Goal: Task Accomplishment & Management: Use online tool/utility

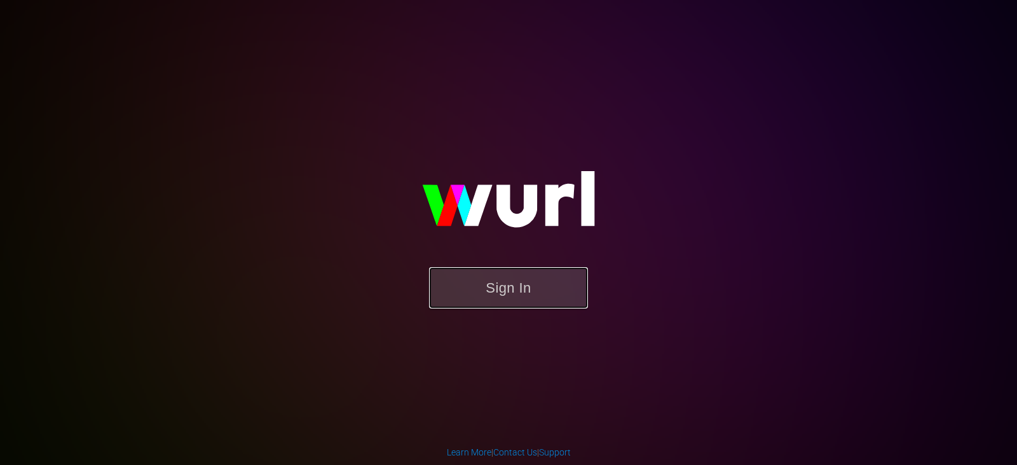
click at [507, 294] on button "Sign In" at bounding box center [508, 287] width 159 height 41
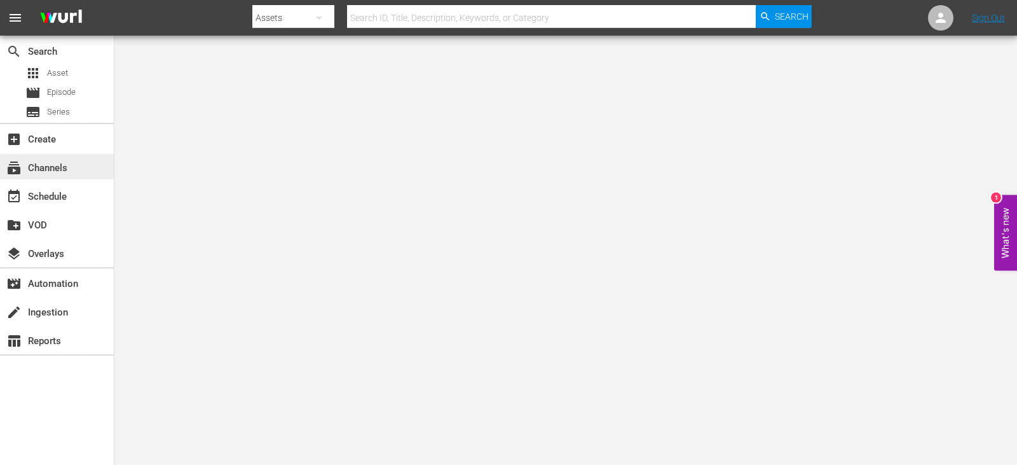
click at [53, 166] on div "subscriptions Channels" at bounding box center [35, 165] width 71 height 11
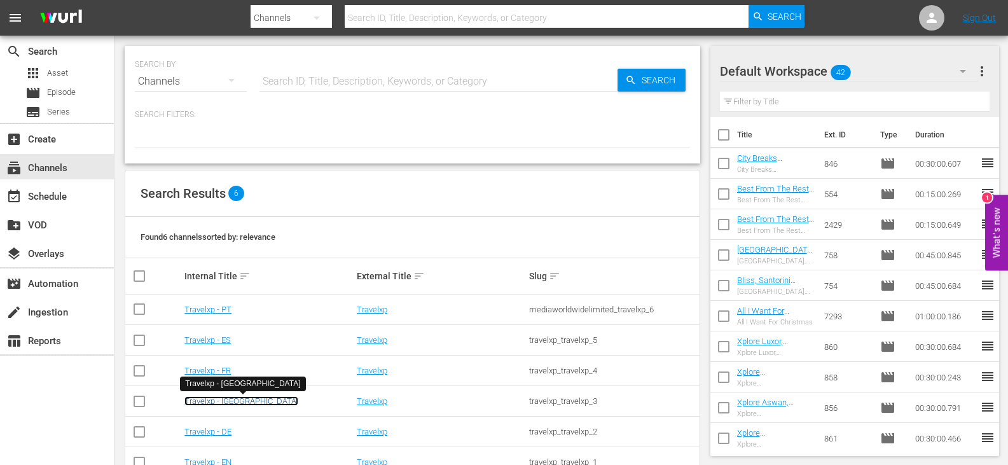
click at [203, 398] on link "Travelxp - [GEOGRAPHIC_DATA]" at bounding box center [241, 401] width 114 height 10
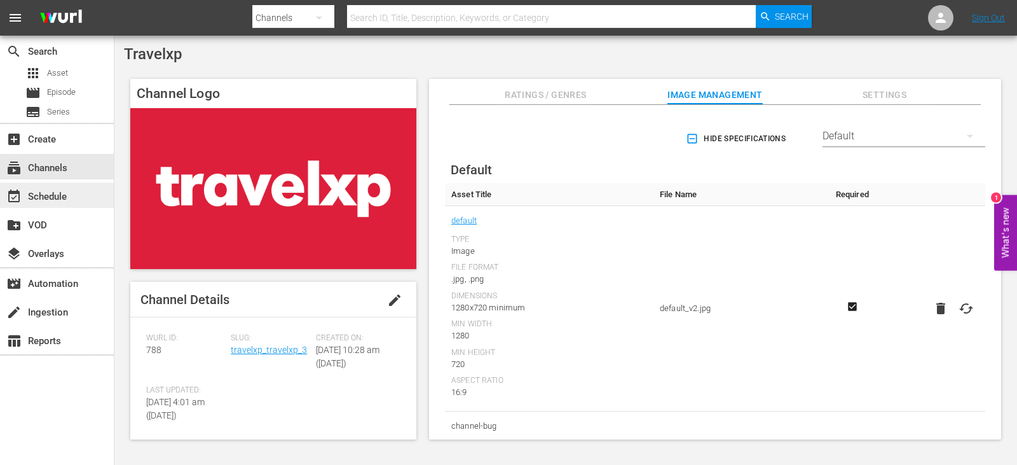
click at [70, 196] on div "event_available Schedule" at bounding box center [35, 194] width 71 height 11
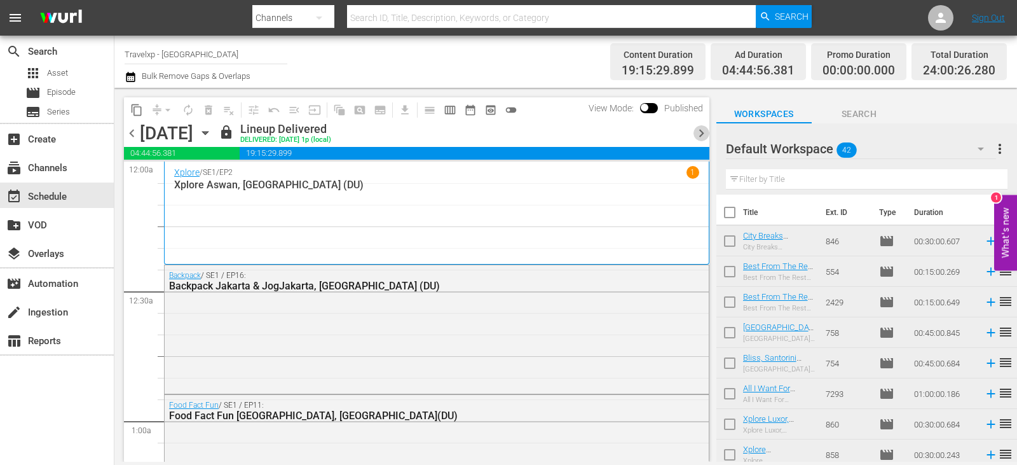
click at [702, 132] on span "chevron_right" at bounding box center [702, 133] width 16 height 16
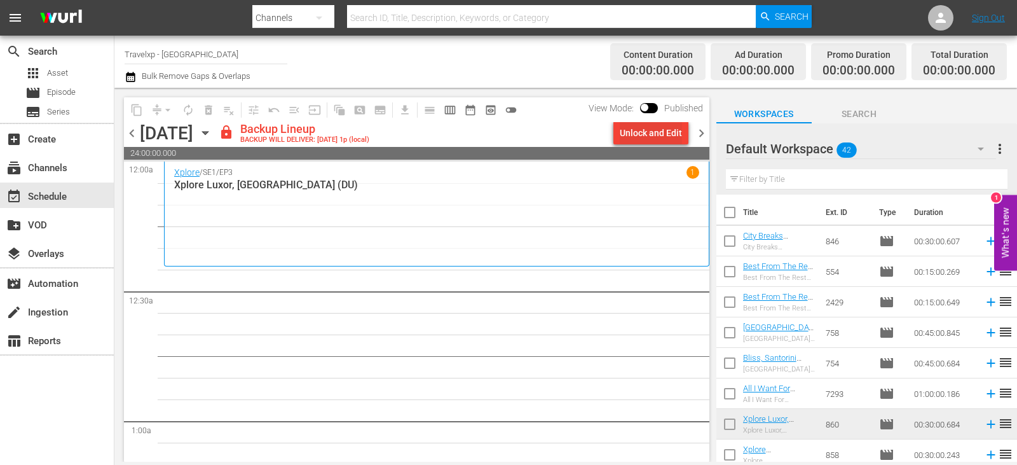
click at [644, 124] on div "Unlock and Edit" at bounding box center [651, 132] width 62 height 23
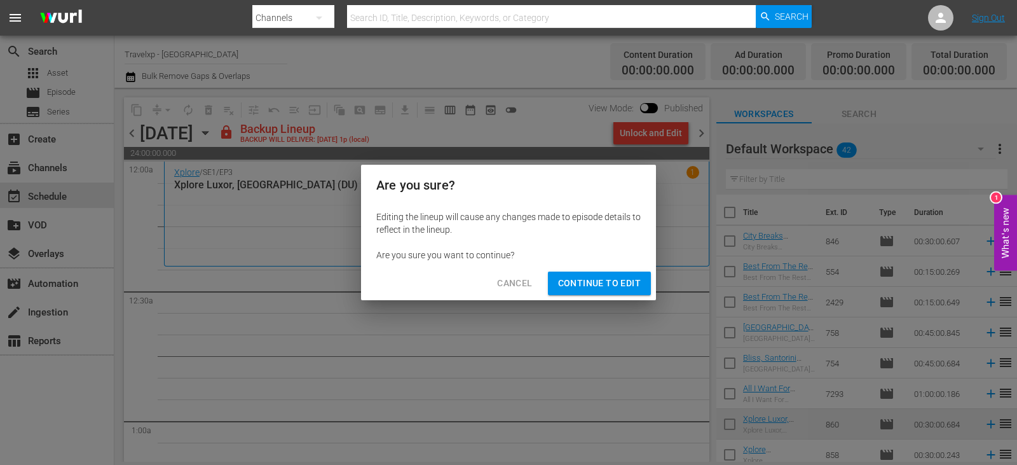
click at [575, 297] on div "Cancel Continue to Edit" at bounding box center [508, 283] width 295 height 34
click at [582, 284] on span "Continue to Edit" at bounding box center [599, 283] width 83 height 16
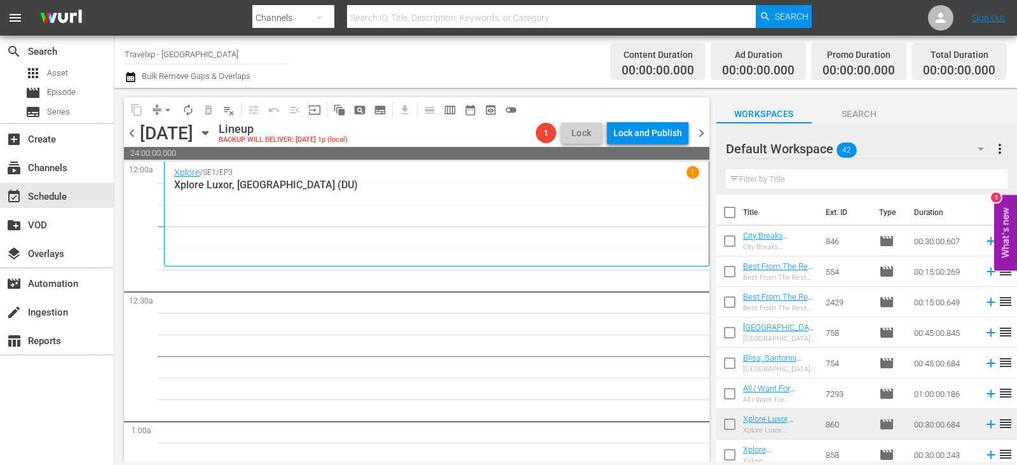
click at [799, 169] on div "Filter by Title" at bounding box center [867, 179] width 282 height 31
drag, startPoint x: 799, startPoint y: 169, endPoint x: 799, endPoint y: 176, distance: 7.0
click at [799, 176] on div "Filter by Title" at bounding box center [867, 179] width 282 height 31
click at [799, 176] on input "text" at bounding box center [867, 179] width 282 height 20
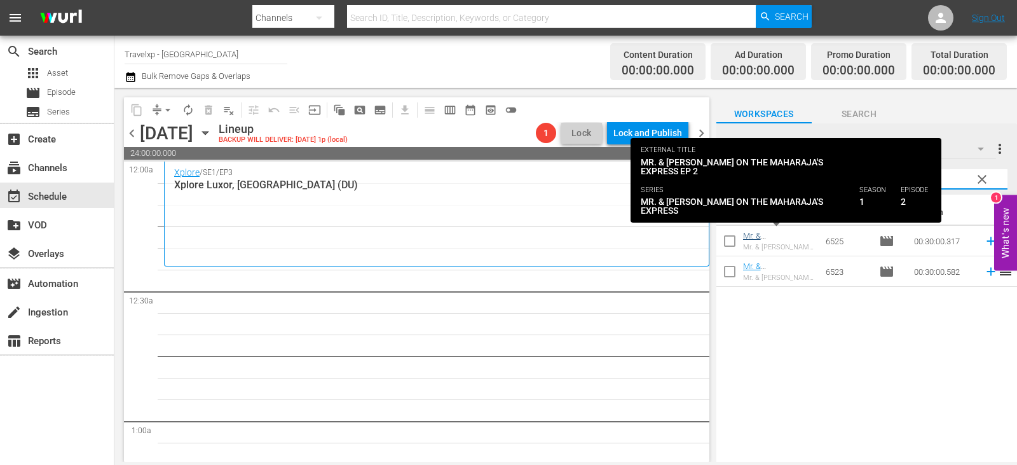
type input "maha"
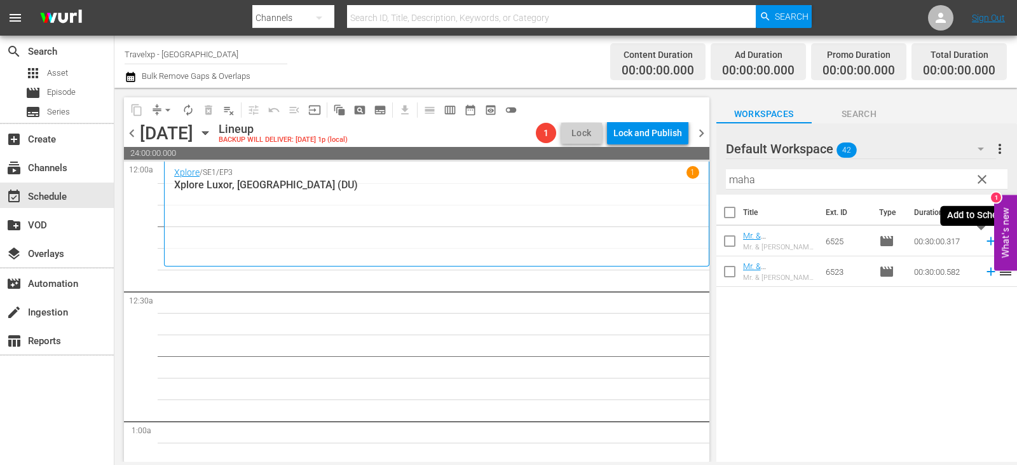
click at [984, 240] on icon at bounding box center [991, 241] width 14 height 14
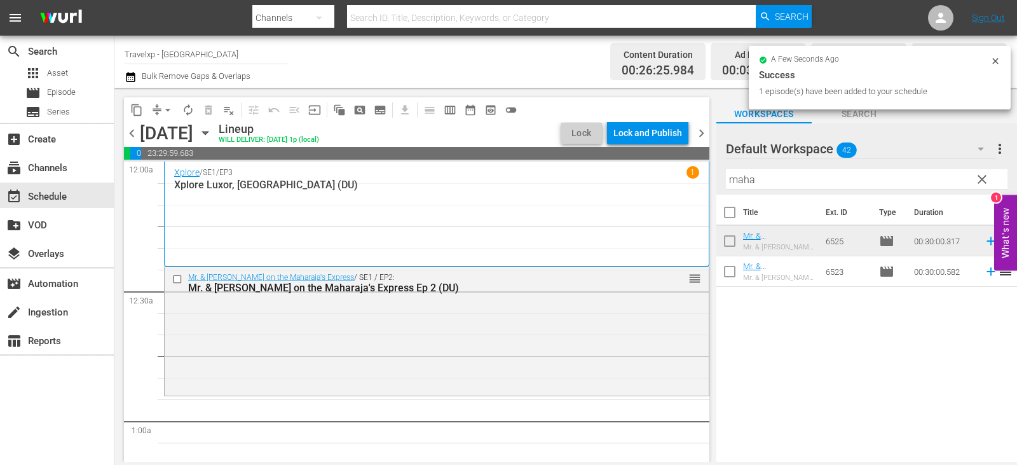
click at [981, 184] on span "clear" at bounding box center [982, 179] width 15 height 15
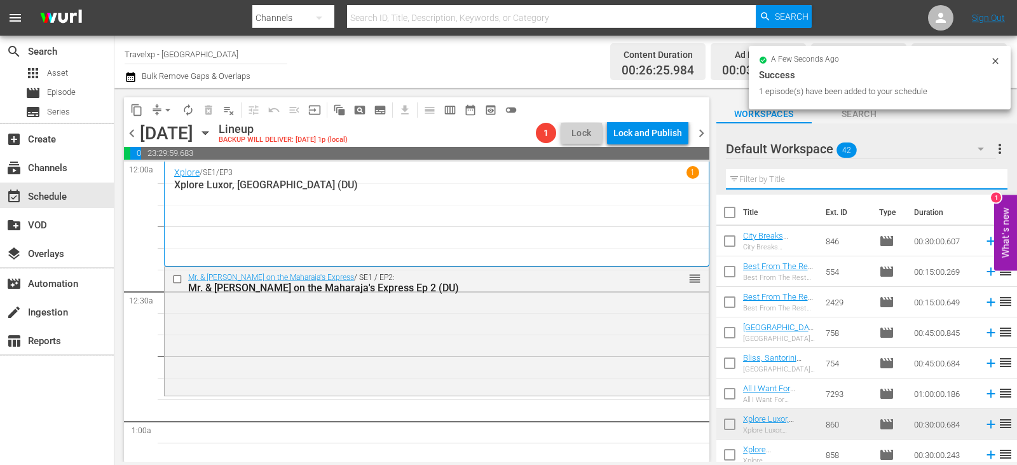
click at [981, 184] on input "text" at bounding box center [867, 179] width 282 height 20
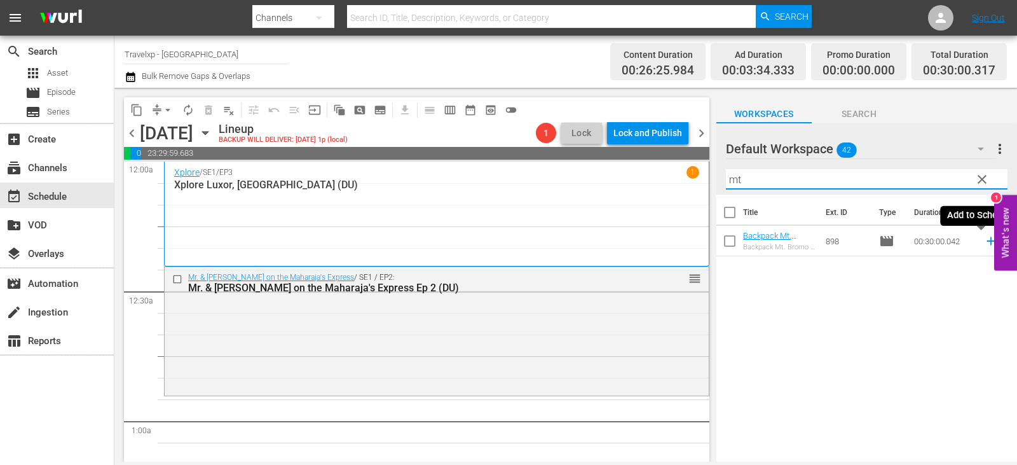
type input "mt"
click at [987, 245] on icon at bounding box center [991, 241] width 8 height 8
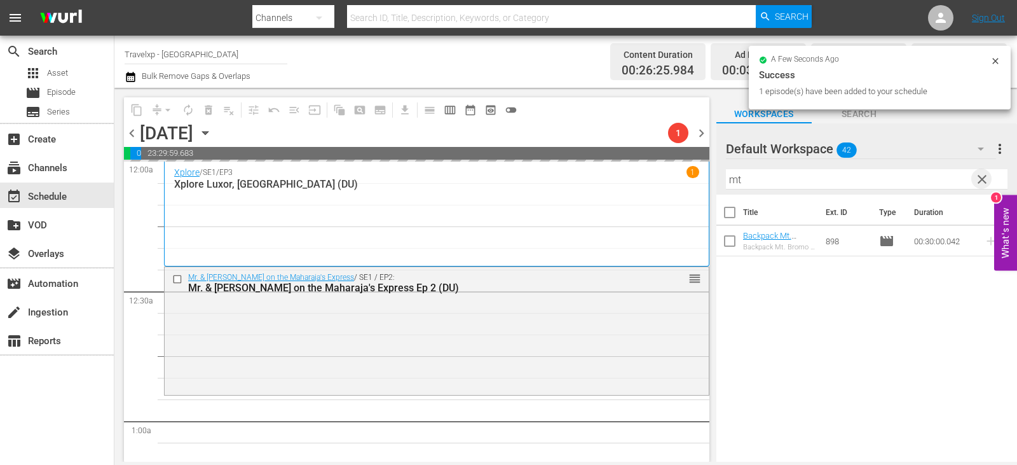
click at [984, 182] on span "clear" at bounding box center [982, 179] width 15 height 15
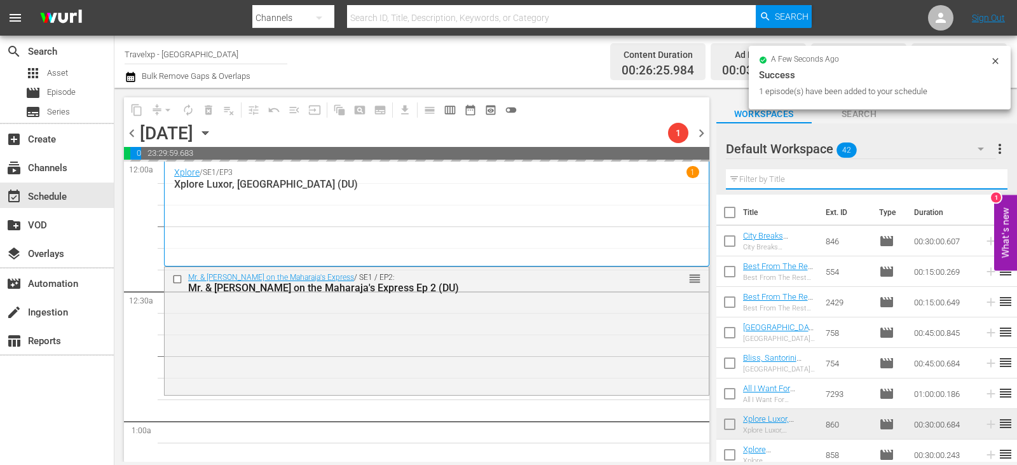
click at [984, 182] on input "text" at bounding box center [867, 179] width 282 height 20
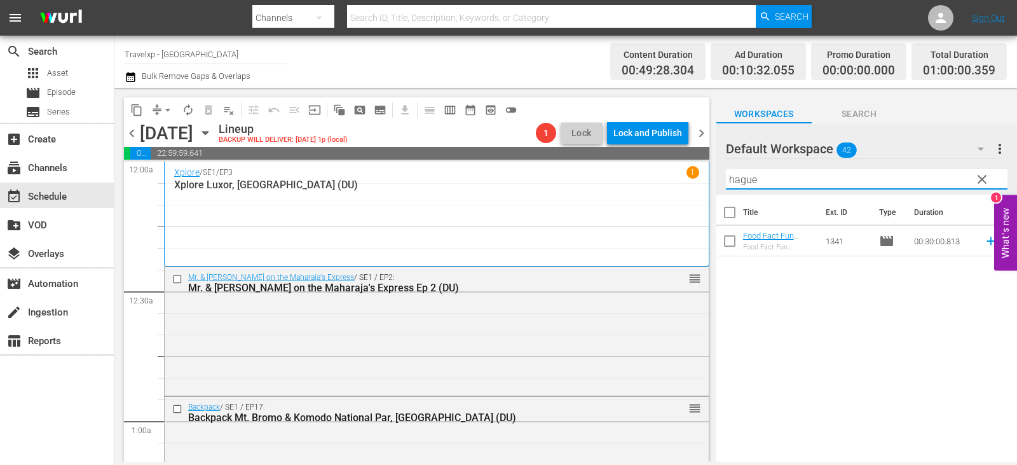
type input "hague"
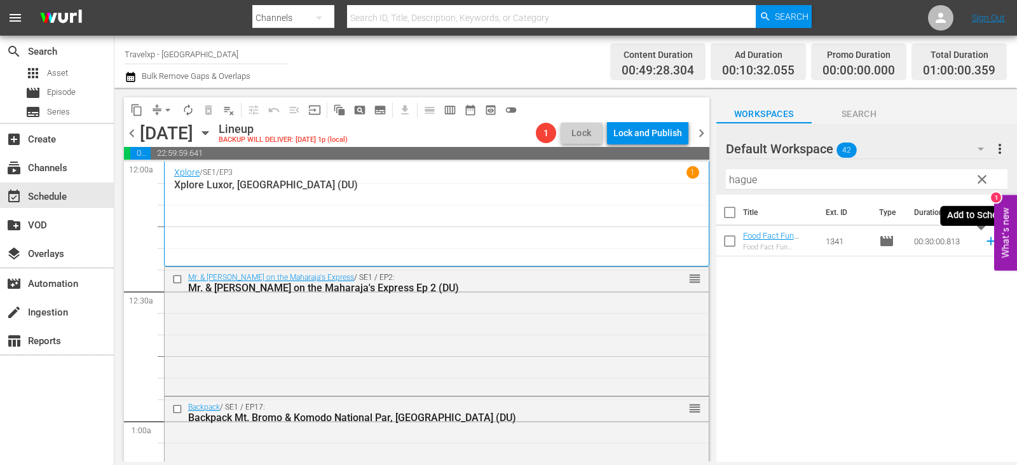
click at [984, 239] on icon at bounding box center [991, 241] width 14 height 14
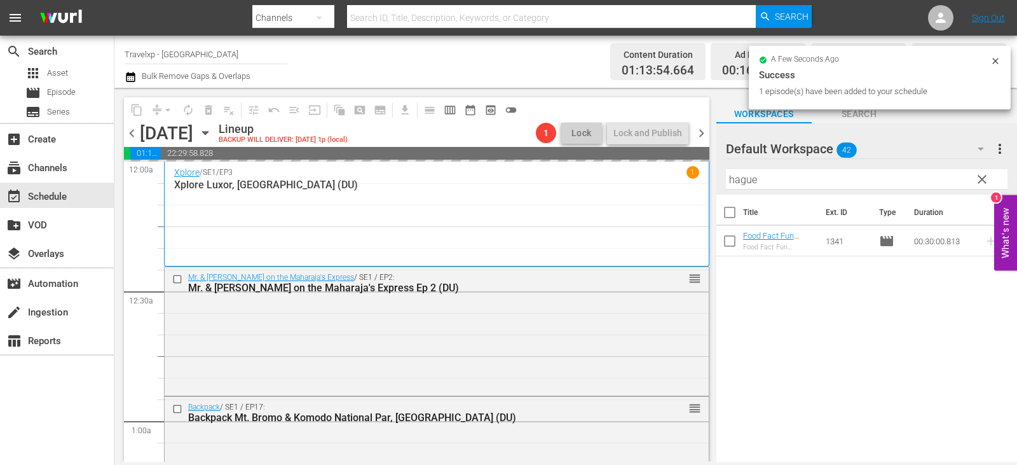
click at [981, 179] on span "clear" at bounding box center [982, 179] width 15 height 15
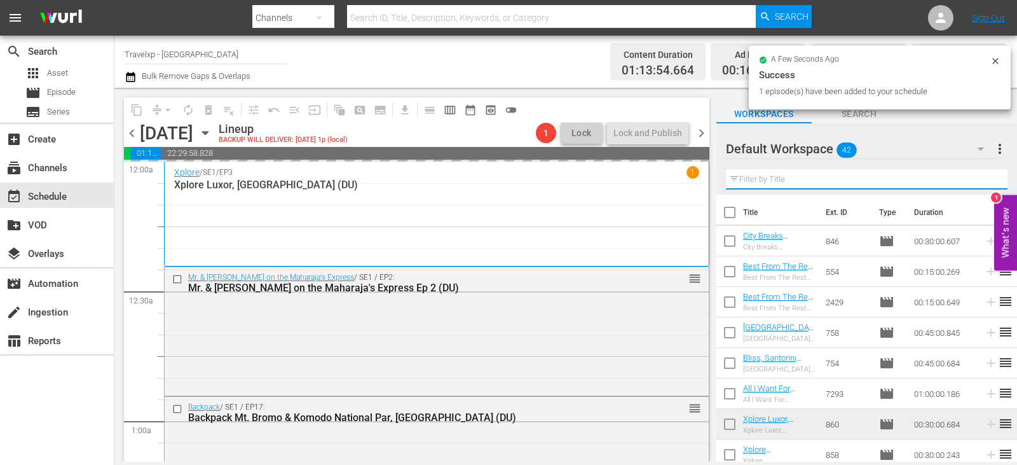
click at [981, 179] on input "text" at bounding box center [867, 179] width 282 height 20
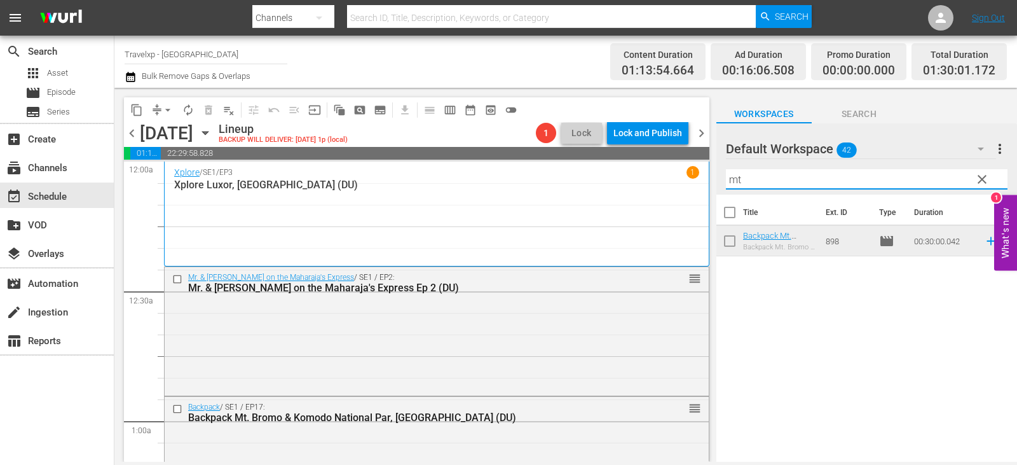
type input "mt"
click at [984, 241] on icon at bounding box center [991, 241] width 14 height 14
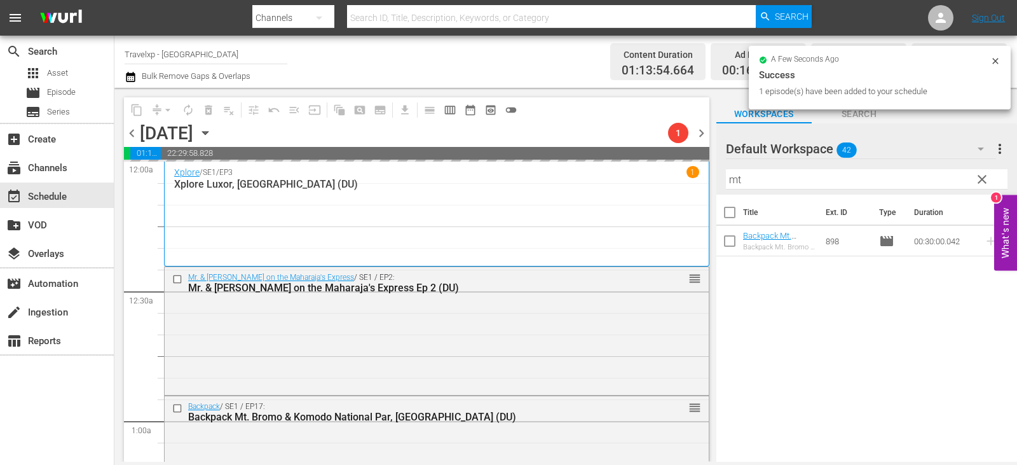
click at [991, 178] on div "Default Workspace 42 Default more_vert clear Filter by Title mt" at bounding box center [867, 158] width 301 height 71
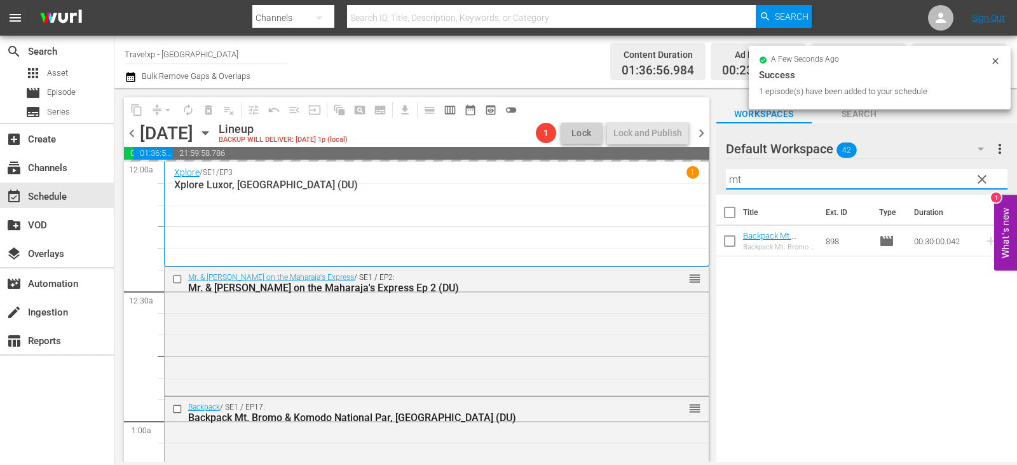
click at [986, 182] on span "clear" at bounding box center [982, 179] width 15 height 15
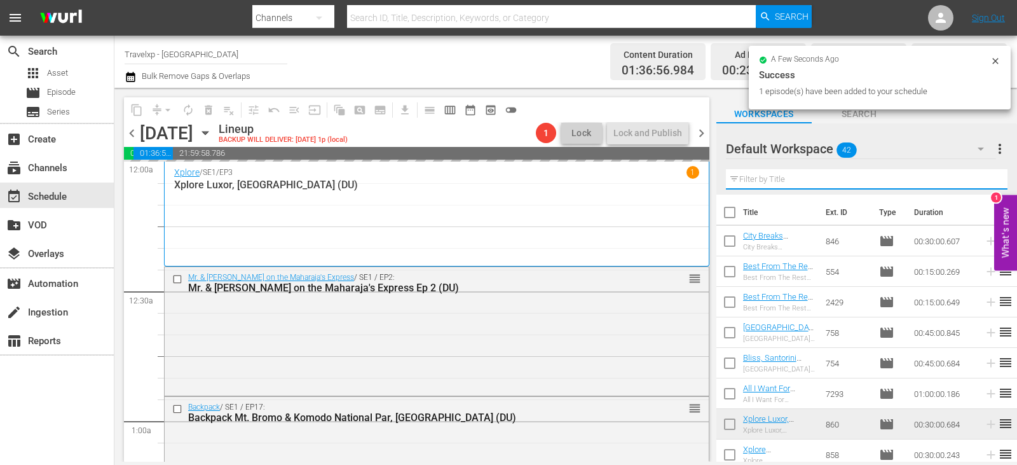
click at [986, 182] on input "text" at bounding box center [867, 179] width 282 height 20
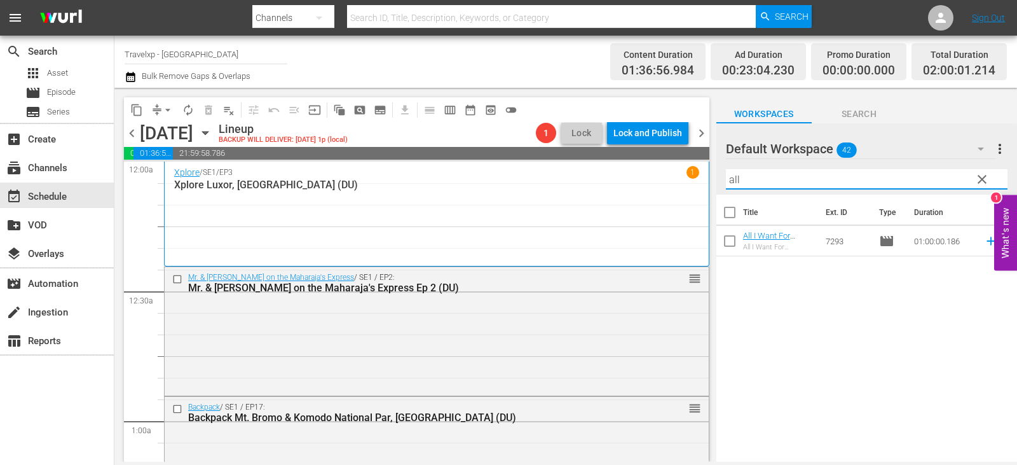
type input "all"
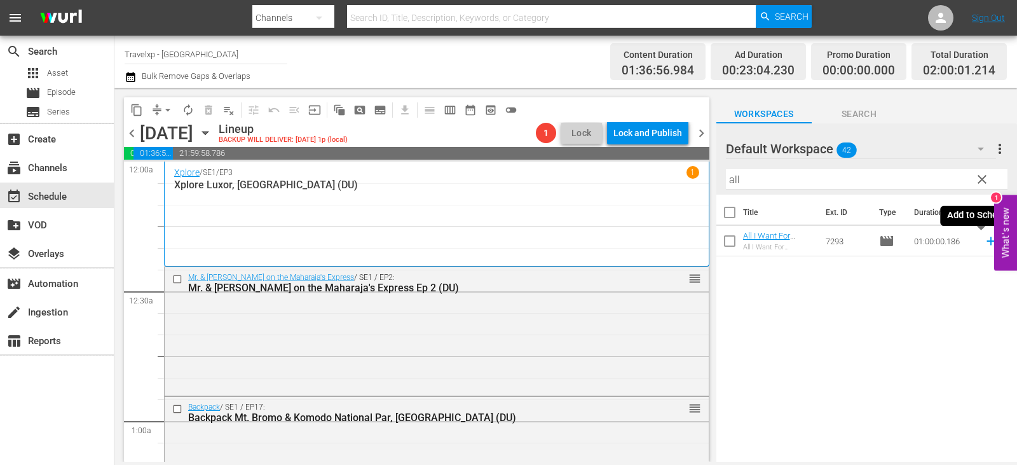
click at [987, 240] on icon at bounding box center [991, 241] width 8 height 8
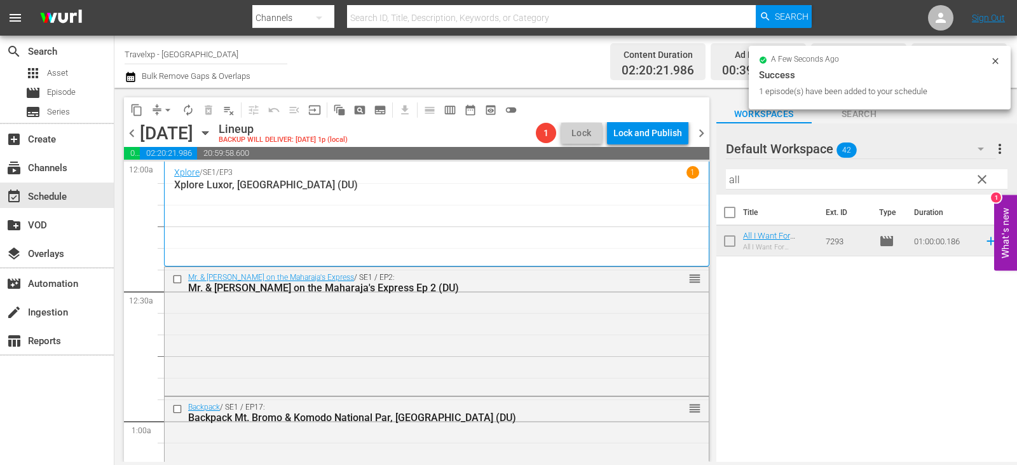
click at [987, 181] on span "clear" at bounding box center [982, 179] width 15 height 15
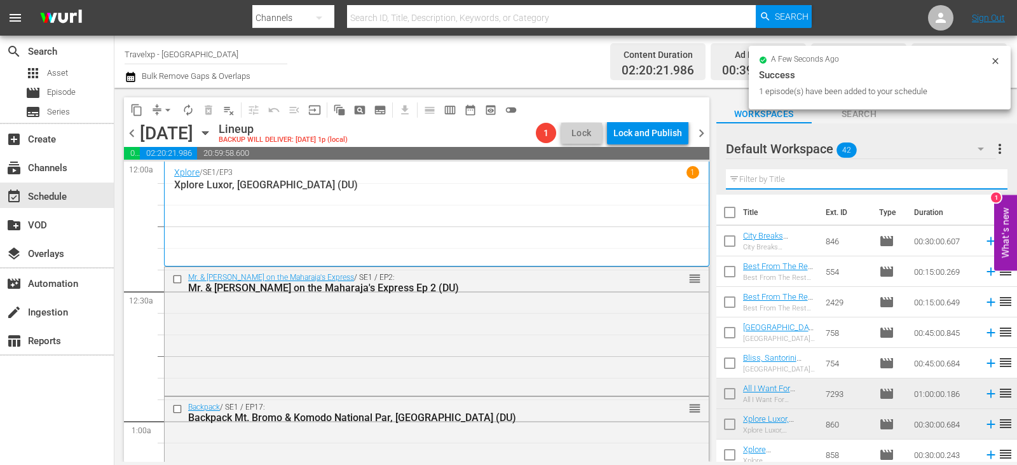
click at [987, 181] on input "text" at bounding box center [867, 179] width 282 height 20
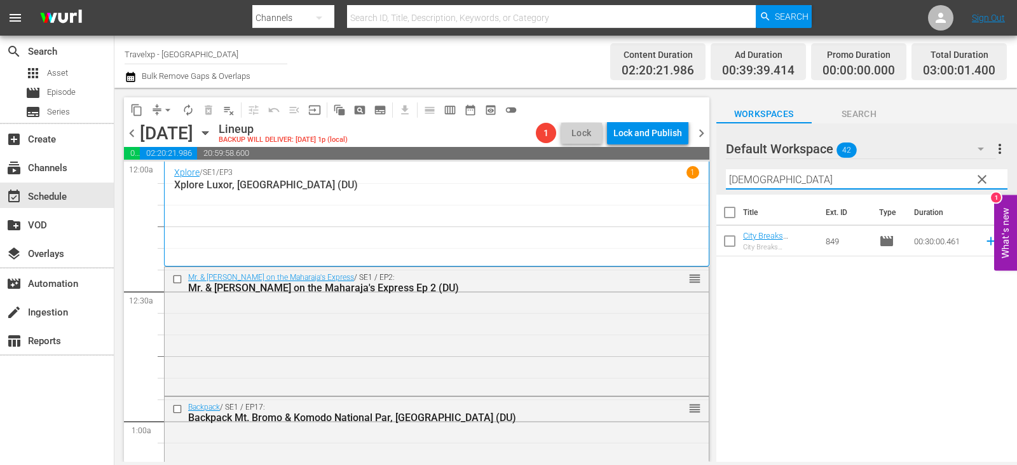
type input "buda"
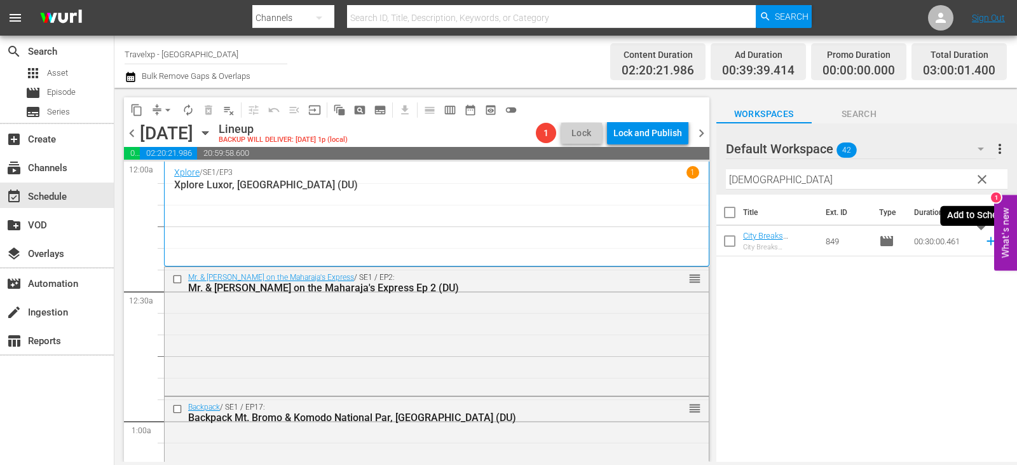
click at [987, 241] on icon at bounding box center [991, 241] width 8 height 8
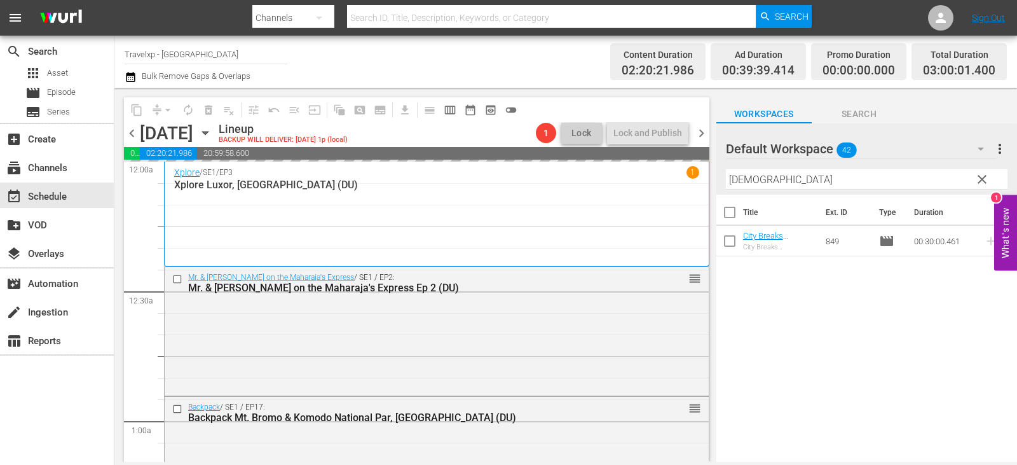
click at [986, 181] on span "clear" at bounding box center [982, 179] width 15 height 15
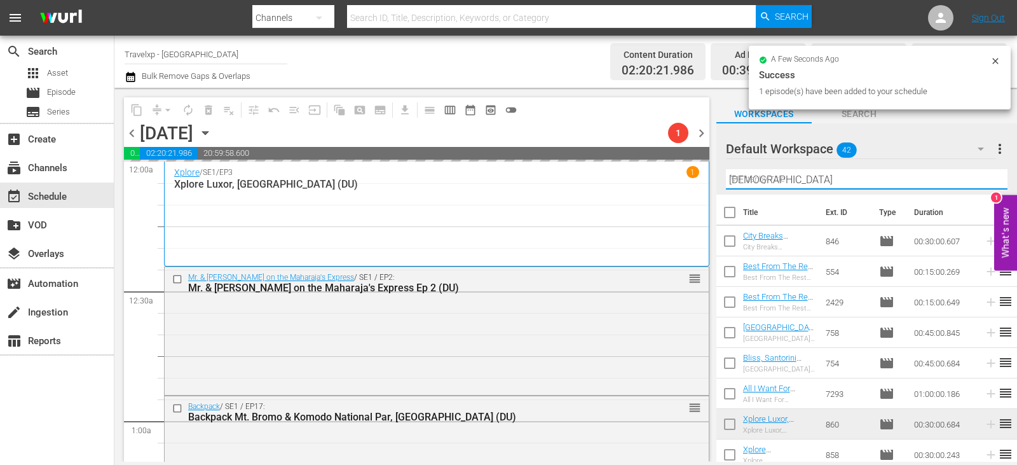
click at [986, 181] on input "buda" at bounding box center [867, 179] width 282 height 20
click at [986, 181] on input "text" at bounding box center [867, 179] width 282 height 20
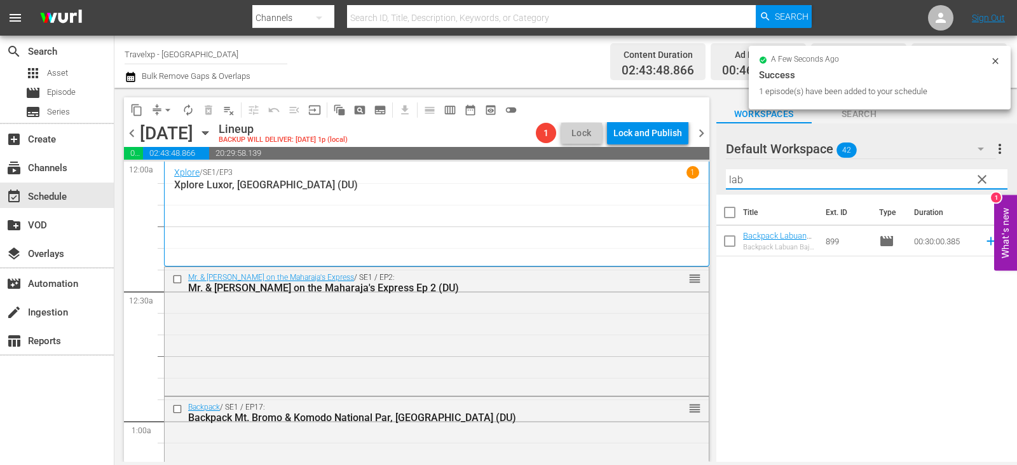
type input "lab"
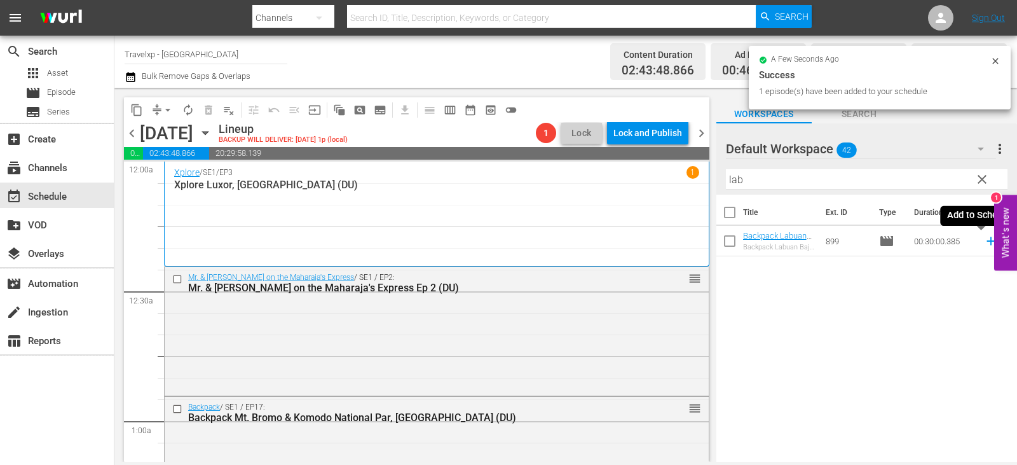
click at [984, 242] on icon at bounding box center [991, 241] width 14 height 14
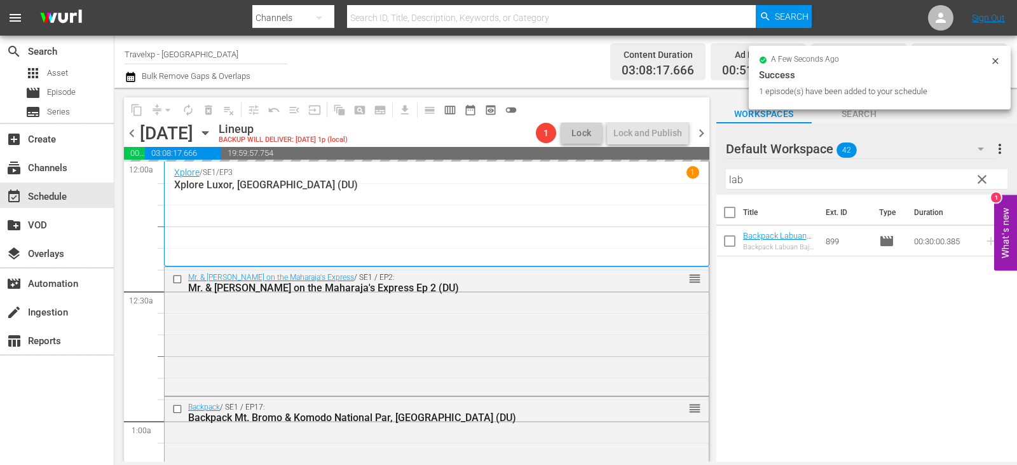
click at [979, 181] on span "clear" at bounding box center [982, 179] width 15 height 15
click at [979, 181] on input "text" at bounding box center [867, 179] width 282 height 20
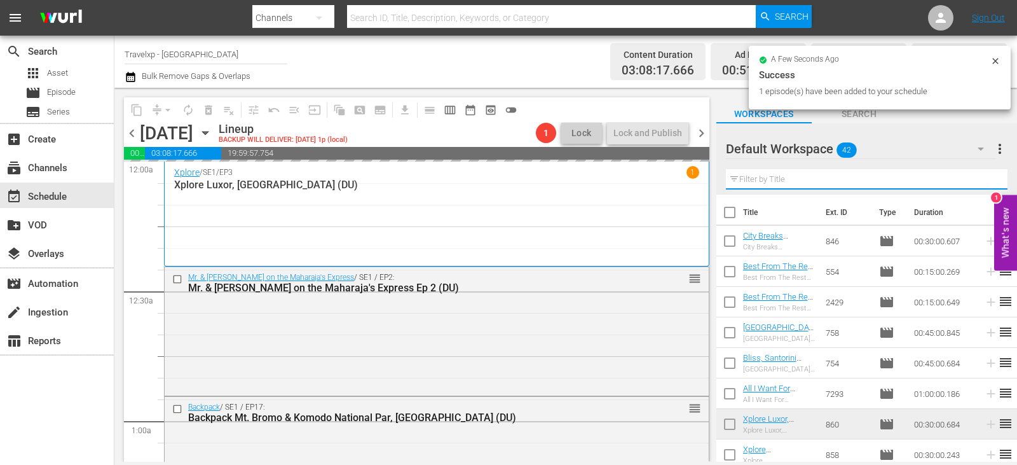
drag, startPoint x: 979, startPoint y: 181, endPoint x: 939, endPoint y: 185, distance: 40.9
click at [979, 181] on input "text" at bounding box center [867, 179] width 282 height 20
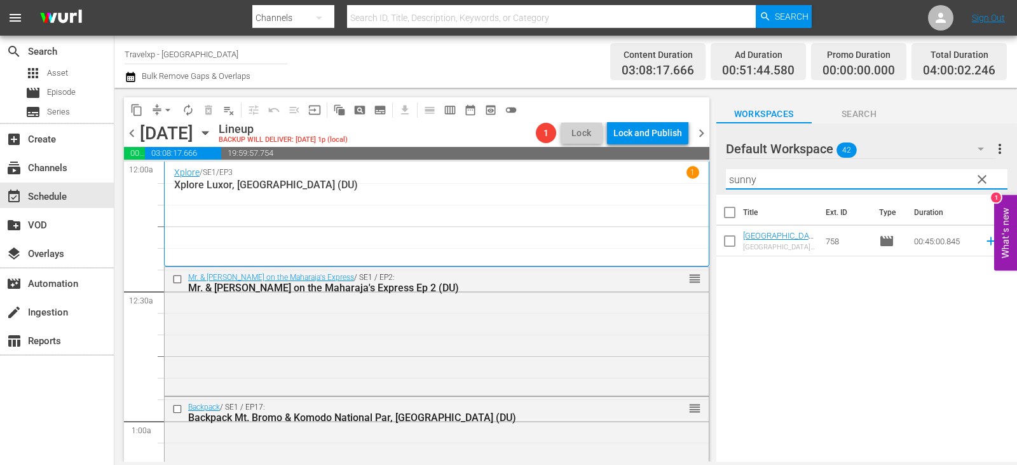
type input "sunny"
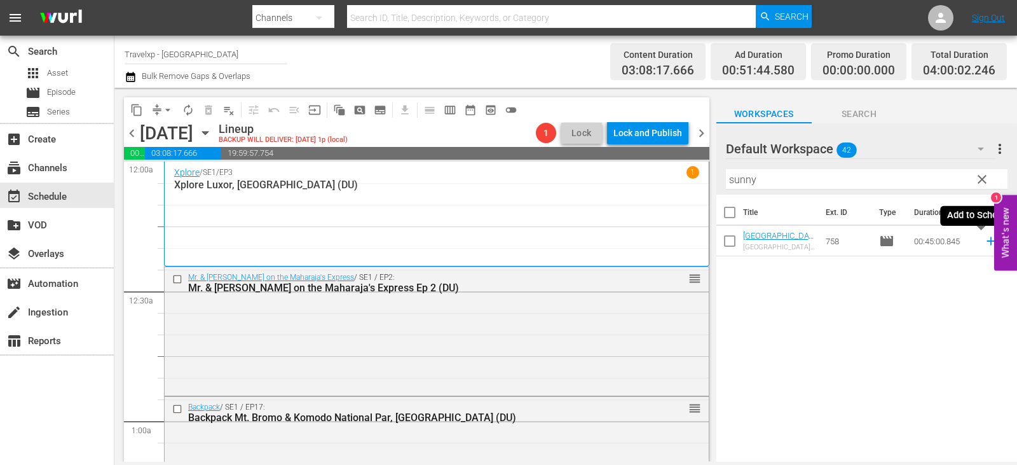
click at [984, 240] on icon at bounding box center [991, 241] width 14 height 14
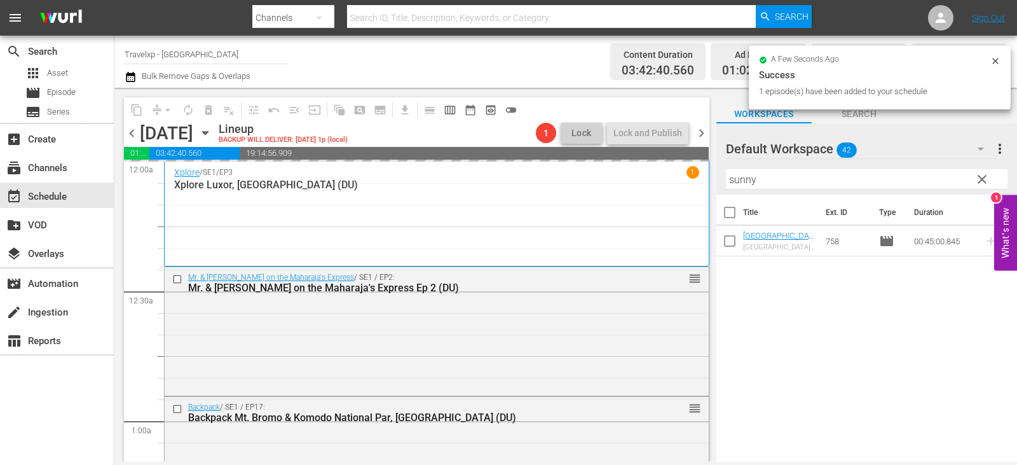
click at [983, 179] on span "clear" at bounding box center [982, 179] width 15 height 15
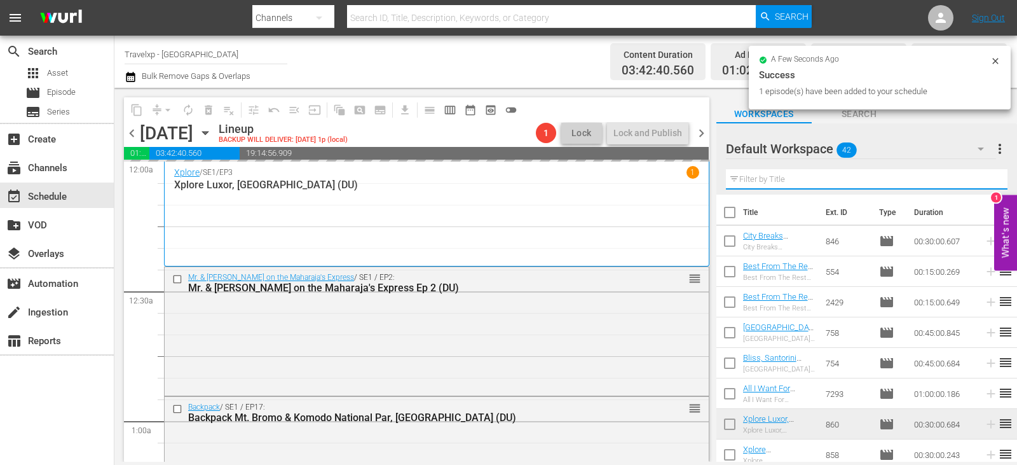
drag, startPoint x: 983, startPoint y: 179, endPoint x: 958, endPoint y: 179, distance: 25.4
click at [983, 179] on input "text" at bounding box center [867, 179] width 282 height 20
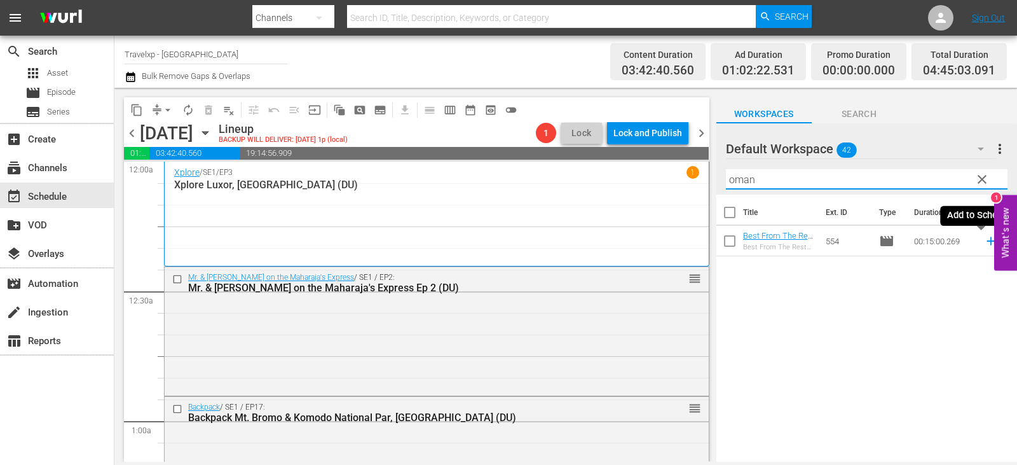
type input "oman"
click at [984, 238] on icon at bounding box center [991, 241] width 14 height 14
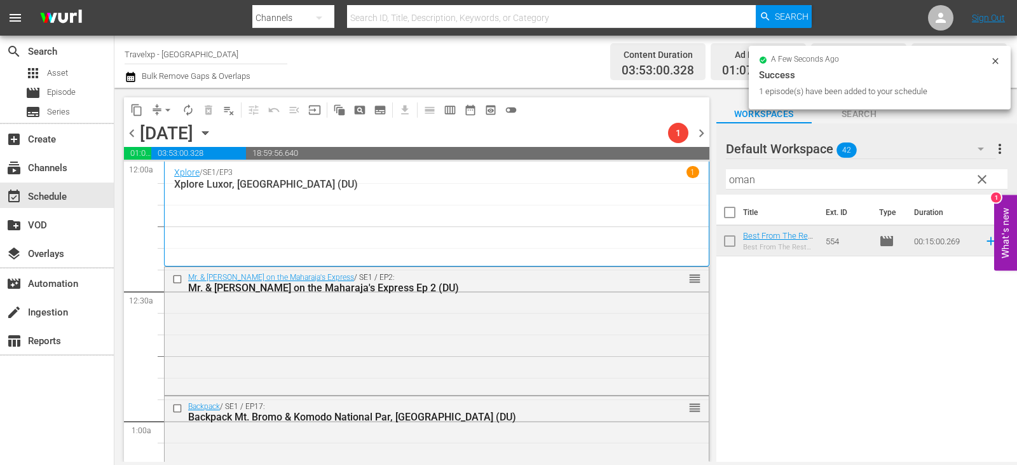
click at [982, 178] on span "clear" at bounding box center [982, 179] width 15 height 15
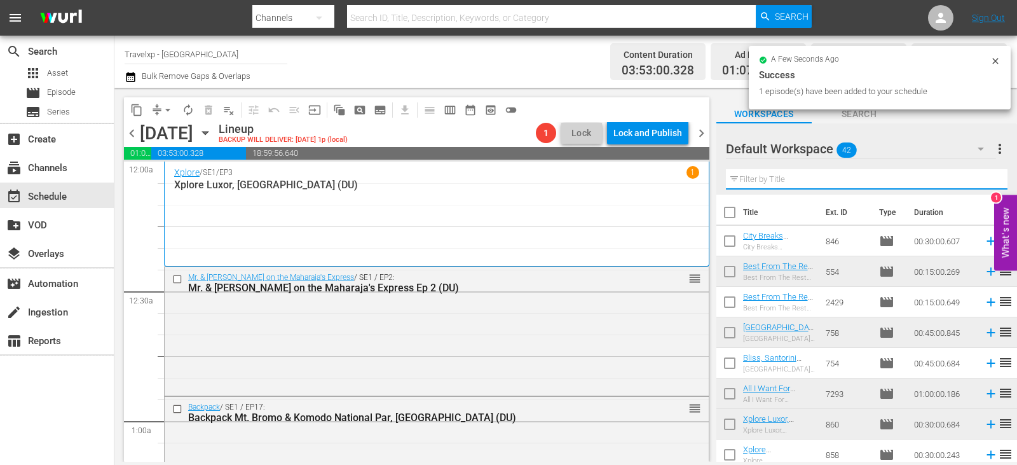
click at [982, 178] on input "text" at bounding box center [867, 179] width 282 height 20
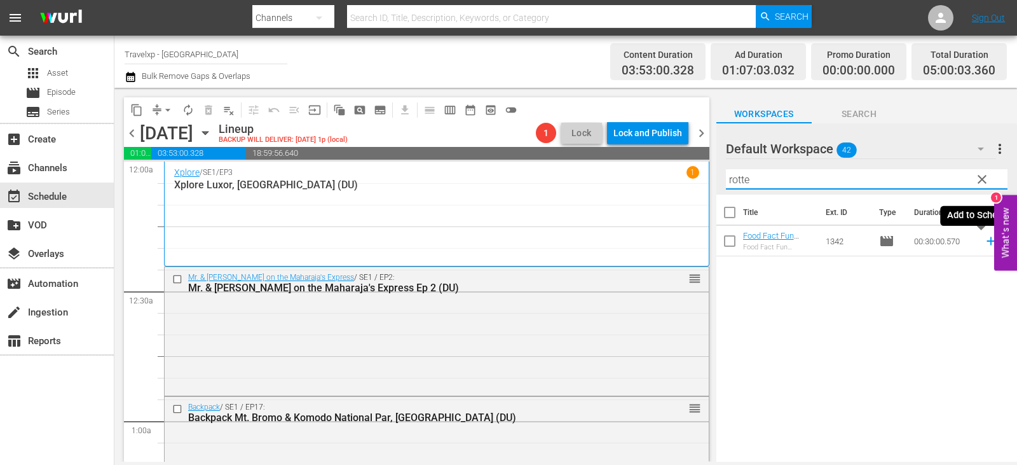
type input "rotte"
click at [984, 243] on icon at bounding box center [991, 241] width 14 height 14
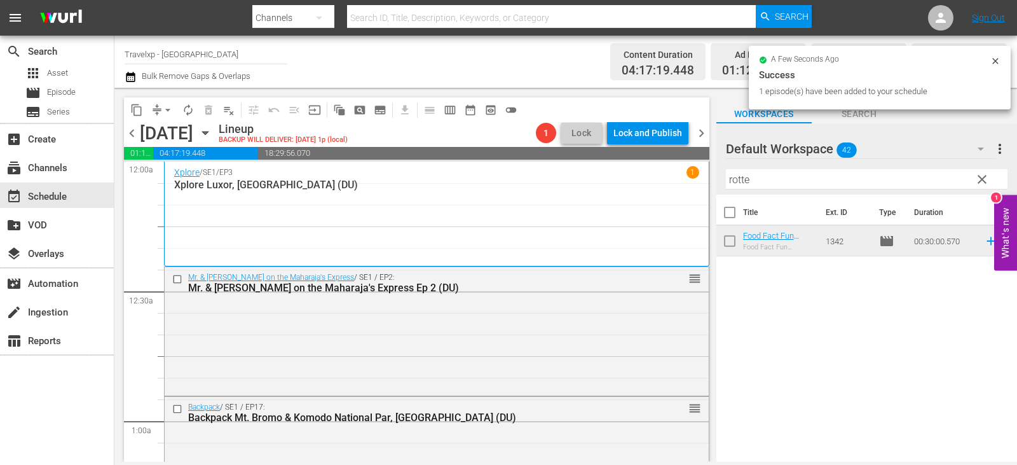
click at [978, 178] on span "clear" at bounding box center [982, 179] width 15 height 15
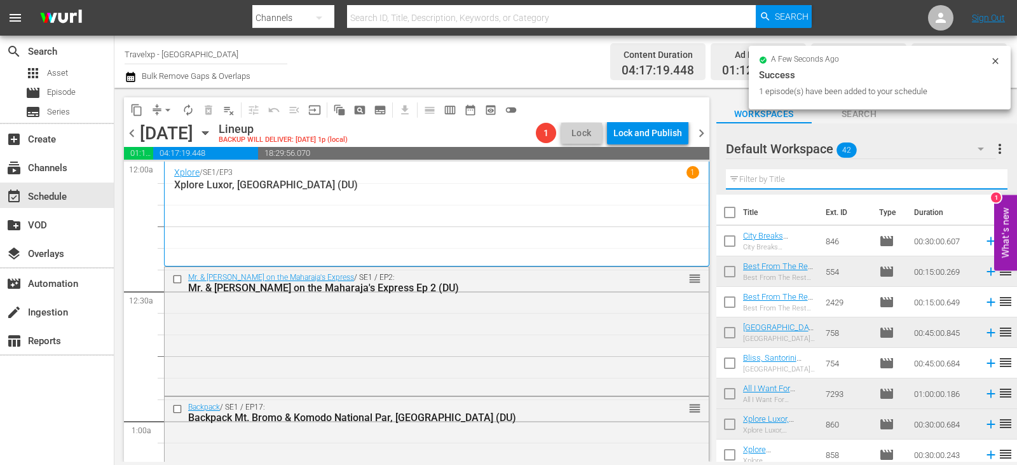
click at [978, 178] on input "text" at bounding box center [867, 179] width 282 height 20
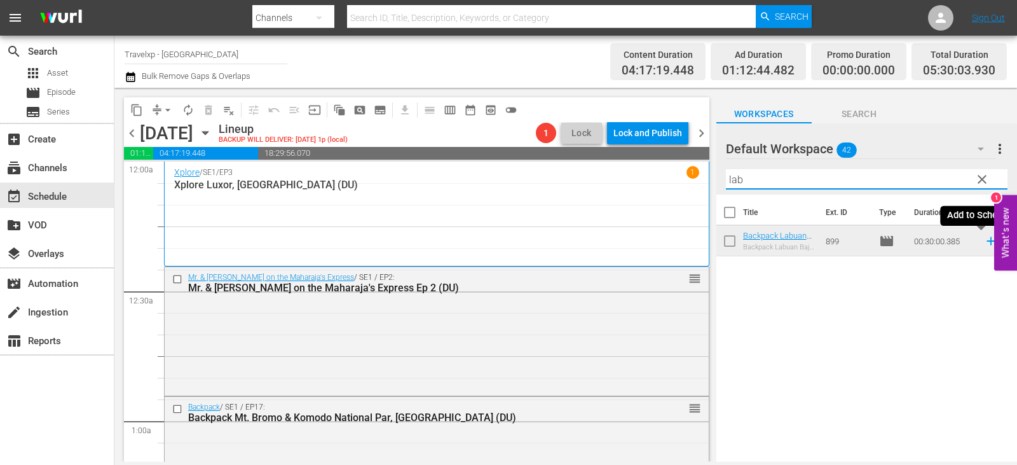
type input "lab"
click at [984, 241] on icon at bounding box center [991, 241] width 14 height 14
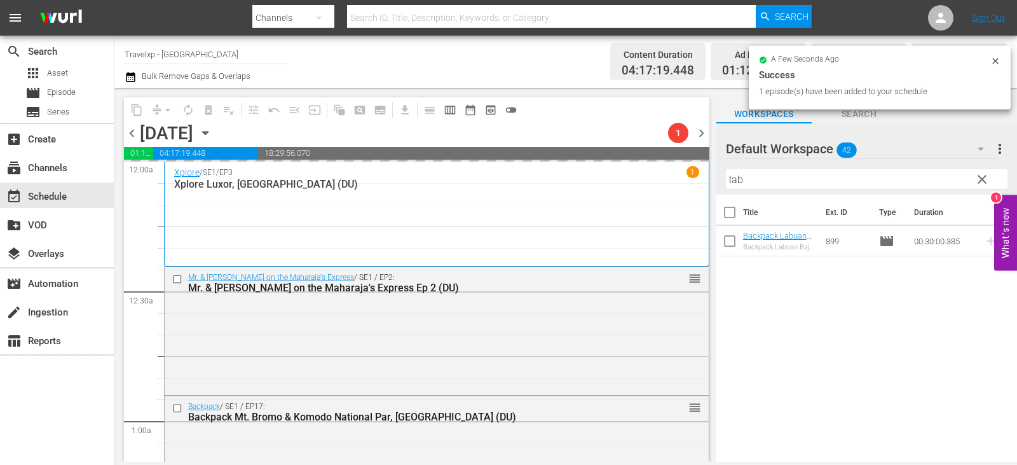
click at [986, 176] on span "clear" at bounding box center [982, 179] width 15 height 15
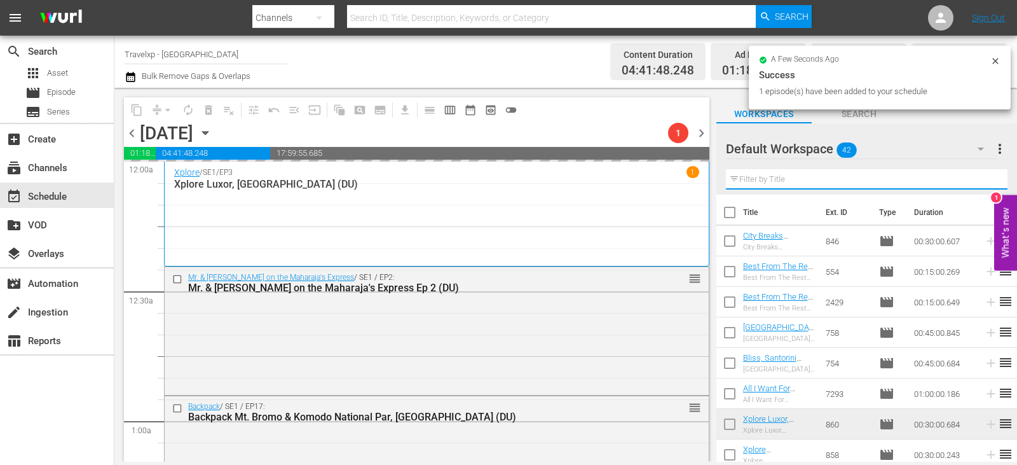
click at [986, 176] on input "text" at bounding box center [867, 179] width 282 height 20
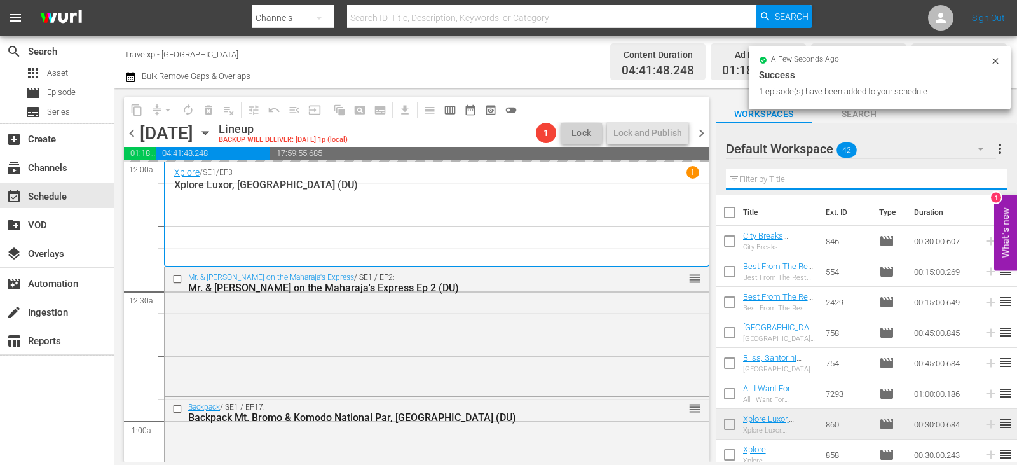
click at [986, 176] on input "text" at bounding box center [867, 179] width 282 height 20
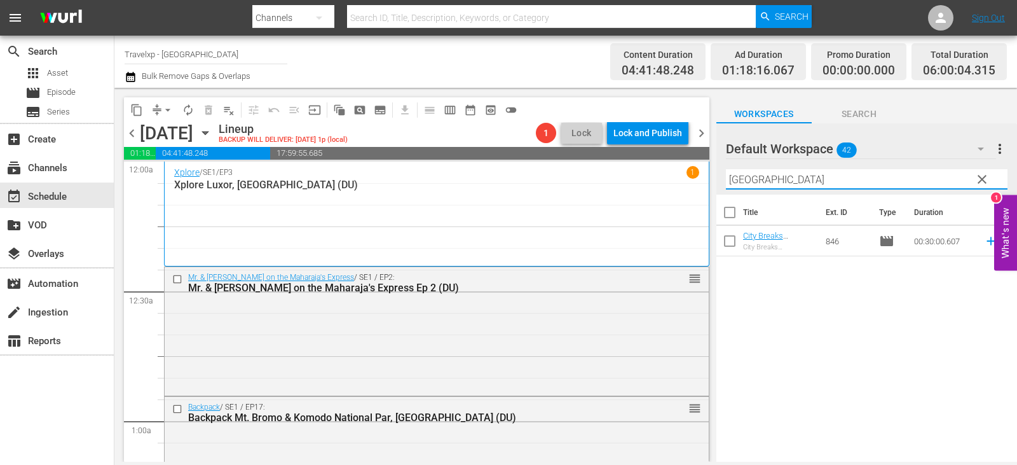
type input "prague"
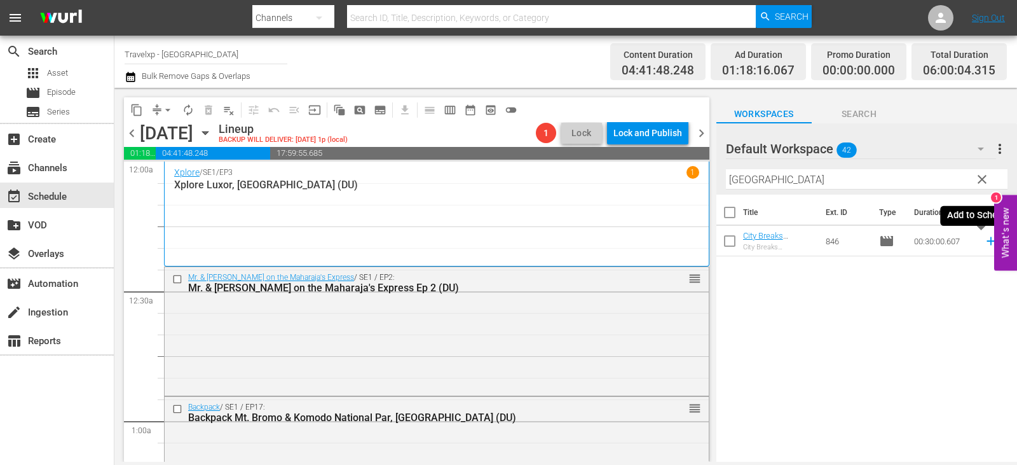
click at [987, 239] on icon at bounding box center [991, 241] width 14 height 14
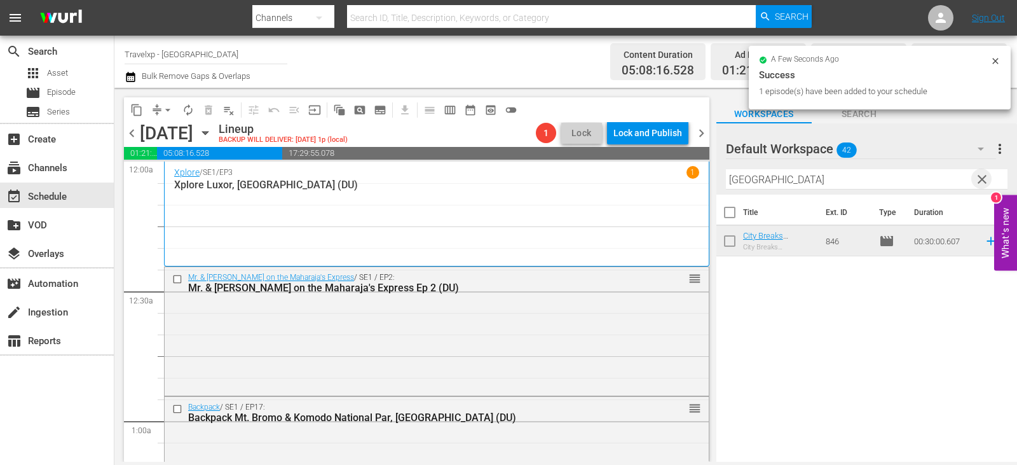
click at [979, 181] on span "clear" at bounding box center [982, 179] width 15 height 15
click at [979, 181] on input "text" at bounding box center [867, 179] width 282 height 20
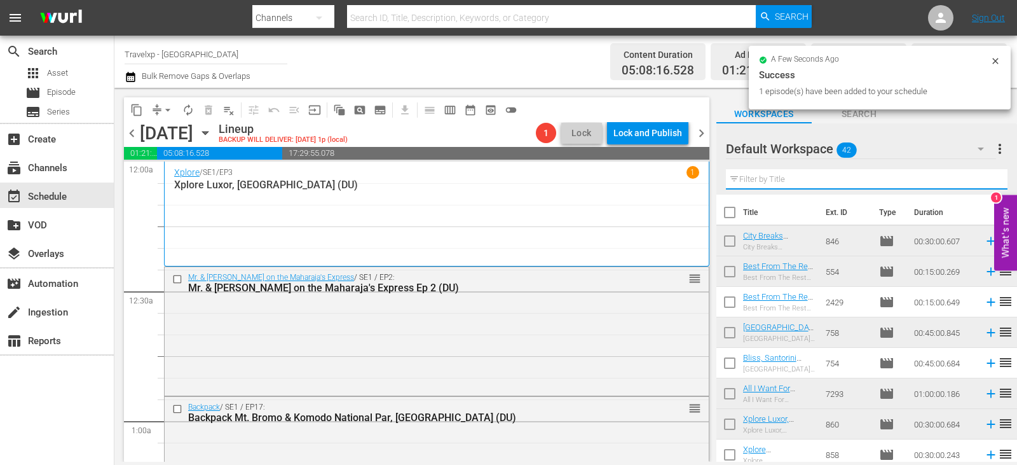
click at [979, 181] on input "text" at bounding box center [867, 179] width 282 height 20
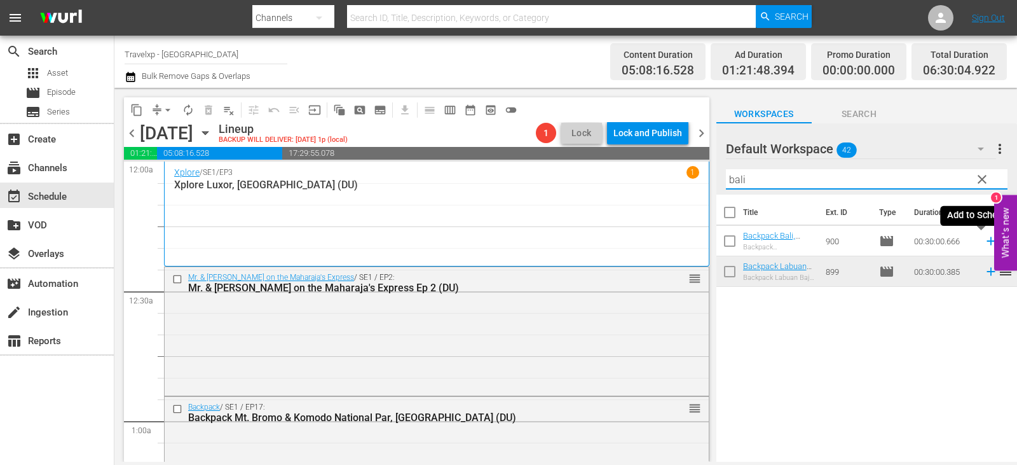
type input "bali"
click at [984, 239] on icon at bounding box center [991, 241] width 14 height 14
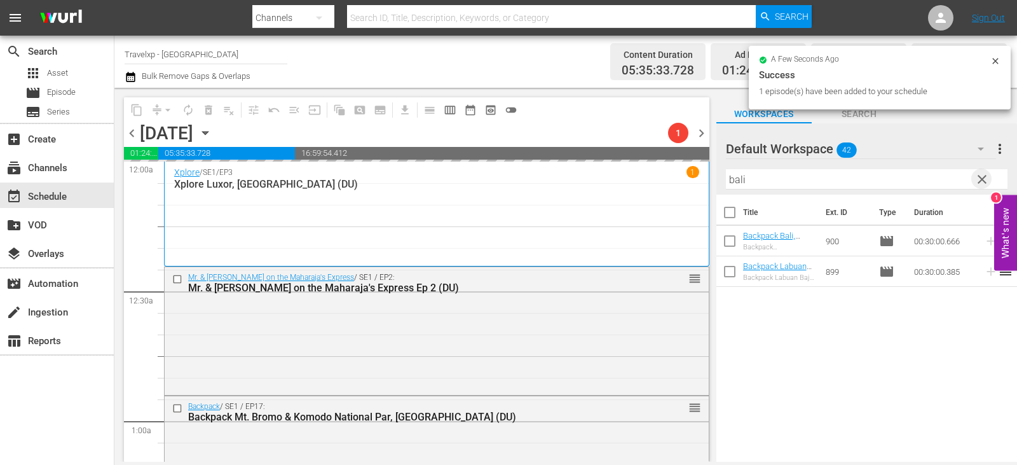
click at [983, 180] on span "clear" at bounding box center [982, 179] width 15 height 15
click at [983, 180] on input "text" at bounding box center [867, 179] width 282 height 20
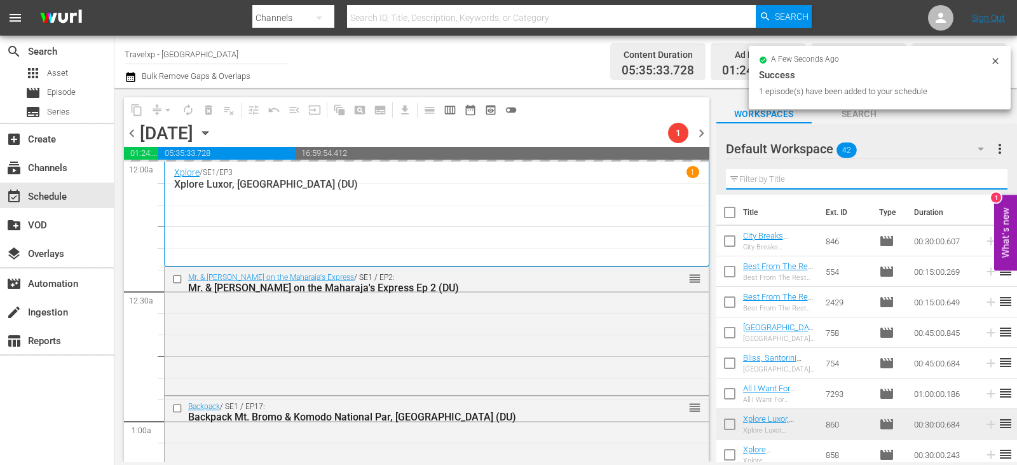
click at [983, 180] on input "text" at bounding box center [867, 179] width 282 height 20
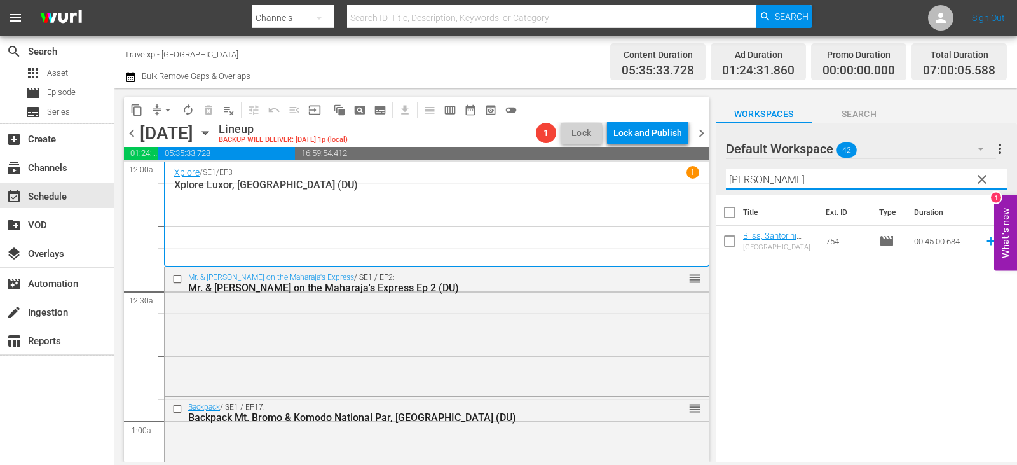
type input "santori"
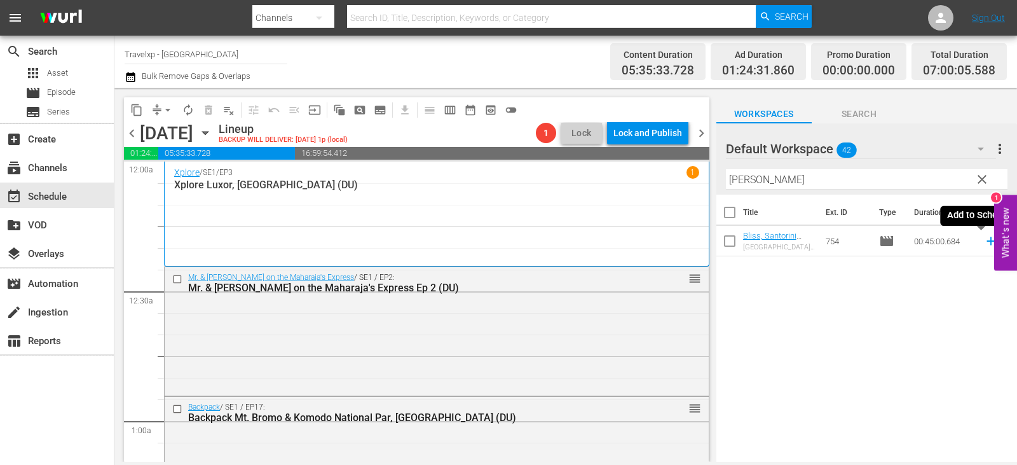
click at [984, 240] on icon at bounding box center [991, 241] width 14 height 14
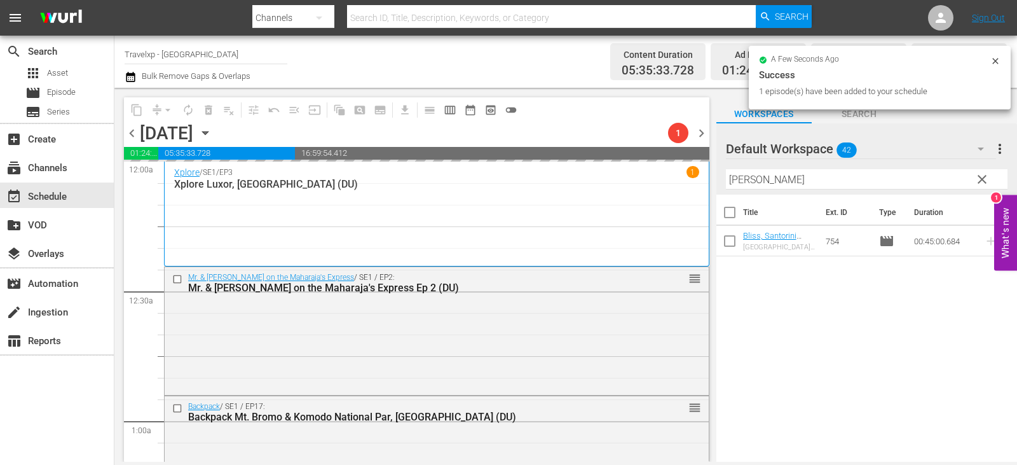
click at [977, 180] on span "clear" at bounding box center [982, 179] width 15 height 15
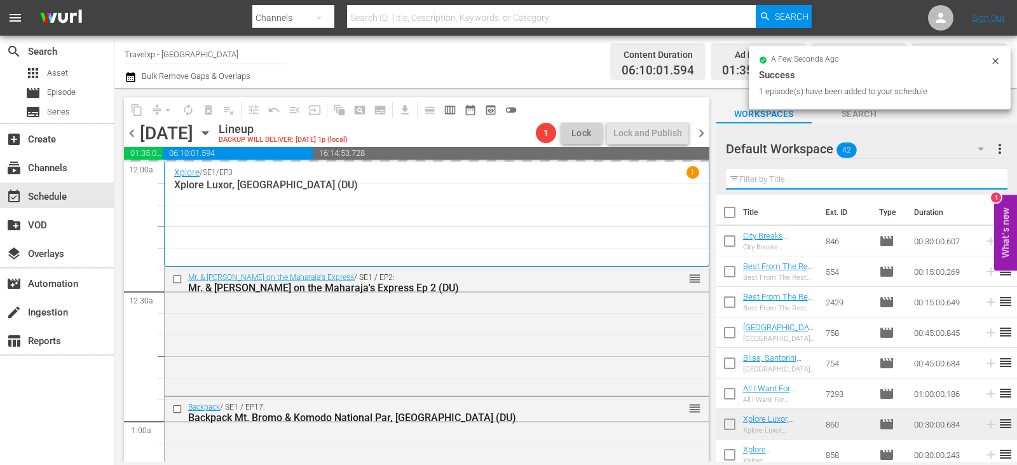
click at [977, 180] on input "text" at bounding box center [867, 179] width 282 height 20
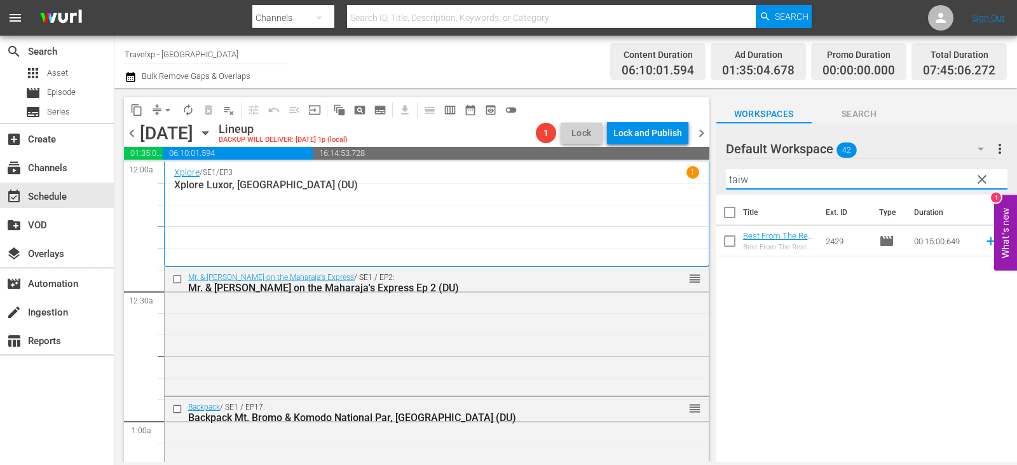
type input "taiw"
click at [984, 245] on icon at bounding box center [991, 241] width 14 height 14
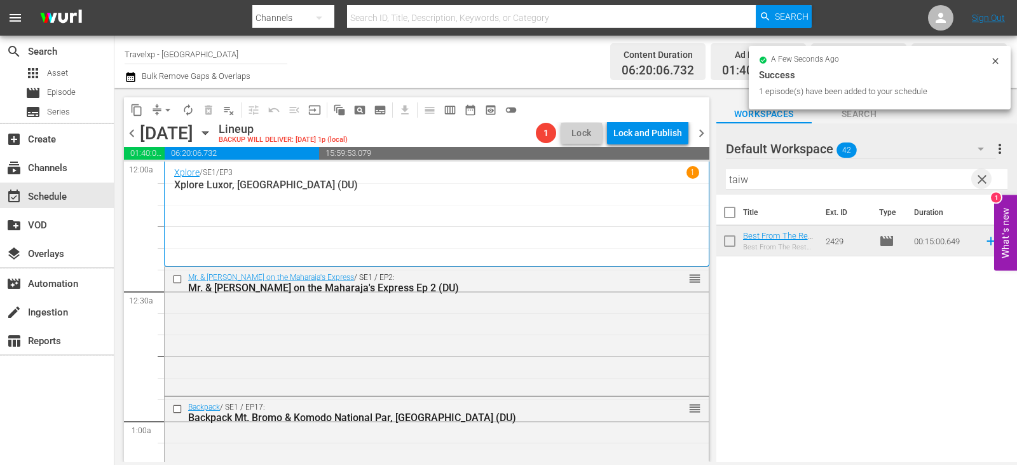
click at [980, 180] on span "clear" at bounding box center [982, 179] width 15 height 15
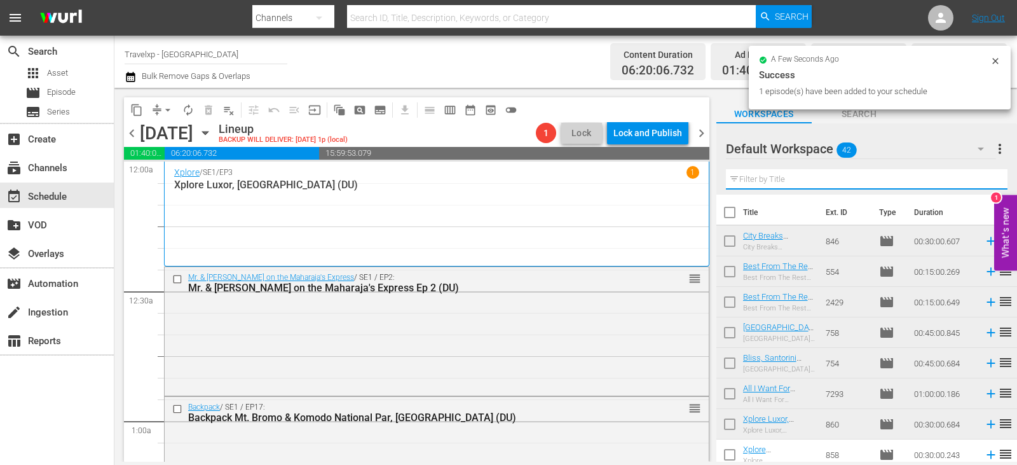
click at [980, 180] on input "text" at bounding box center [867, 179] width 282 height 20
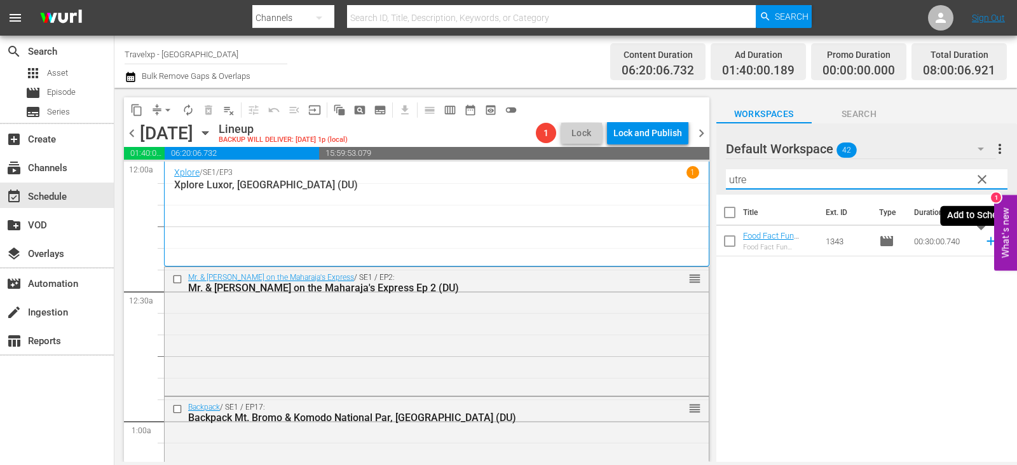
type input "utre"
click at [984, 240] on icon at bounding box center [991, 241] width 14 height 14
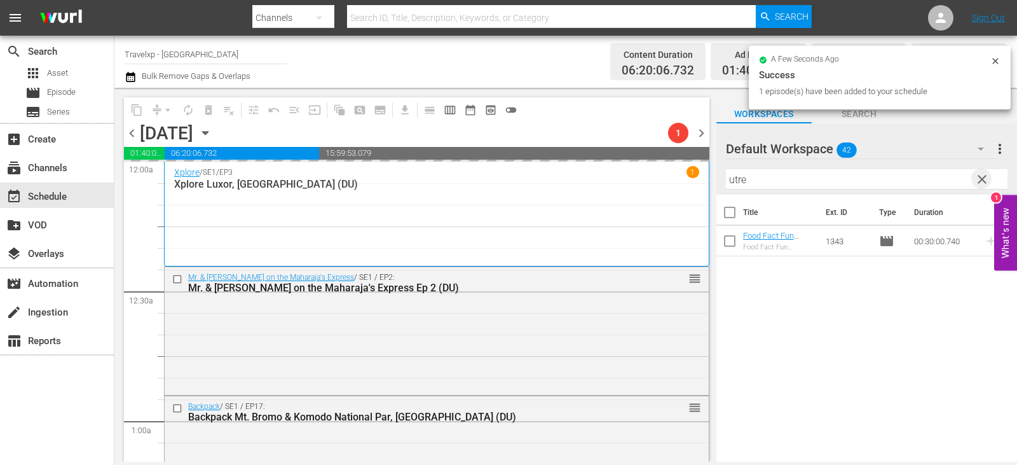
click at [981, 179] on span "clear" at bounding box center [982, 179] width 15 height 15
click at [981, 179] on input "text" at bounding box center [867, 179] width 282 height 20
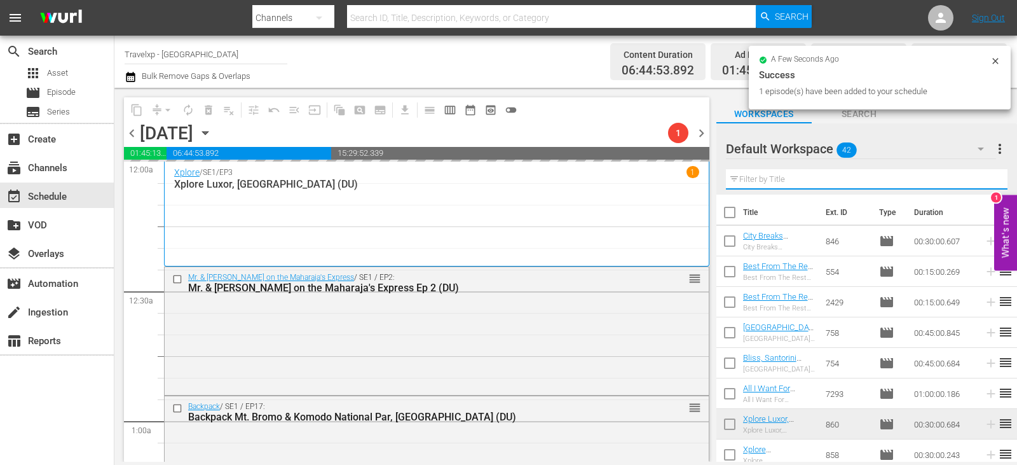
click at [981, 179] on input "text" at bounding box center [867, 179] width 282 height 20
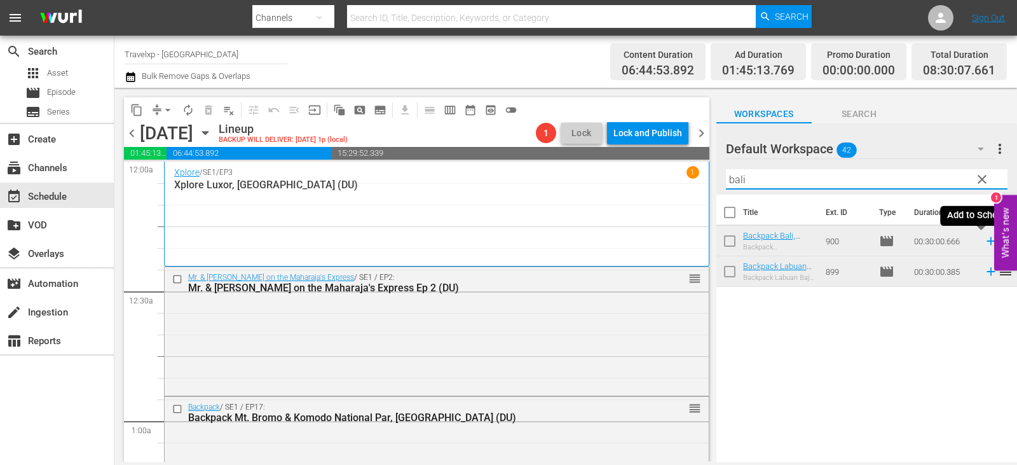
type input "bali"
click at [984, 241] on icon at bounding box center [991, 241] width 14 height 14
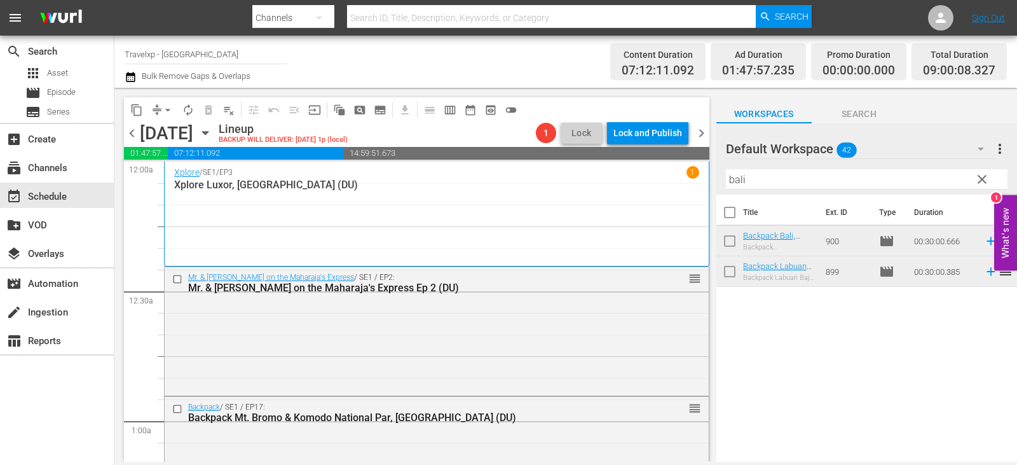
click at [981, 183] on span "clear" at bounding box center [982, 179] width 15 height 15
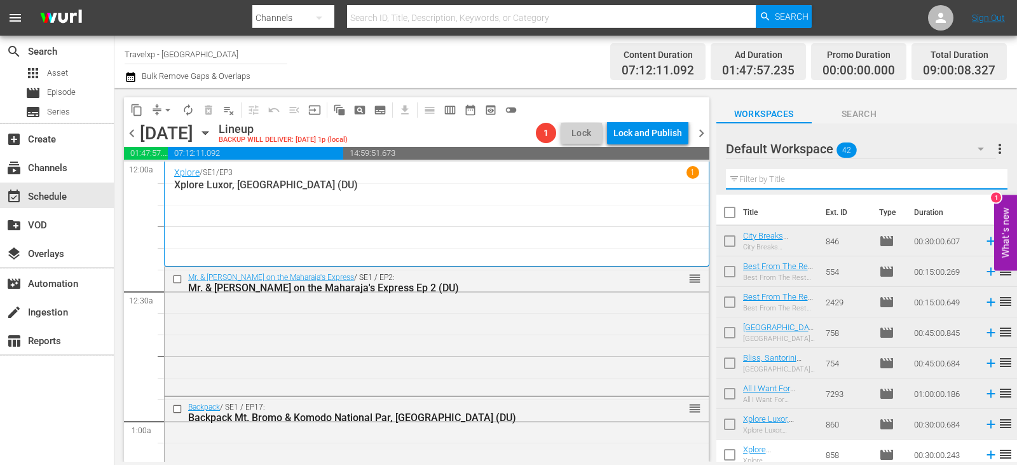
click at [981, 183] on input "text" at bounding box center [867, 179] width 282 height 20
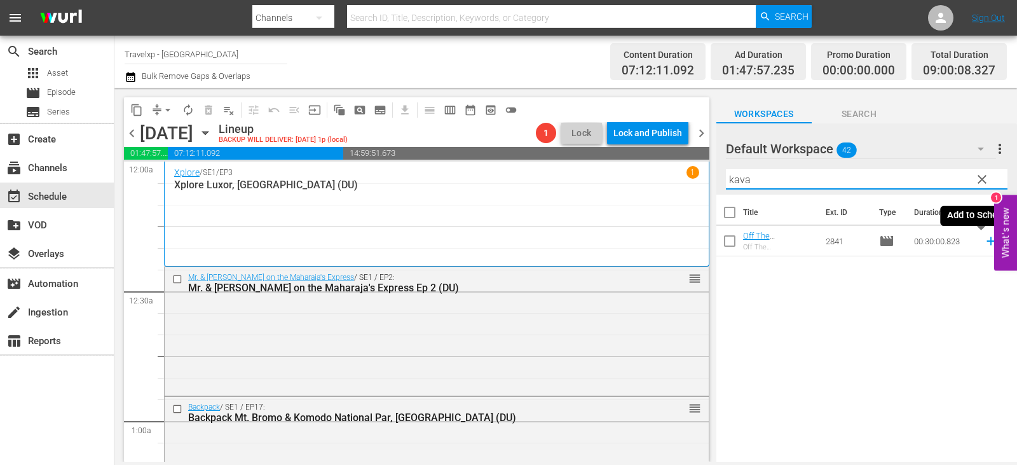
type input "kava"
click at [986, 243] on icon at bounding box center [991, 241] width 14 height 14
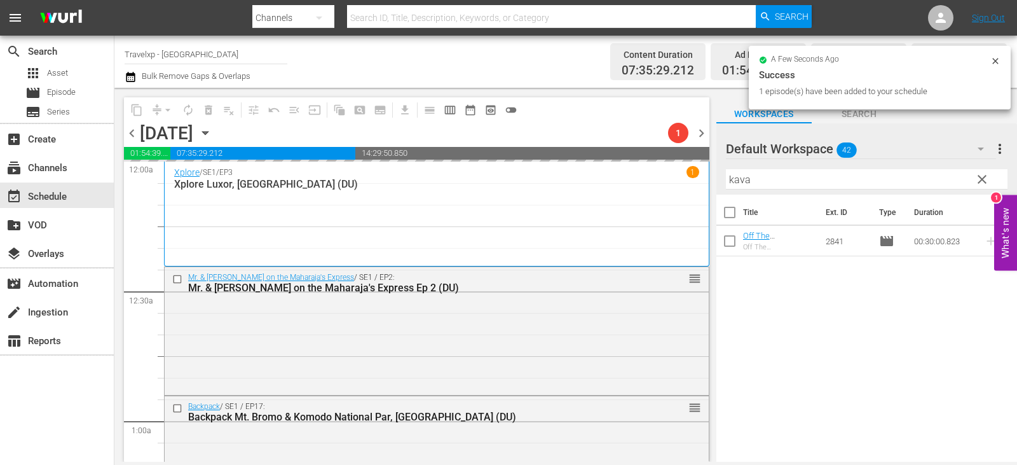
click at [972, 176] on button "clear" at bounding box center [982, 179] width 20 height 20
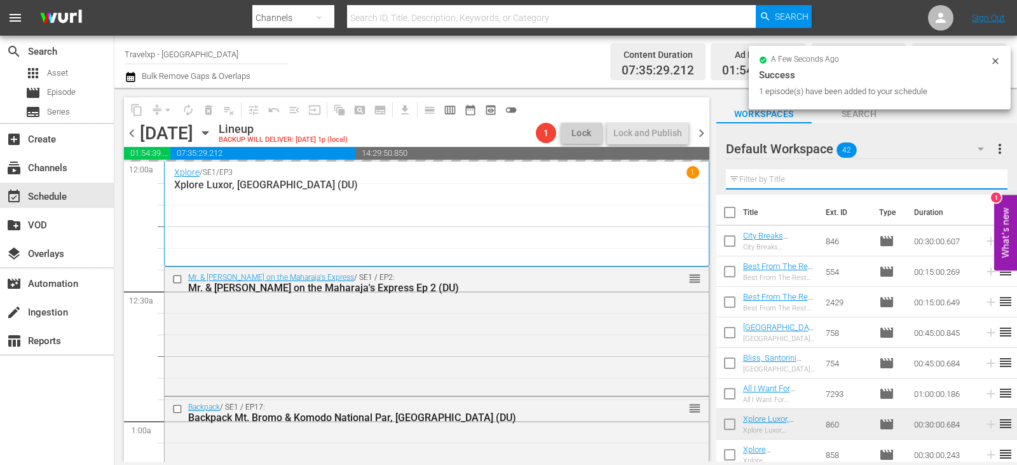
click at [972, 176] on input "text" at bounding box center [867, 179] width 282 height 20
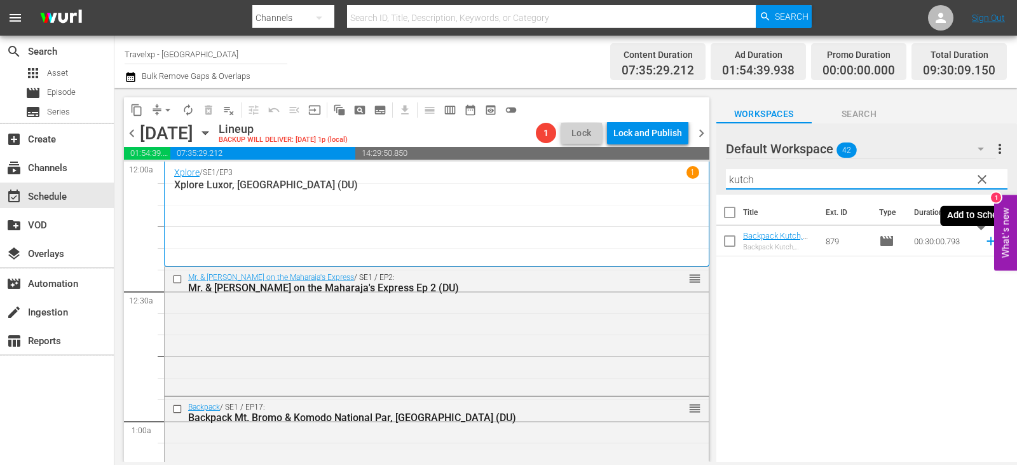
type input "kutch"
click at [984, 244] on icon at bounding box center [991, 241] width 14 height 14
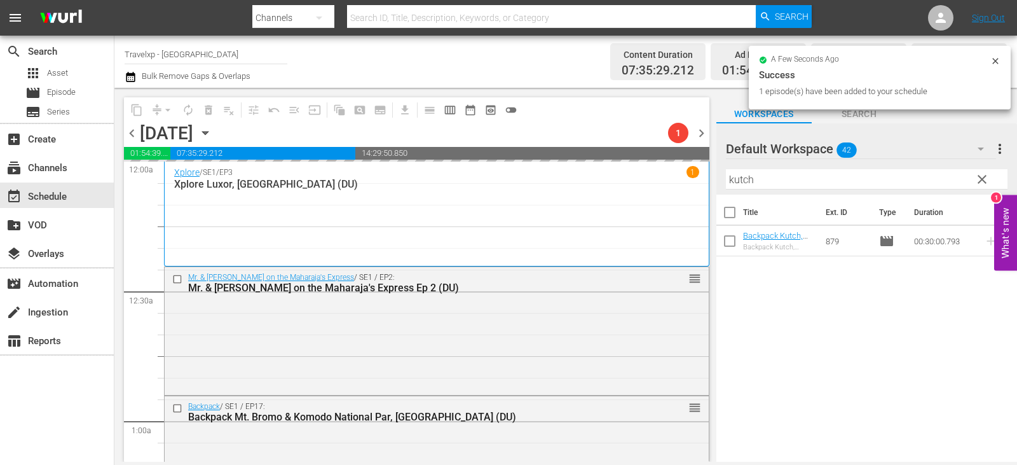
click at [986, 174] on span "clear" at bounding box center [982, 179] width 15 height 15
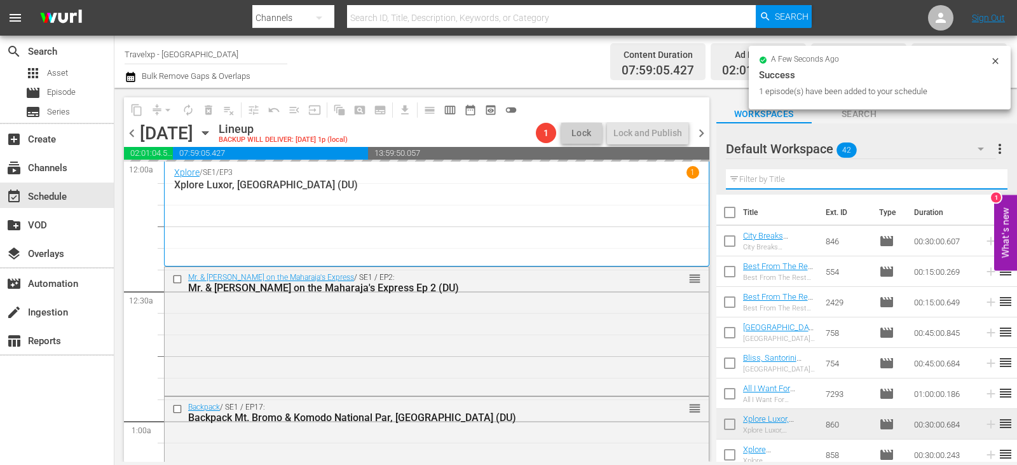
click at [987, 179] on input "text" at bounding box center [867, 179] width 282 height 20
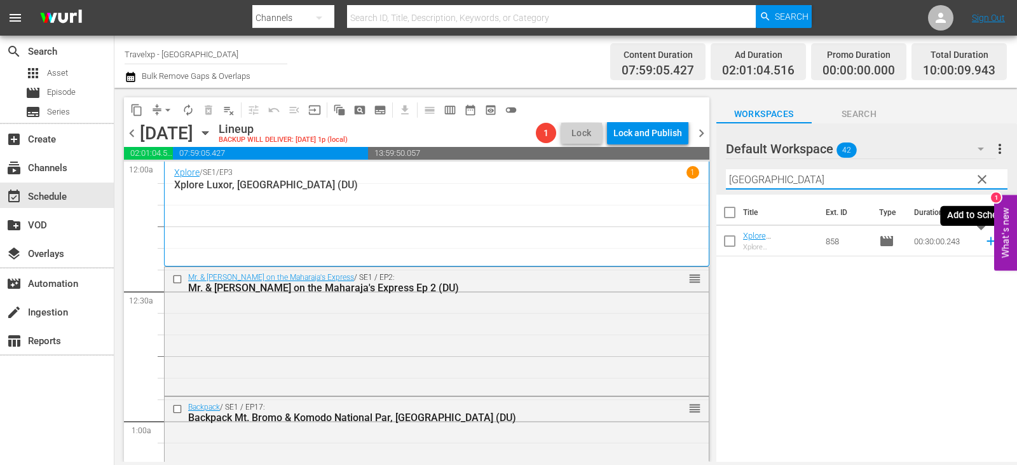
type input "cairo"
click at [987, 242] on icon at bounding box center [991, 241] width 8 height 8
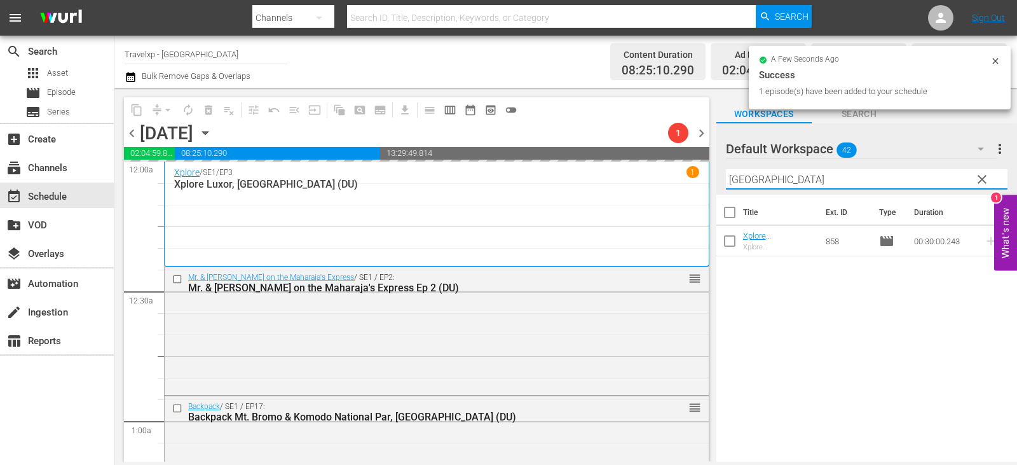
click at [992, 173] on input "cairo" at bounding box center [867, 179] width 282 height 20
click at [985, 179] on span "clear" at bounding box center [982, 179] width 15 height 15
click at [985, 179] on input "cairo" at bounding box center [867, 179] width 282 height 20
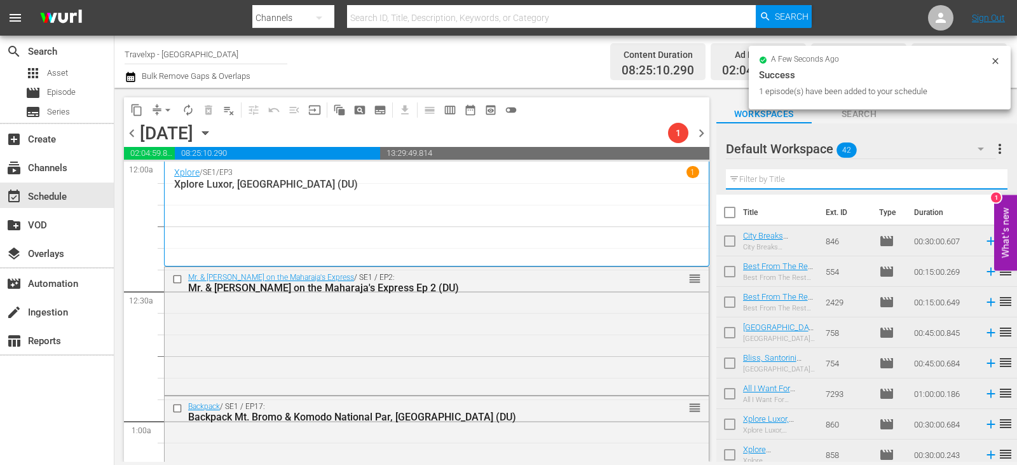
click at [985, 179] on input "text" at bounding box center [867, 179] width 282 height 20
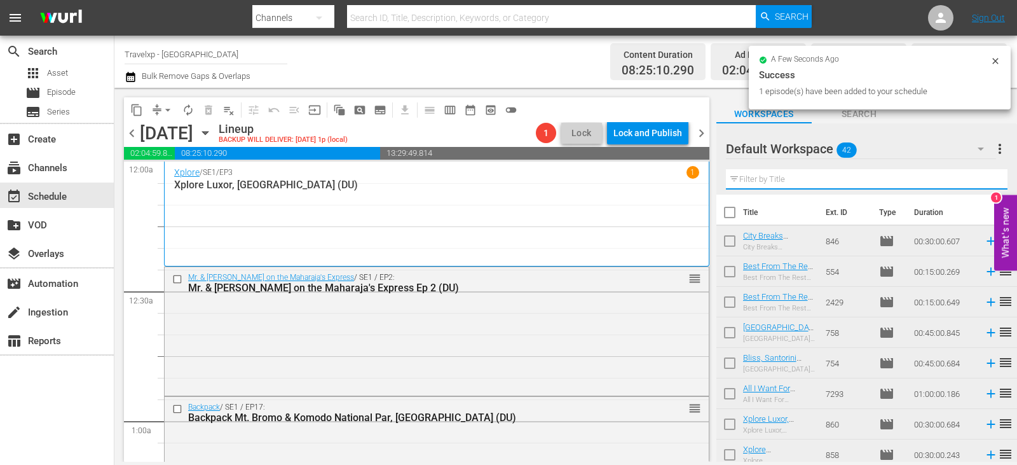
click at [985, 179] on input "text" at bounding box center [867, 179] width 282 height 20
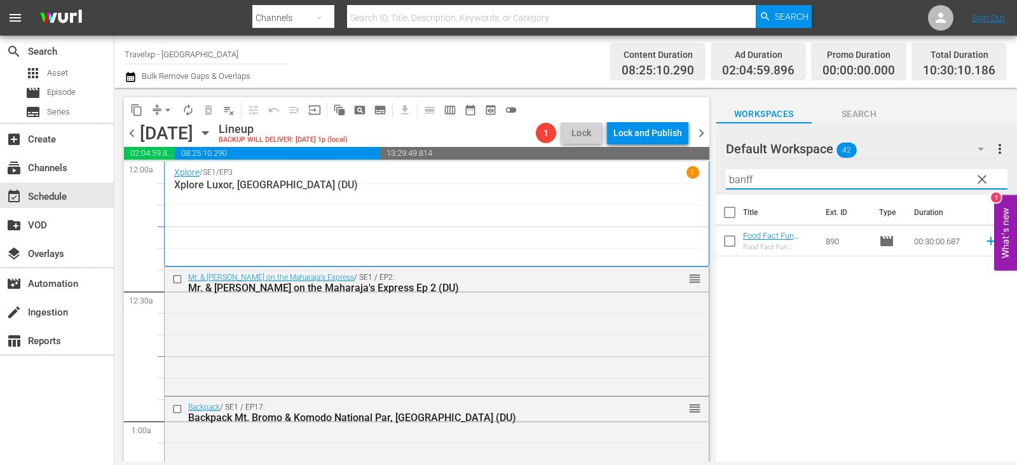
type input "banff"
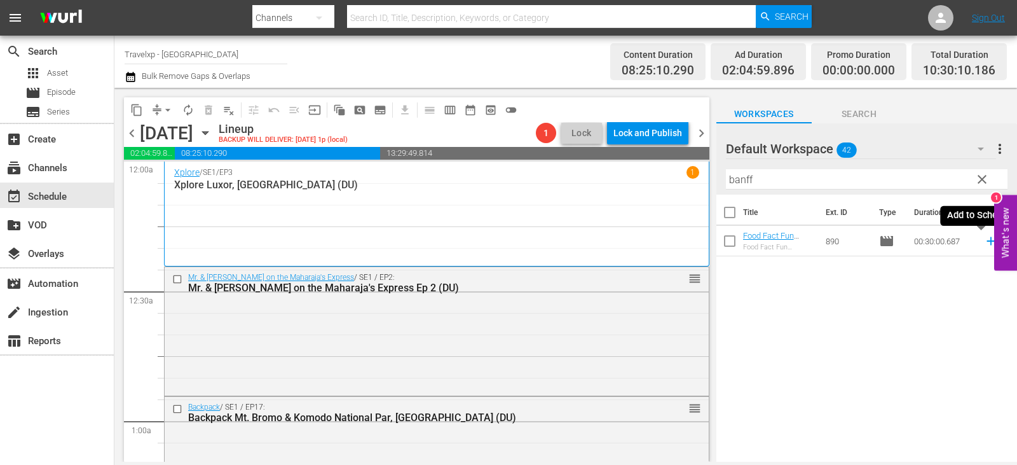
click at [984, 248] on icon at bounding box center [991, 241] width 14 height 14
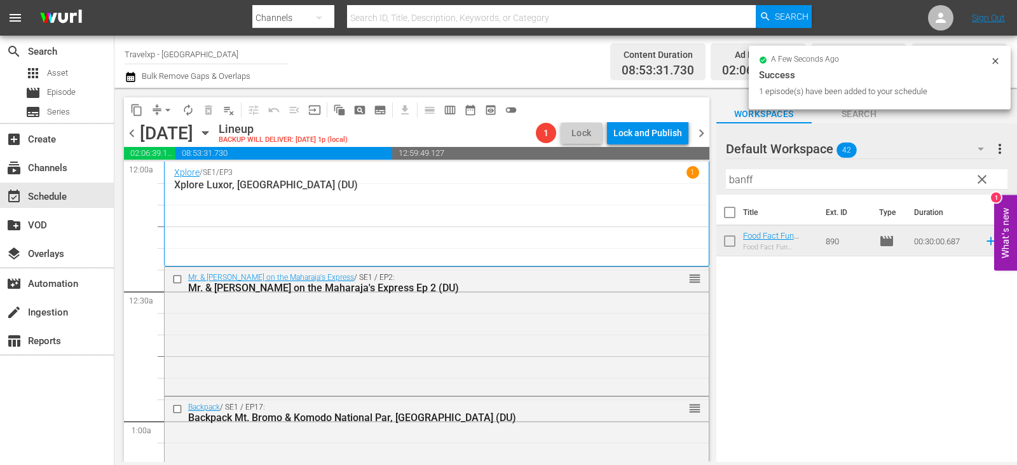
click at [982, 182] on span "clear" at bounding box center [982, 179] width 15 height 15
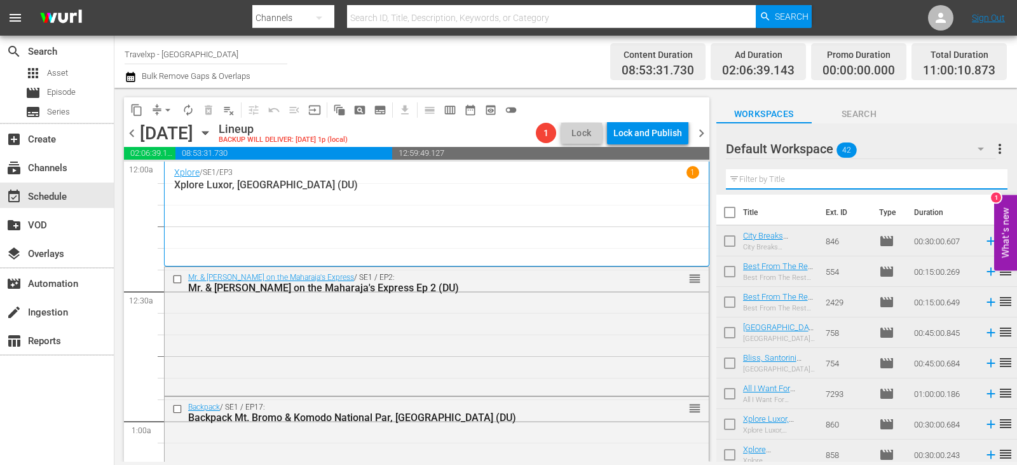
click at [982, 182] on input "text" at bounding box center [867, 179] width 282 height 20
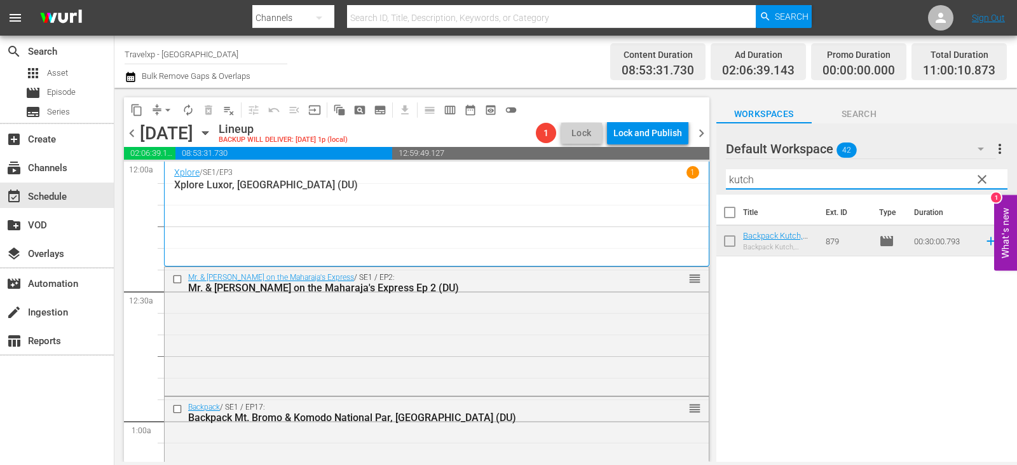
type input "kutch"
click at [984, 244] on icon at bounding box center [991, 241] width 14 height 14
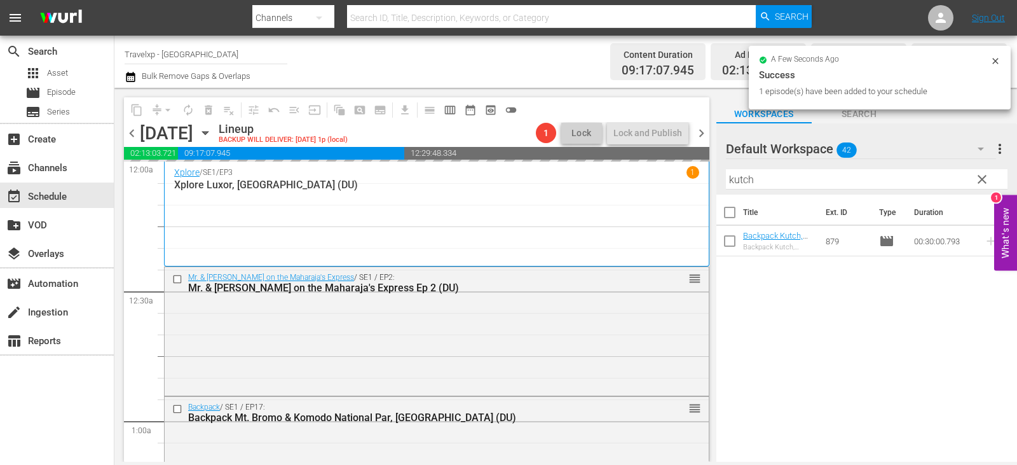
click at [972, 177] on button "clear" at bounding box center [982, 179] width 20 height 20
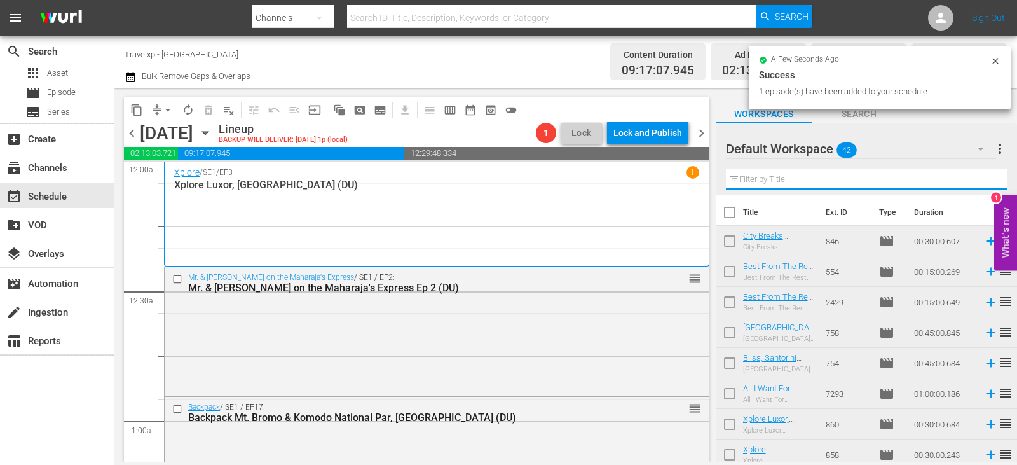
click at [971, 177] on input "text" at bounding box center [867, 179] width 282 height 20
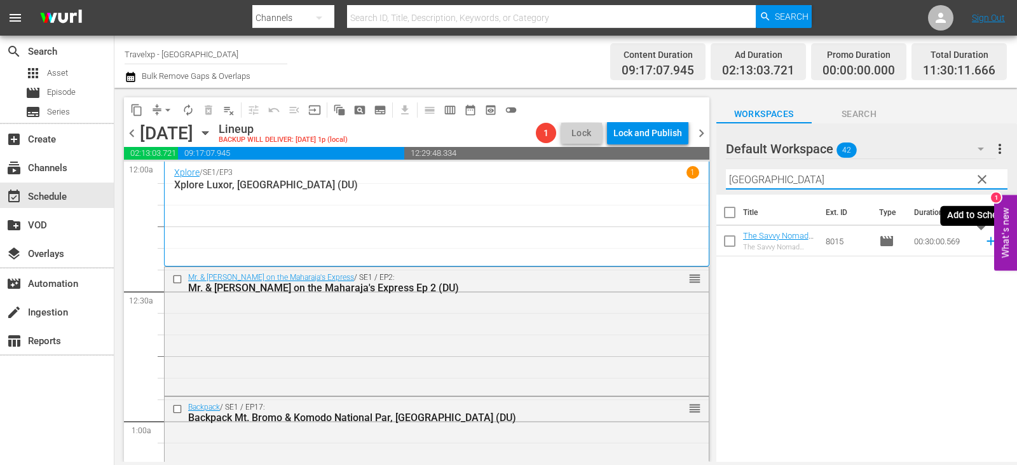
type input "bangkok"
click at [985, 244] on icon at bounding box center [991, 241] width 14 height 14
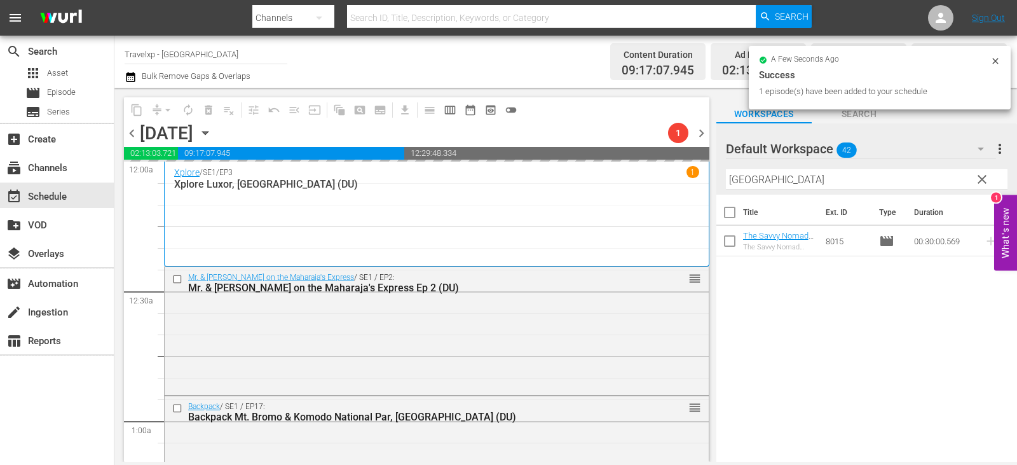
click at [977, 186] on span "clear" at bounding box center [982, 179] width 15 height 15
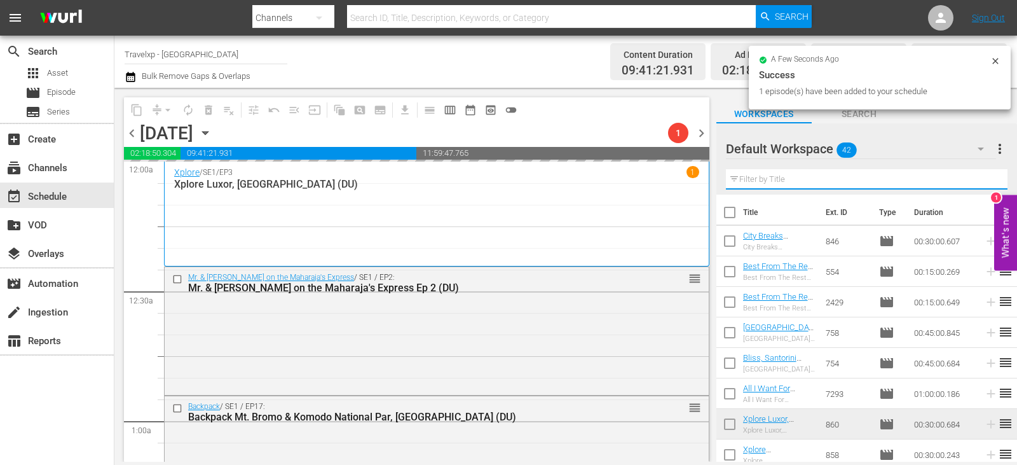
click at [977, 186] on input "text" at bounding box center [867, 179] width 282 height 20
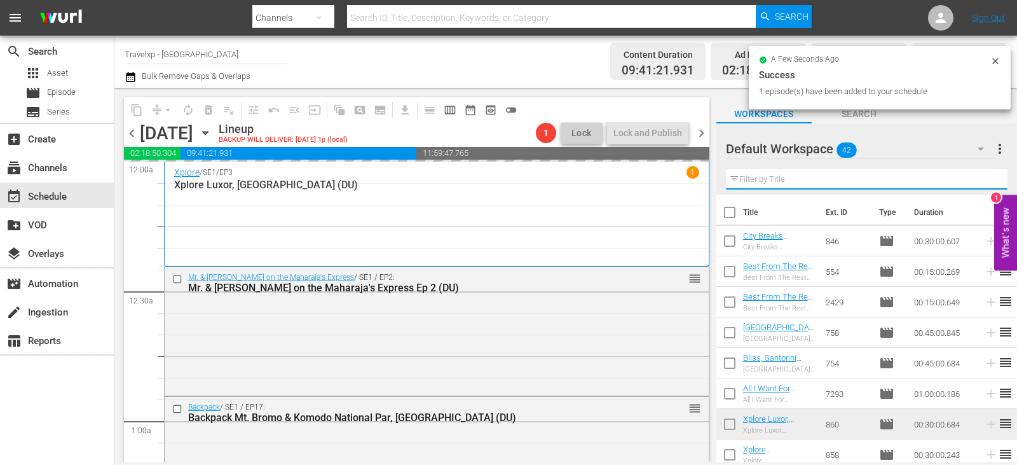
click at [977, 186] on input "text" at bounding box center [867, 179] width 282 height 20
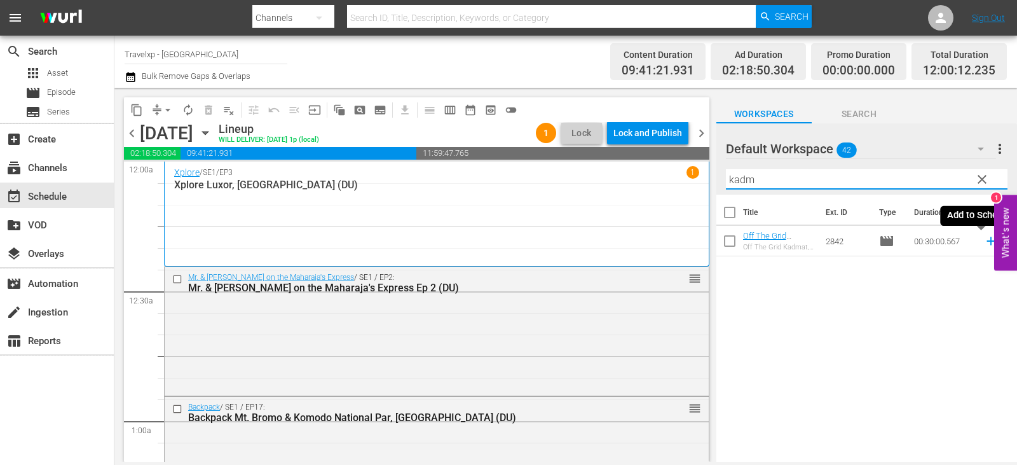
type input "kadm"
click at [987, 241] on icon at bounding box center [991, 241] width 8 height 8
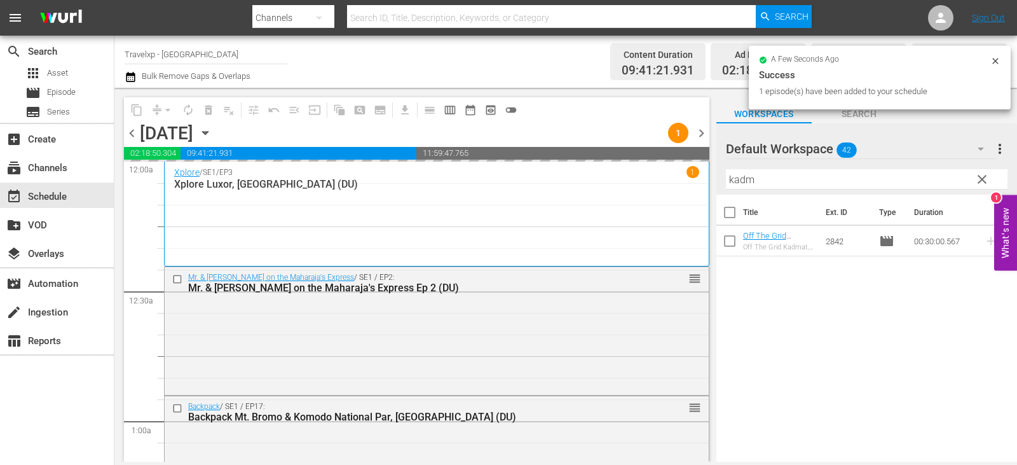
click at [973, 188] on button "clear" at bounding box center [982, 179] width 20 height 20
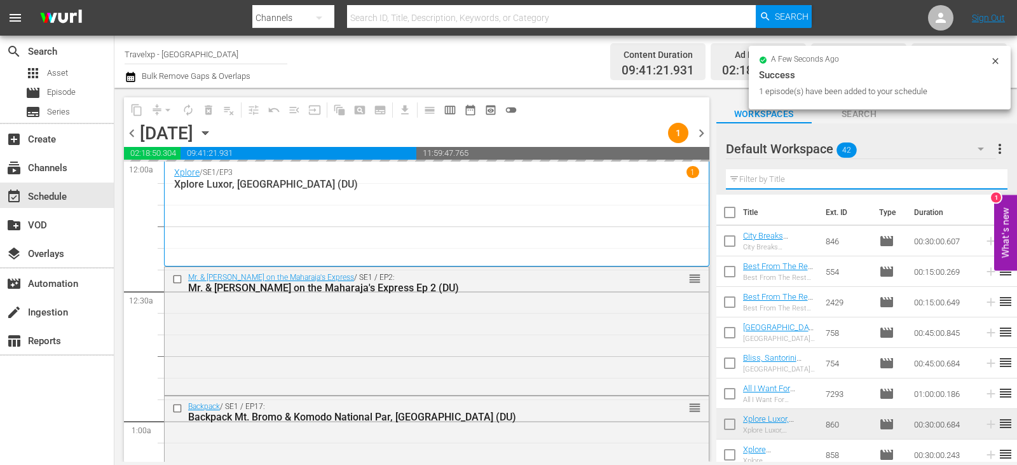
click at [973, 188] on input "text" at bounding box center [867, 179] width 282 height 20
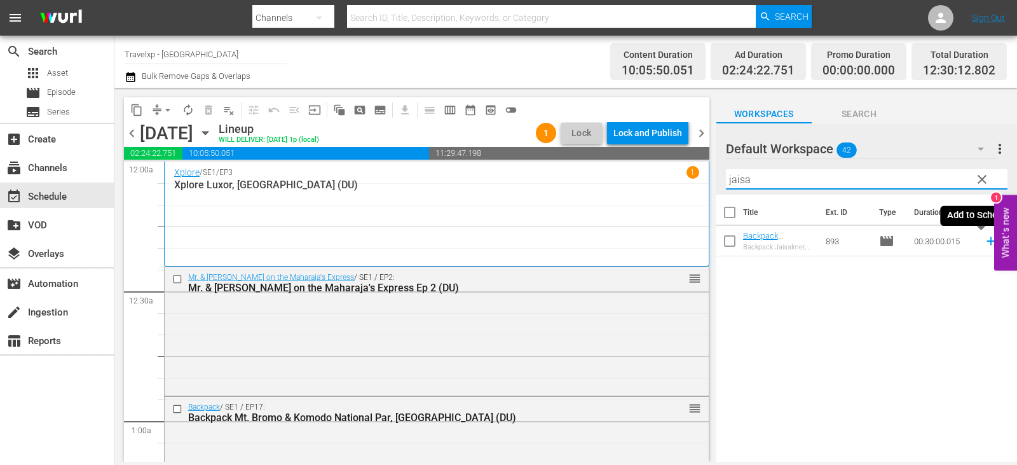
type input "jaisa"
click at [984, 240] on icon at bounding box center [991, 241] width 14 height 14
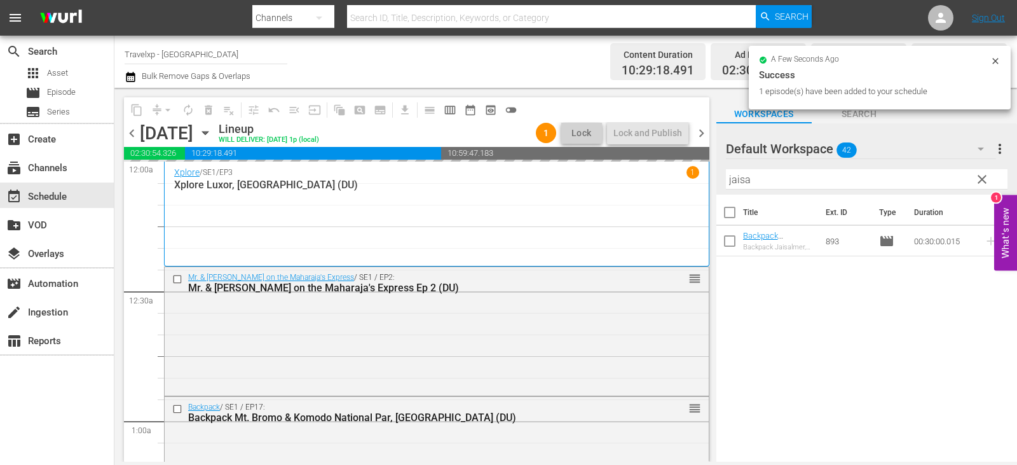
click at [972, 179] on button "clear" at bounding box center [982, 179] width 20 height 20
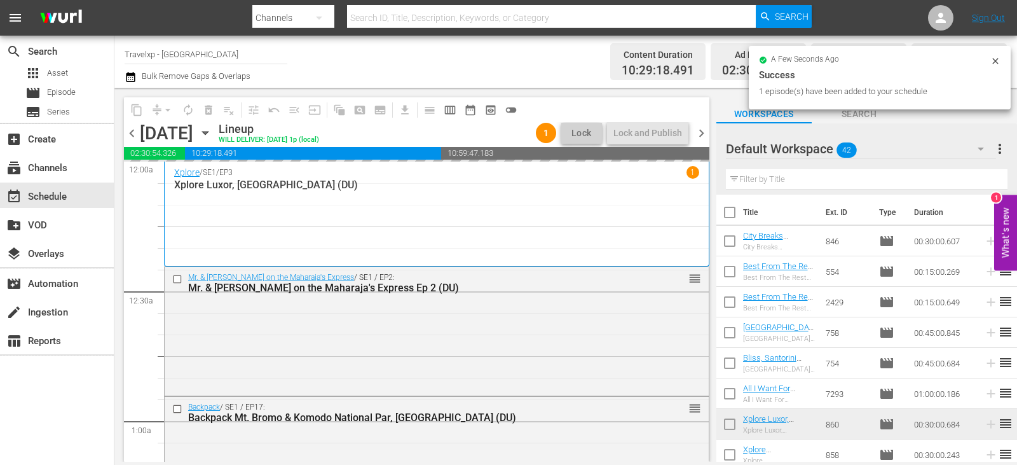
click at [971, 179] on input "text" at bounding box center [867, 179] width 282 height 20
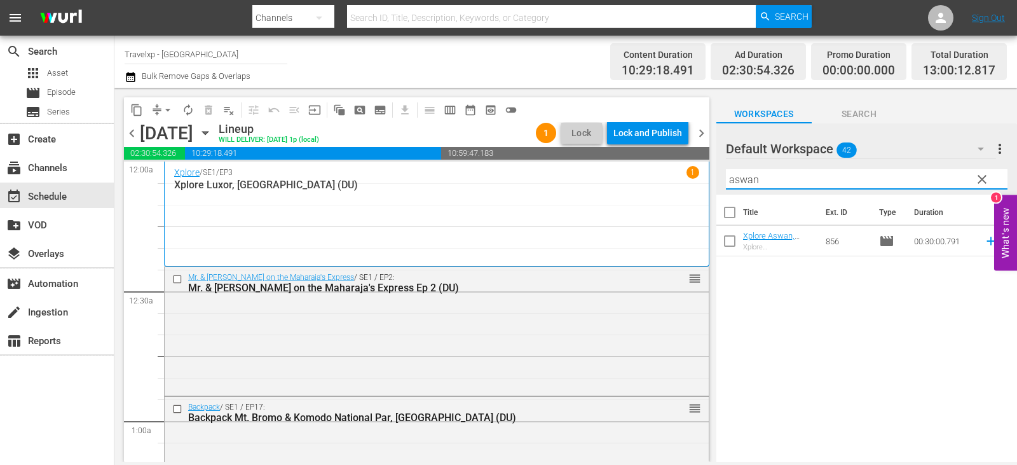
type input "aswan"
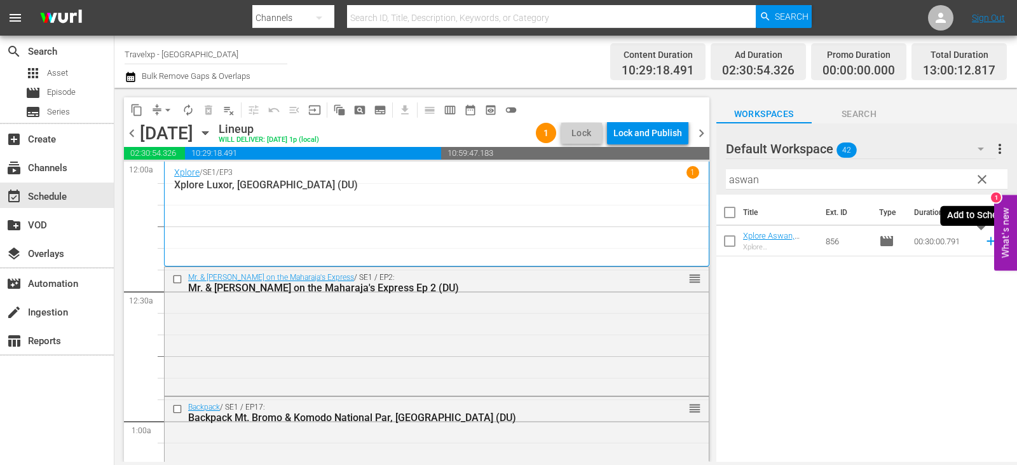
click at [984, 241] on icon at bounding box center [991, 241] width 14 height 14
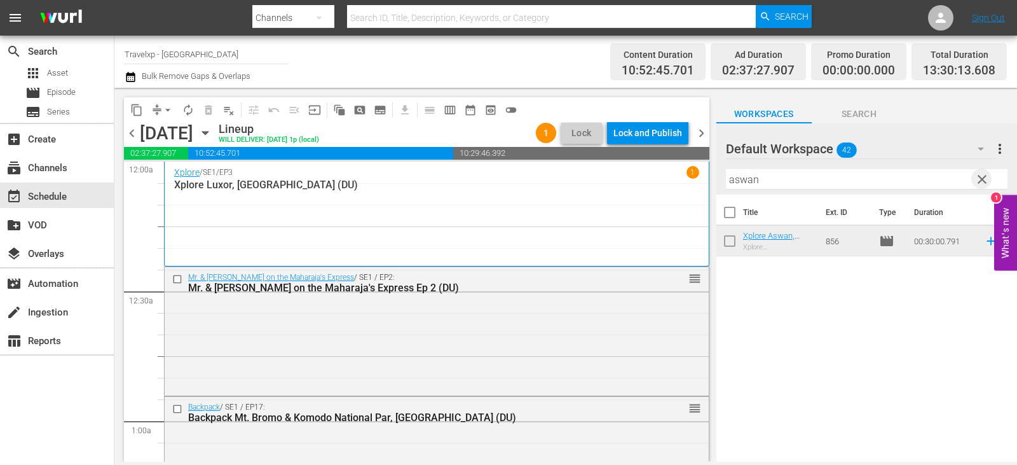
click at [984, 177] on span "clear" at bounding box center [982, 179] width 15 height 15
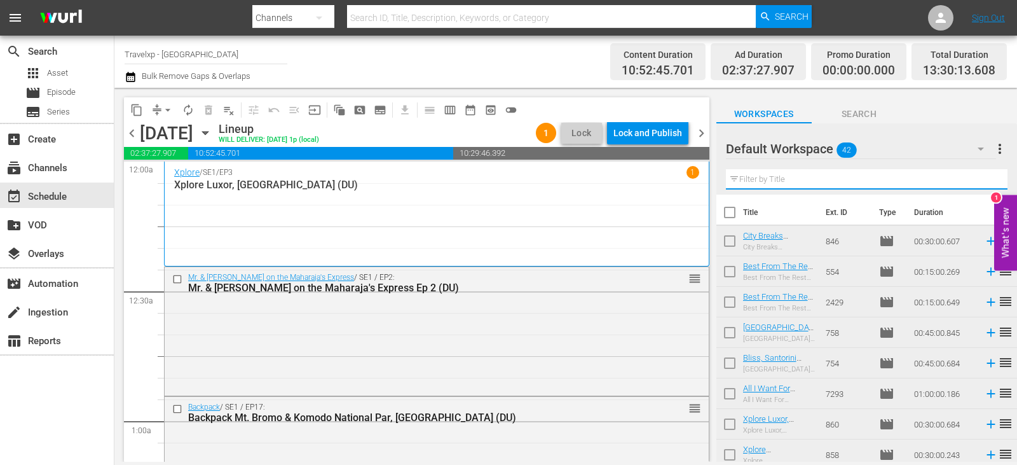
click at [984, 177] on input "text" at bounding box center [867, 179] width 282 height 20
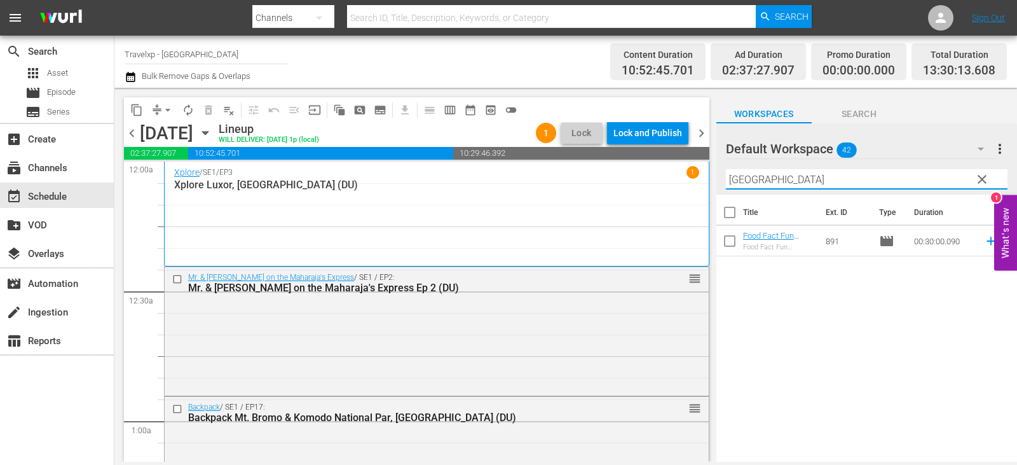
type input "hanoi"
click at [984, 240] on icon at bounding box center [991, 241] width 14 height 14
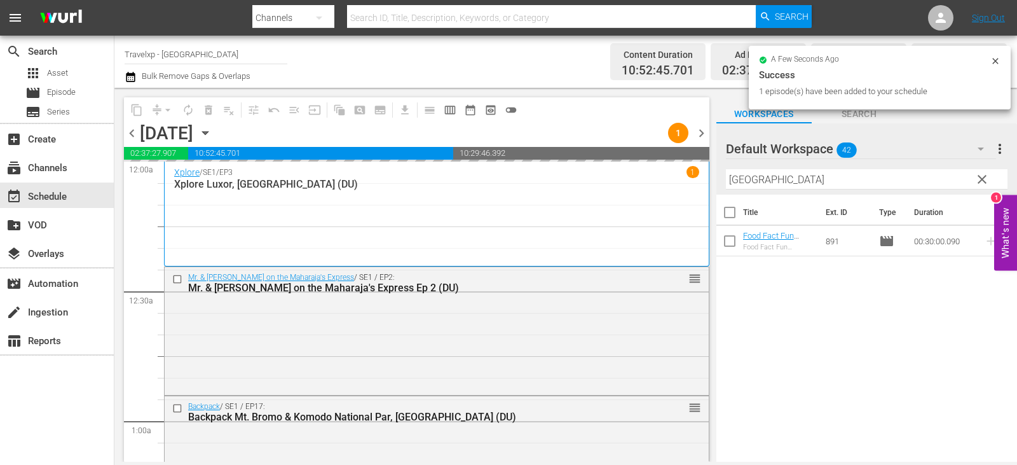
click at [987, 182] on span "clear" at bounding box center [982, 179] width 15 height 15
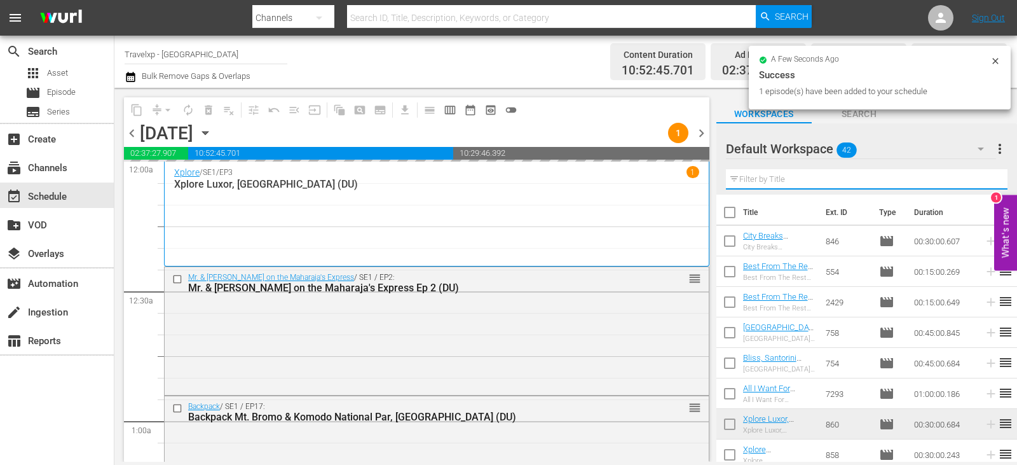
drag, startPoint x: 987, startPoint y: 182, endPoint x: 977, endPoint y: 185, distance: 10.5
click at [987, 182] on input "text" at bounding box center [867, 179] width 282 height 20
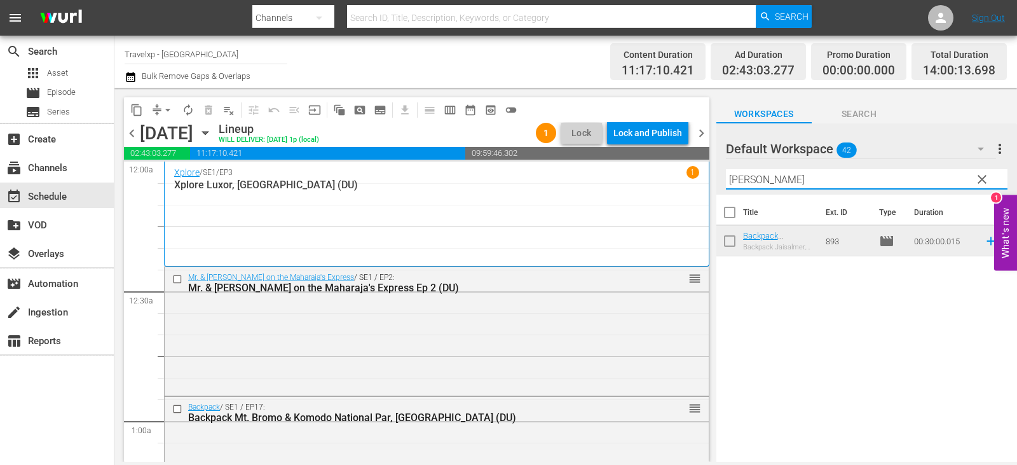
type input "jaisal"
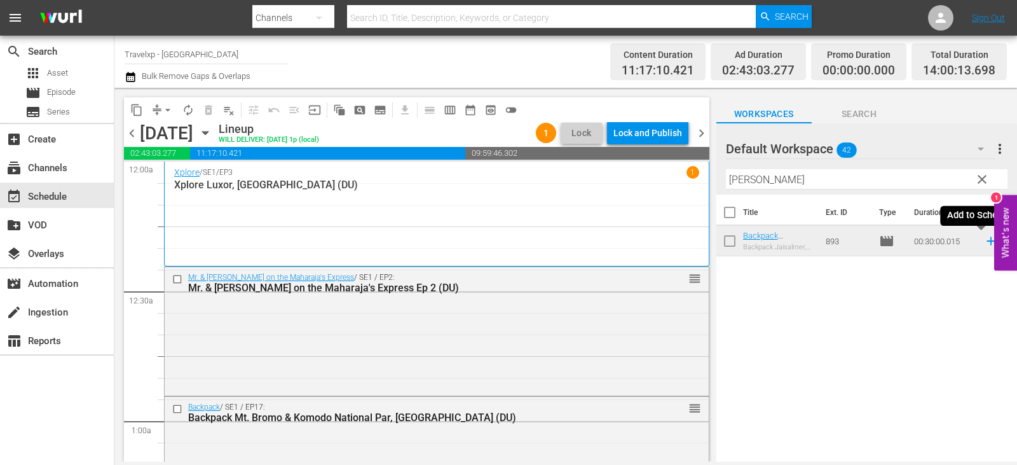
click at [984, 240] on icon at bounding box center [991, 241] width 14 height 14
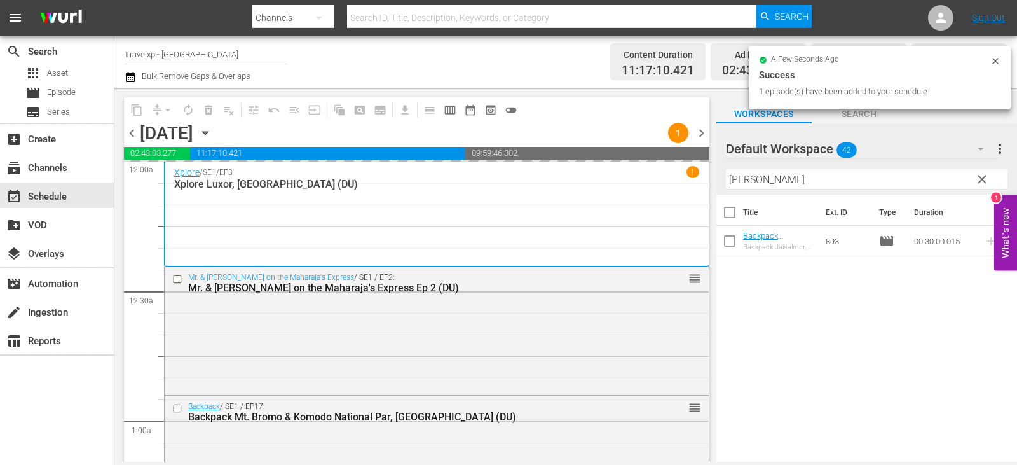
click at [979, 184] on span "clear" at bounding box center [982, 179] width 15 height 15
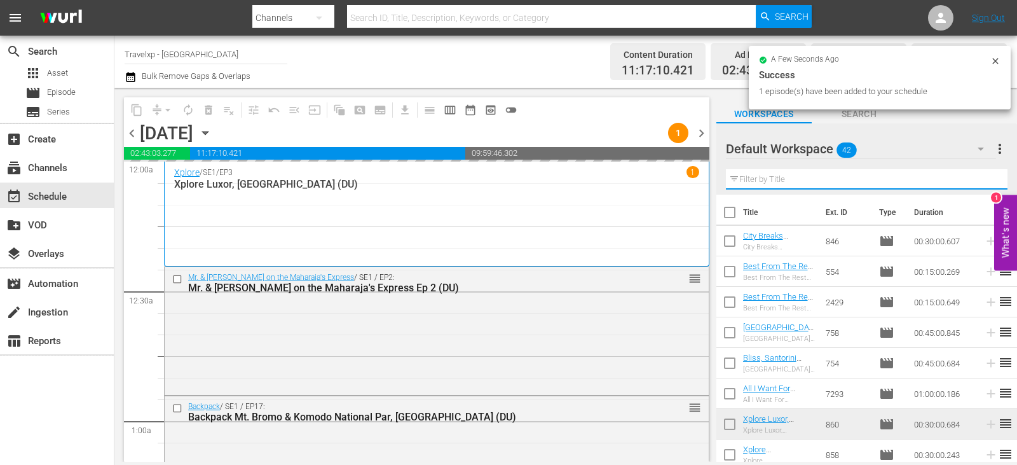
click at [979, 184] on input "text" at bounding box center [867, 179] width 282 height 20
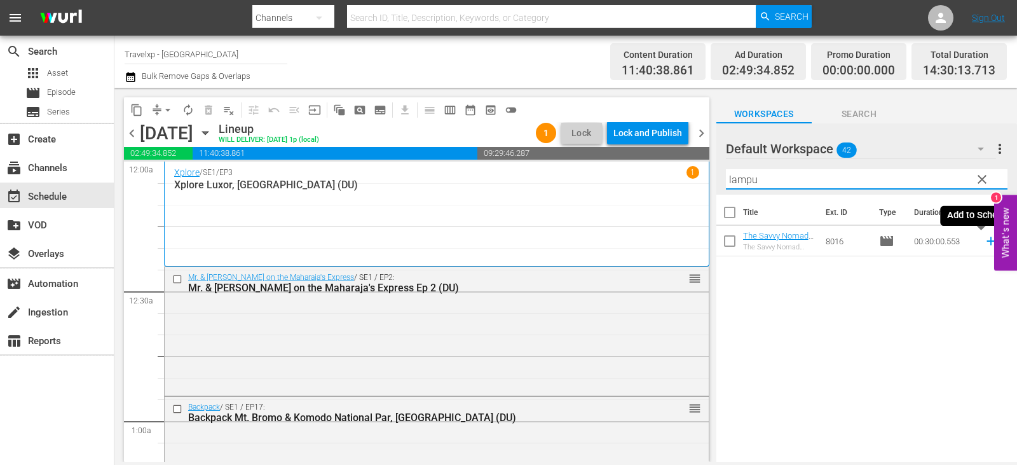
type input "lampu"
click at [984, 241] on icon at bounding box center [991, 241] width 14 height 14
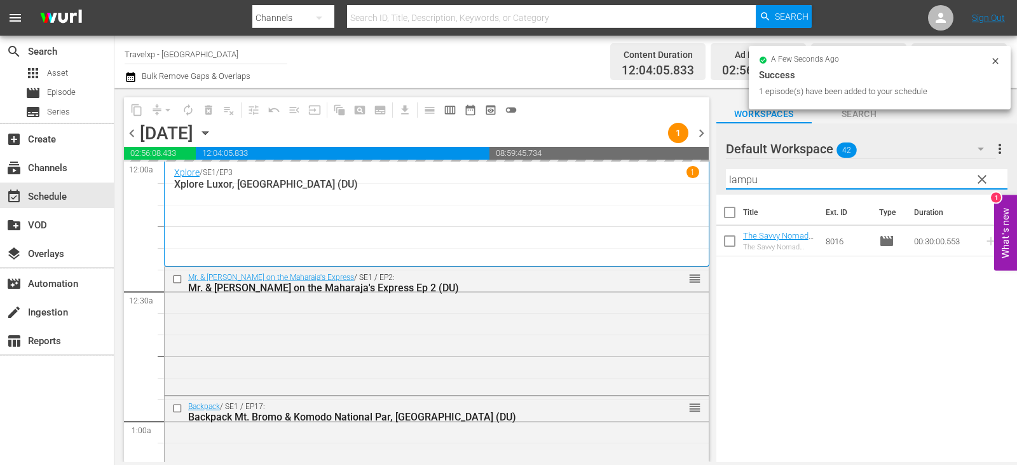
click at [970, 183] on input "lampu" at bounding box center [867, 179] width 282 height 20
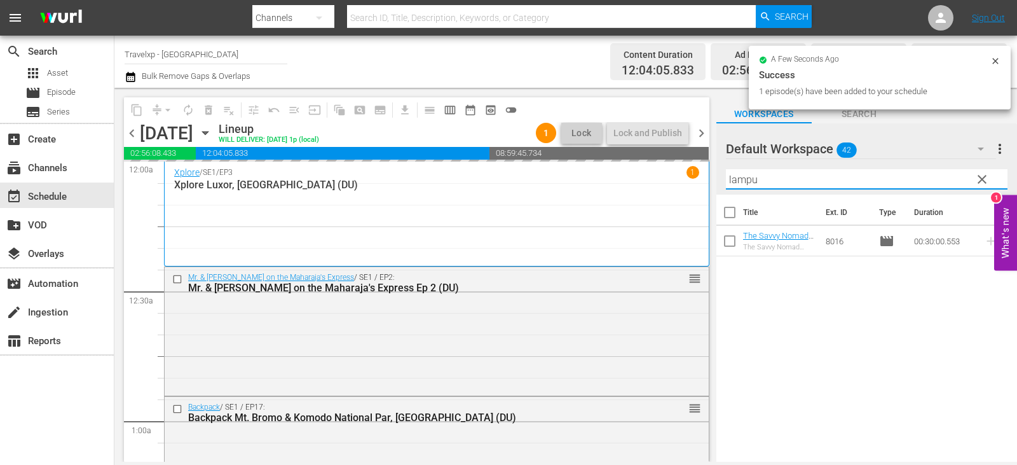
click at [970, 183] on input "lampu" at bounding box center [867, 179] width 282 height 20
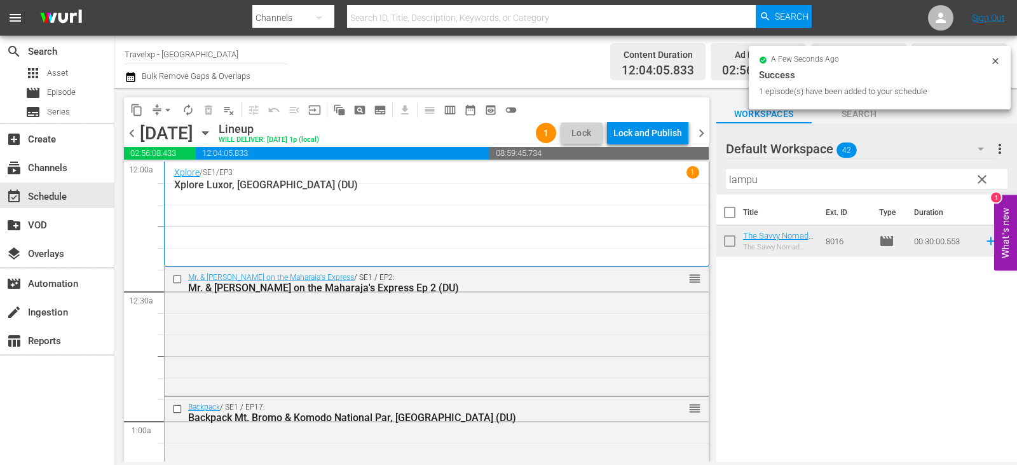
click at [981, 181] on span "clear" at bounding box center [982, 179] width 15 height 15
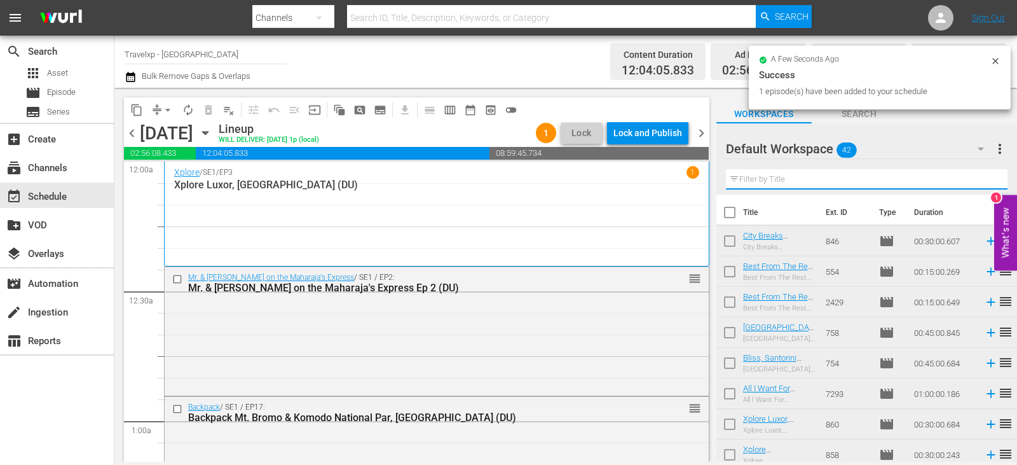
click at [981, 181] on input "text" at bounding box center [867, 179] width 282 height 20
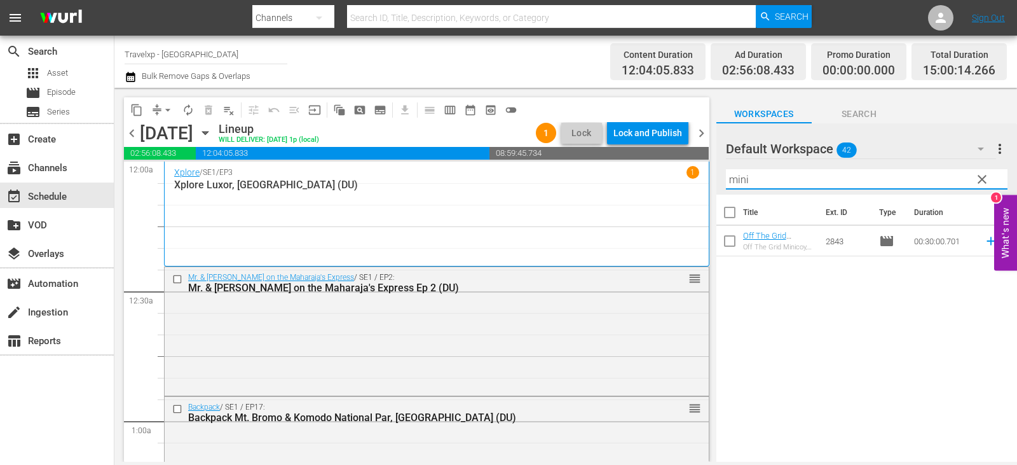
type input "mini"
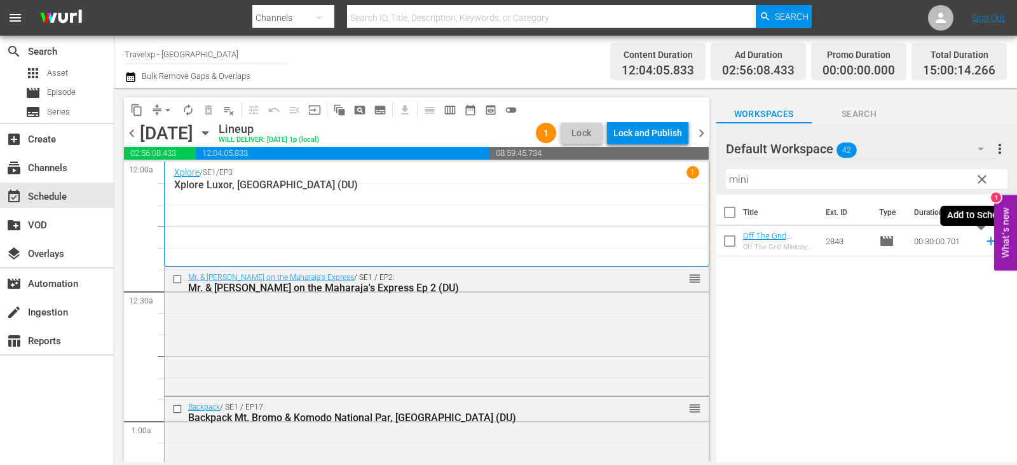
click at [987, 238] on icon at bounding box center [991, 241] width 8 height 8
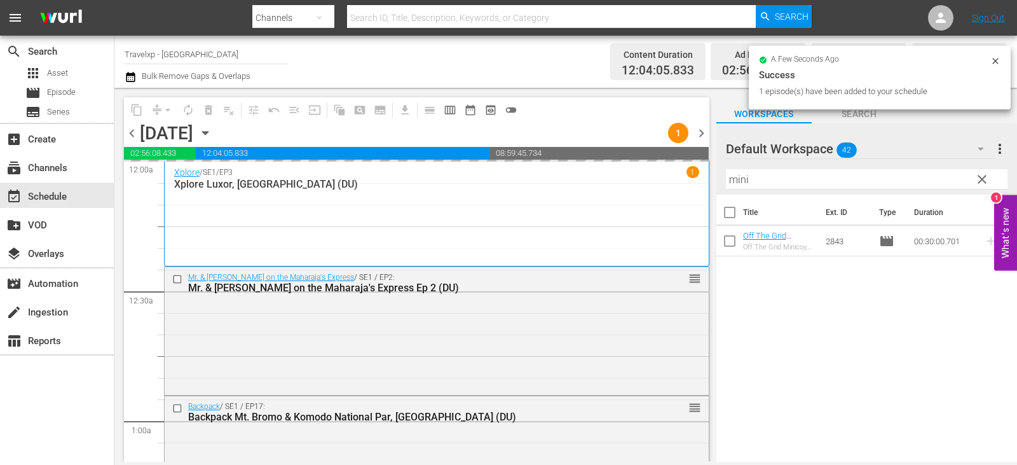
click at [989, 177] on span "clear" at bounding box center [982, 179] width 15 height 15
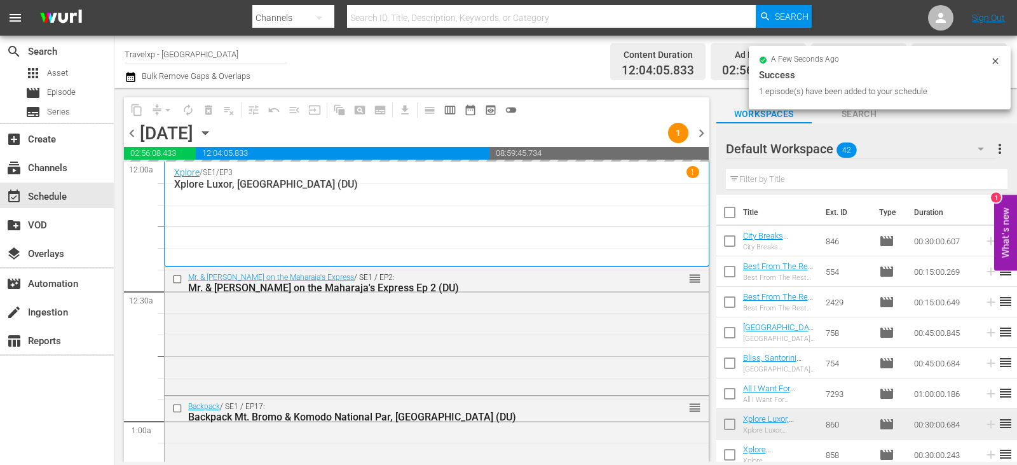
click at [989, 177] on input "text" at bounding box center [867, 179] width 282 height 20
drag, startPoint x: 989, startPoint y: 177, endPoint x: 982, endPoint y: 177, distance: 7.0
click at [989, 177] on input "text" at bounding box center [867, 179] width 282 height 20
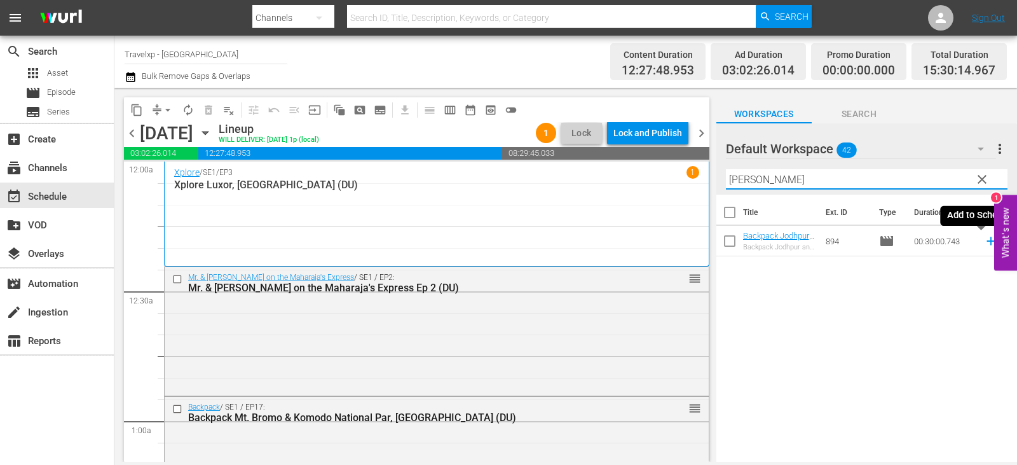
type input "jodh"
click at [987, 240] on icon at bounding box center [991, 241] width 8 height 8
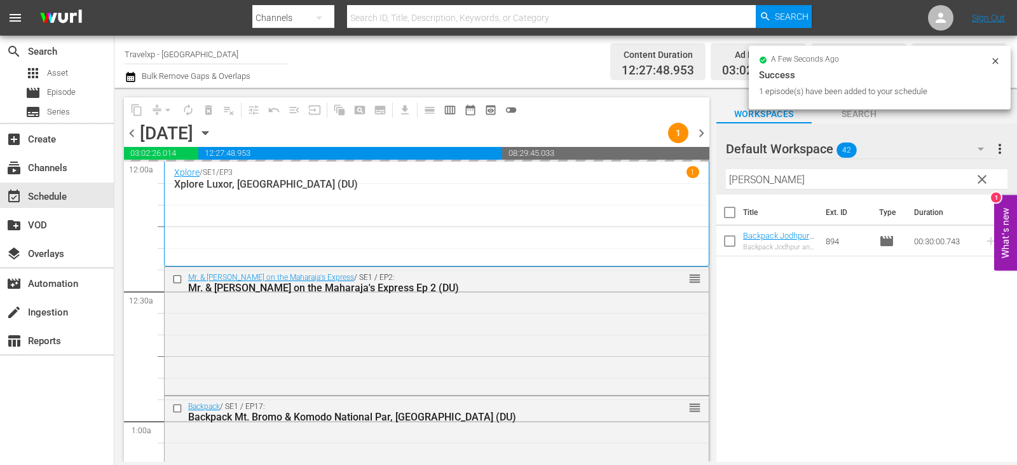
click at [981, 183] on span "clear" at bounding box center [982, 179] width 15 height 15
click at [981, 183] on input "jodh" at bounding box center [867, 179] width 282 height 20
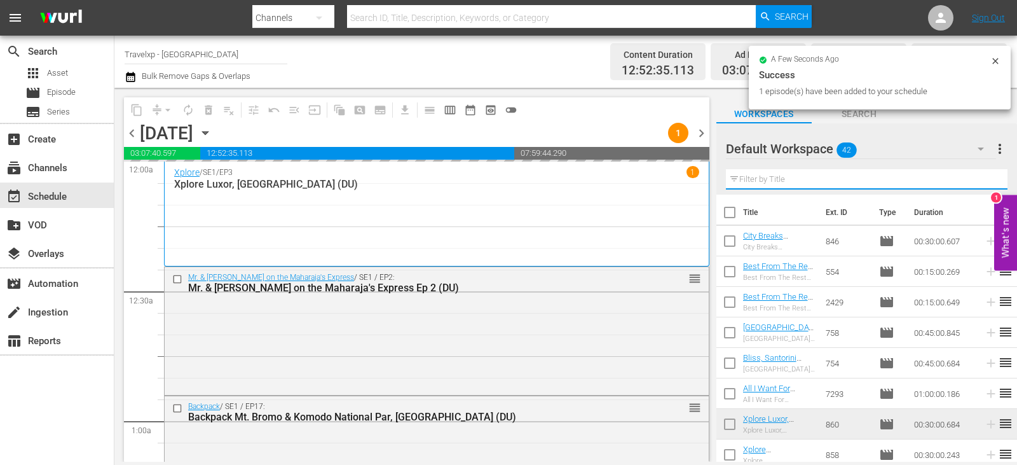
click at [981, 183] on input "text" at bounding box center [867, 179] width 282 height 20
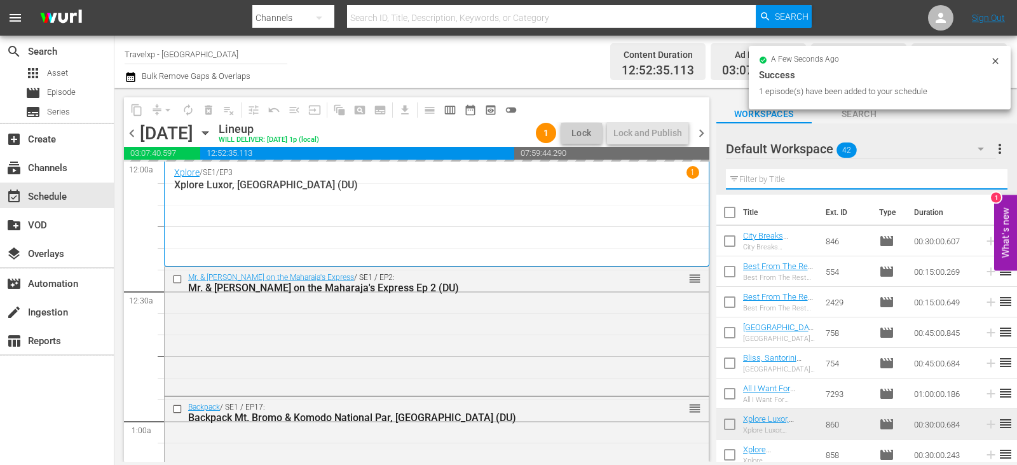
click at [981, 183] on input "text" at bounding box center [867, 179] width 282 height 20
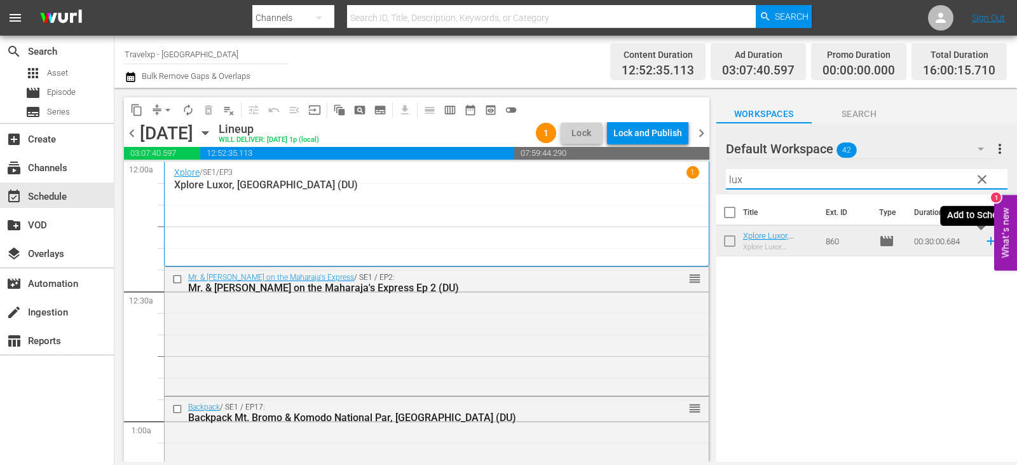
type input "lux"
click at [984, 243] on icon at bounding box center [991, 241] width 14 height 14
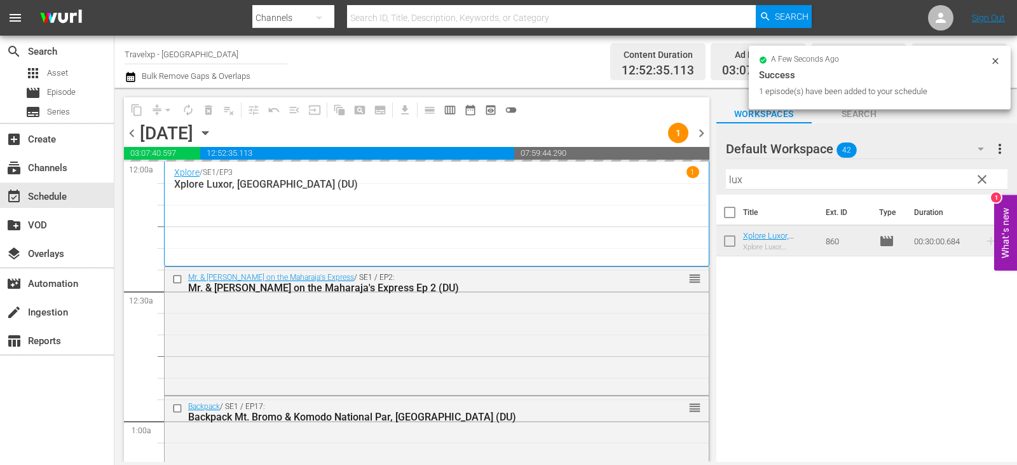
click at [981, 182] on span "clear" at bounding box center [982, 179] width 15 height 15
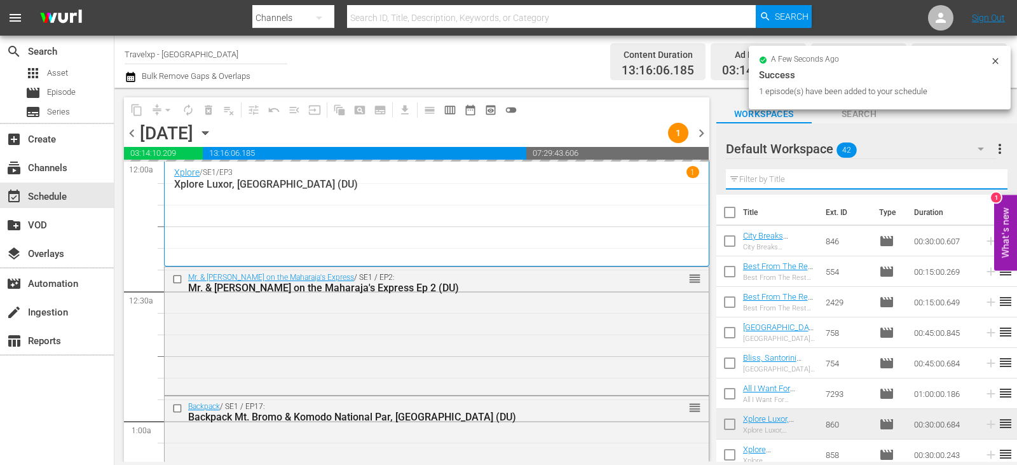
click at [981, 182] on input "text" at bounding box center [867, 179] width 282 height 20
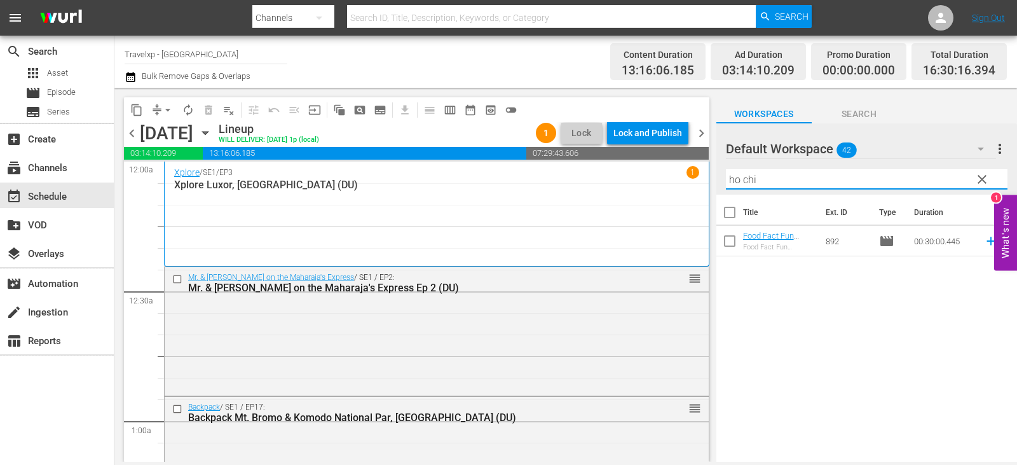
type input "ho chi"
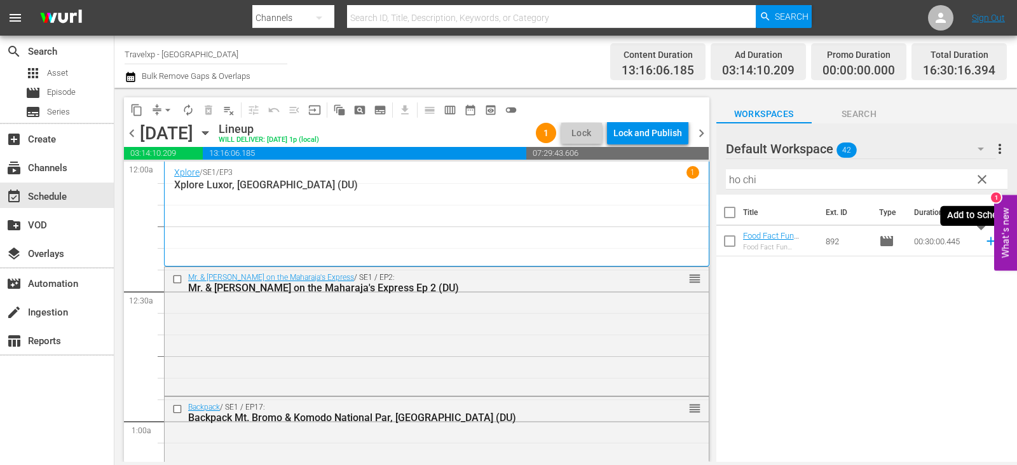
click at [984, 239] on icon at bounding box center [991, 241] width 14 height 14
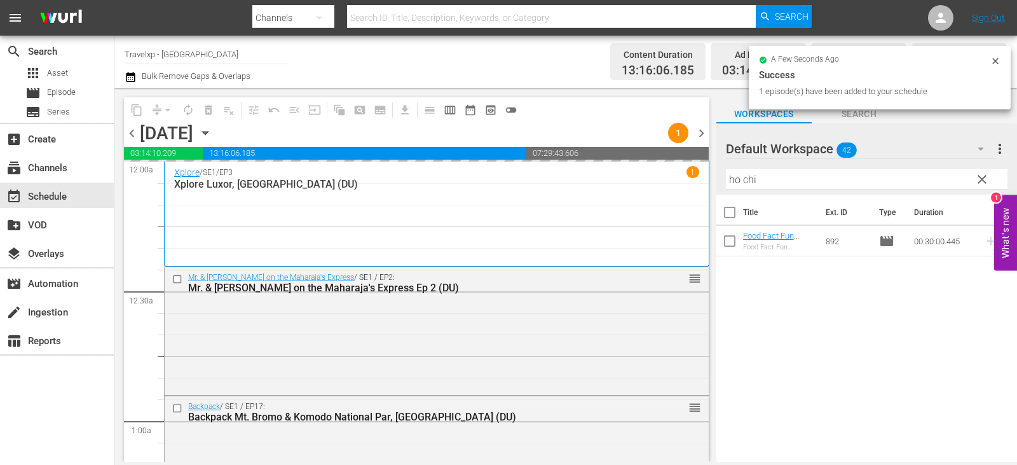
click at [979, 177] on span "clear" at bounding box center [982, 179] width 15 height 15
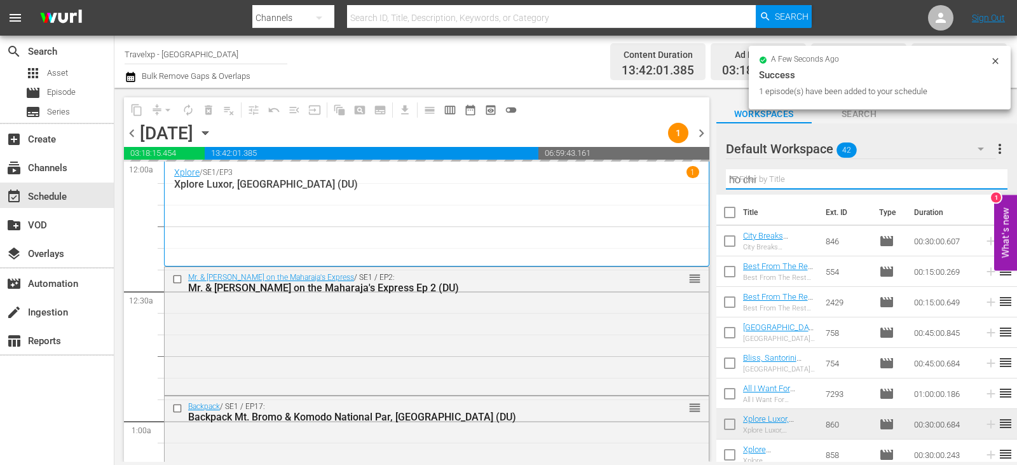
click at [979, 177] on input "ho chi" at bounding box center [867, 179] width 282 height 20
click at [979, 177] on input "text" at bounding box center [867, 179] width 282 height 20
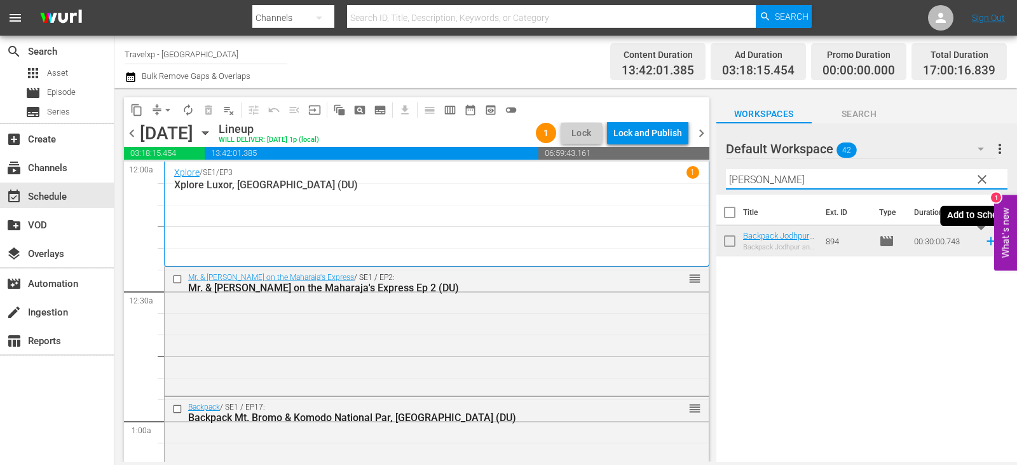
type input "jodh"
click at [984, 237] on icon at bounding box center [991, 241] width 14 height 14
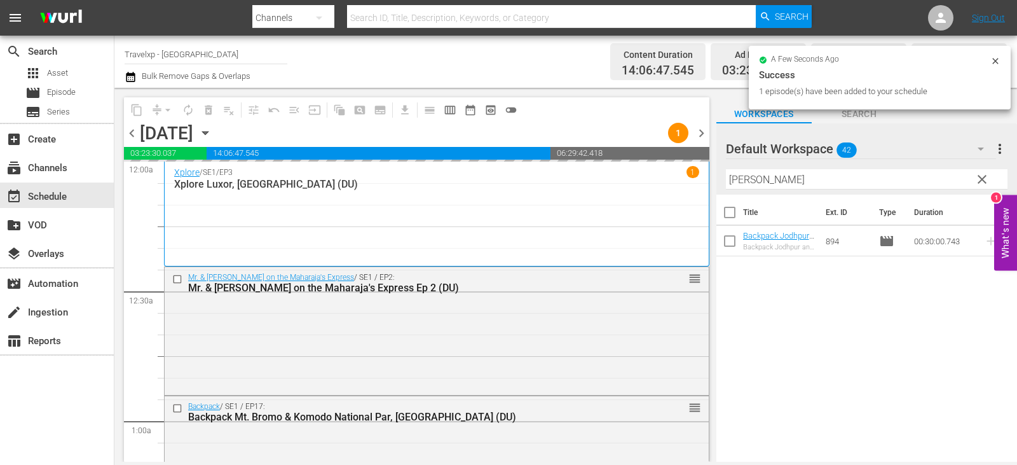
click at [984, 180] on span "clear" at bounding box center [982, 179] width 15 height 15
drag, startPoint x: 984, startPoint y: 180, endPoint x: 974, endPoint y: 180, distance: 10.2
click at [984, 180] on input "text" at bounding box center [867, 179] width 282 height 20
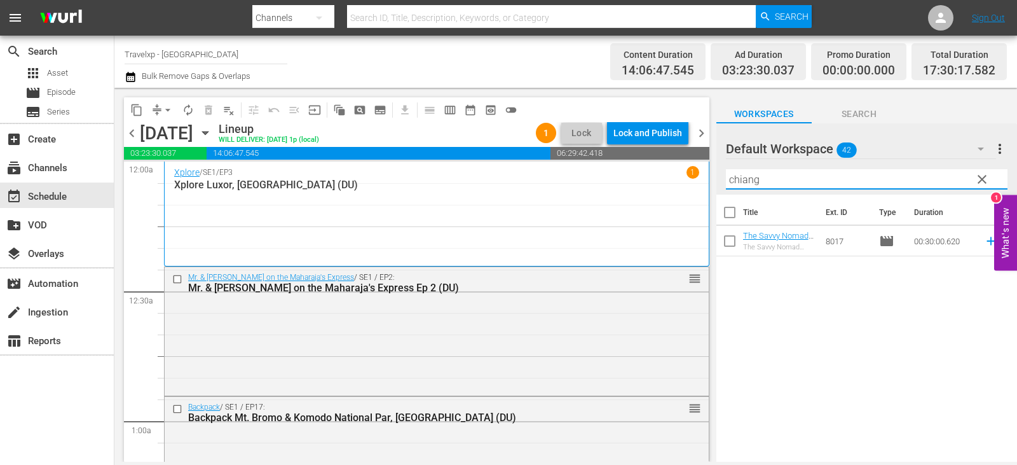
type input "chiang"
click at [998, 242] on span "reorder" at bounding box center [1005, 240] width 15 height 15
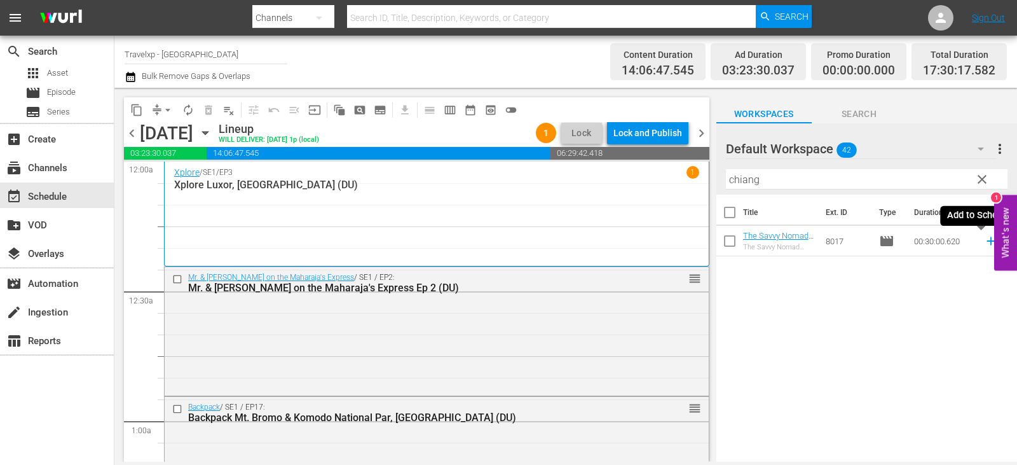
click at [984, 243] on icon at bounding box center [991, 241] width 14 height 14
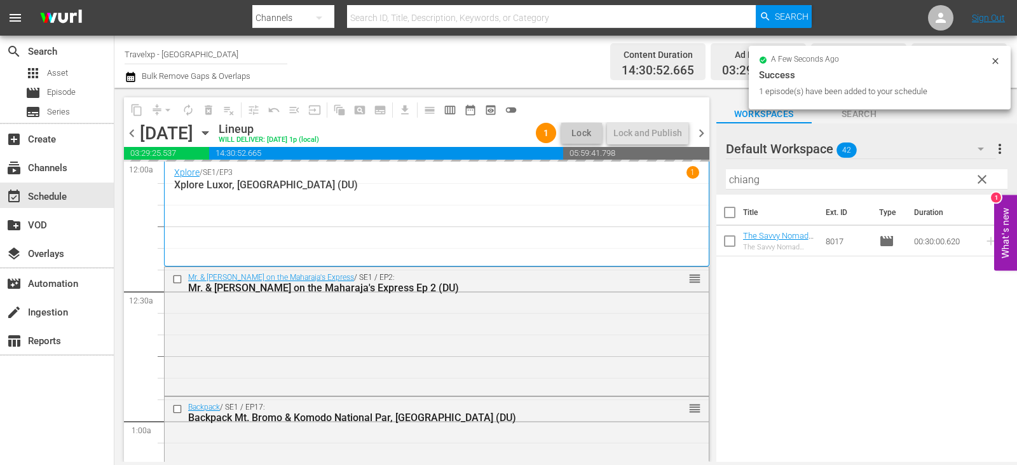
click at [982, 182] on span "clear" at bounding box center [982, 179] width 15 height 15
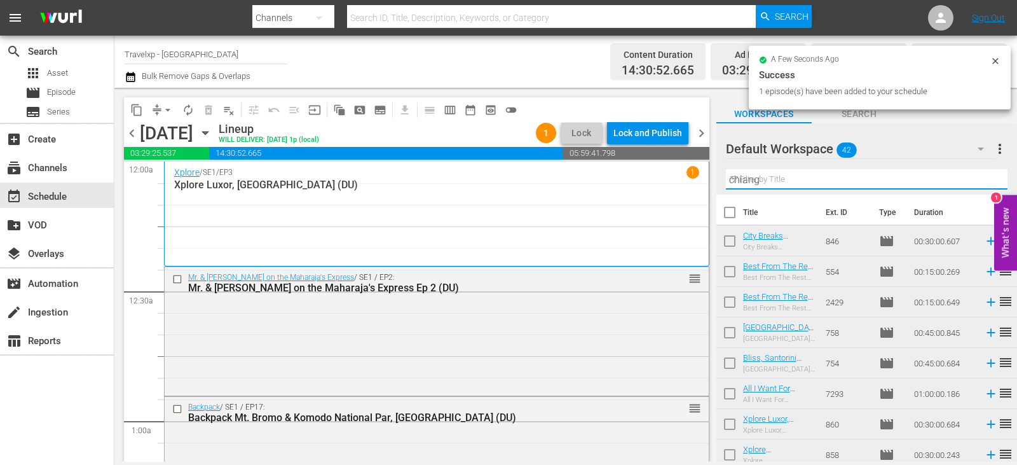
click at [982, 182] on input "chiang" at bounding box center [867, 179] width 282 height 20
click at [982, 182] on input "text" at bounding box center [867, 179] width 282 height 20
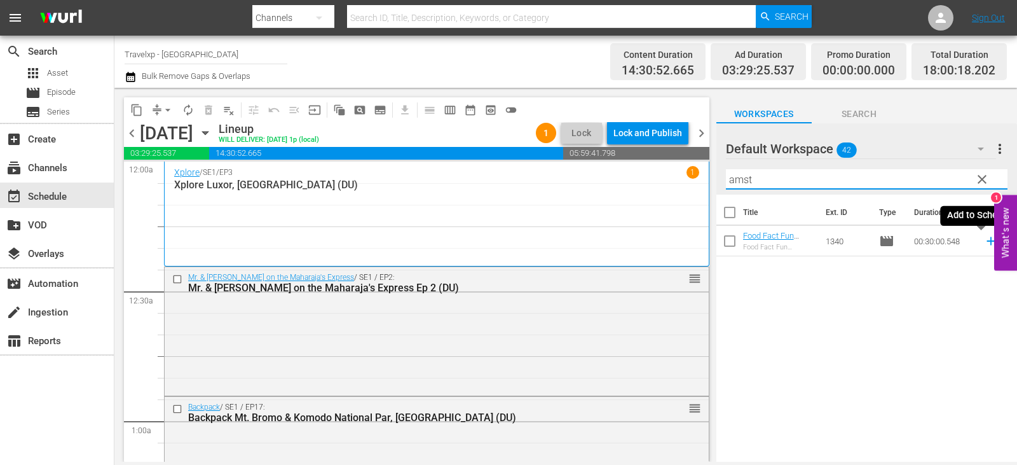
type input "amst"
click at [984, 244] on icon at bounding box center [991, 241] width 14 height 14
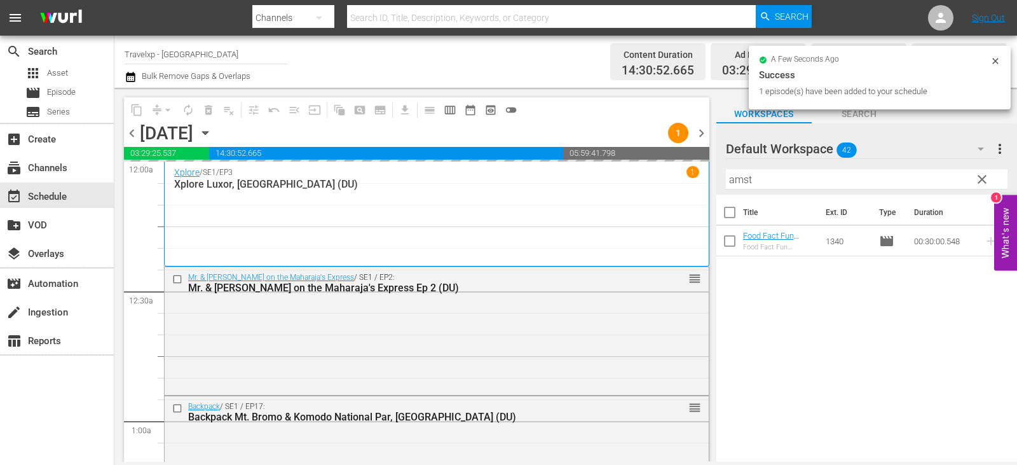
click at [979, 182] on span "clear" at bounding box center [982, 179] width 15 height 15
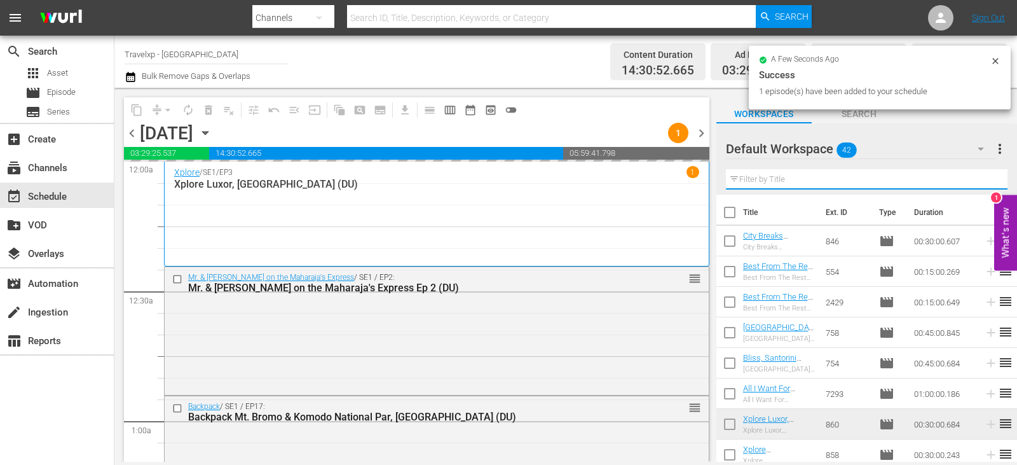
click at [979, 182] on input "text" at bounding box center [867, 179] width 282 height 20
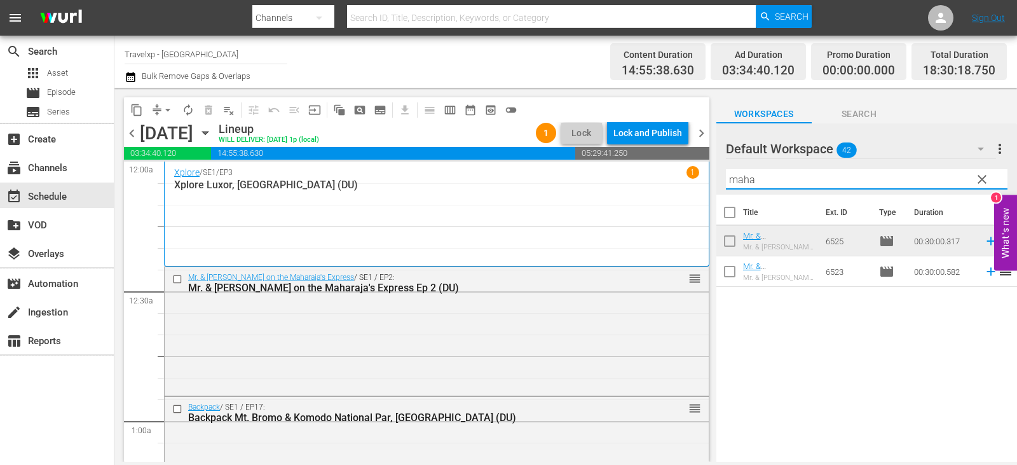
type input "maha"
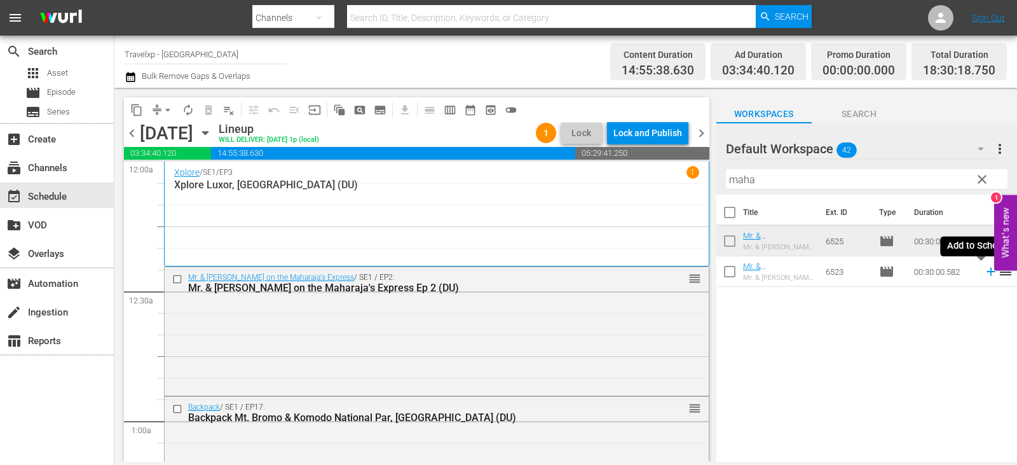
click at [984, 273] on icon at bounding box center [991, 272] width 14 height 14
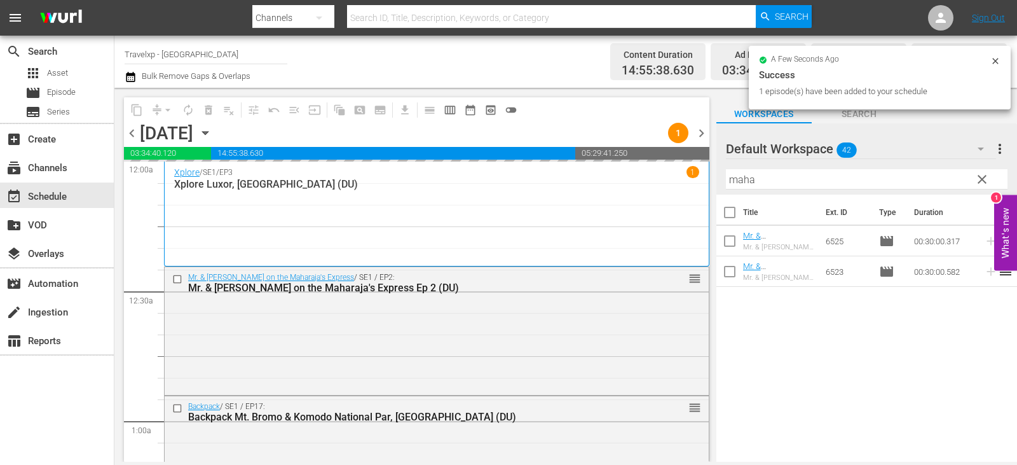
click at [985, 179] on span "clear" at bounding box center [982, 179] width 15 height 15
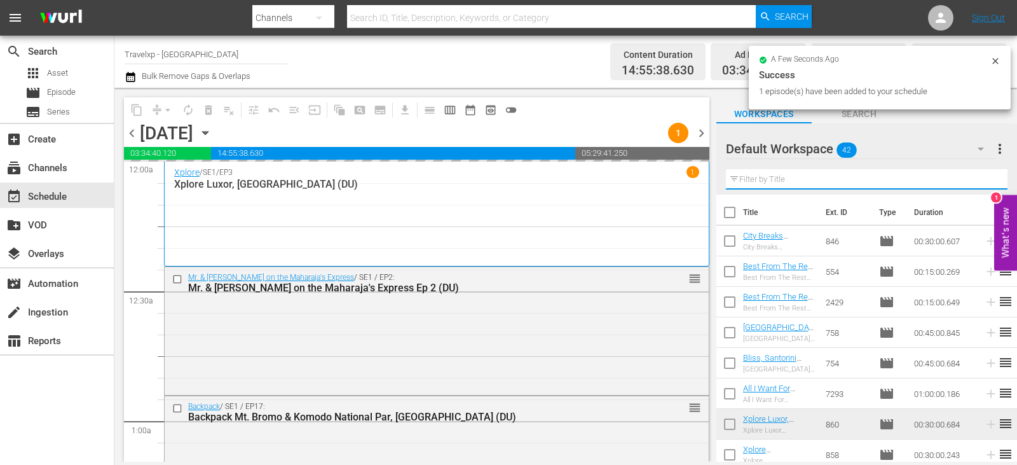
click at [985, 179] on input "text" at bounding box center [867, 179] width 282 height 20
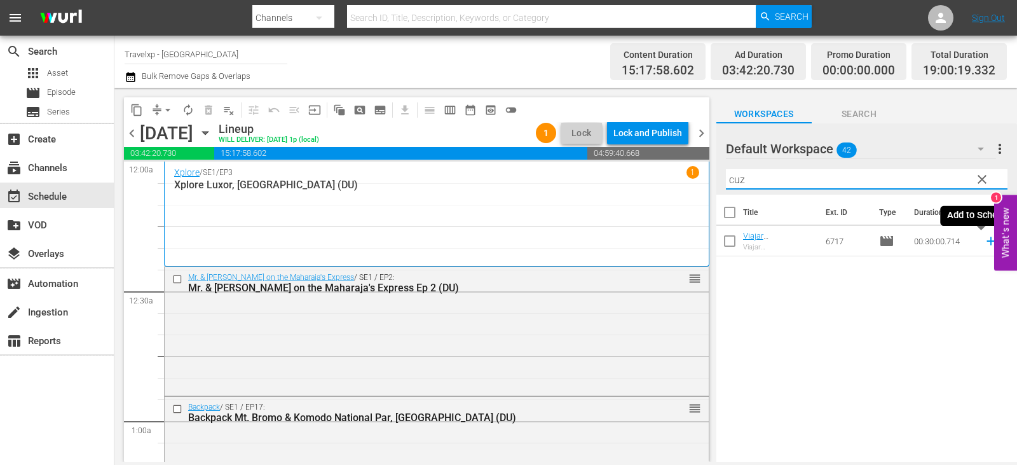
type input "cuz"
click at [984, 242] on icon at bounding box center [991, 241] width 14 height 14
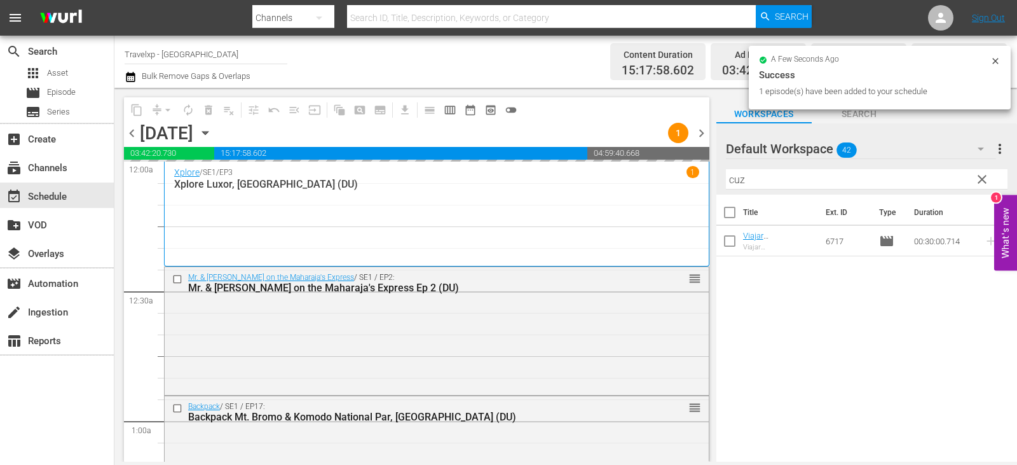
click at [988, 184] on span "clear" at bounding box center [982, 179] width 15 height 15
click at [988, 184] on input "cuz" at bounding box center [867, 179] width 282 height 20
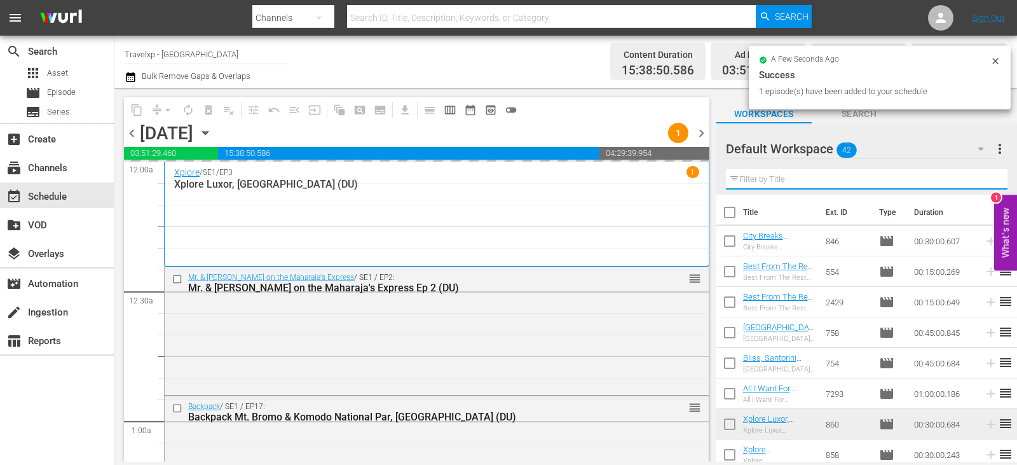
drag, startPoint x: 988, startPoint y: 184, endPoint x: 979, endPoint y: 179, distance: 10.0
click at [988, 184] on input "text" at bounding box center [867, 179] width 282 height 20
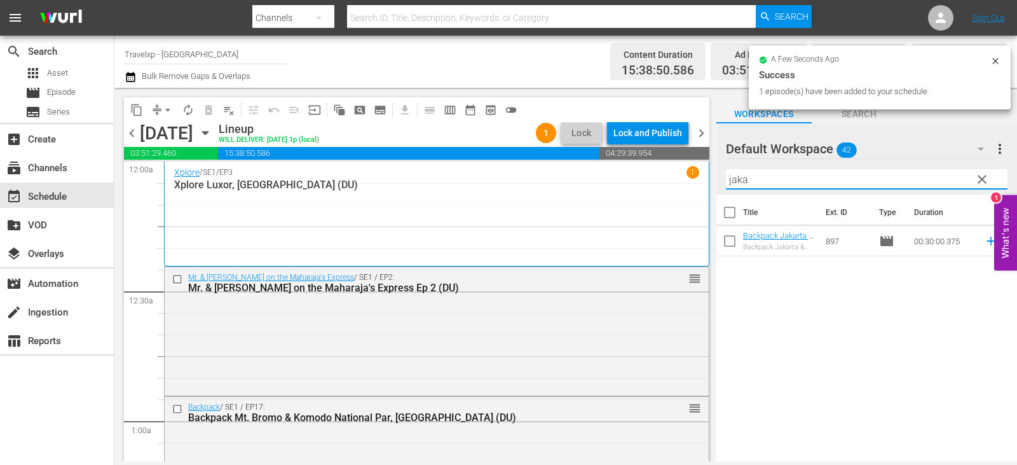
type input "jakar"
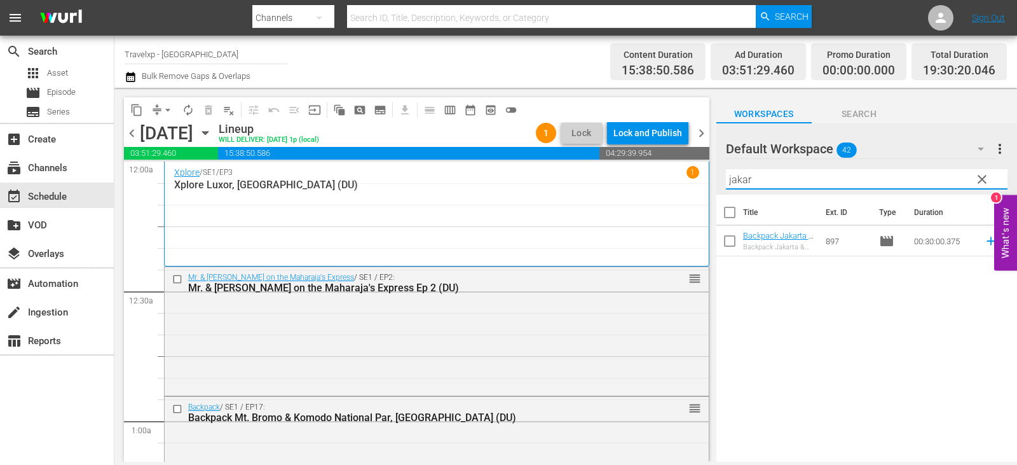
type input "jakar"
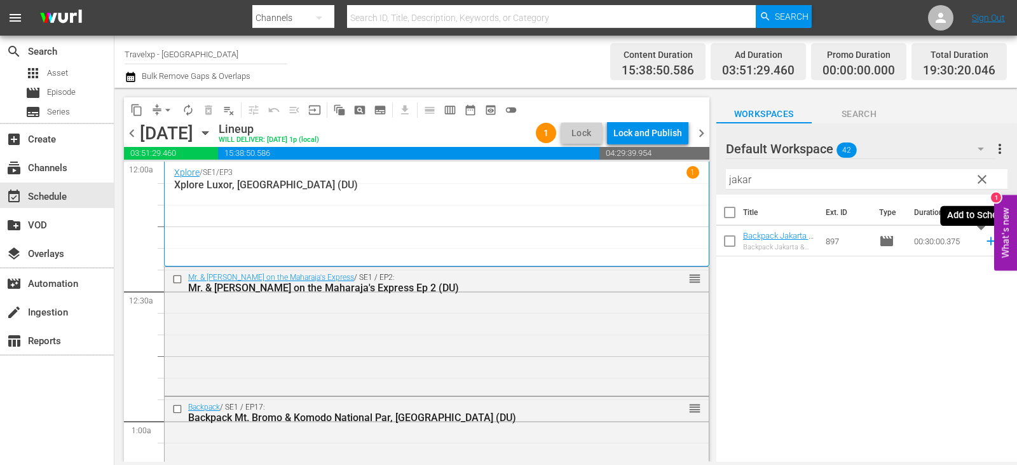
click at [984, 238] on icon at bounding box center [991, 241] width 14 height 14
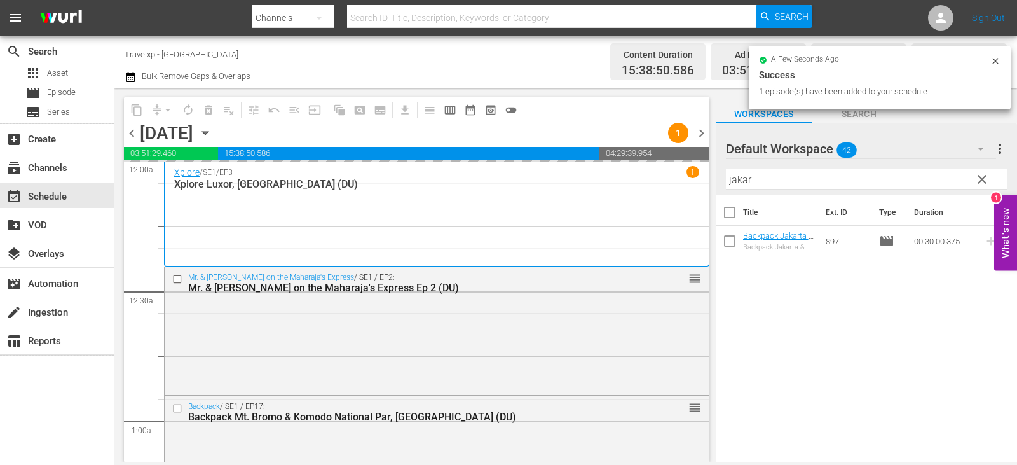
click at [986, 186] on span "clear" at bounding box center [982, 179] width 15 height 15
click at [986, 186] on input "jakar" at bounding box center [867, 179] width 282 height 20
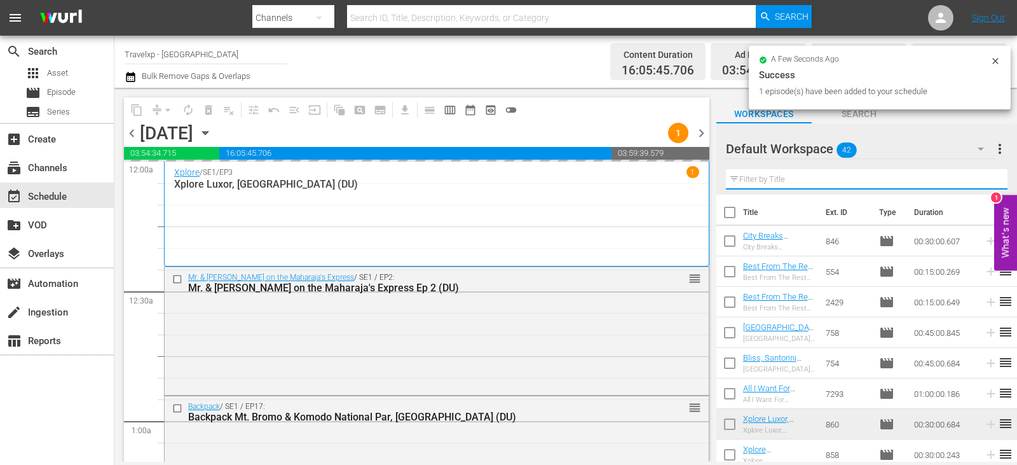
drag, startPoint x: 986, startPoint y: 186, endPoint x: 974, endPoint y: 180, distance: 14.2
click at [986, 186] on input "text" at bounding box center [867, 179] width 282 height 20
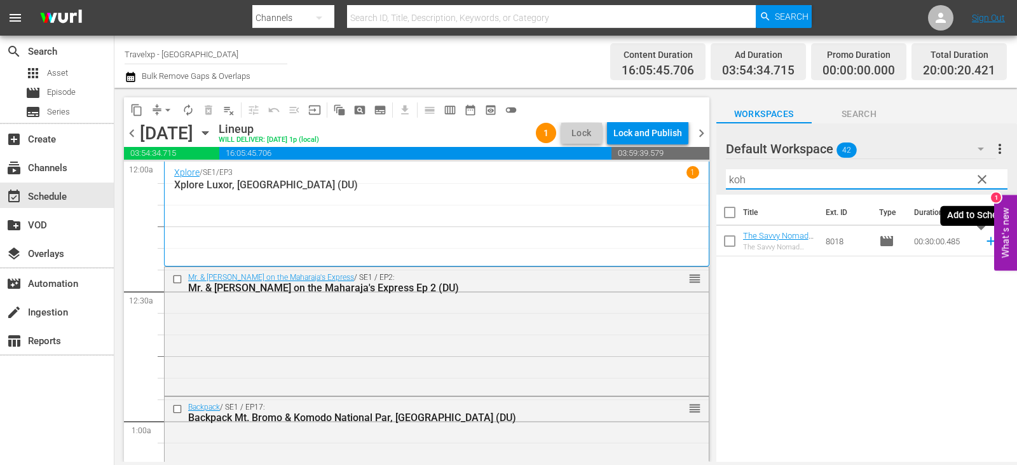
type input "koh"
click at [987, 242] on icon at bounding box center [991, 241] width 8 height 8
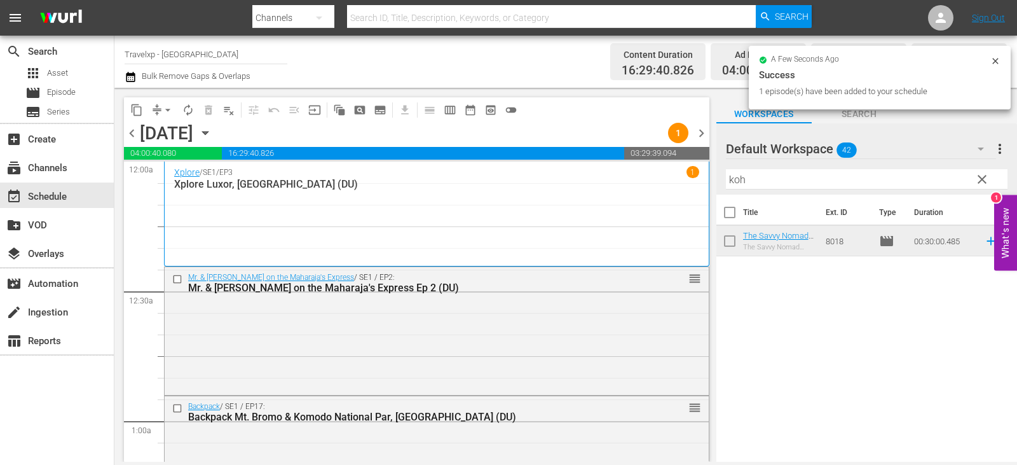
click at [984, 180] on span "clear" at bounding box center [982, 179] width 15 height 15
click at [984, 180] on input "koh" at bounding box center [867, 179] width 282 height 20
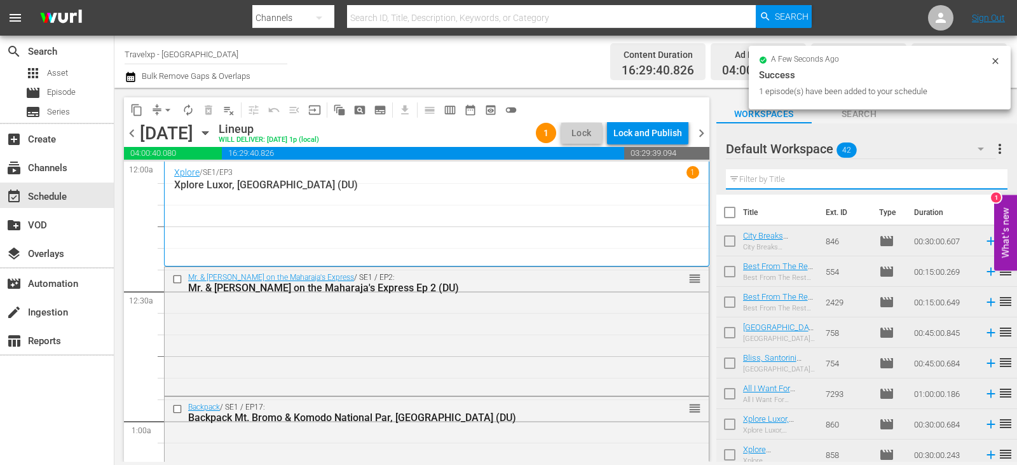
click at [984, 180] on input "text" at bounding box center [867, 179] width 282 height 20
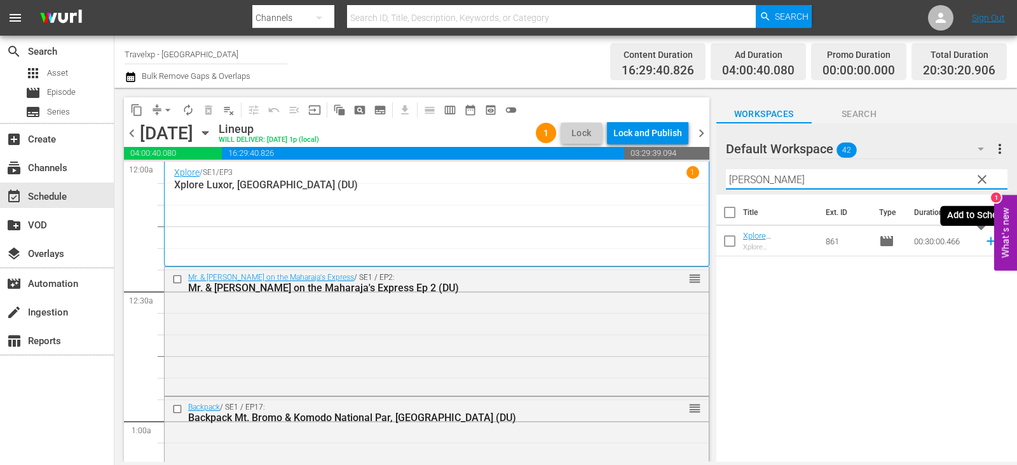
type input "[PERSON_NAME]"
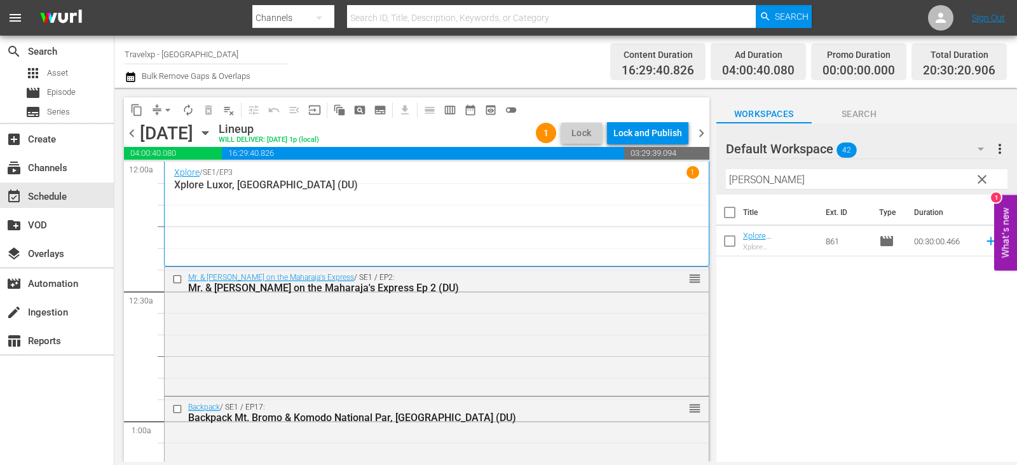
click at [998, 242] on span "reorder" at bounding box center [1005, 240] width 15 height 15
click at [987, 242] on icon at bounding box center [991, 241] width 8 height 8
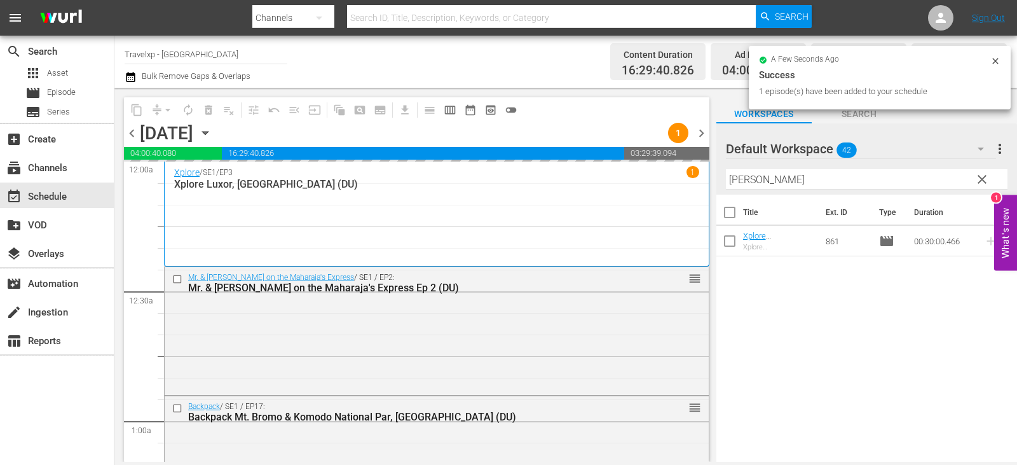
click at [973, 180] on button "clear" at bounding box center [982, 179] width 20 height 20
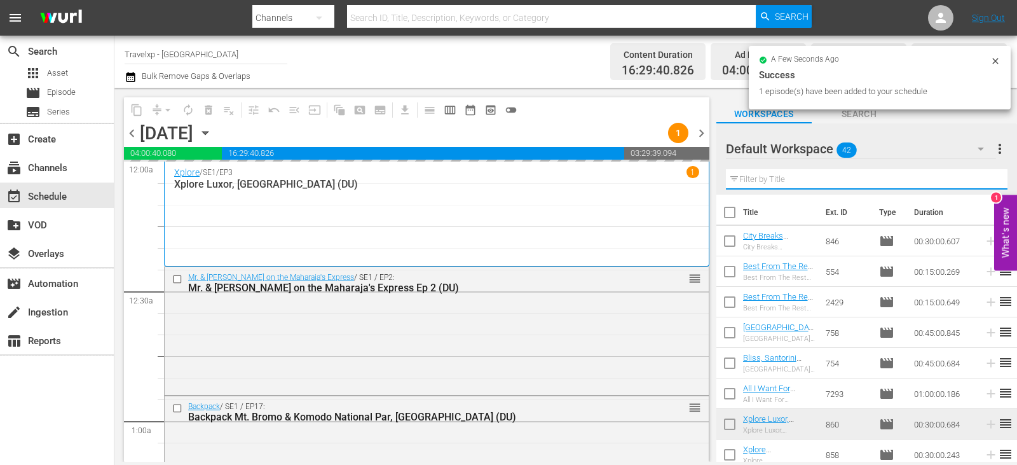
click at [973, 180] on input "text" at bounding box center [867, 179] width 282 height 20
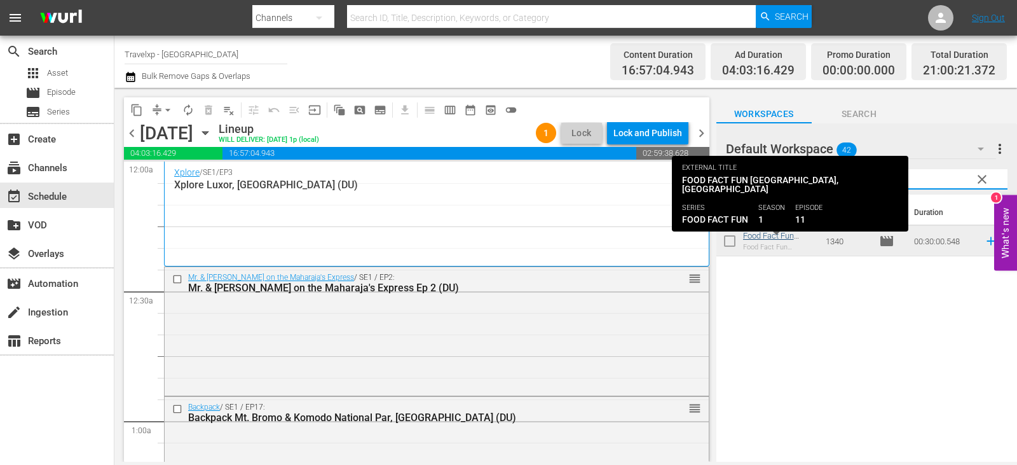
type input "amster"
click at [790, 237] on link "Food Fact Fun [GEOGRAPHIC_DATA], [GEOGRAPHIC_DATA](DU)" at bounding box center [778, 255] width 71 height 48
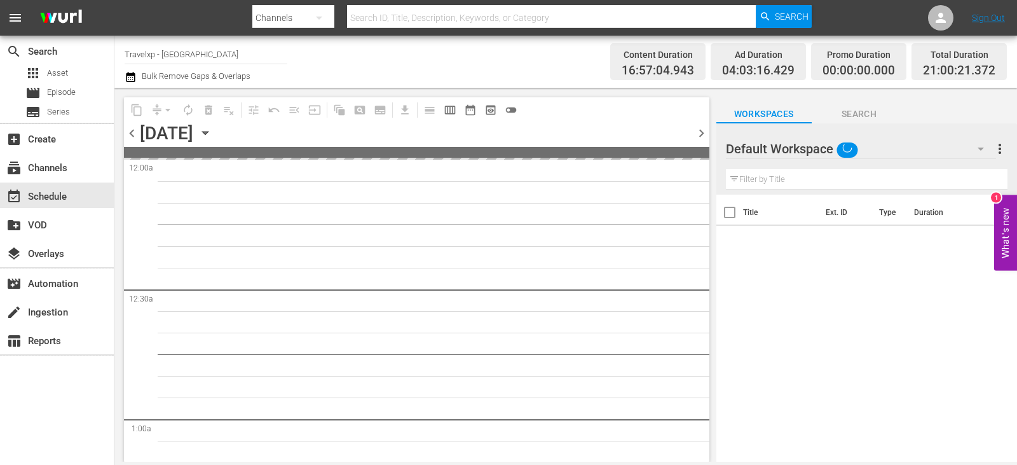
click at [864, 182] on input "text" at bounding box center [867, 179] width 282 height 20
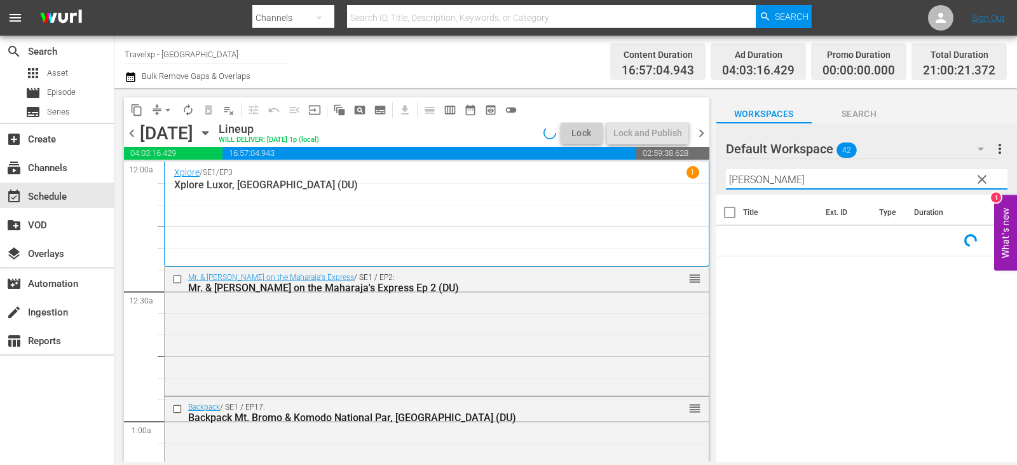
type input "amster"
click at [790, 350] on div "Title Ext. ID Type Duration" at bounding box center [867, 329] width 301 height 269
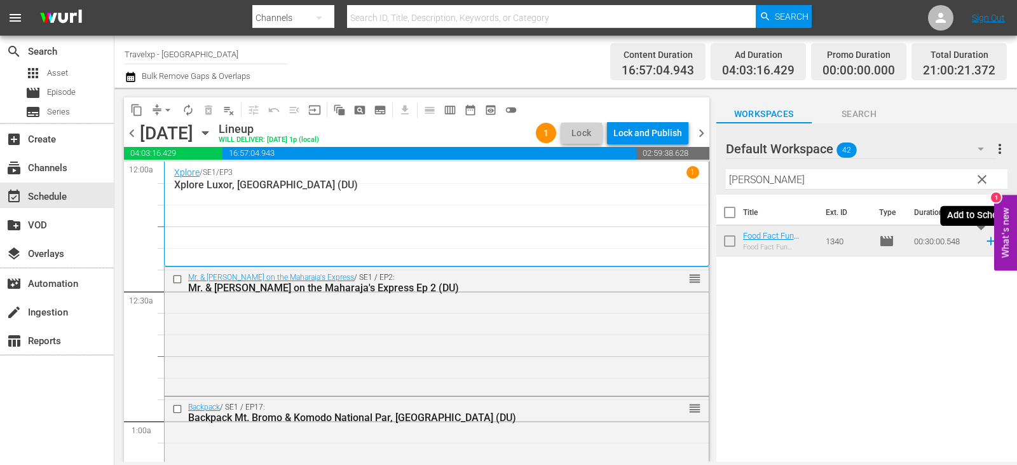
click at [984, 243] on icon at bounding box center [991, 241] width 14 height 14
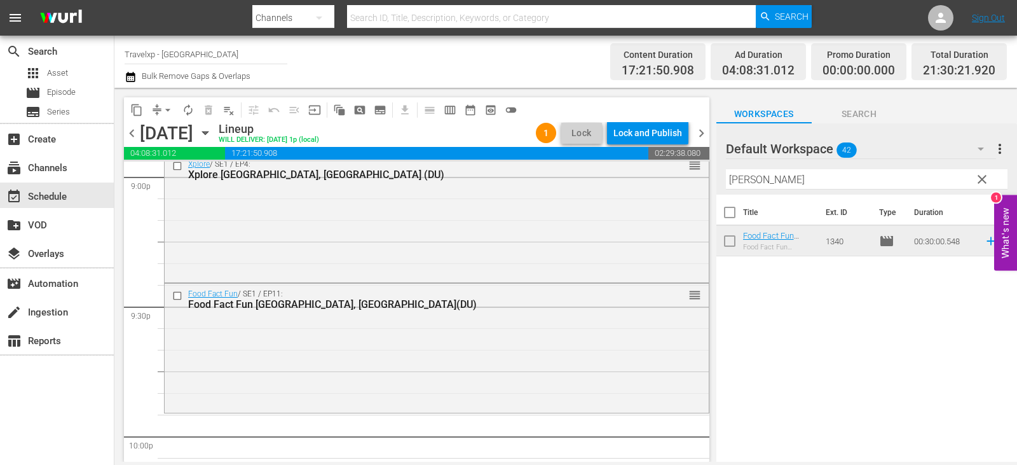
scroll to position [5560, 0]
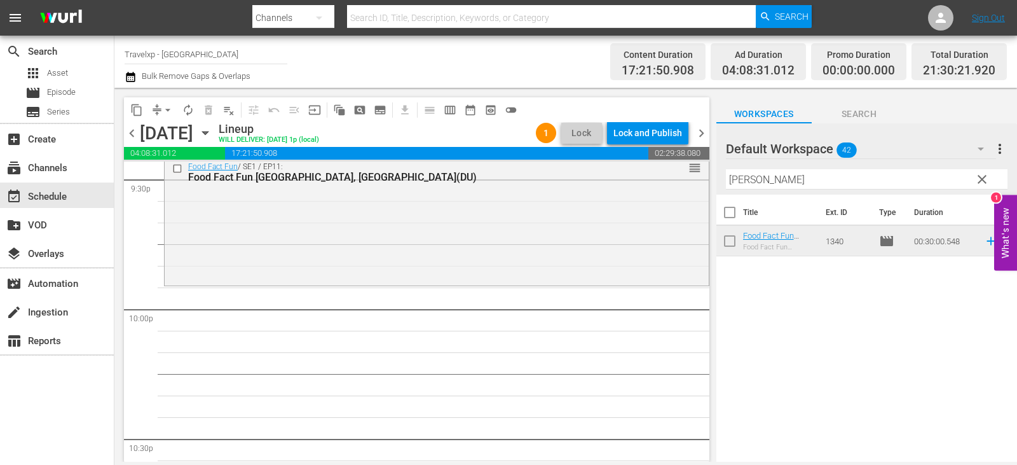
click at [984, 180] on span "clear" at bounding box center [982, 179] width 15 height 15
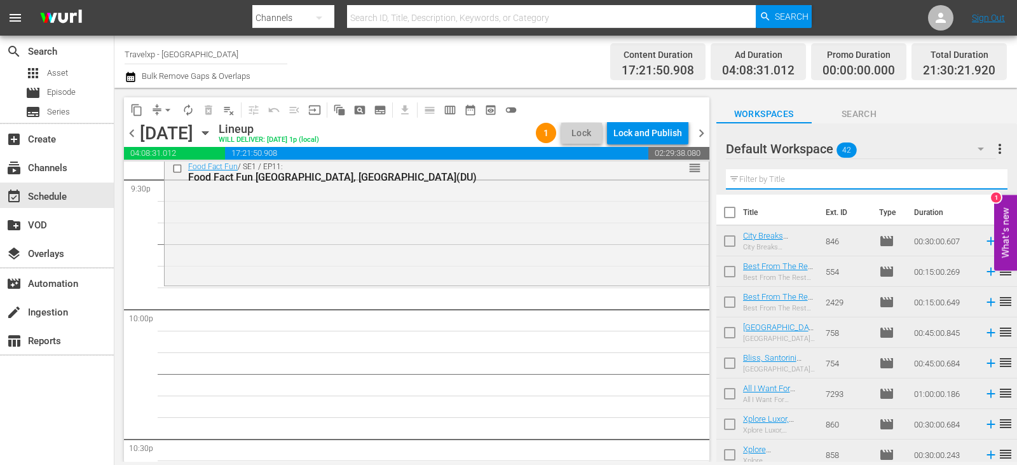
click at [984, 180] on input "text" at bounding box center [867, 179] width 282 height 20
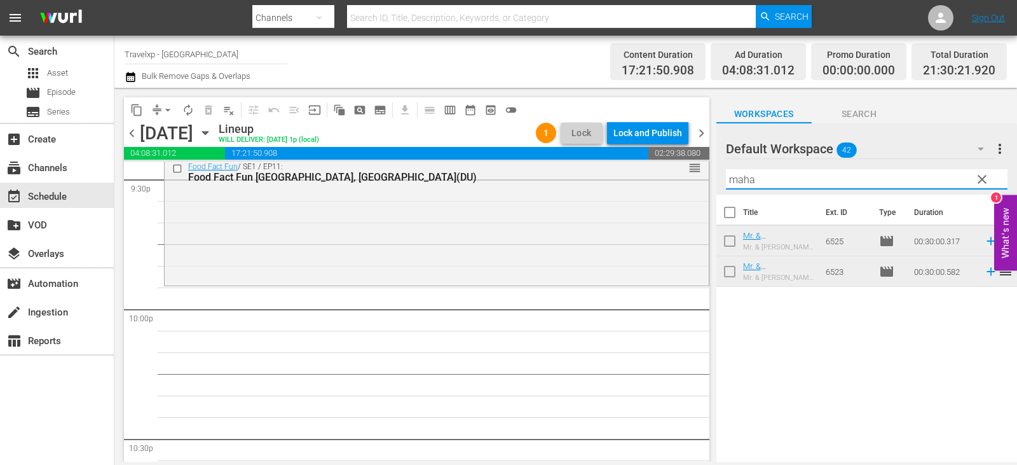
type input "maha"
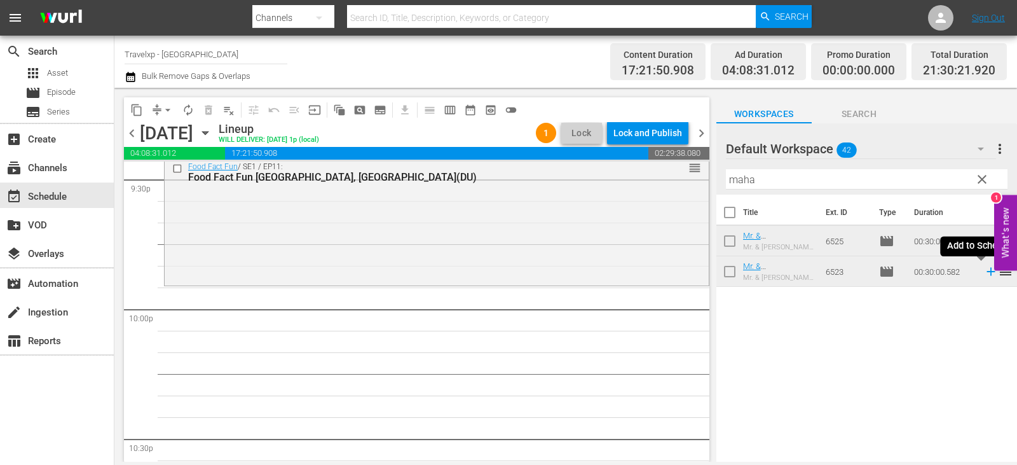
click at [987, 273] on icon at bounding box center [991, 272] width 14 height 14
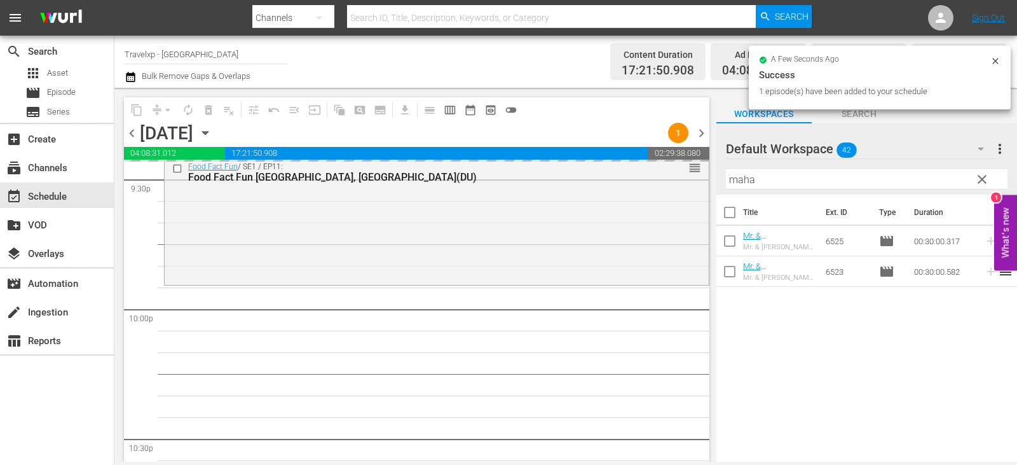
click at [972, 183] on button "clear" at bounding box center [982, 179] width 20 height 20
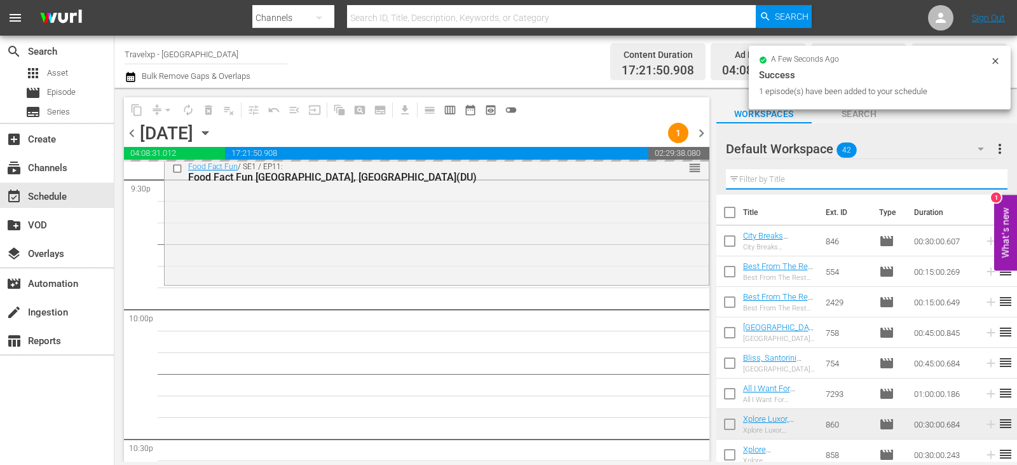
click at [972, 183] on input "text" at bounding box center [867, 179] width 282 height 20
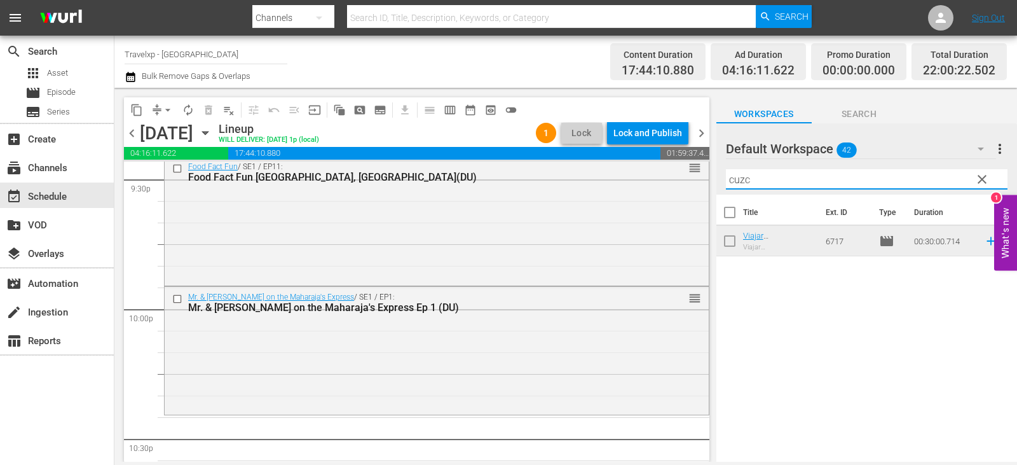
type input "cuzc"
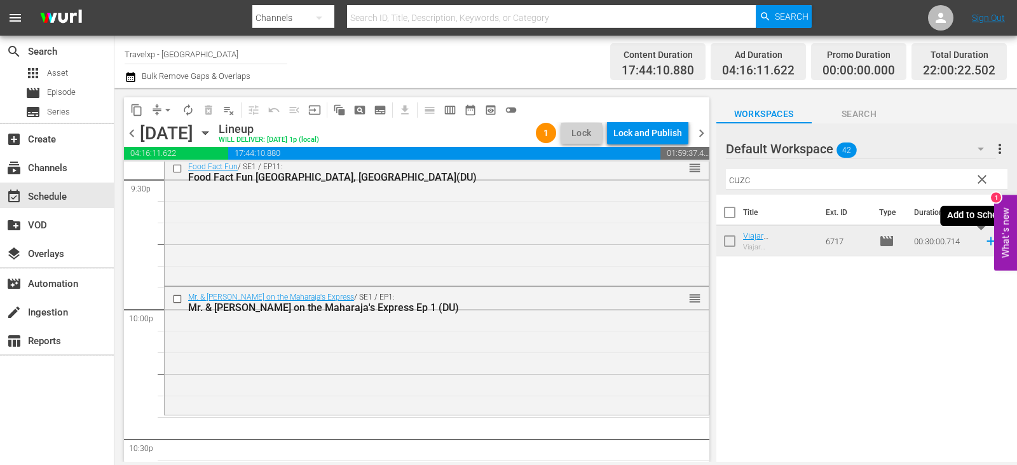
click at [984, 245] on icon at bounding box center [991, 241] width 14 height 14
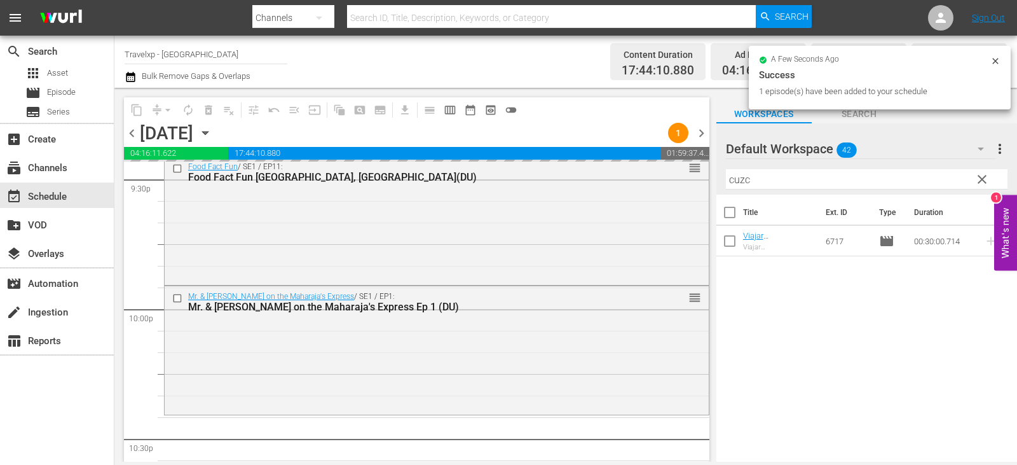
click at [982, 181] on span "clear" at bounding box center [982, 179] width 15 height 15
click at [982, 181] on input "cuzc" at bounding box center [867, 179] width 282 height 20
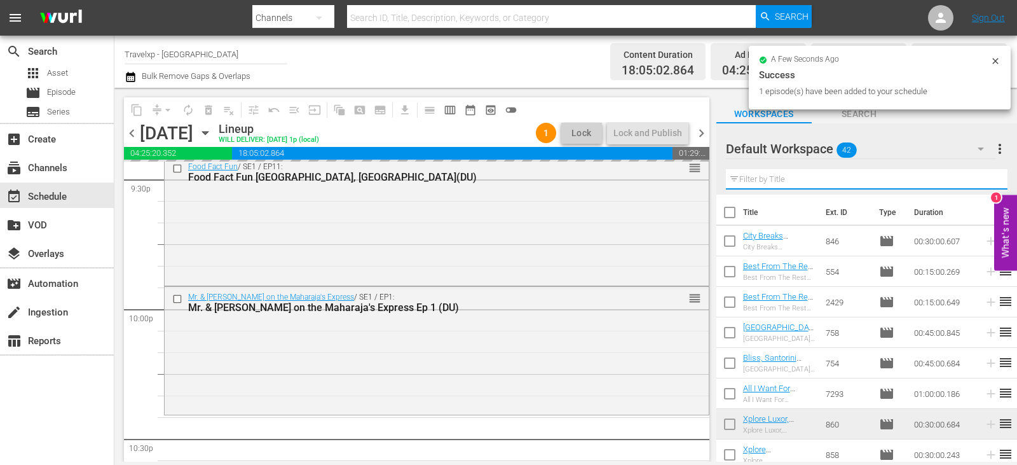
click at [982, 181] on input "text" at bounding box center [867, 179] width 282 height 20
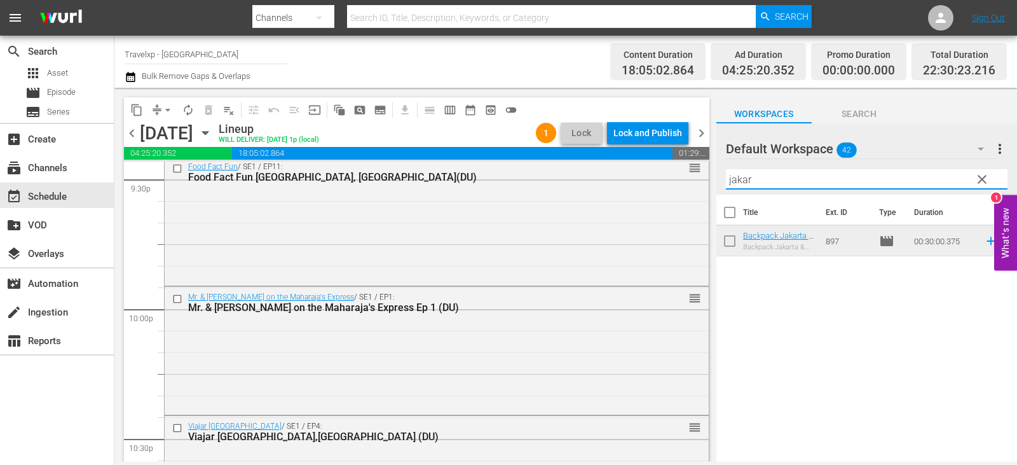
type input "jakar"
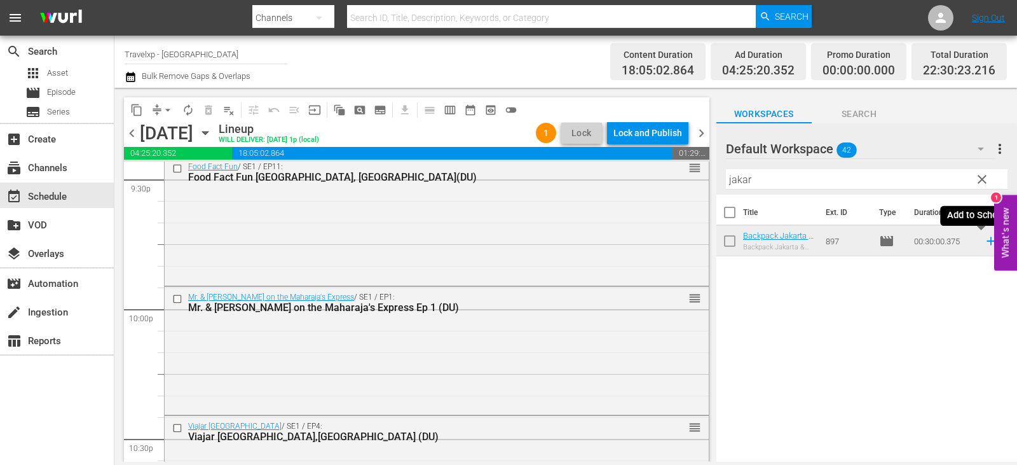
click at [984, 243] on icon at bounding box center [991, 241] width 14 height 14
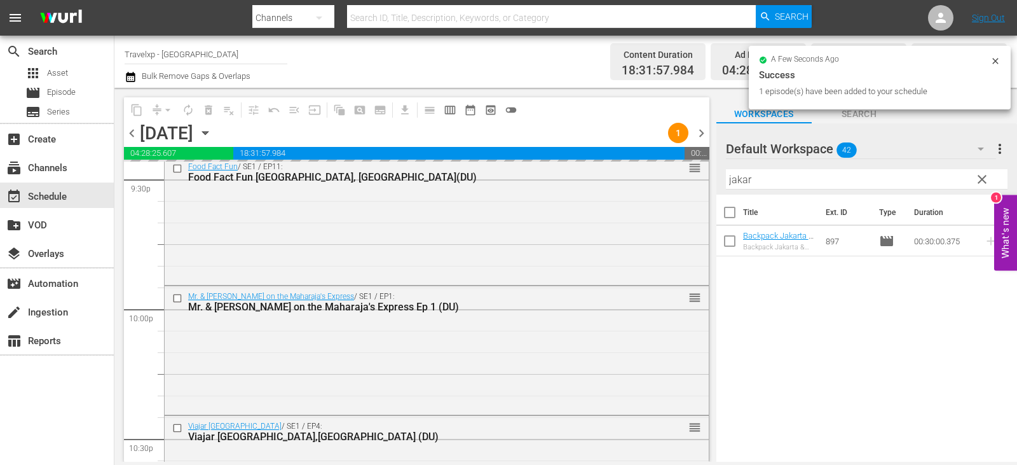
click at [978, 178] on span "clear" at bounding box center [982, 179] width 15 height 15
click at [978, 178] on input "jakar" at bounding box center [867, 179] width 282 height 20
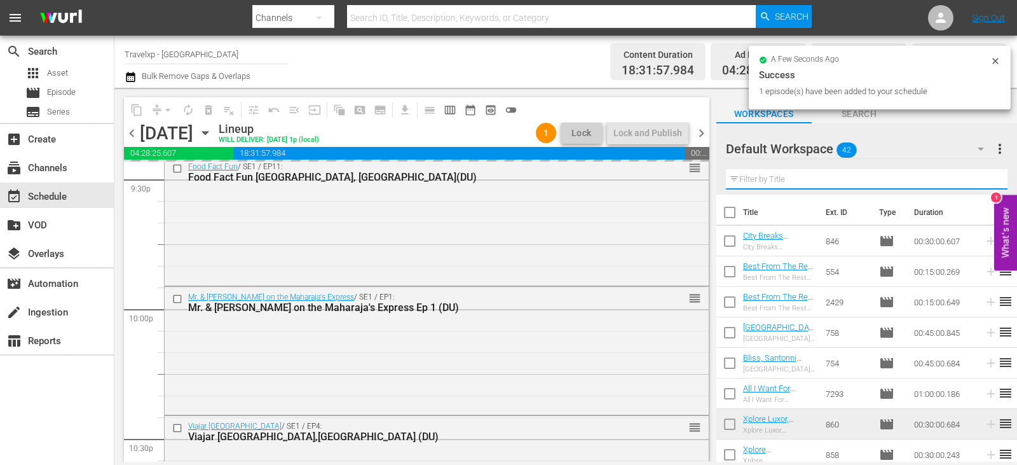
click at [978, 178] on input "text" at bounding box center [867, 179] width 282 height 20
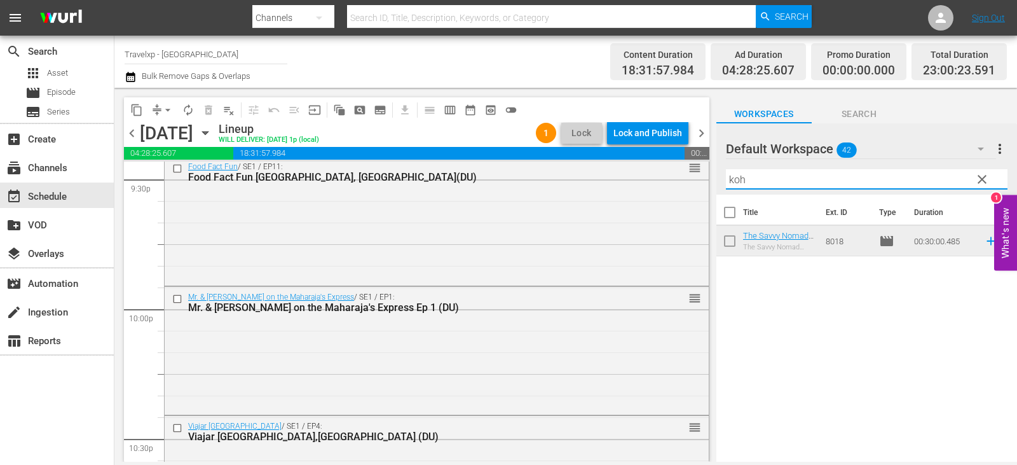
type input "koh"
click at [984, 241] on icon at bounding box center [991, 241] width 14 height 14
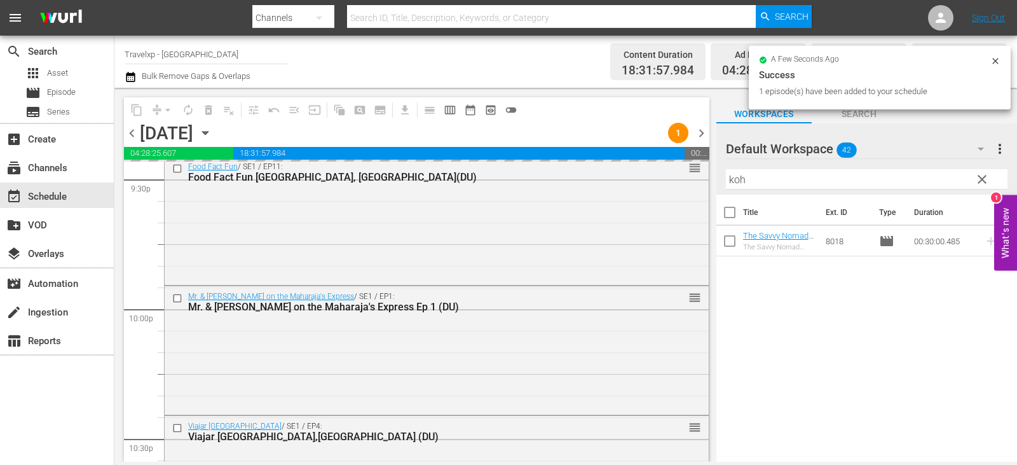
click at [985, 182] on span "clear" at bounding box center [982, 179] width 15 height 15
click at [985, 182] on input "koh" at bounding box center [867, 179] width 282 height 20
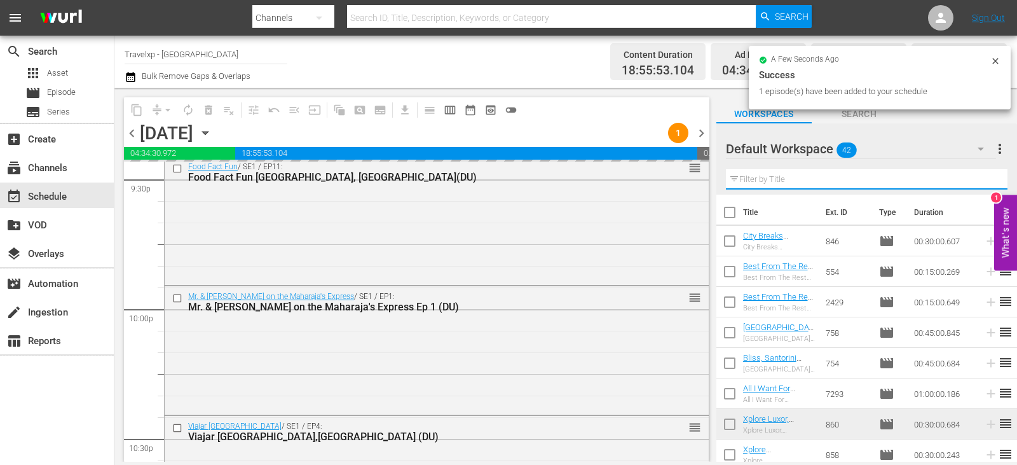
click at [985, 182] on input "text" at bounding box center [867, 179] width 282 height 20
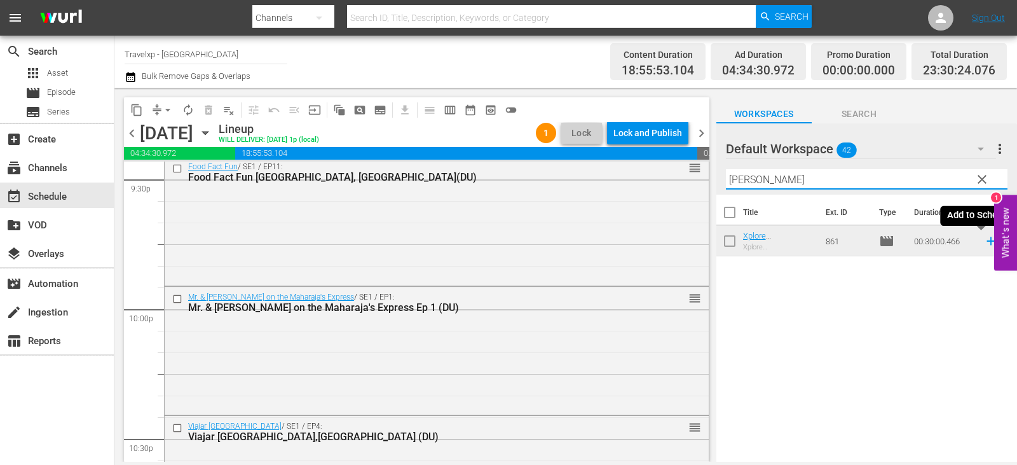
type input "[PERSON_NAME]"
click at [984, 243] on icon at bounding box center [991, 241] width 14 height 14
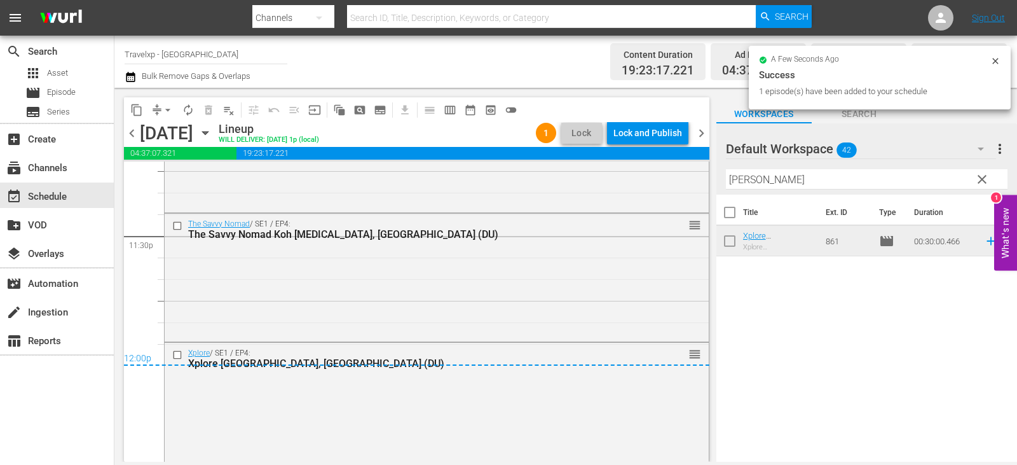
scroll to position [6032, 0]
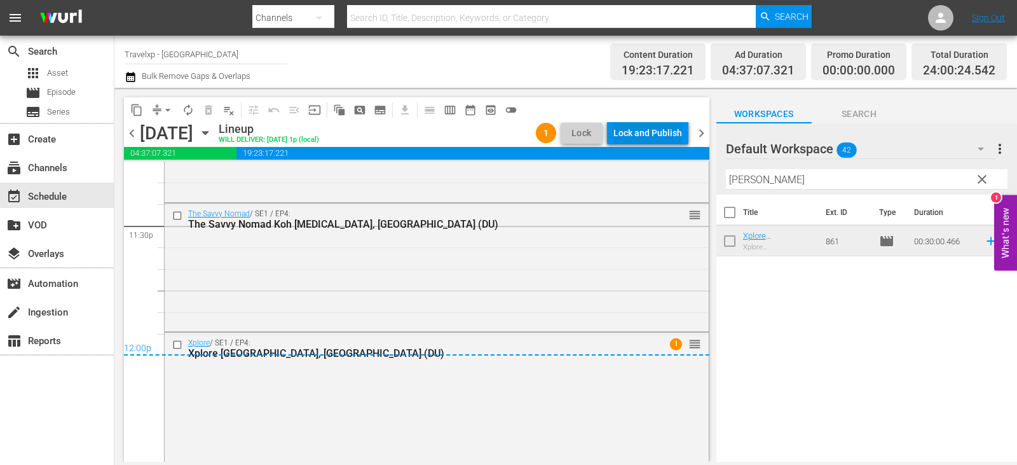
click at [668, 139] on div "Lock and Publish" at bounding box center [648, 132] width 69 height 23
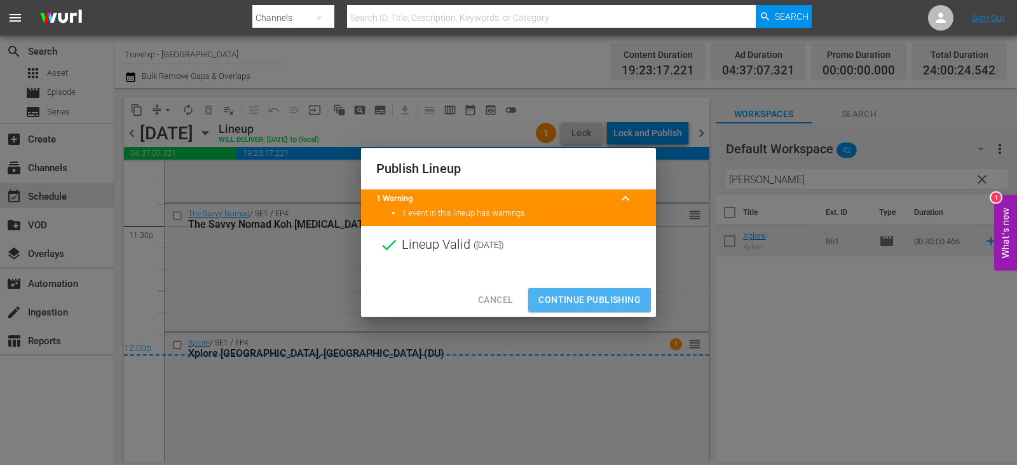
click at [572, 300] on span "Continue Publishing" at bounding box center [590, 300] width 102 height 16
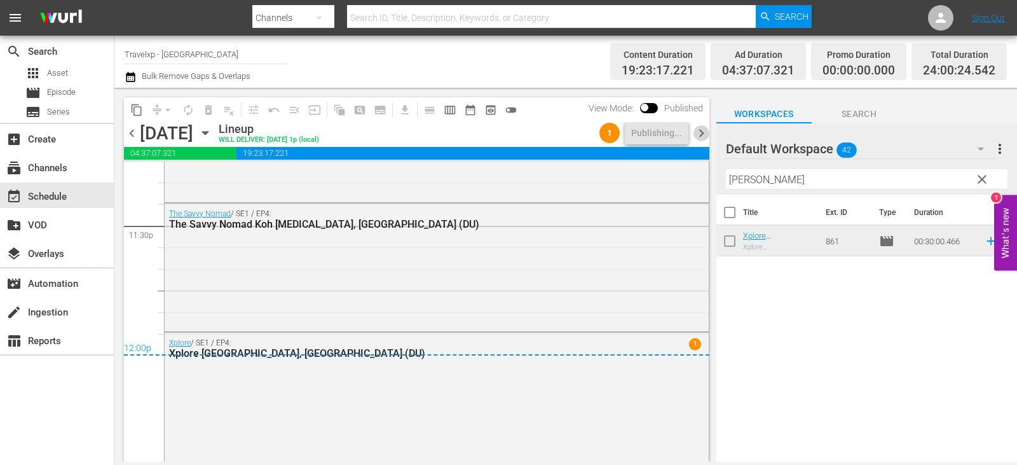
click at [703, 130] on span "chevron_right" at bounding box center [702, 133] width 16 height 16
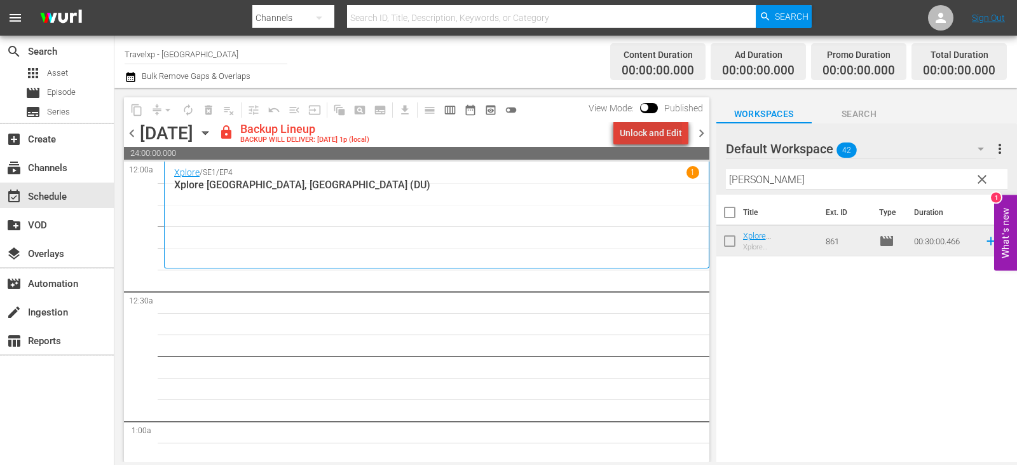
click at [661, 132] on div "Unlock and Edit" at bounding box center [651, 132] width 62 height 23
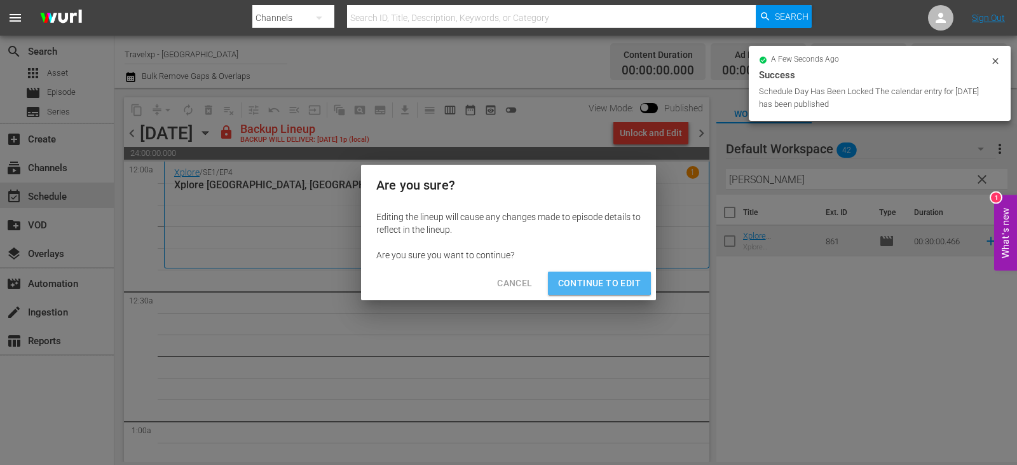
click at [585, 282] on span "Continue to Edit" at bounding box center [599, 283] width 83 height 16
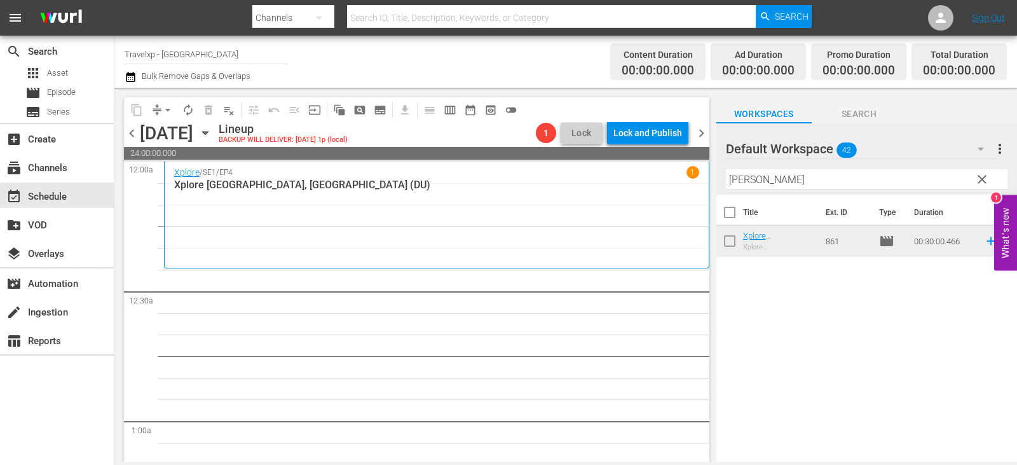
click at [976, 177] on span "clear" at bounding box center [982, 179] width 15 height 15
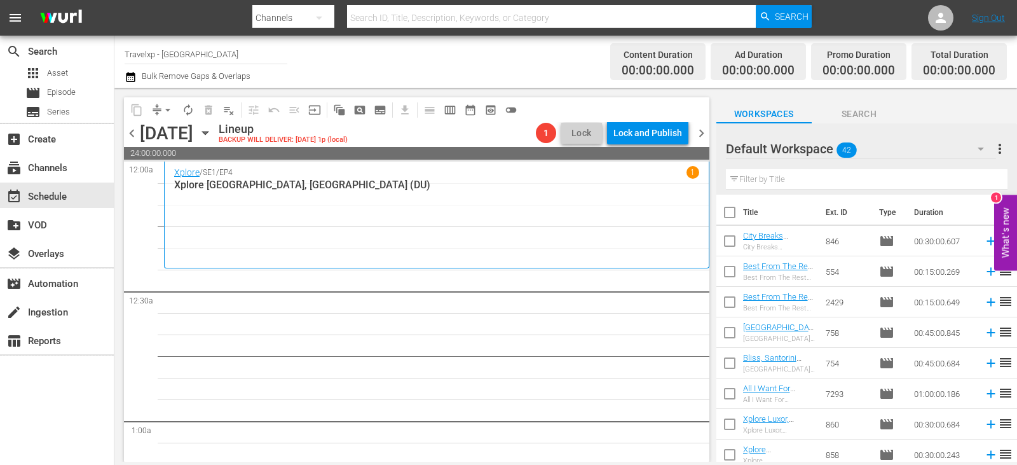
click at [976, 177] on input "text" at bounding box center [867, 179] width 282 height 20
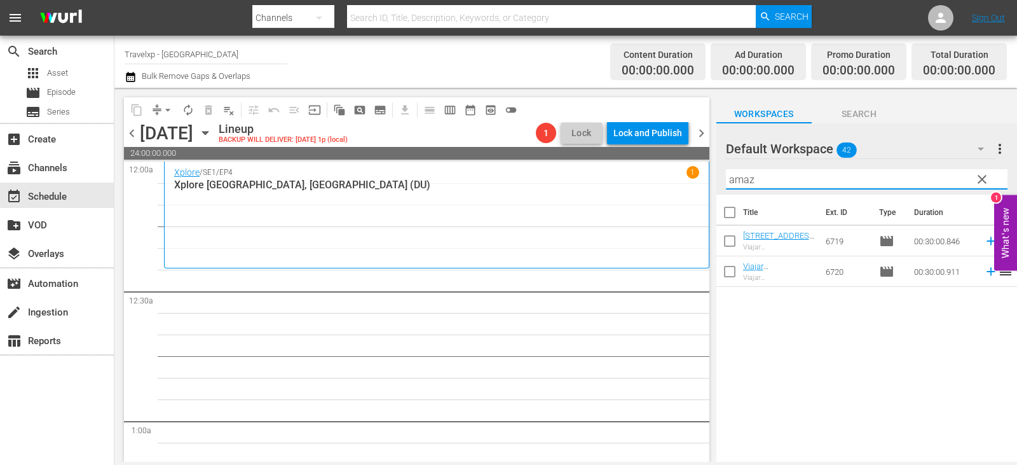
type input "amaz"
click at [986, 243] on icon at bounding box center [991, 241] width 14 height 14
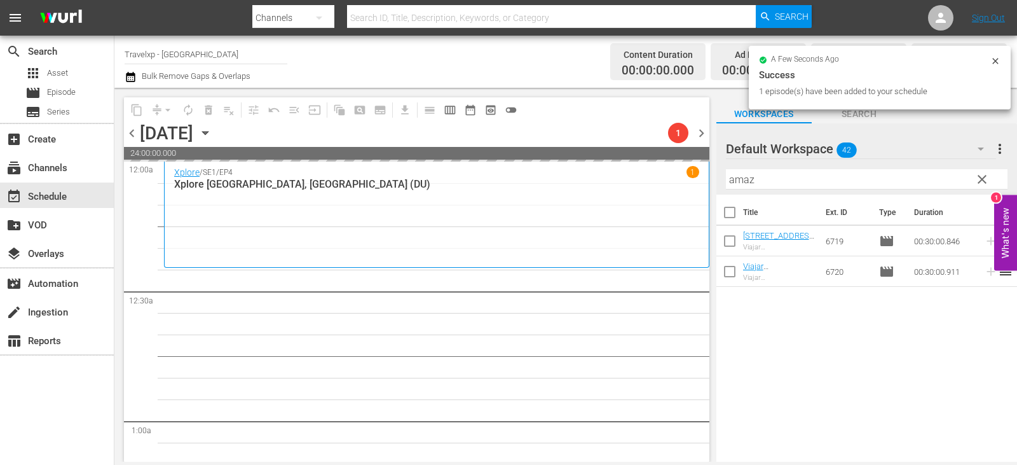
click at [986, 175] on span "clear" at bounding box center [982, 179] width 15 height 15
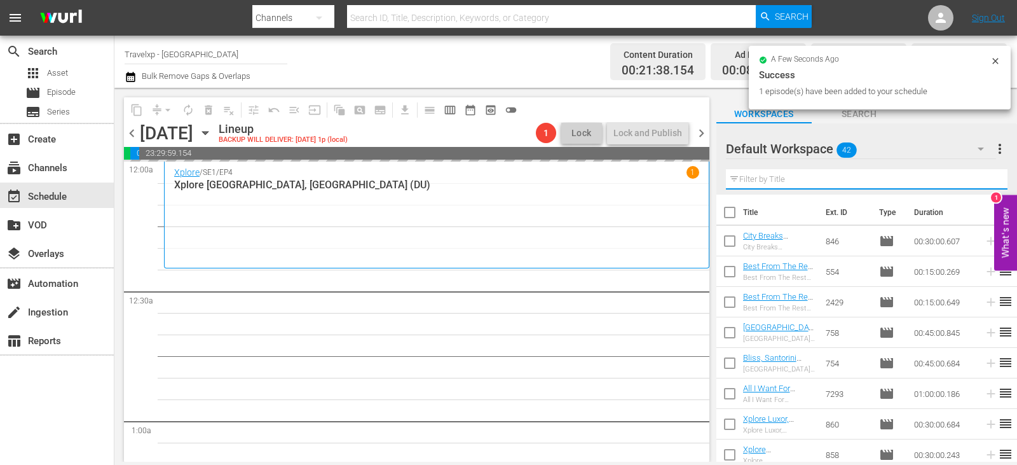
click at [986, 175] on input "text" at bounding box center [867, 179] width 282 height 20
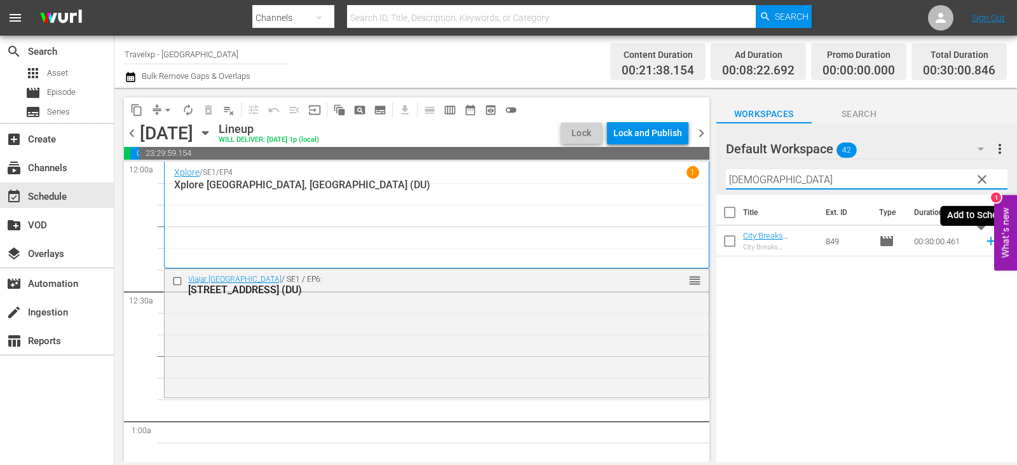
type input "buda"
click at [985, 241] on icon at bounding box center [991, 241] width 14 height 14
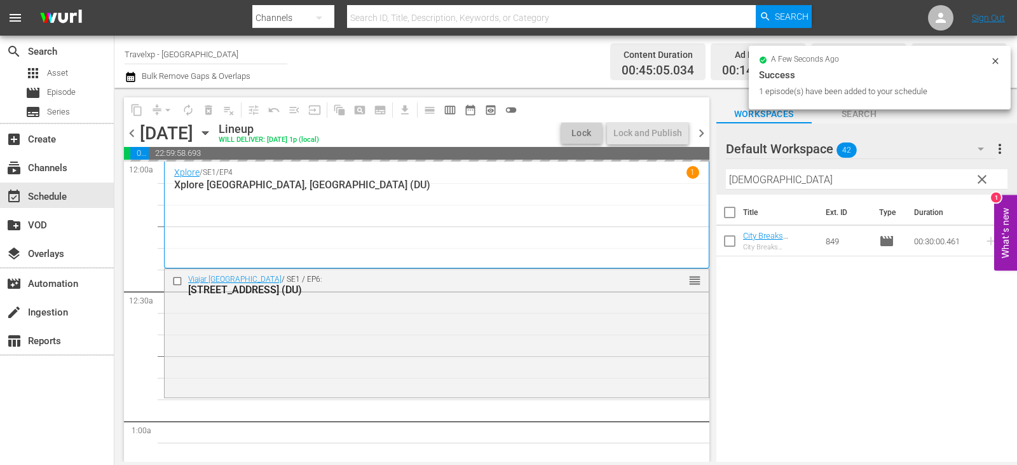
click at [979, 182] on span "clear" at bounding box center [982, 179] width 15 height 15
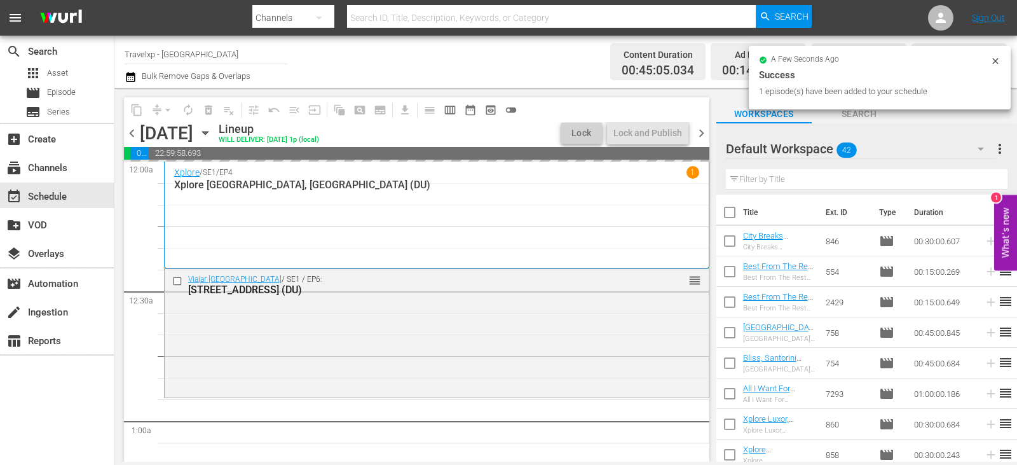
click at [979, 182] on input "text" at bounding box center [867, 179] width 282 height 20
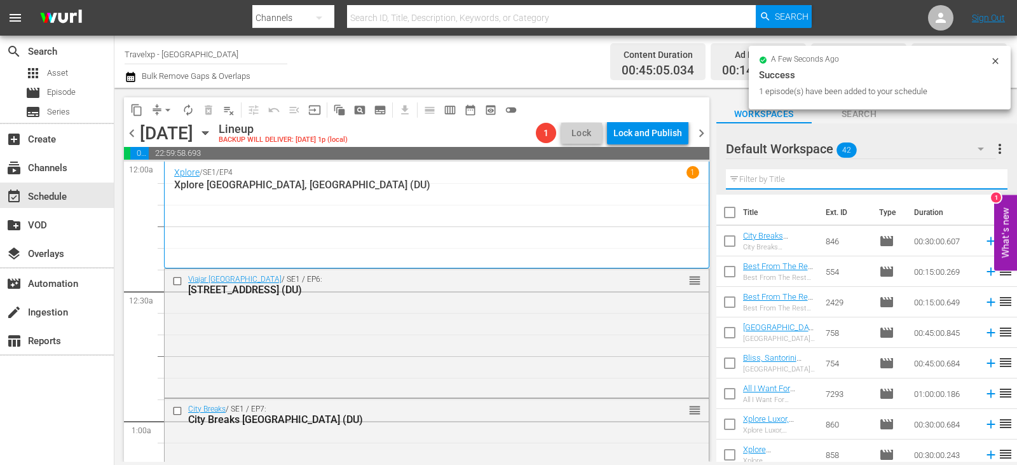
click at [979, 182] on input "text" at bounding box center [867, 179] width 282 height 20
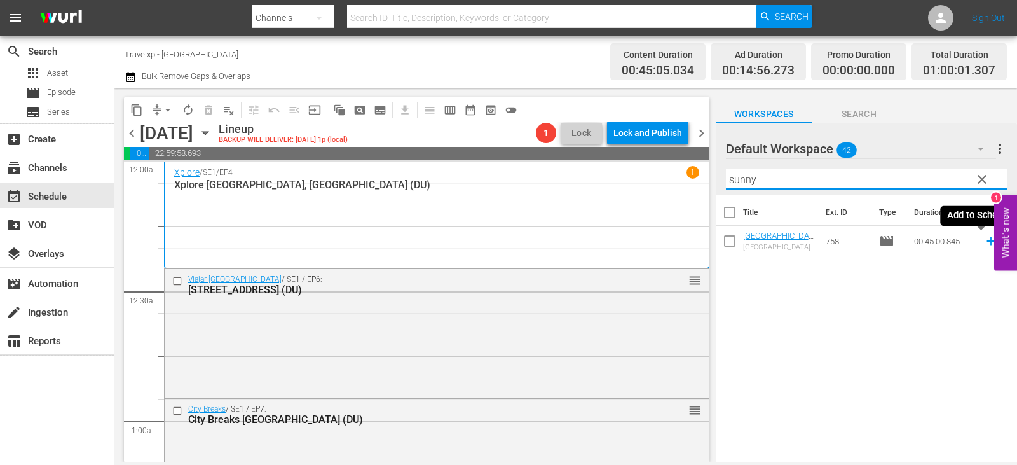
type input "sunny"
click at [984, 245] on icon at bounding box center [991, 241] width 14 height 14
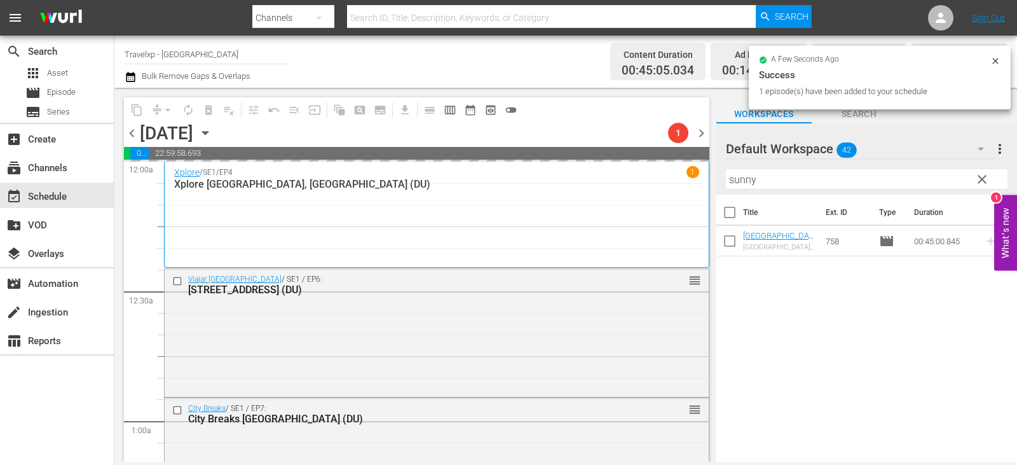
click at [975, 181] on span "clear" at bounding box center [982, 179] width 15 height 15
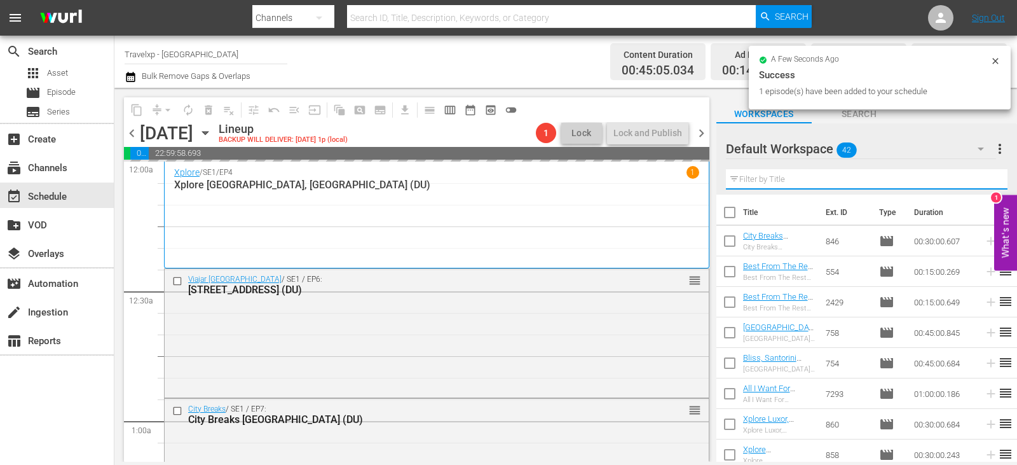
click at [975, 181] on input "text" at bounding box center [867, 179] width 282 height 20
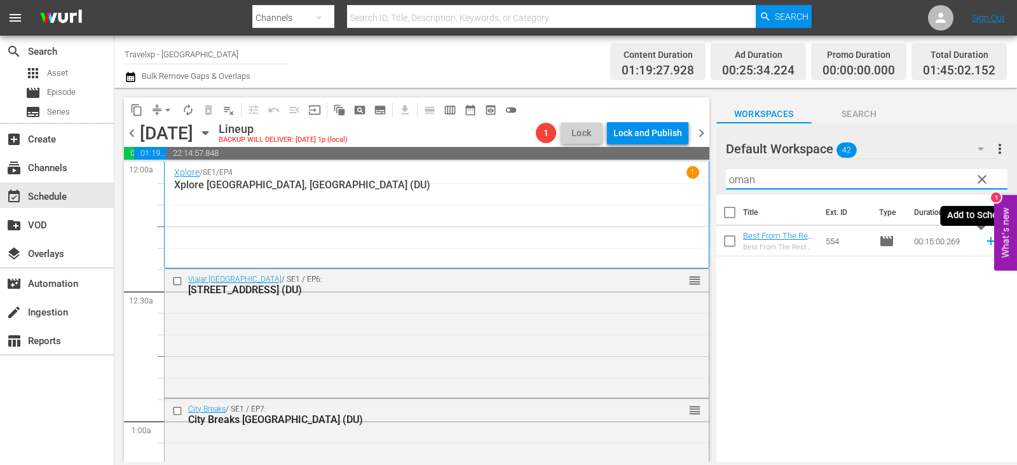
type input "oman"
click at [984, 245] on icon at bounding box center [991, 241] width 14 height 14
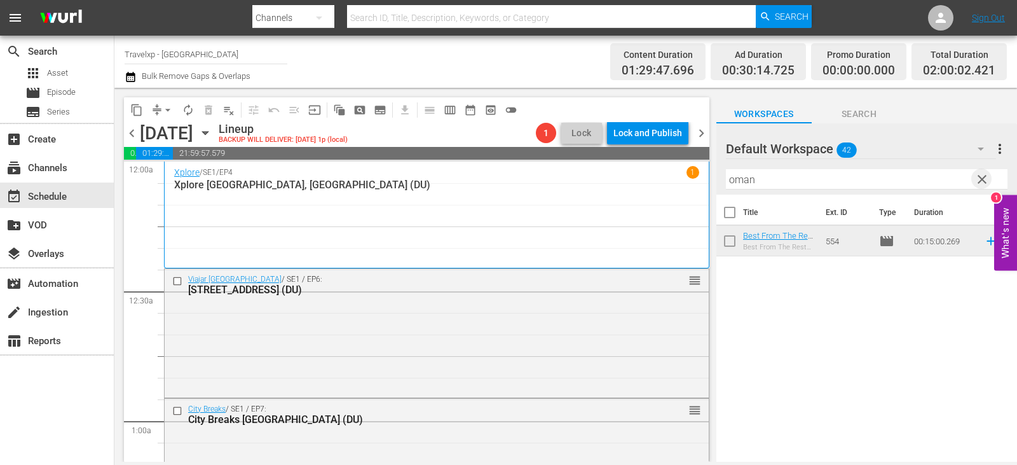
click at [983, 182] on span "clear" at bounding box center [982, 179] width 15 height 15
click at [983, 182] on input "text" at bounding box center [867, 179] width 282 height 20
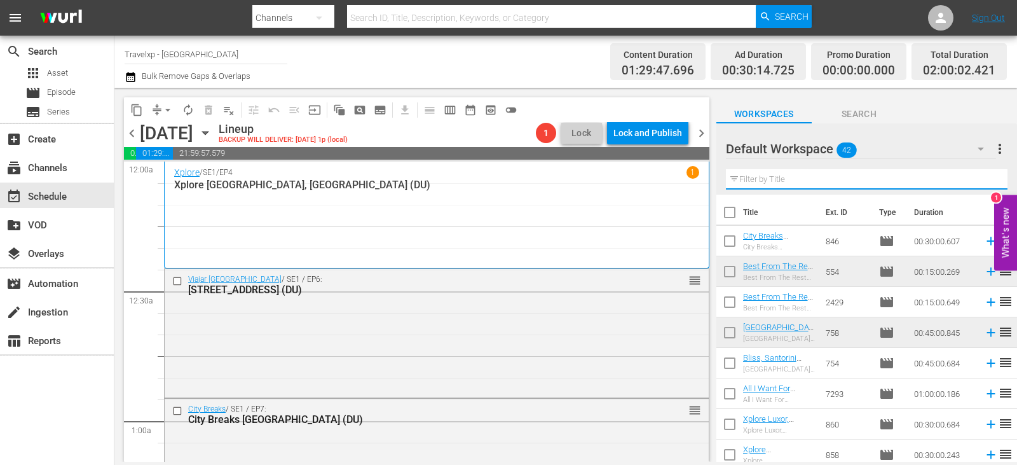
click at [983, 182] on input "text" at bounding box center [867, 179] width 282 height 20
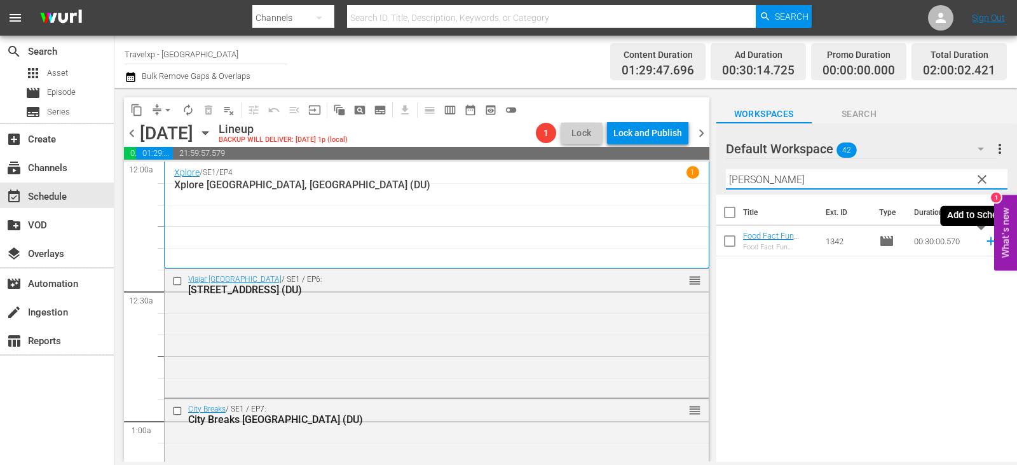
type input "rotter"
click at [984, 238] on icon at bounding box center [991, 241] width 14 height 14
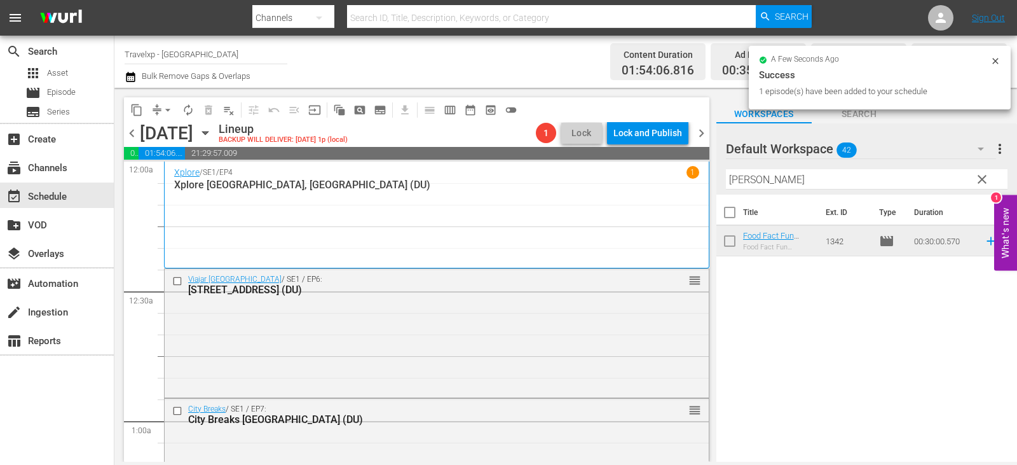
click at [984, 176] on span "clear" at bounding box center [982, 179] width 15 height 15
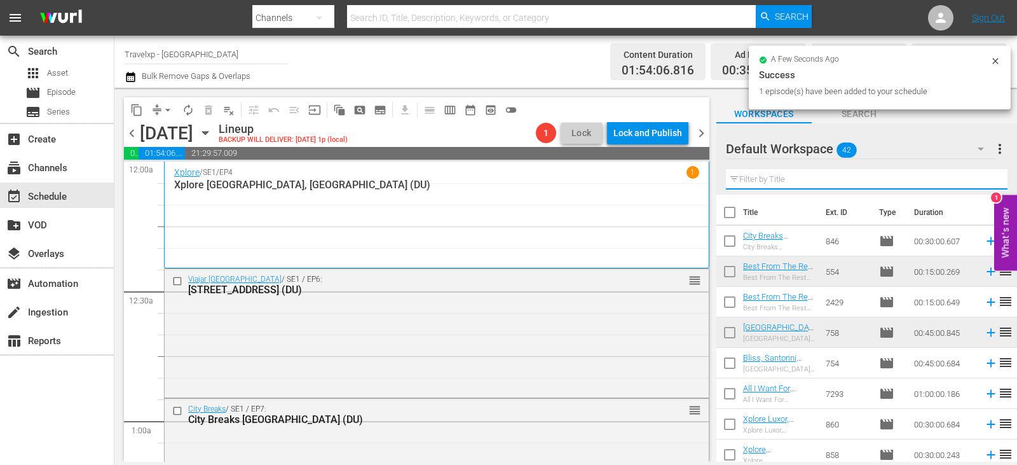
click at [984, 176] on input "text" at bounding box center [867, 179] width 282 height 20
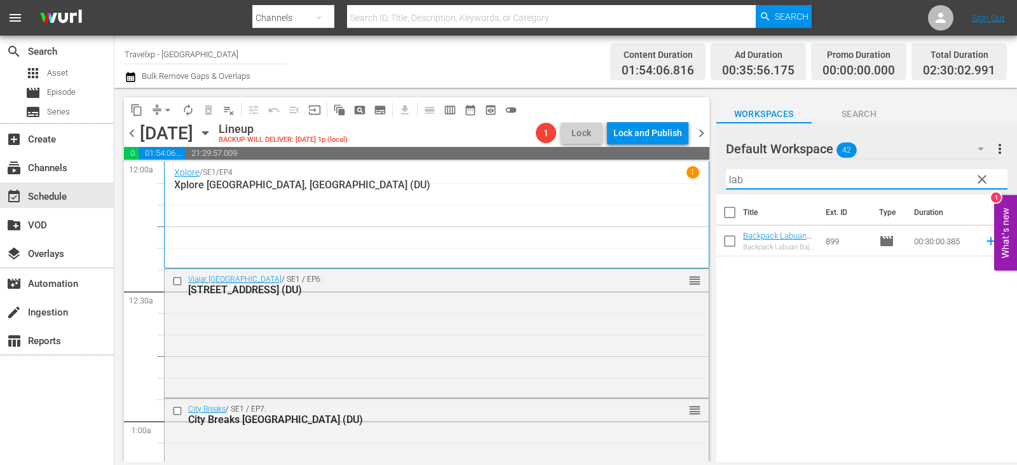
type input "lab"
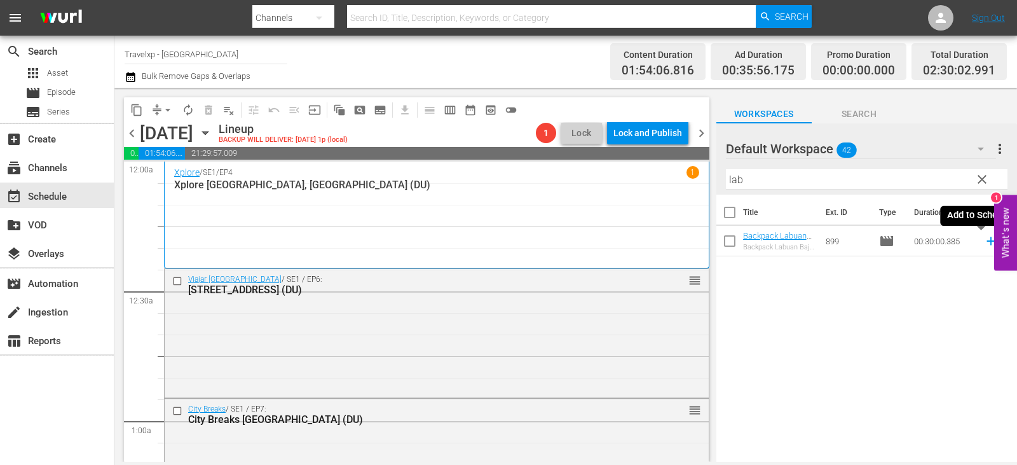
click at [987, 242] on icon at bounding box center [991, 241] width 14 height 14
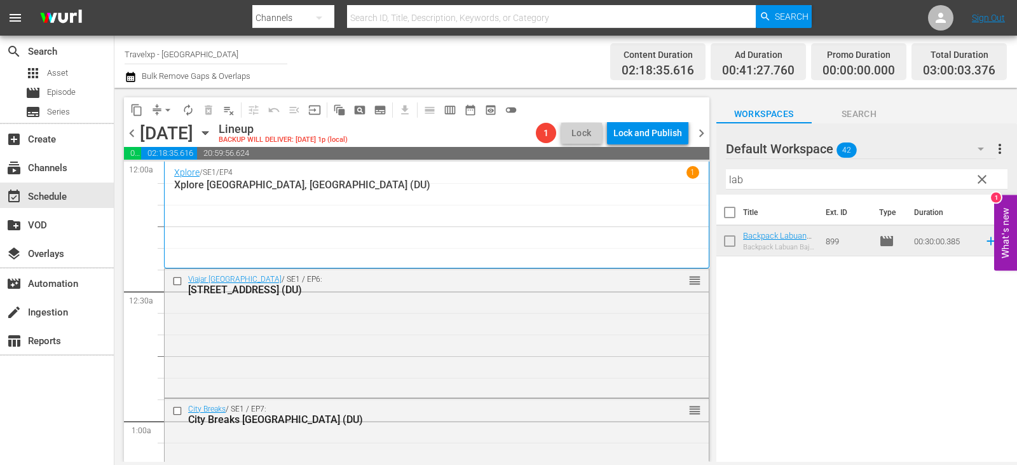
click at [999, 177] on input "lab" at bounding box center [867, 179] width 282 height 20
click at [989, 179] on span "clear" at bounding box center [982, 179] width 15 height 15
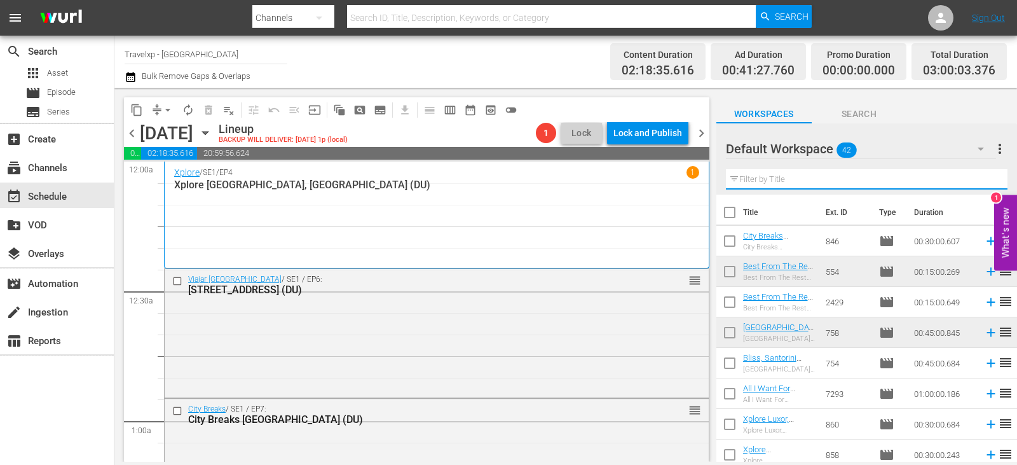
click at [989, 179] on input "text" at bounding box center [867, 179] width 282 height 20
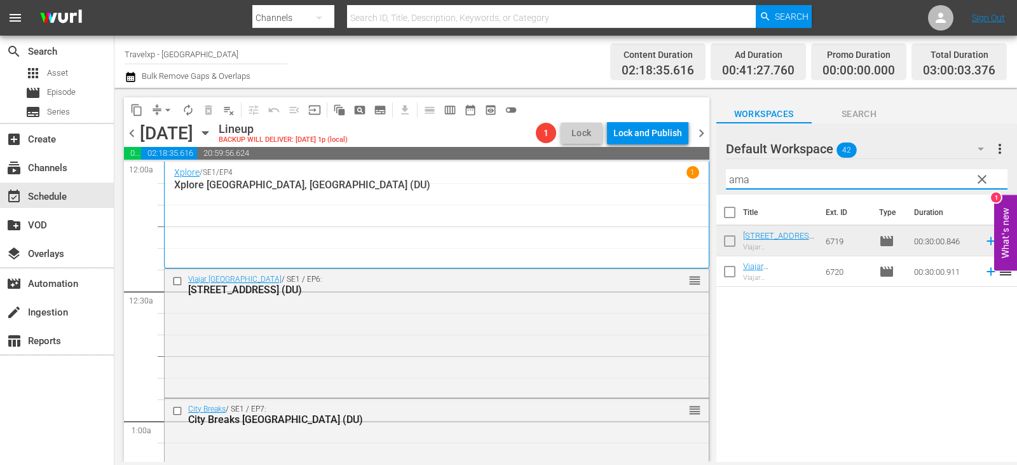
type input "ama"
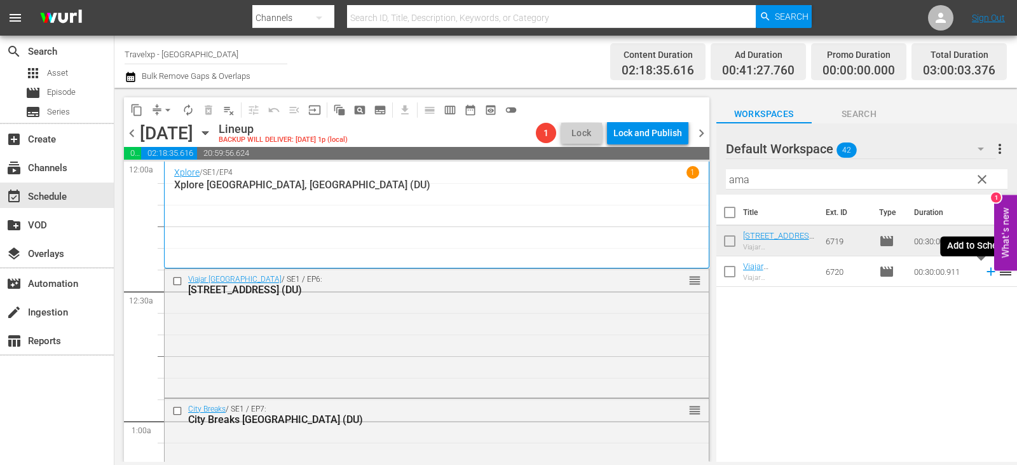
click at [987, 270] on icon at bounding box center [991, 272] width 8 height 8
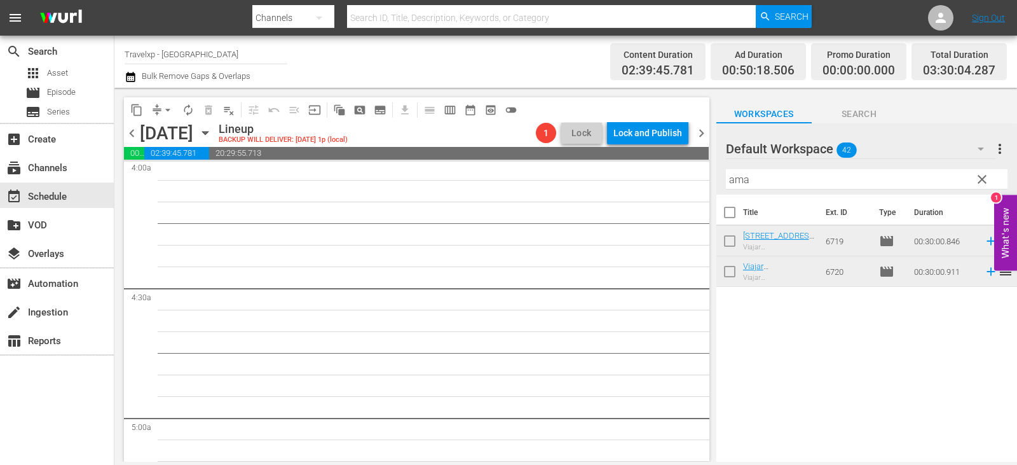
scroll to position [827, 0]
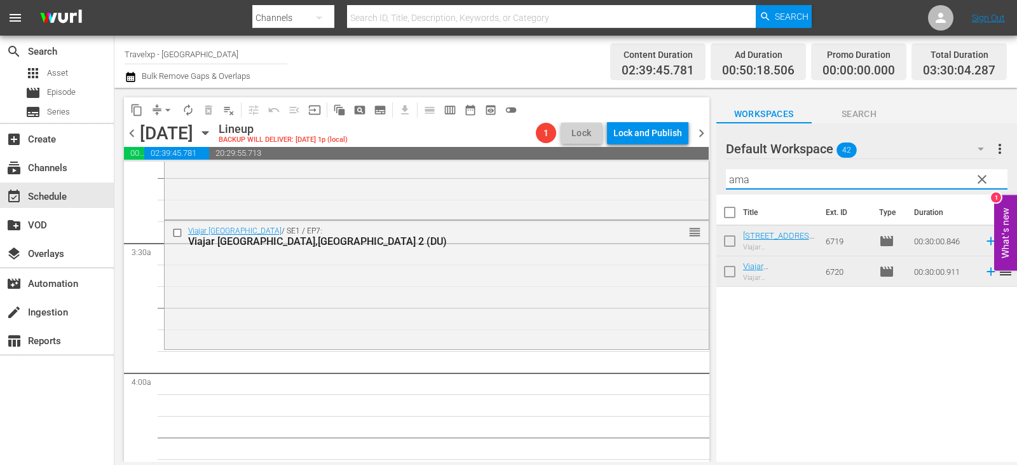
click at [996, 183] on input "ama" at bounding box center [867, 179] width 282 height 20
click at [974, 178] on button "clear" at bounding box center [982, 179] width 20 height 20
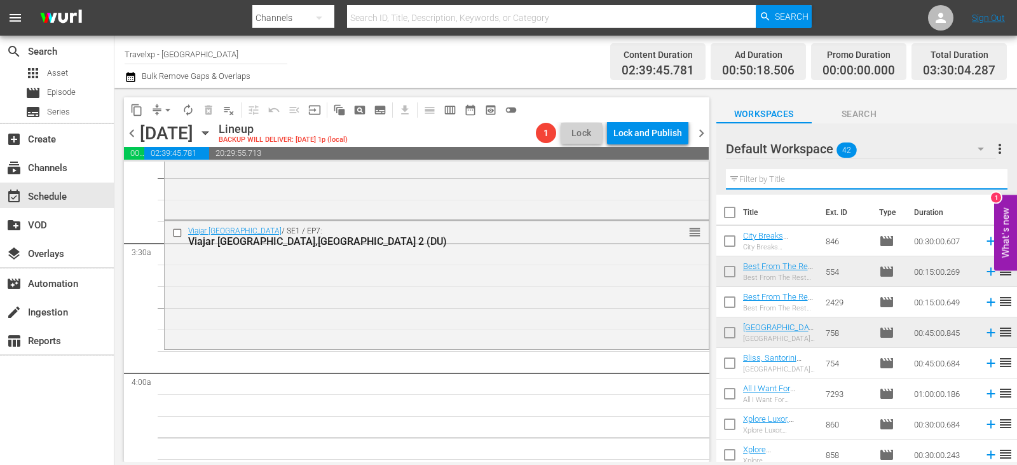
click at [974, 178] on input "text" at bounding box center [867, 179] width 282 height 20
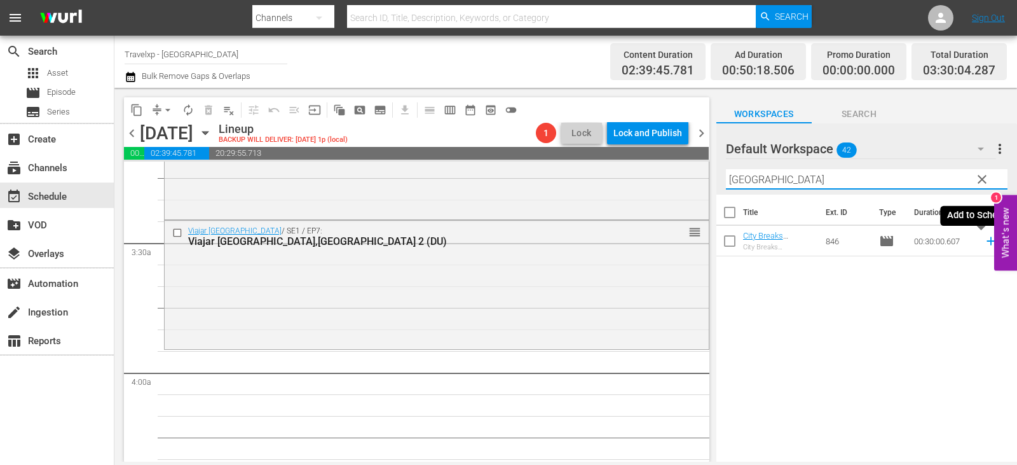
type input "prague"
click at [984, 242] on icon at bounding box center [991, 241] width 14 height 14
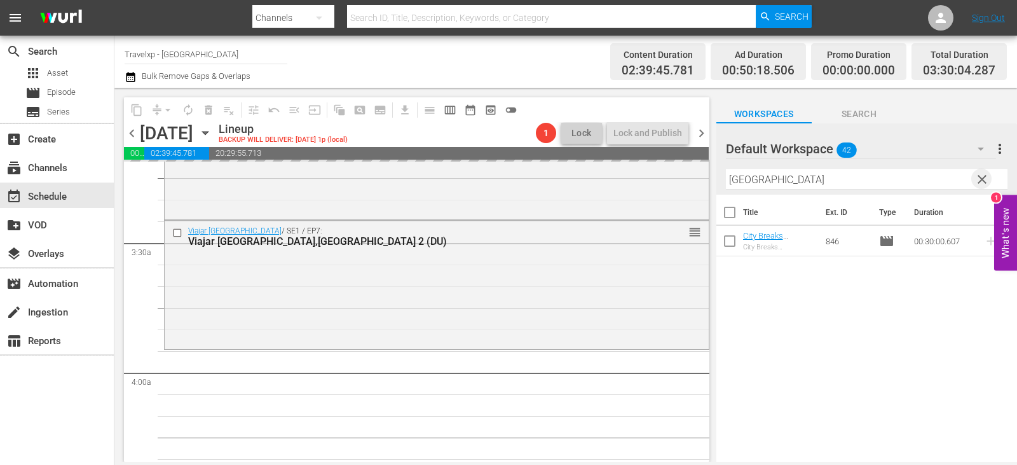
click at [986, 181] on span "clear" at bounding box center [982, 179] width 15 height 15
click at [986, 181] on input "text" at bounding box center [867, 179] width 282 height 20
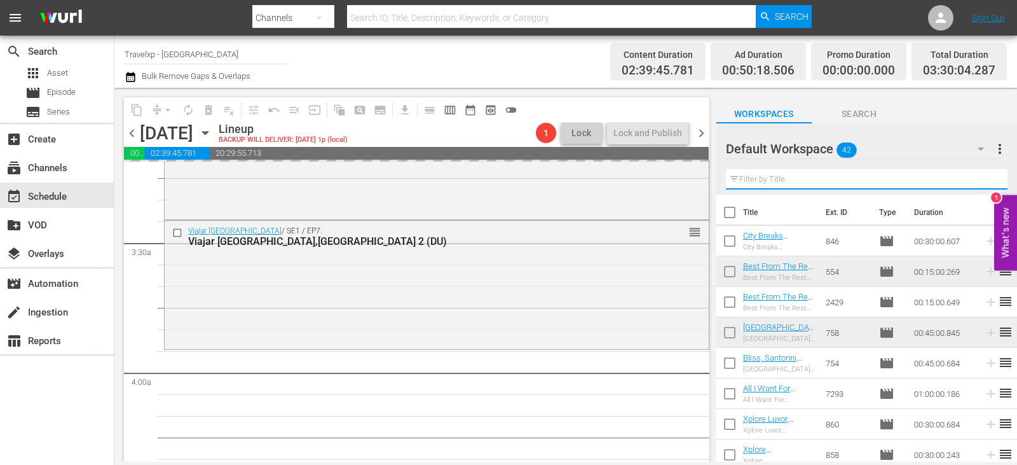
click at [986, 181] on input "text" at bounding box center [867, 179] width 282 height 20
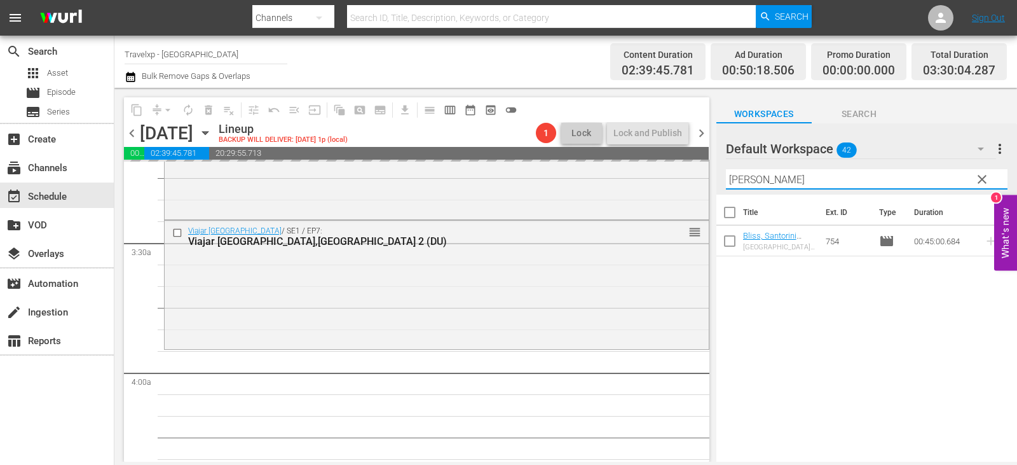
type input "santori"
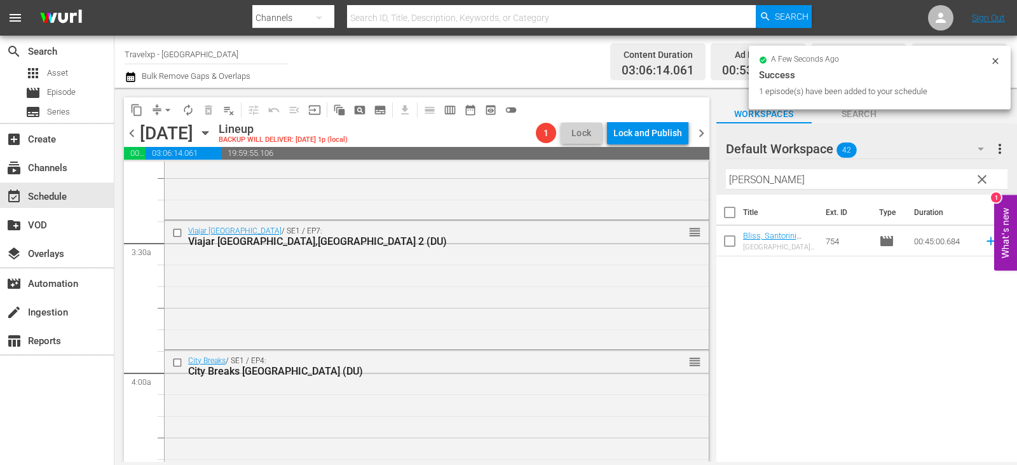
click at [984, 242] on icon at bounding box center [991, 241] width 14 height 14
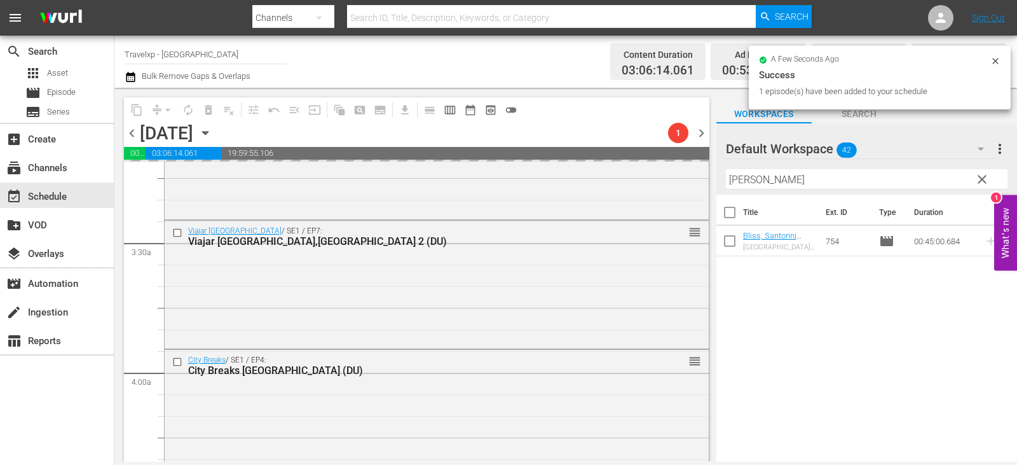
click at [982, 184] on span "clear" at bounding box center [982, 179] width 15 height 15
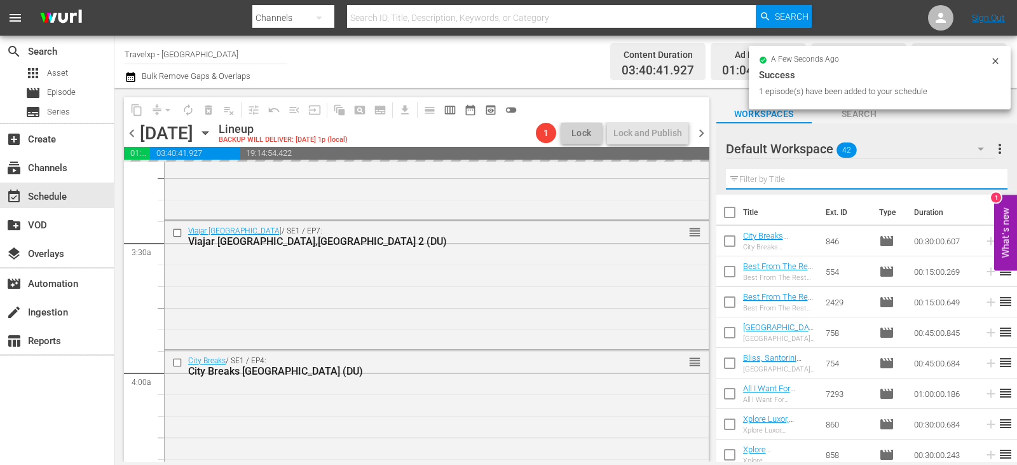
click at [982, 184] on input "text" at bounding box center [867, 179] width 282 height 20
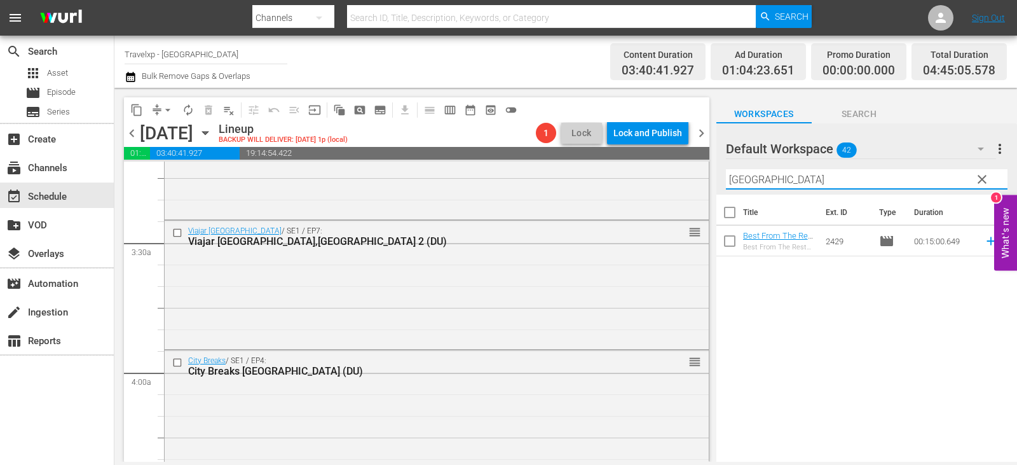
type input "taiwan"
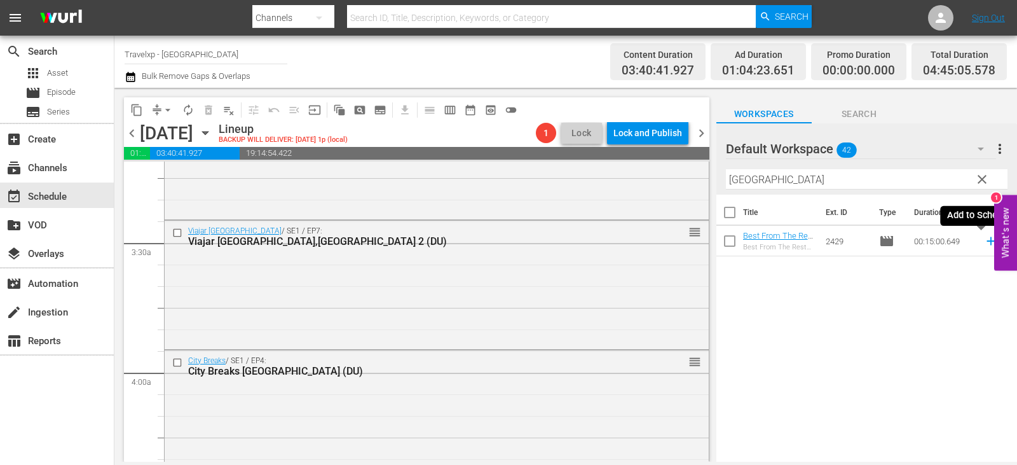
click at [984, 238] on icon at bounding box center [991, 241] width 14 height 14
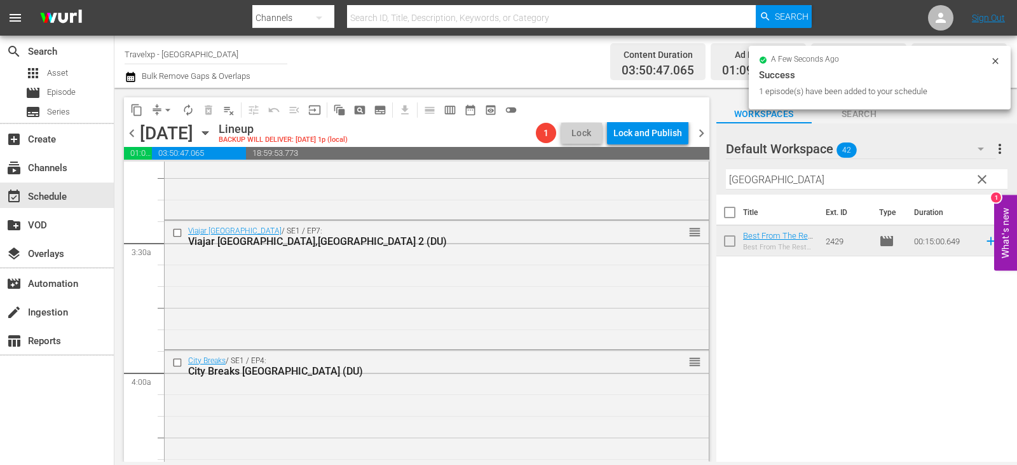
click at [987, 186] on span "clear" at bounding box center [982, 179] width 15 height 15
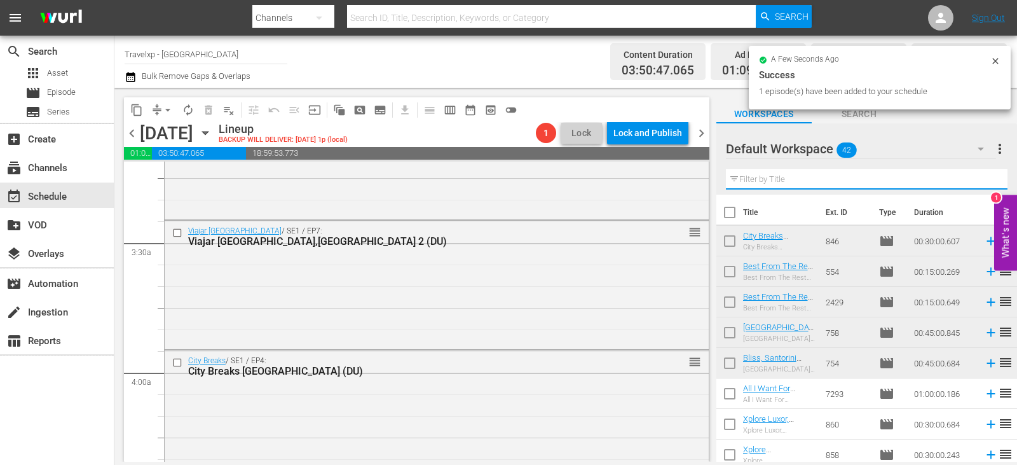
click at [987, 186] on input "text" at bounding box center [867, 179] width 282 height 20
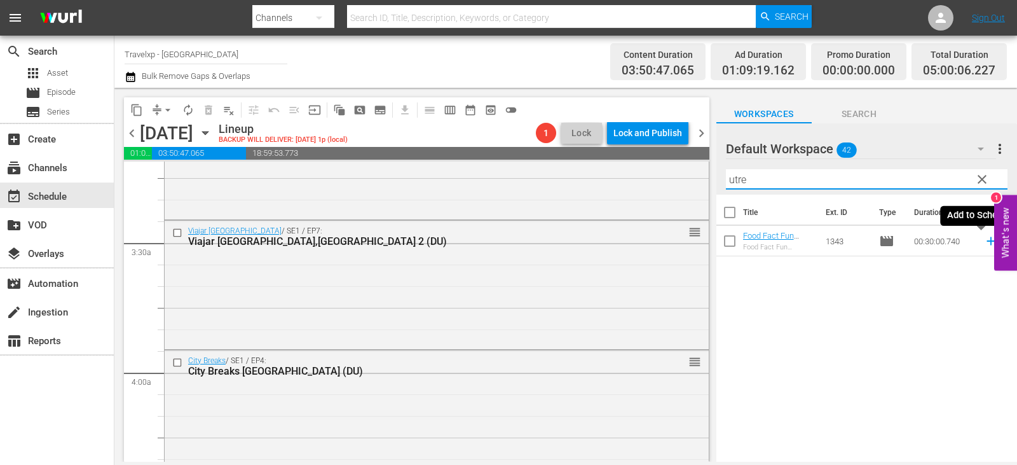
type input "utre"
click at [987, 242] on icon at bounding box center [991, 241] width 8 height 8
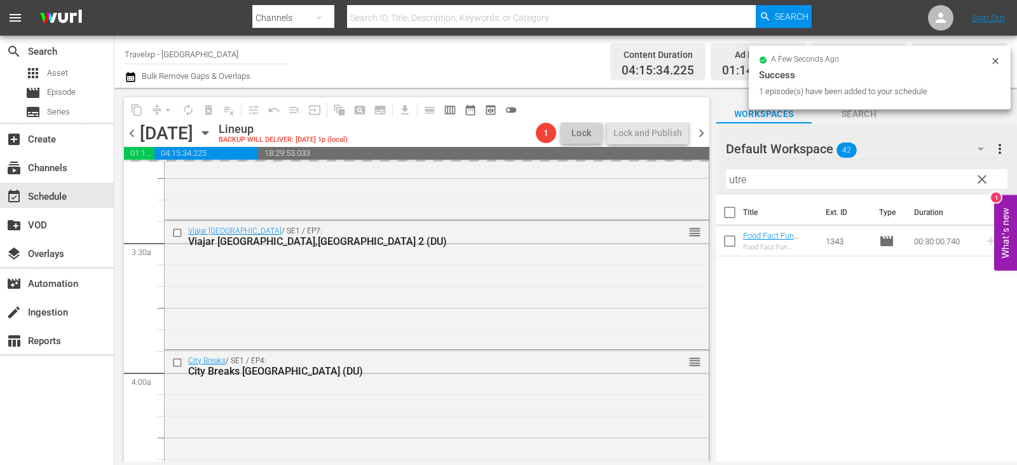
click at [982, 174] on span "clear" at bounding box center [982, 179] width 15 height 15
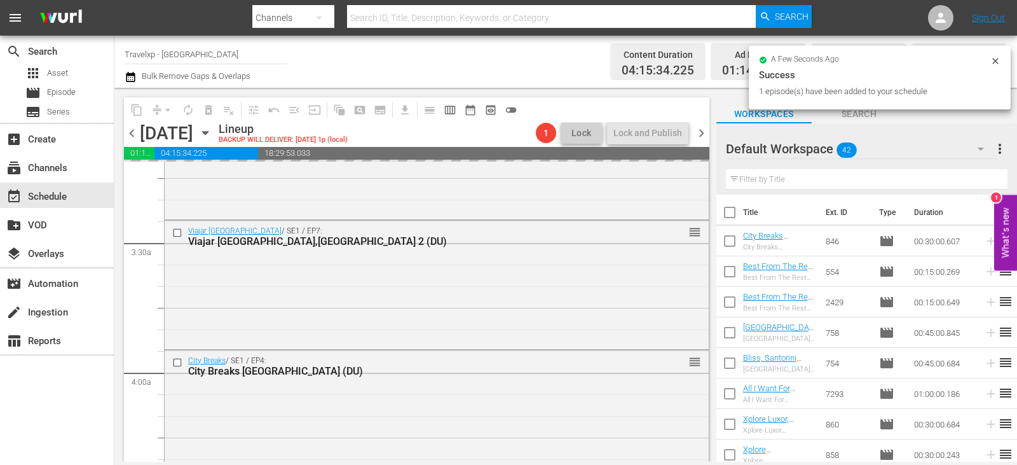
click at [982, 184] on input "text" at bounding box center [867, 179] width 282 height 20
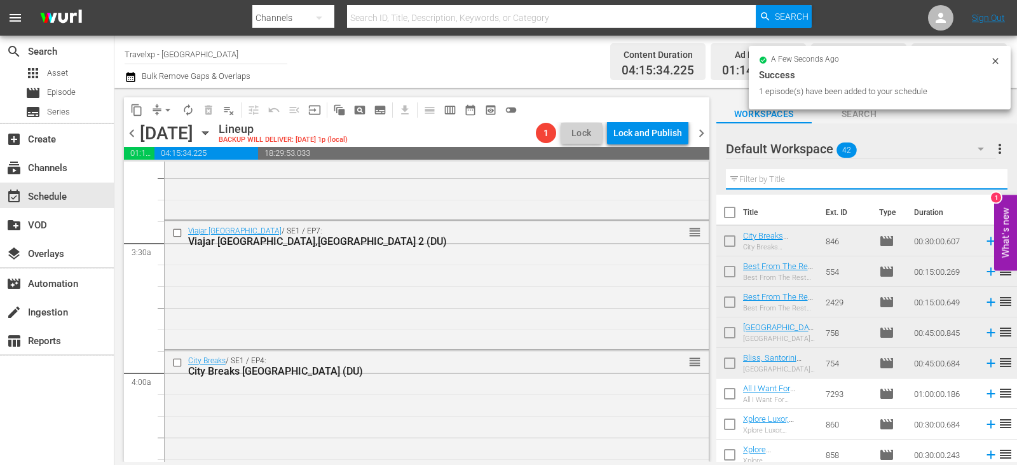
click at [982, 184] on input "text" at bounding box center [867, 179] width 282 height 20
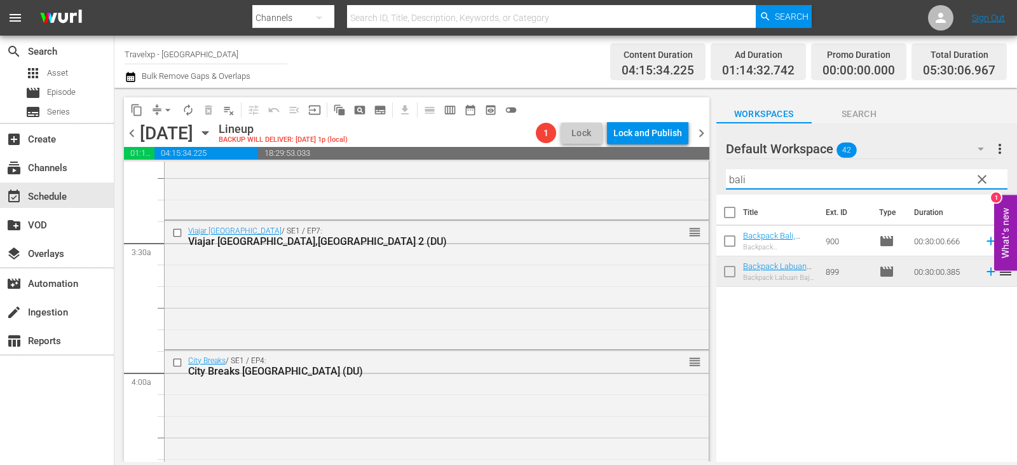
type input "bali"
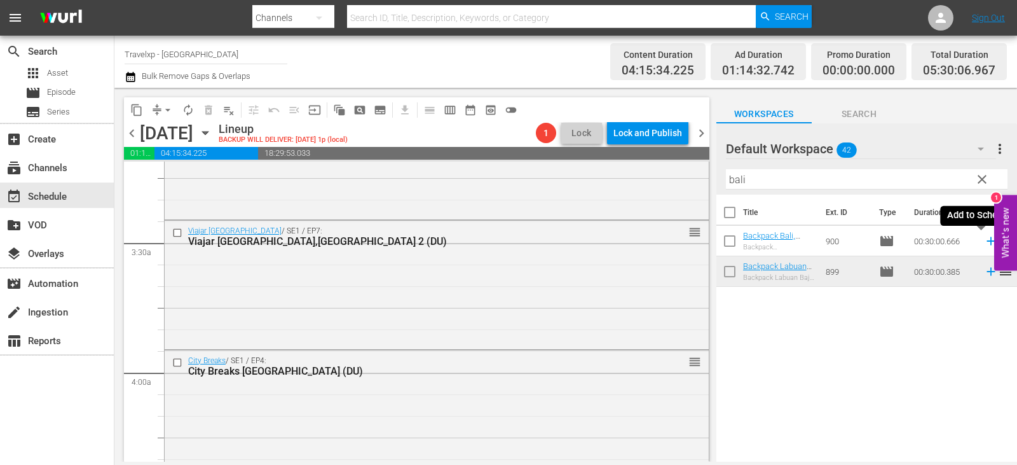
click at [987, 242] on icon at bounding box center [991, 241] width 8 height 8
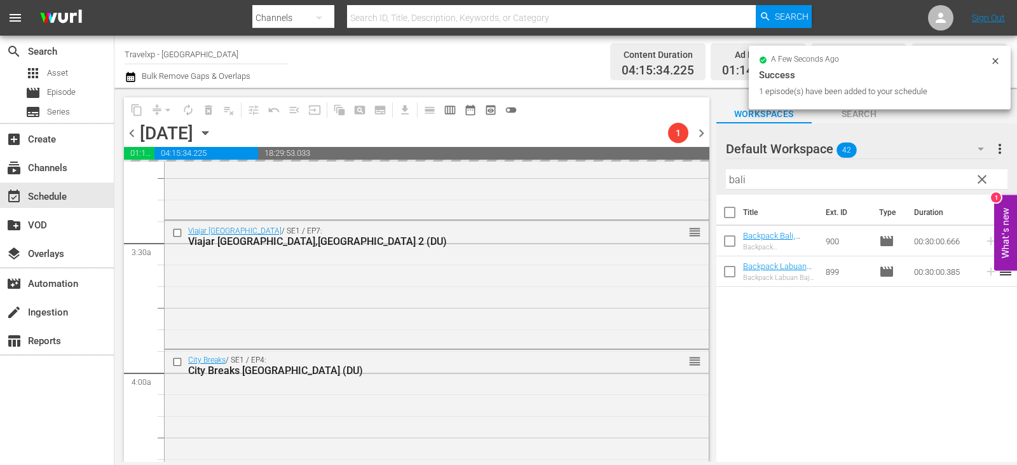
click at [984, 184] on span "clear" at bounding box center [982, 179] width 15 height 15
click at [984, 184] on input "text" at bounding box center [867, 179] width 282 height 20
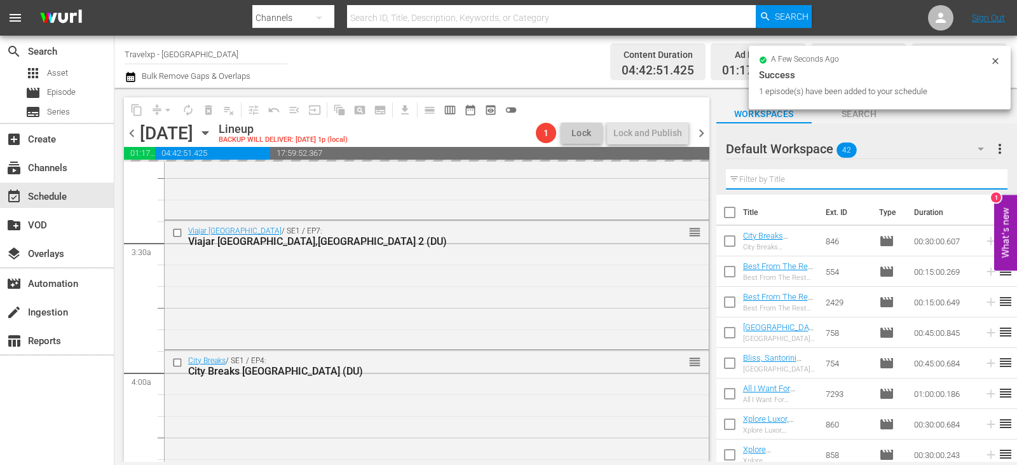
click at [984, 184] on input "text" at bounding box center [867, 179] width 282 height 20
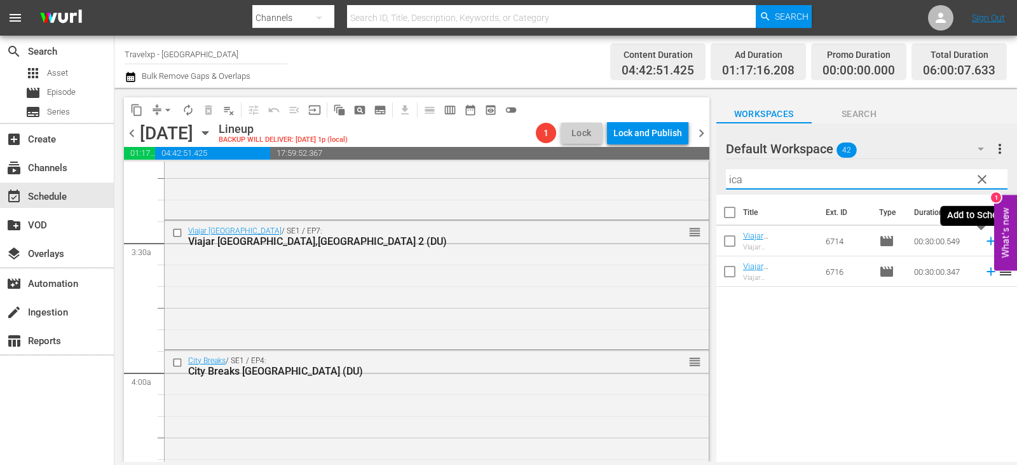
type input "ica"
click at [984, 240] on icon at bounding box center [991, 241] width 14 height 14
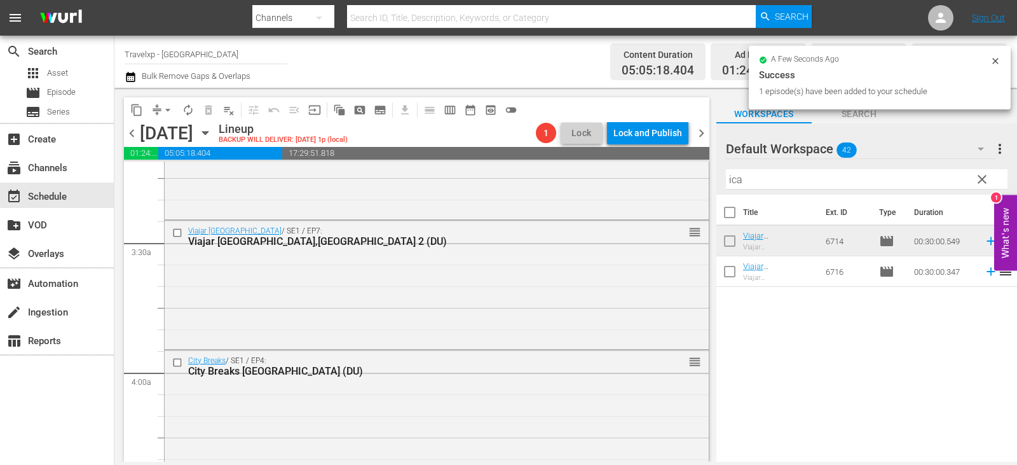
click at [983, 179] on span "clear" at bounding box center [982, 179] width 15 height 15
click at [983, 179] on input "text" at bounding box center [867, 179] width 282 height 20
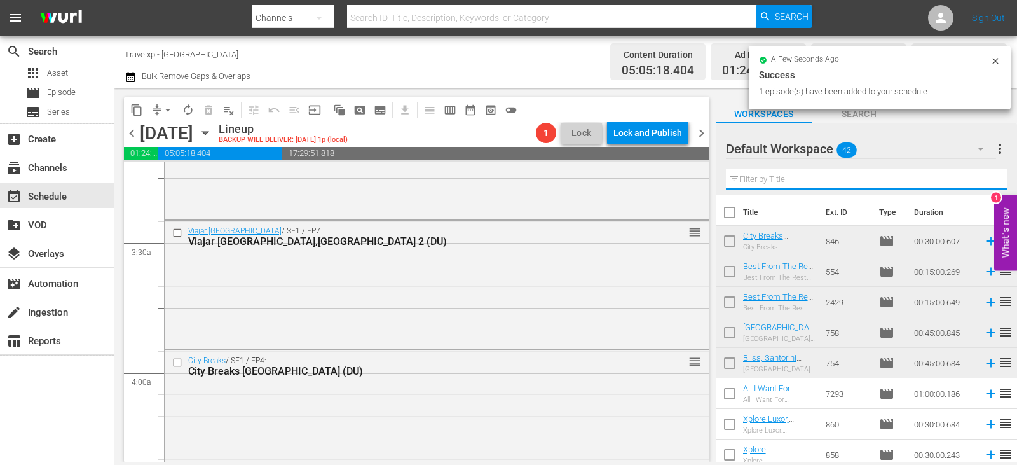
click at [983, 179] on input "text" at bounding box center [867, 179] width 282 height 20
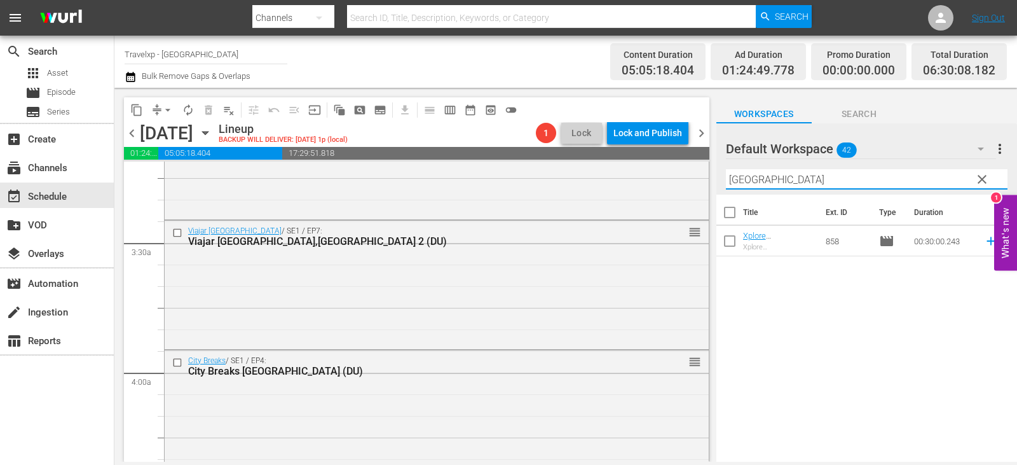
type input "cairo"
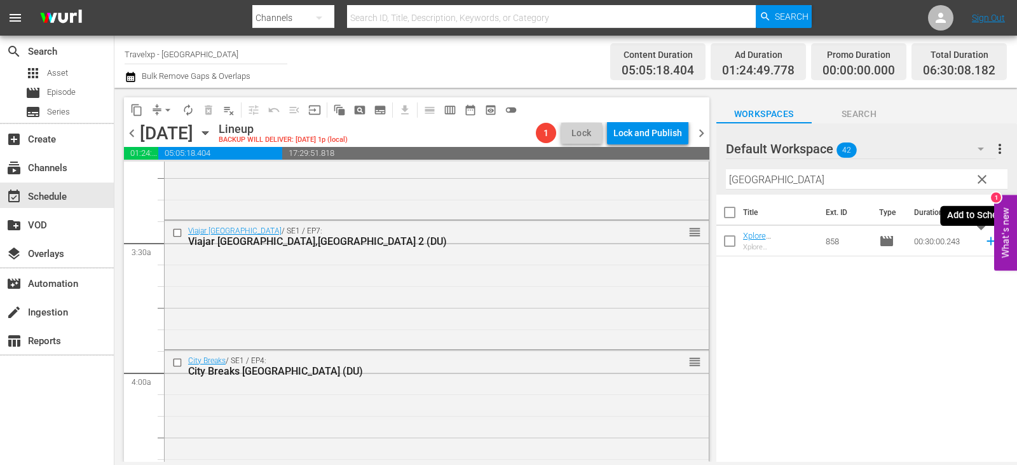
click at [984, 240] on icon at bounding box center [991, 241] width 14 height 14
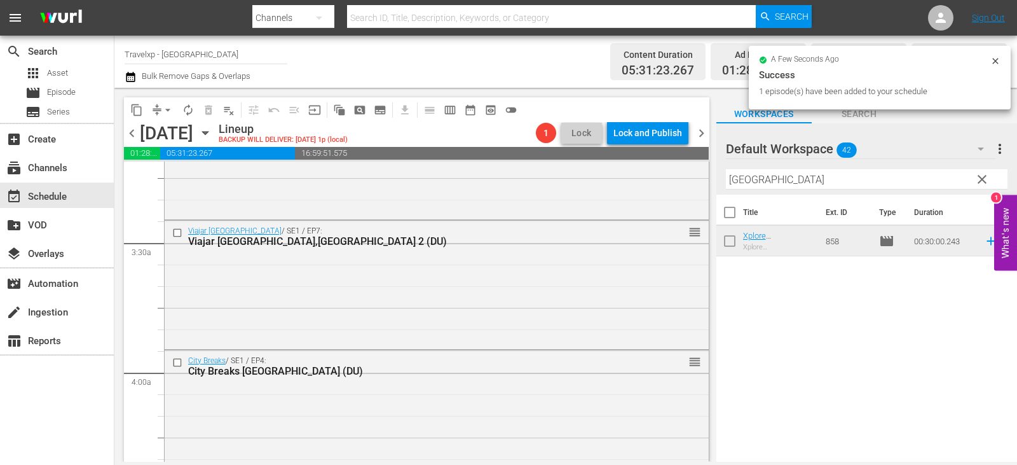
click at [982, 181] on span "clear" at bounding box center [982, 179] width 15 height 15
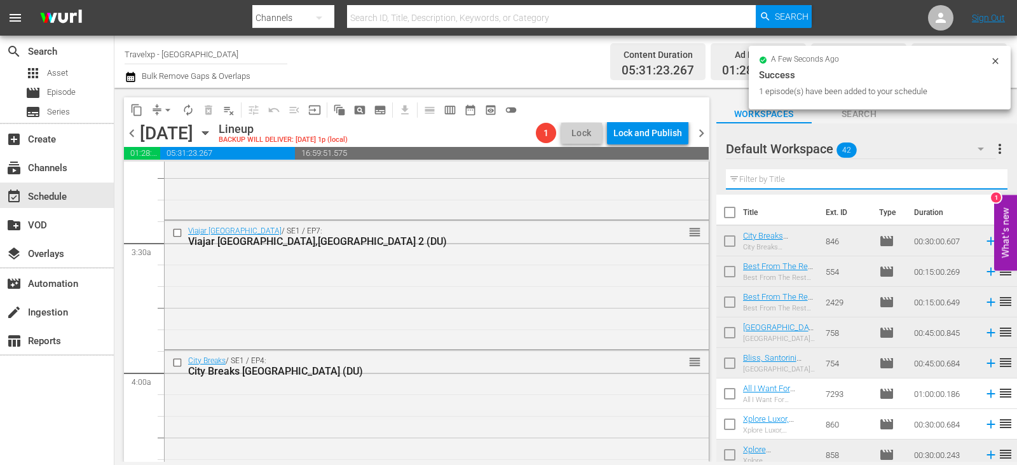
click at [982, 181] on input "text" at bounding box center [867, 179] width 282 height 20
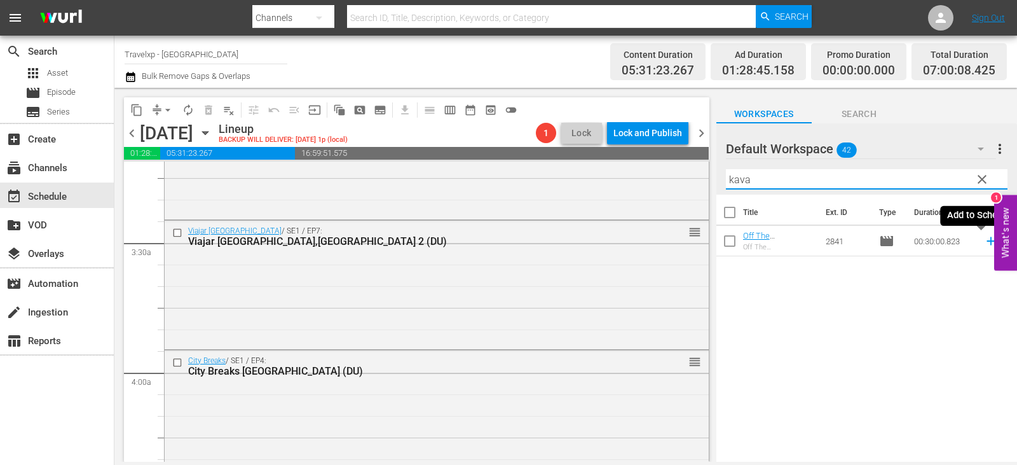
type input "kava"
click at [984, 240] on icon at bounding box center [991, 241] width 14 height 14
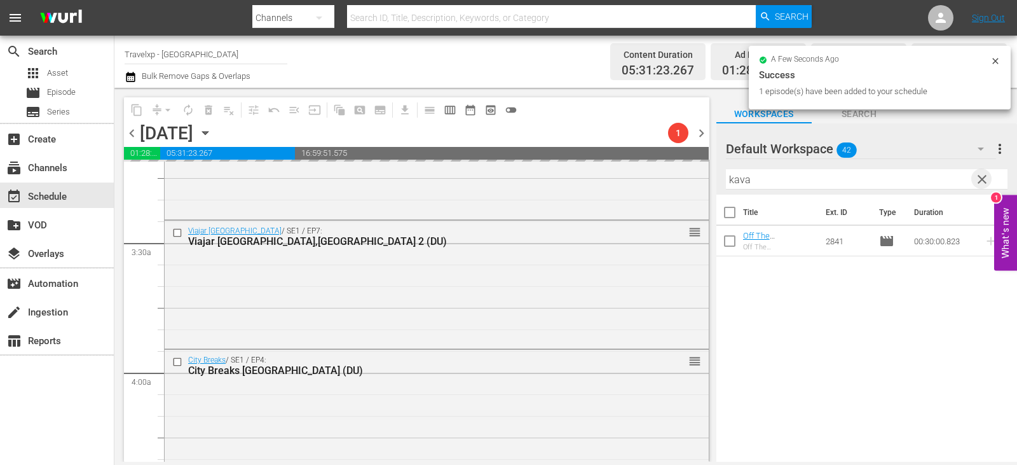
click at [979, 182] on span "clear" at bounding box center [982, 179] width 15 height 15
click at [979, 182] on input "text" at bounding box center [867, 179] width 282 height 20
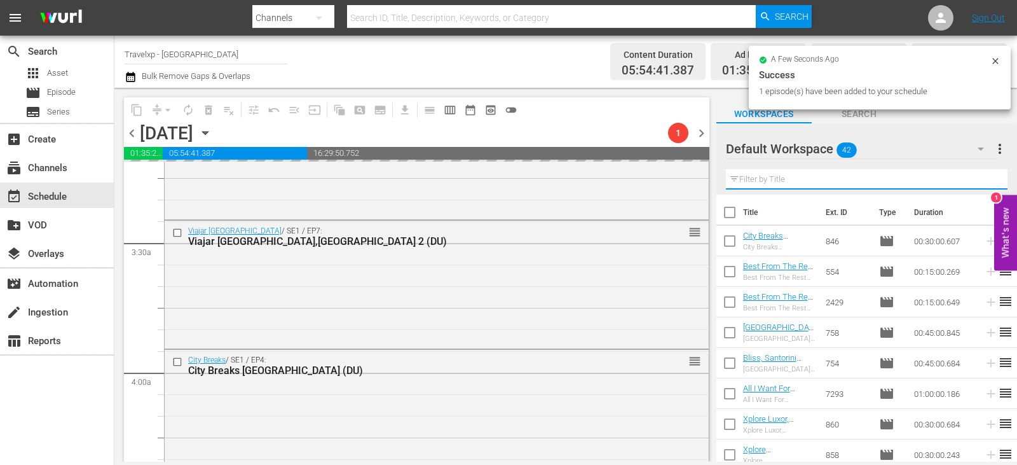
click at [979, 182] on input "text" at bounding box center [867, 179] width 282 height 20
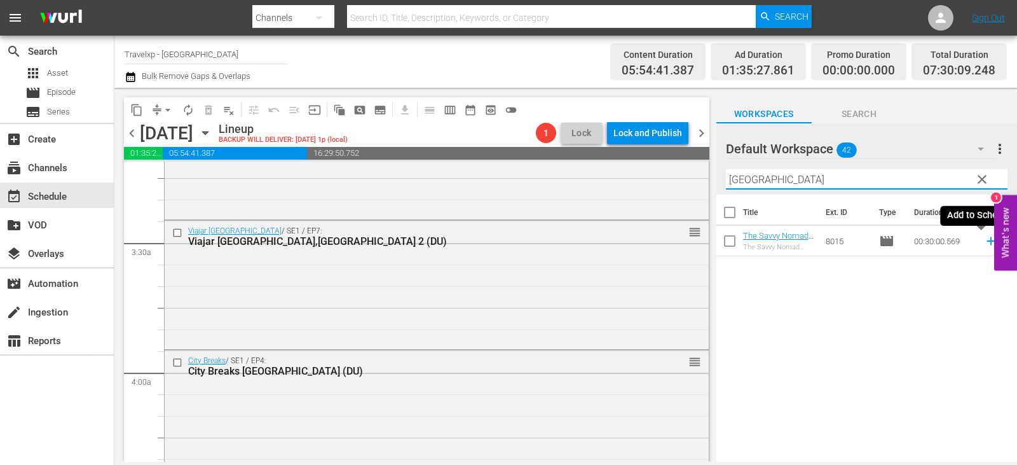
type input "bangkok"
click at [984, 238] on icon at bounding box center [991, 241] width 14 height 14
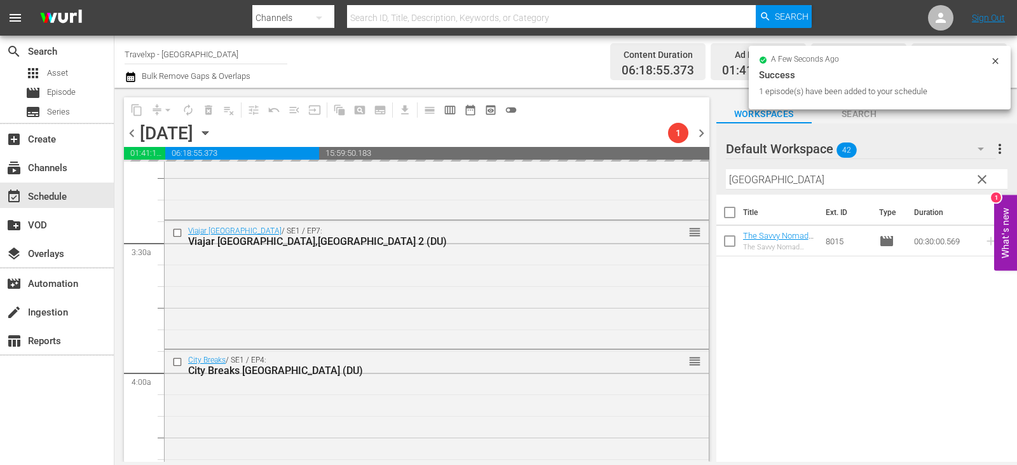
click at [979, 183] on span "clear" at bounding box center [982, 179] width 15 height 15
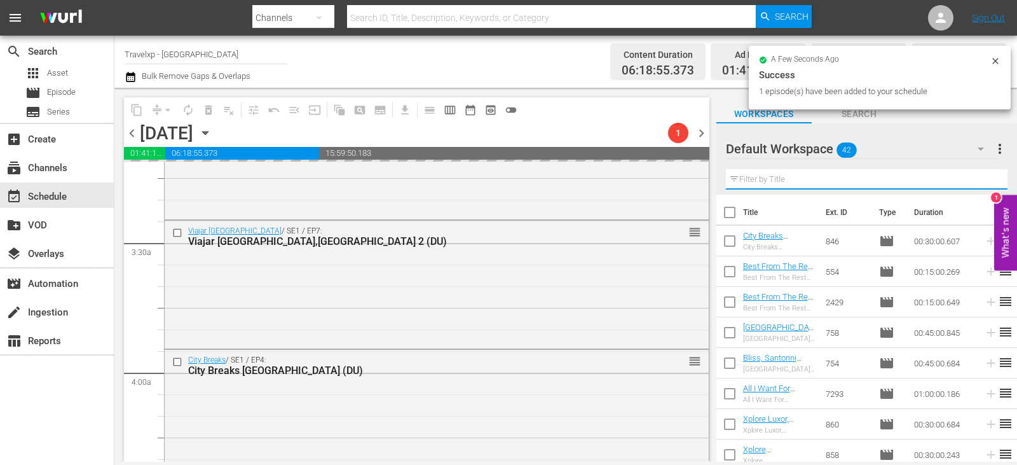
click at [979, 183] on input "text" at bounding box center [867, 179] width 282 height 20
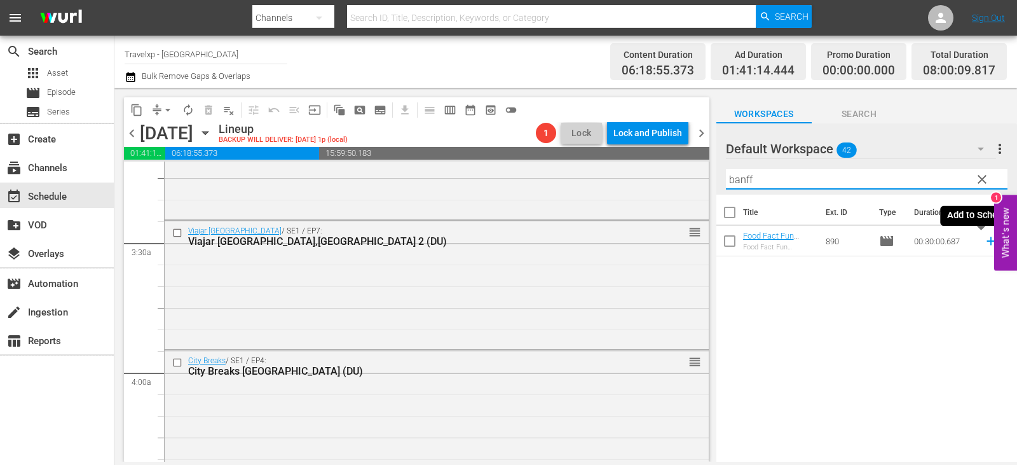
type input "banff"
click at [984, 241] on icon at bounding box center [991, 241] width 14 height 14
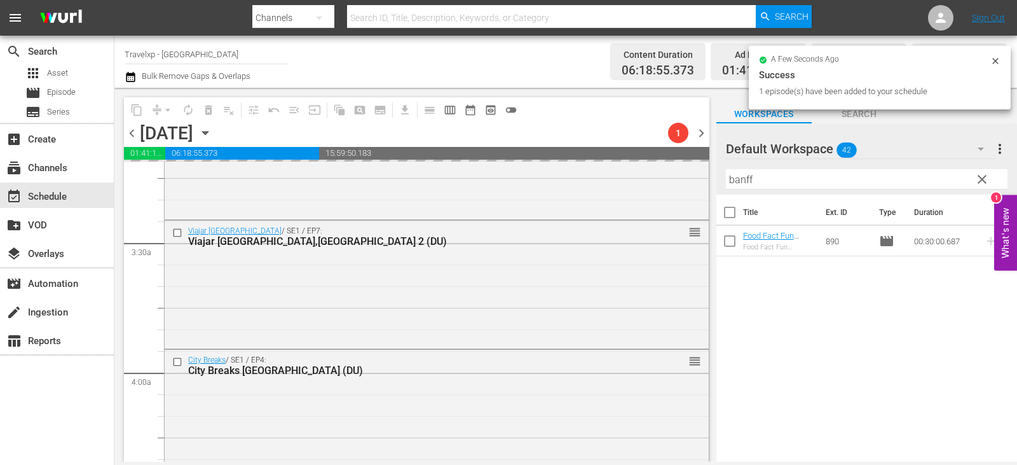
click at [993, 188] on input "banff" at bounding box center [867, 179] width 282 height 20
click at [989, 184] on span "clear" at bounding box center [982, 179] width 15 height 15
click at [989, 184] on input "banff" at bounding box center [867, 179] width 282 height 20
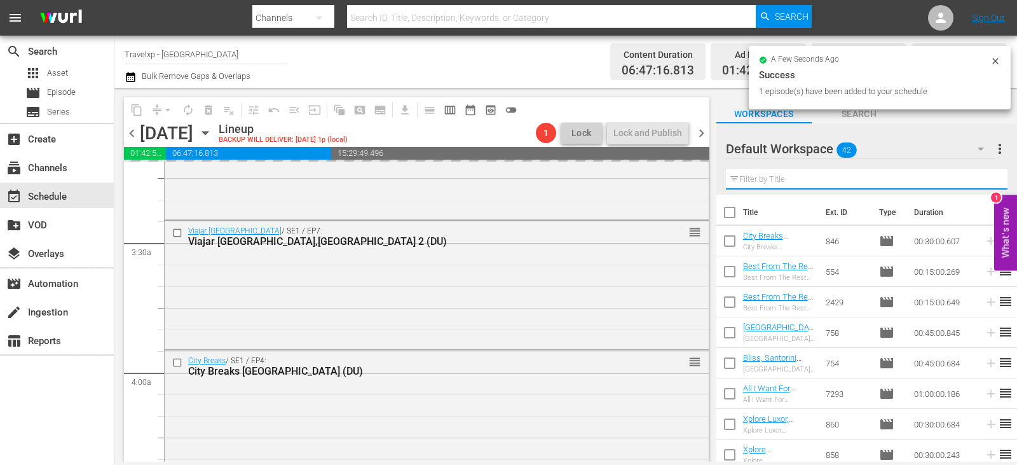
click at [989, 184] on input "text" at bounding box center [867, 179] width 282 height 20
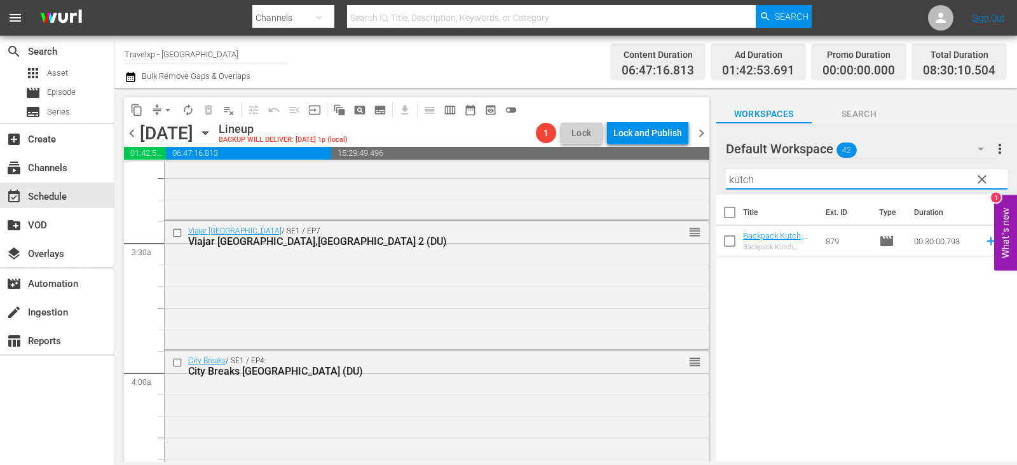
type input "kutch"
click at [998, 242] on span "reorder" at bounding box center [1005, 240] width 15 height 15
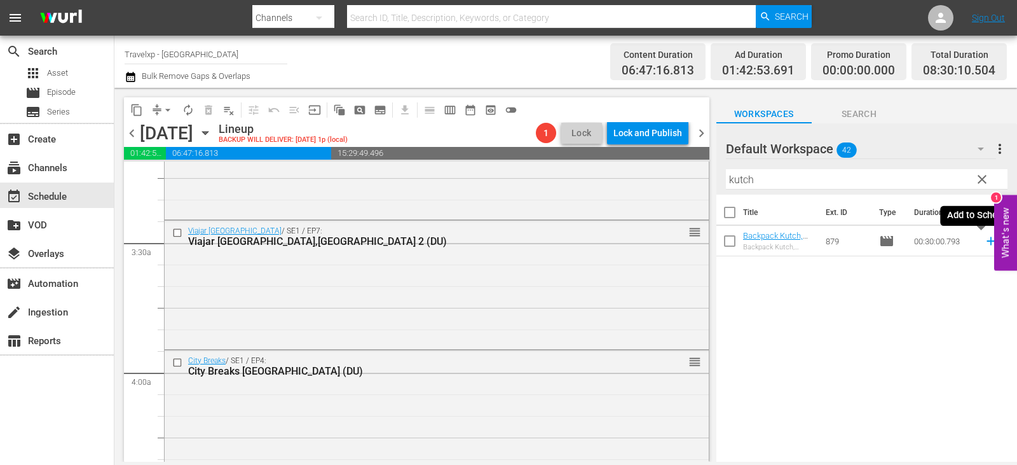
click at [984, 243] on icon at bounding box center [991, 241] width 14 height 14
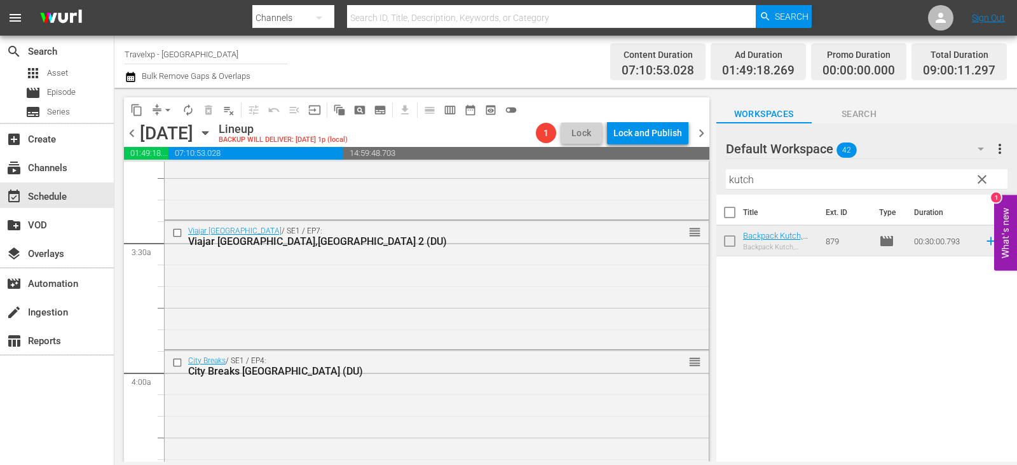
click at [981, 182] on span "clear" at bounding box center [982, 179] width 15 height 15
click at [981, 182] on input "text" at bounding box center [867, 179] width 282 height 20
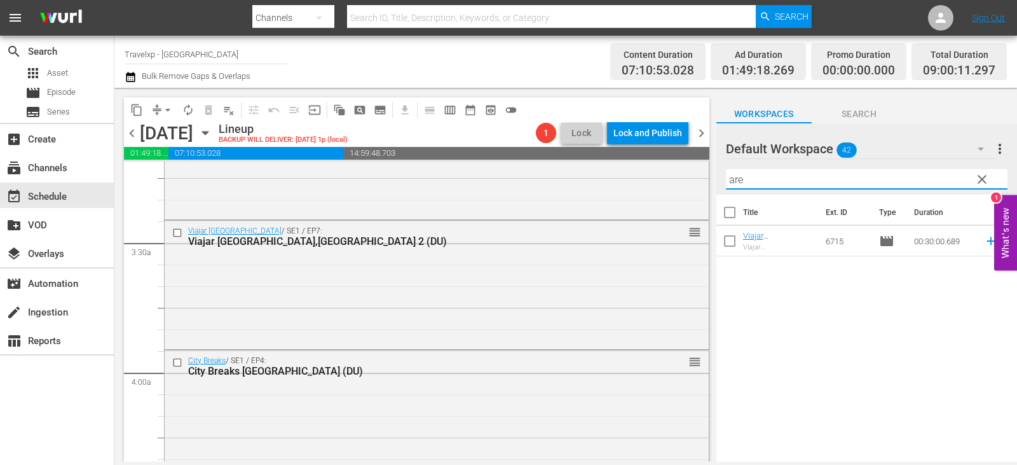
type input "are"
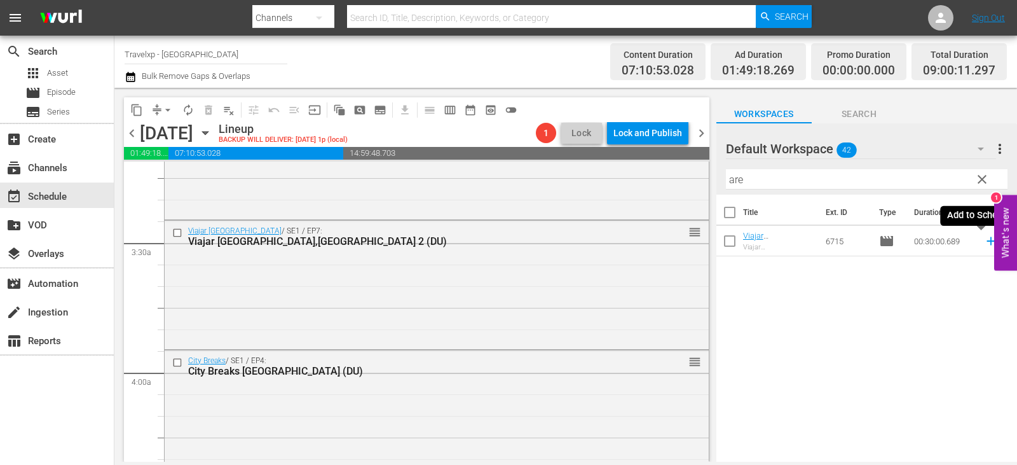
click at [987, 239] on icon at bounding box center [991, 241] width 8 height 8
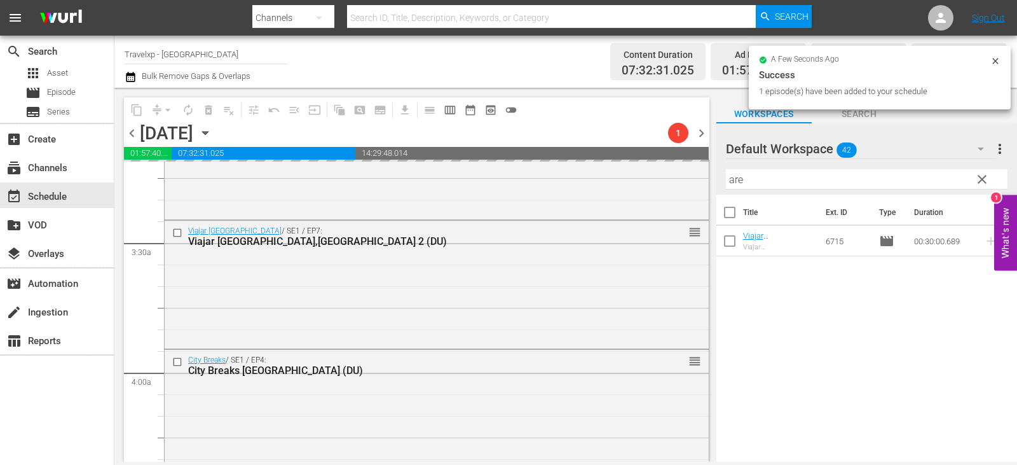
click at [987, 180] on span "clear" at bounding box center [982, 179] width 15 height 15
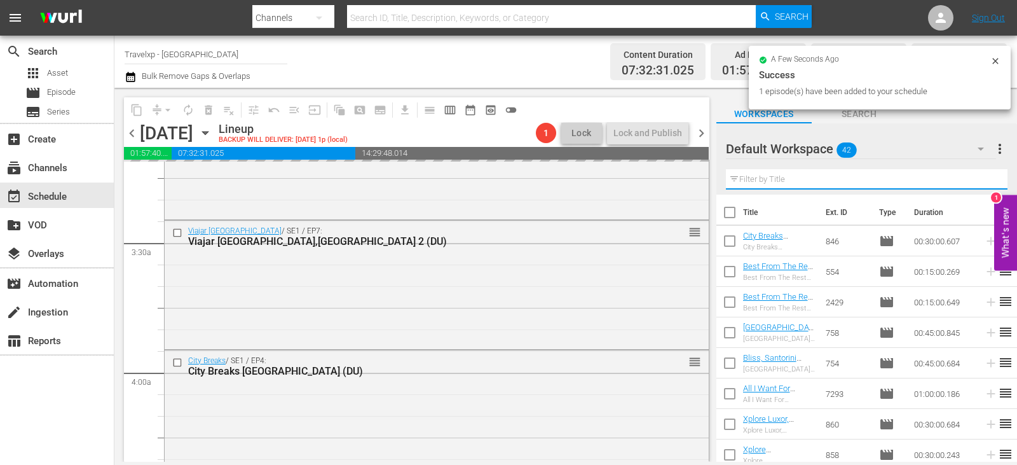
click at [987, 180] on input "text" at bounding box center [867, 179] width 282 height 20
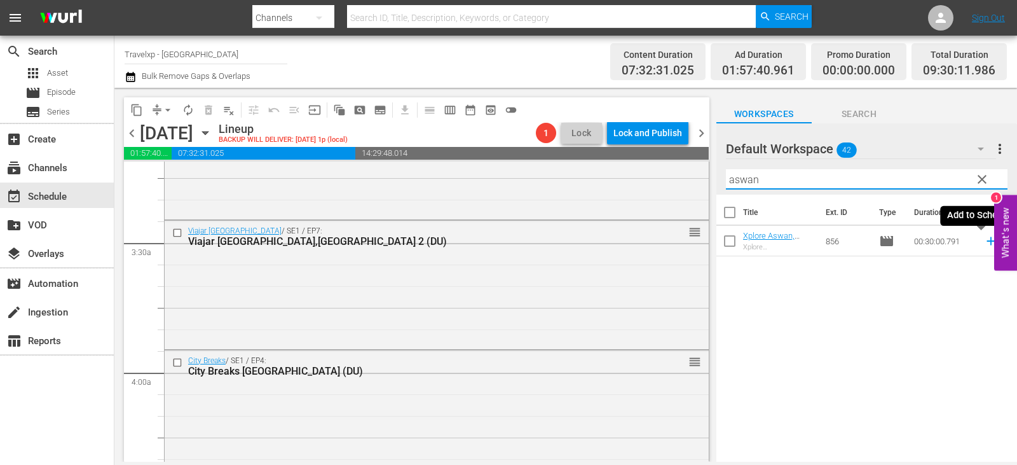
type input "aswan"
click at [984, 245] on icon at bounding box center [991, 241] width 14 height 14
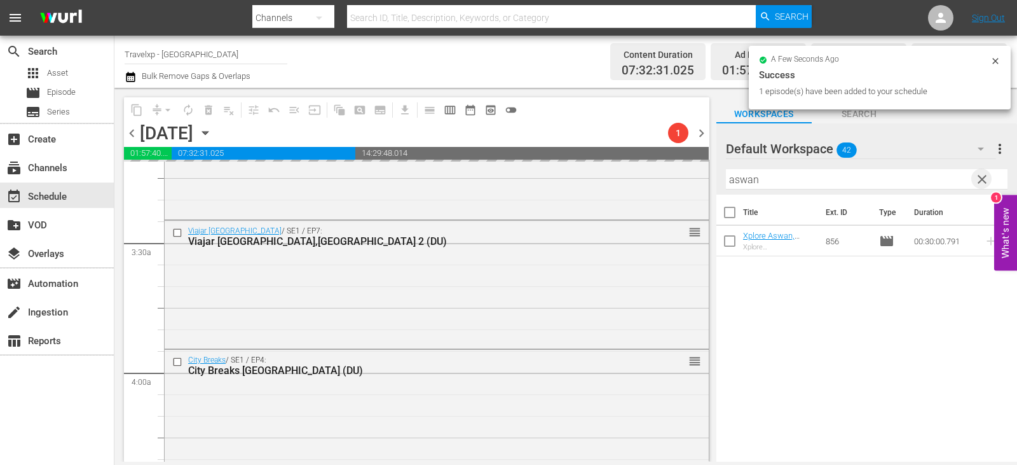
click at [978, 181] on span "clear" at bounding box center [982, 179] width 15 height 15
click at [978, 181] on input "text" at bounding box center [867, 179] width 282 height 20
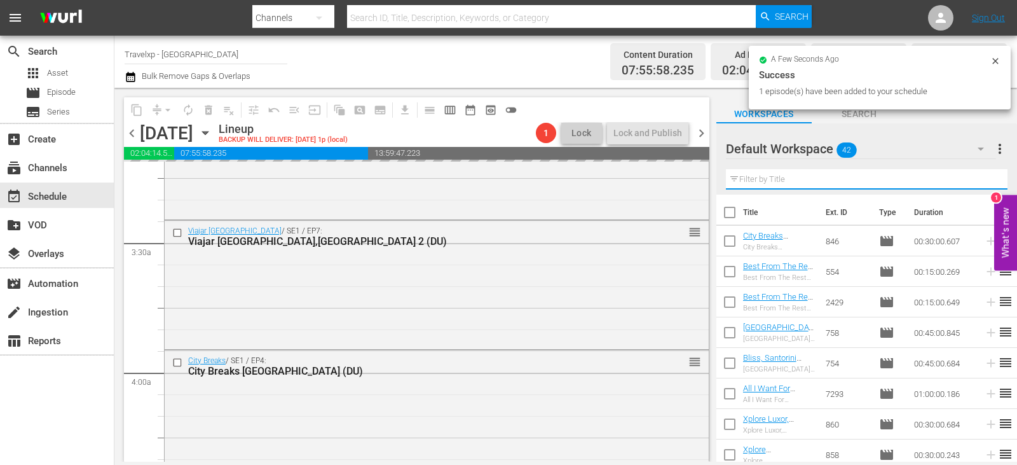
click at [978, 181] on input "text" at bounding box center [867, 179] width 282 height 20
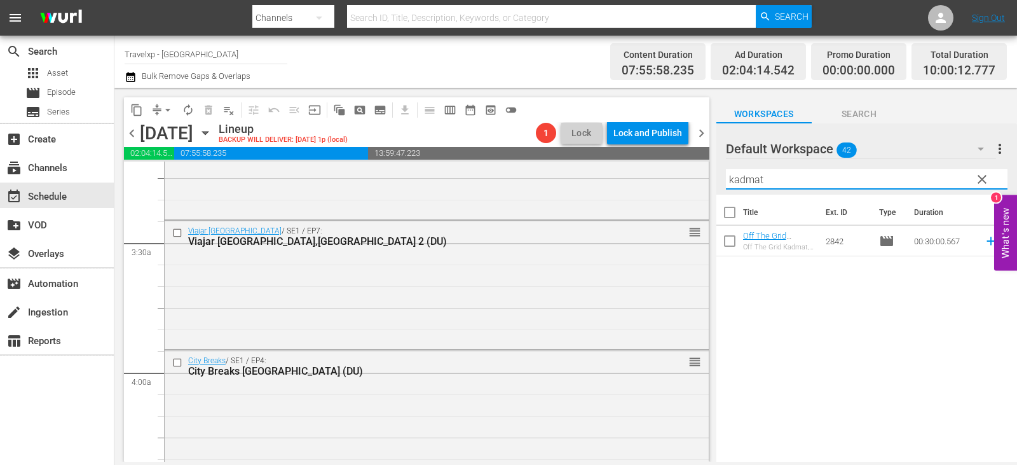
type input "kadmat"
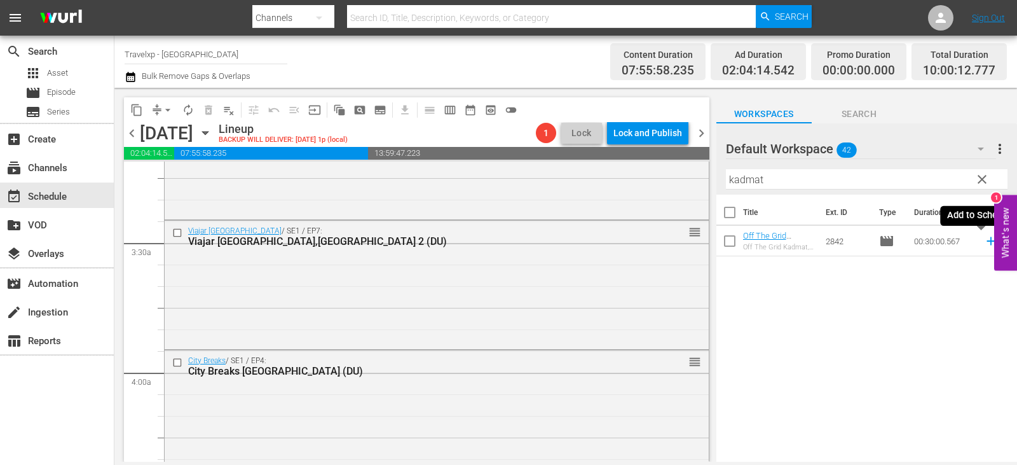
click at [984, 244] on icon at bounding box center [991, 241] width 14 height 14
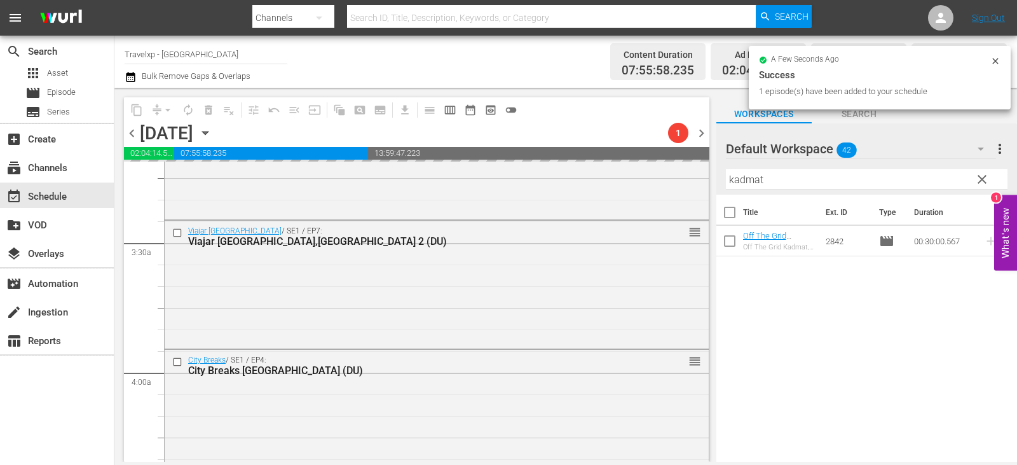
click at [984, 181] on span "clear" at bounding box center [982, 179] width 15 height 15
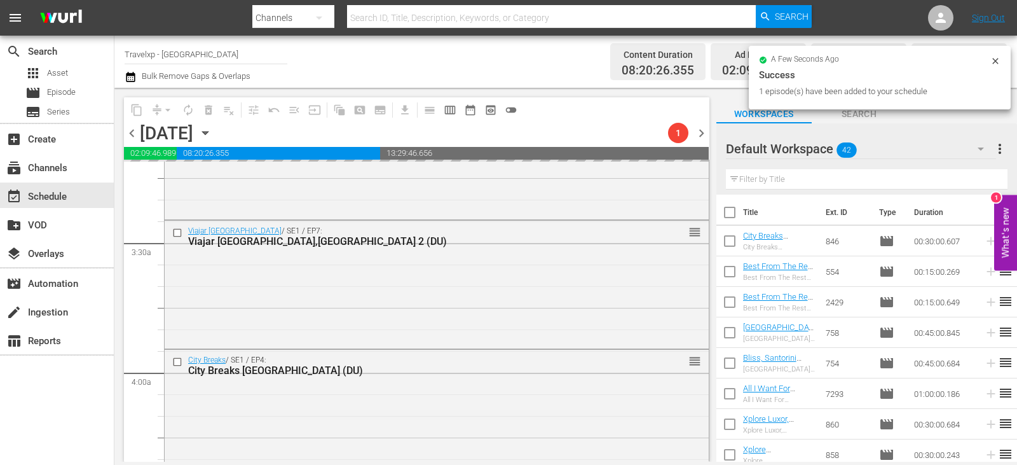
click at [984, 181] on input "text" at bounding box center [867, 179] width 282 height 20
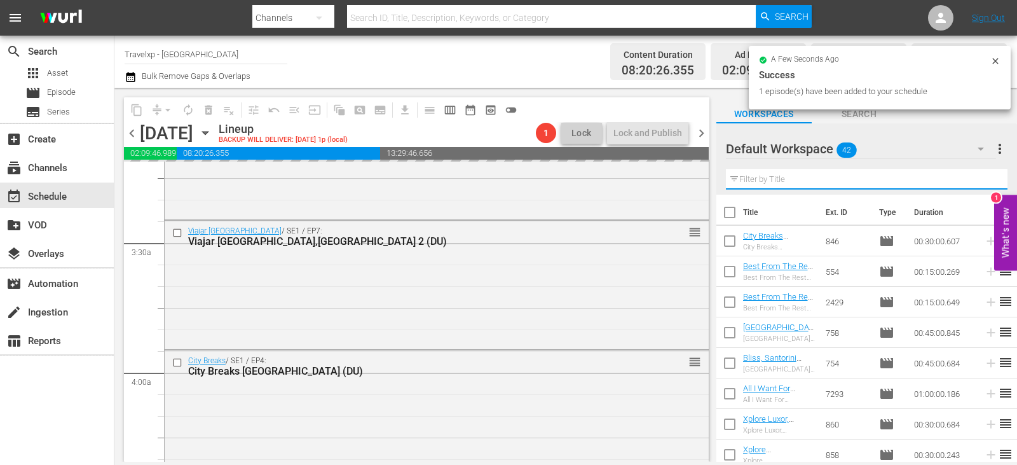
click at [984, 181] on input "text" at bounding box center [867, 179] width 282 height 20
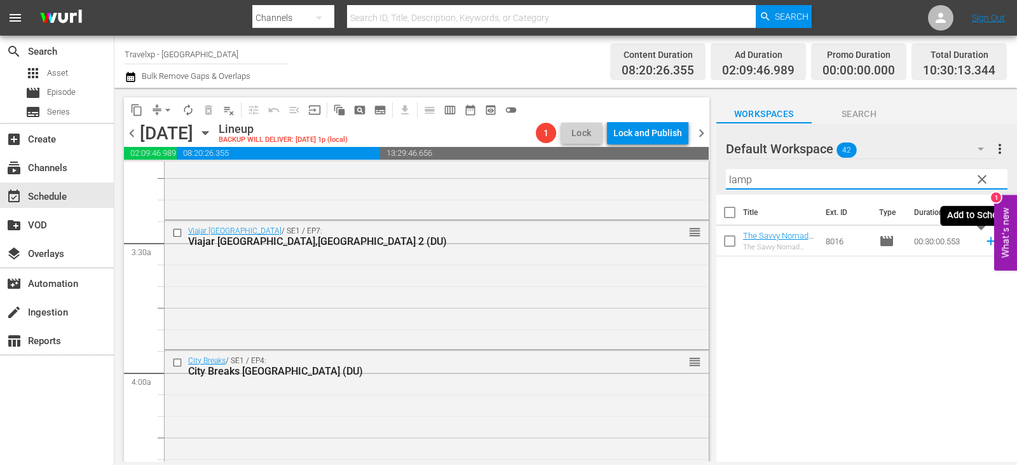
type input "lamp"
click at [986, 238] on icon at bounding box center [991, 241] width 14 height 14
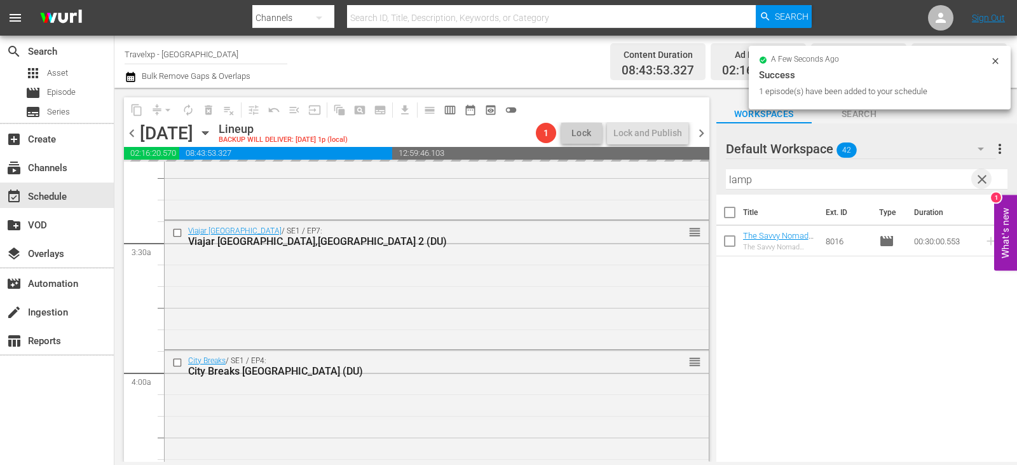
click at [975, 183] on span "clear" at bounding box center [982, 179] width 15 height 15
click at [975, 183] on input "text" at bounding box center [867, 179] width 282 height 20
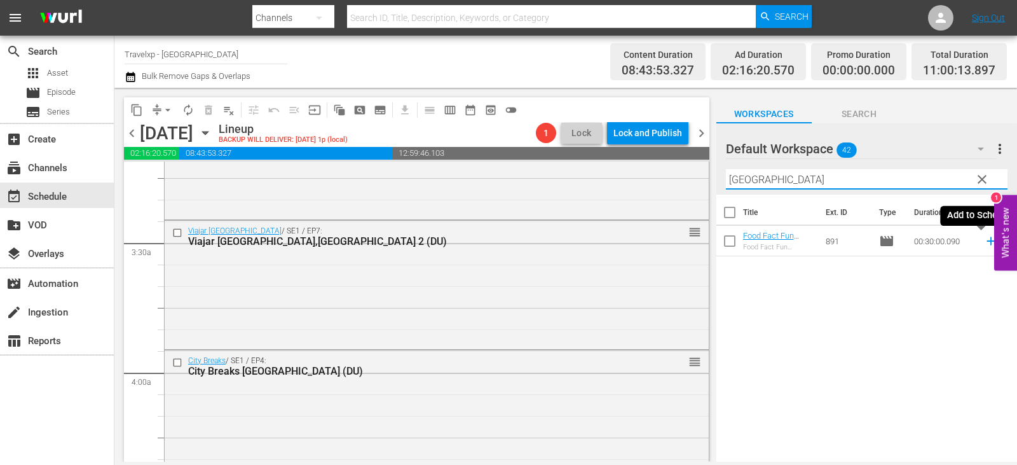
type input "hanoi"
click at [987, 246] on icon at bounding box center [991, 241] width 14 height 14
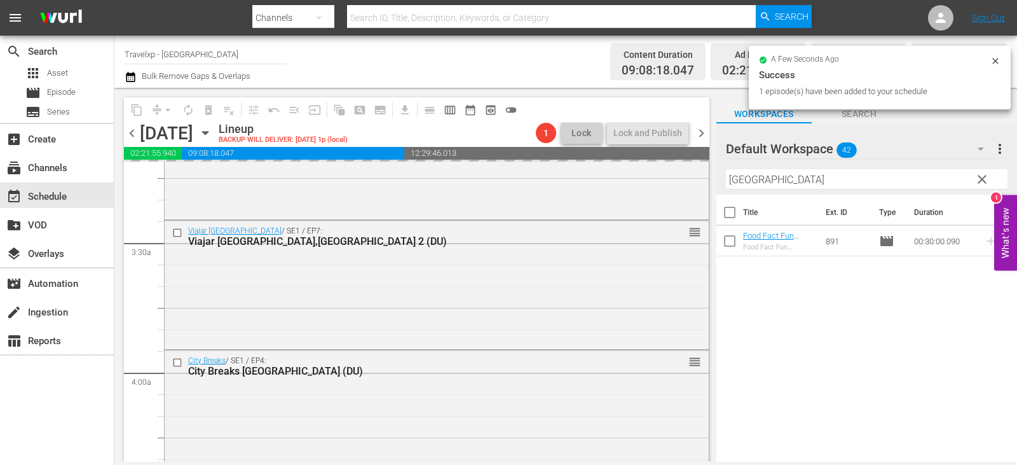
click at [986, 175] on span "clear" at bounding box center [982, 179] width 15 height 15
click at [986, 175] on input "hanoi" at bounding box center [867, 179] width 282 height 20
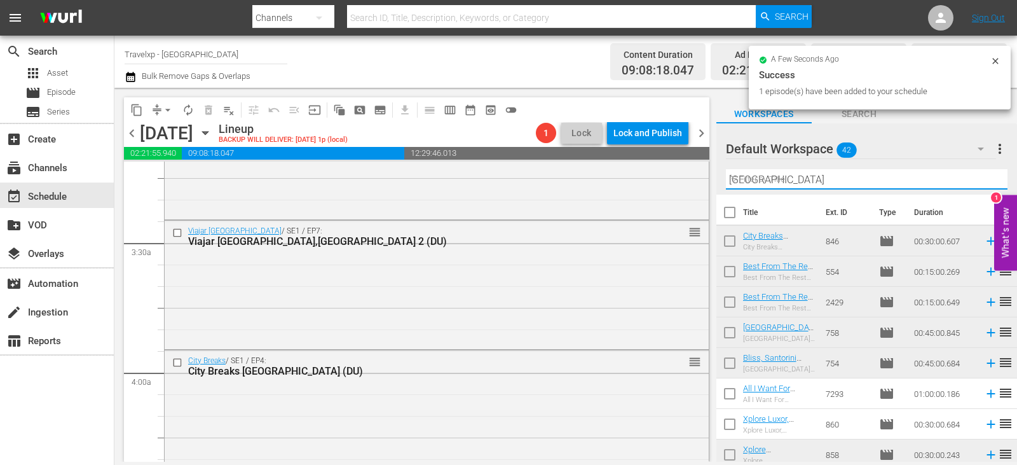
click at [986, 175] on input "hanoi" at bounding box center [867, 179] width 282 height 20
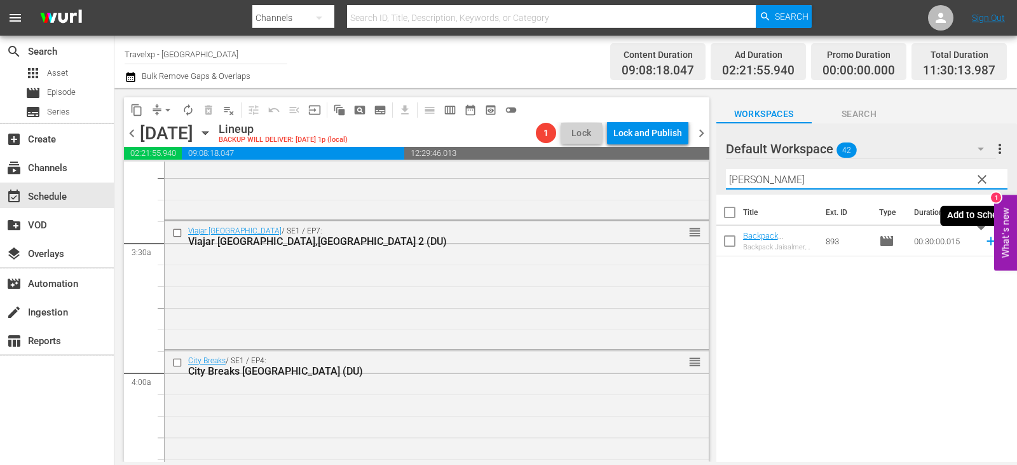
type input "jaisal"
click at [984, 245] on icon at bounding box center [991, 241] width 14 height 14
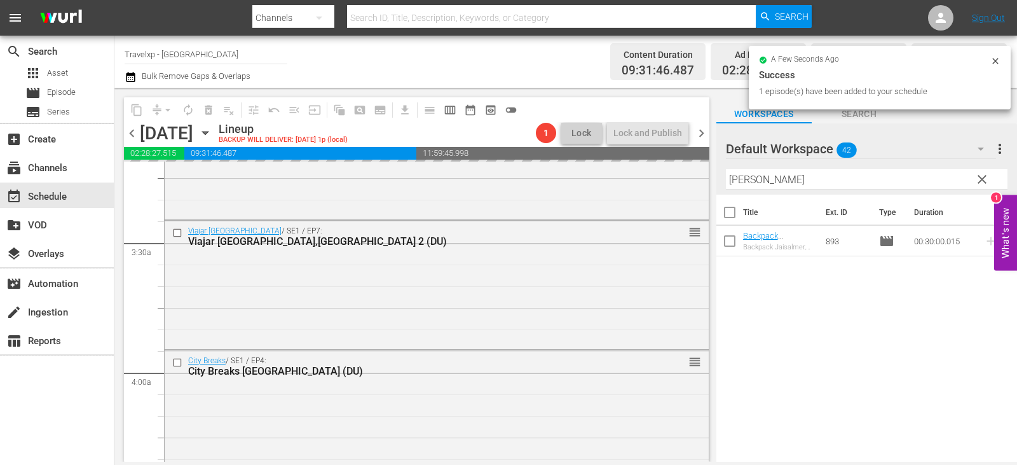
click at [972, 182] on button "clear" at bounding box center [982, 179] width 20 height 20
click at [972, 182] on input "jaisal" at bounding box center [867, 179] width 282 height 20
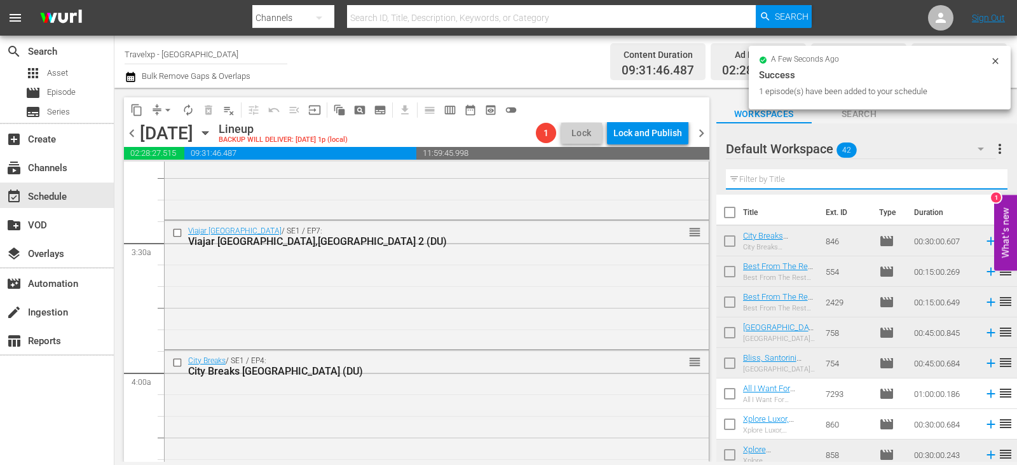
click at [972, 182] on input "text" at bounding box center [867, 179] width 282 height 20
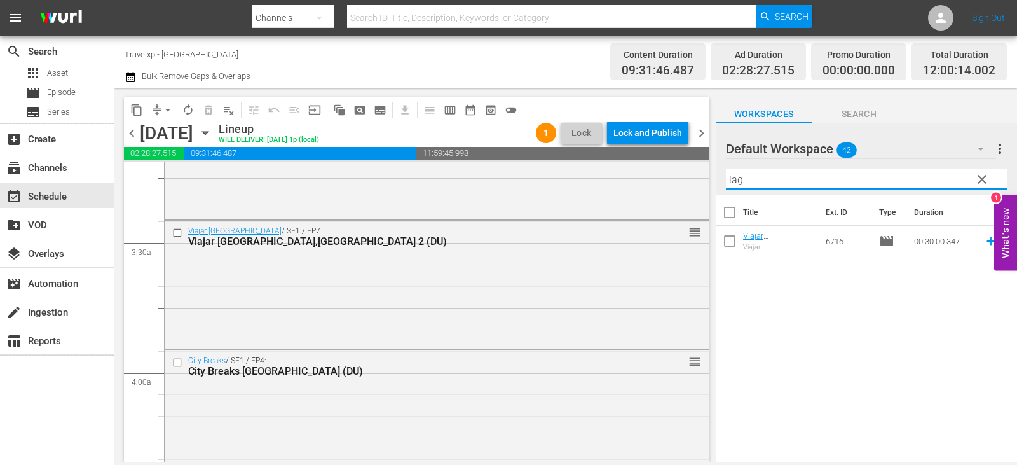
type input "lag"
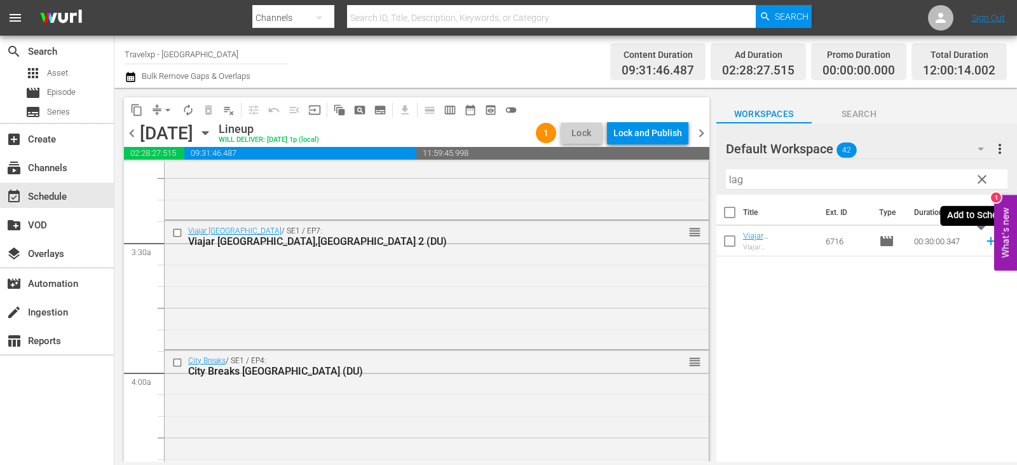
click at [984, 242] on icon at bounding box center [991, 241] width 14 height 14
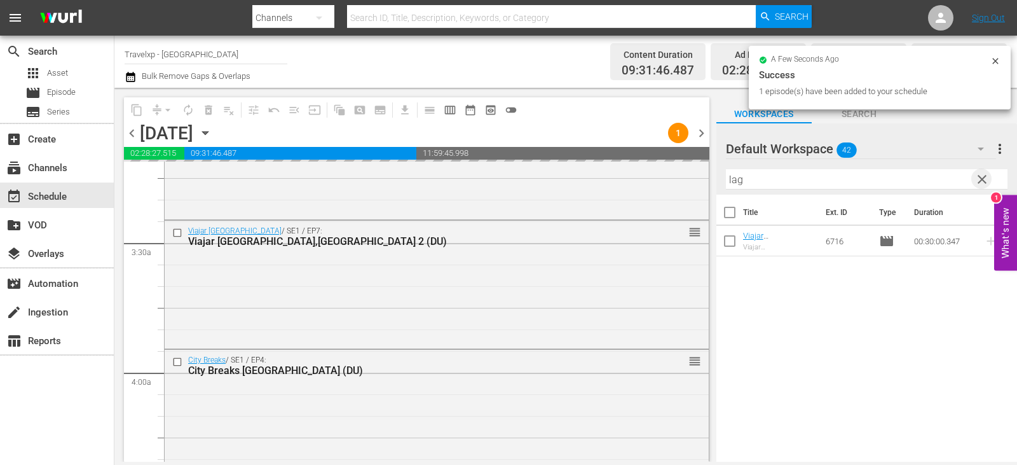
click at [986, 184] on span "clear" at bounding box center [982, 179] width 15 height 15
click at [986, 184] on input "text" at bounding box center [867, 179] width 282 height 20
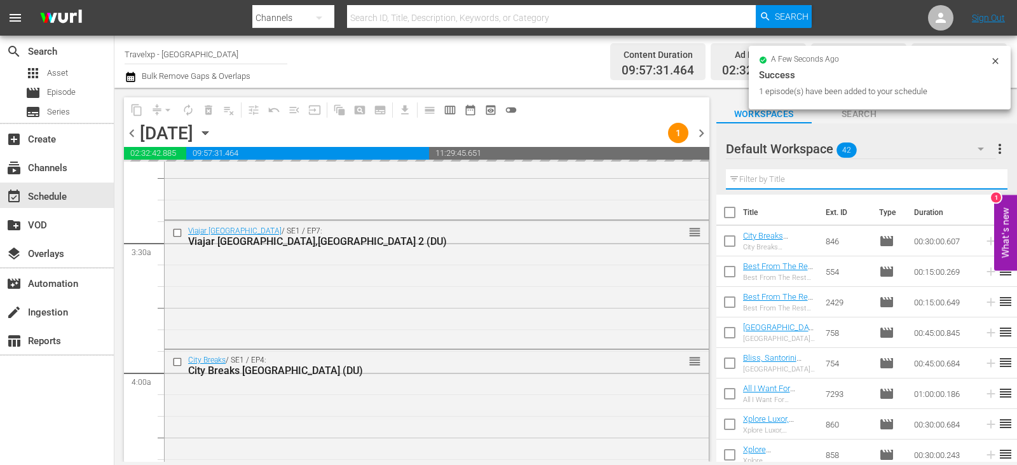
click at [986, 184] on input "text" at bounding box center [867, 179] width 282 height 20
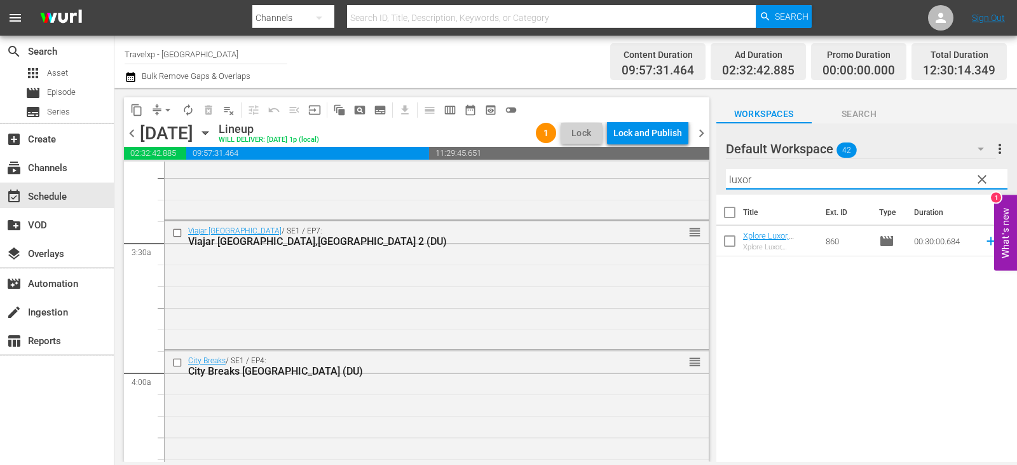
type input "luxor"
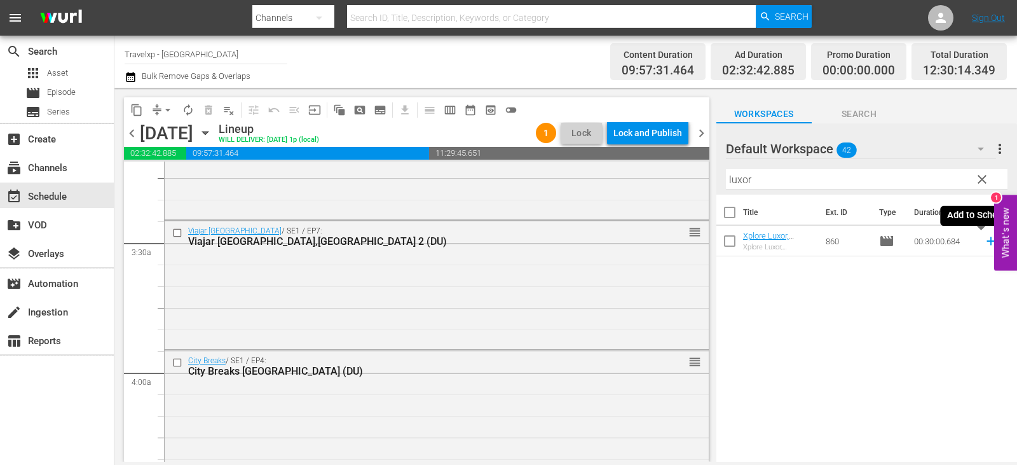
click at [984, 245] on icon at bounding box center [991, 241] width 14 height 14
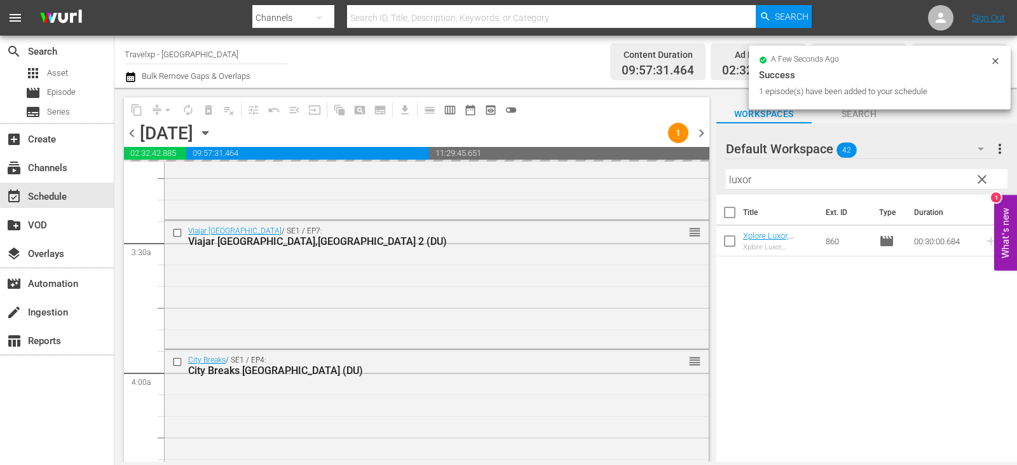
click at [982, 184] on span "clear" at bounding box center [982, 179] width 15 height 15
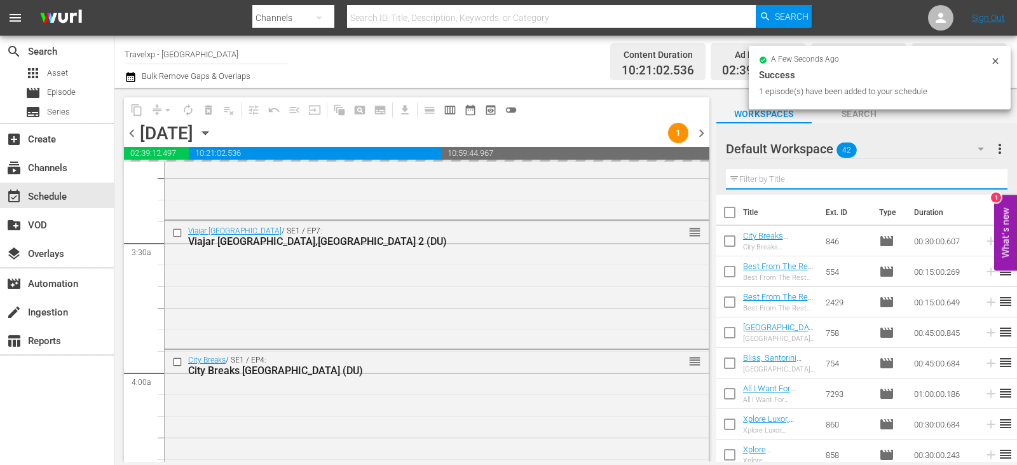
click at [982, 184] on input "text" at bounding box center [867, 179] width 282 height 20
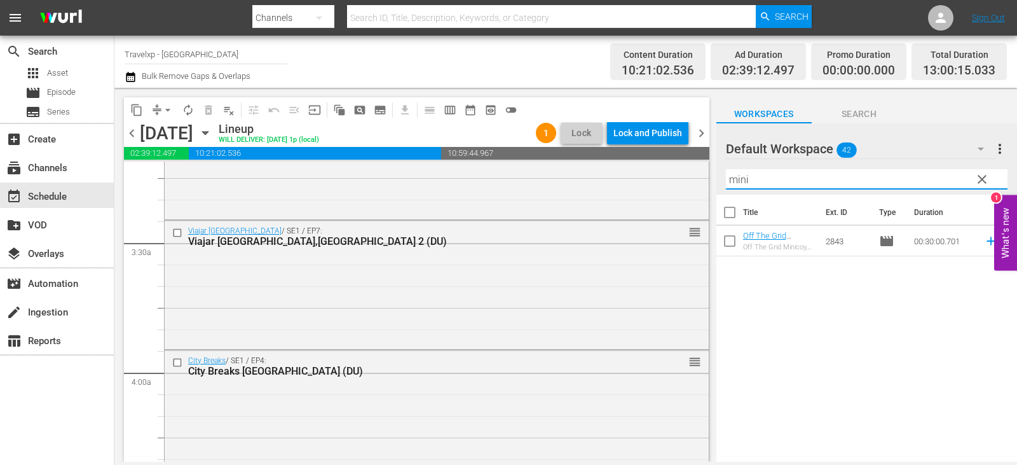
type input "mini"
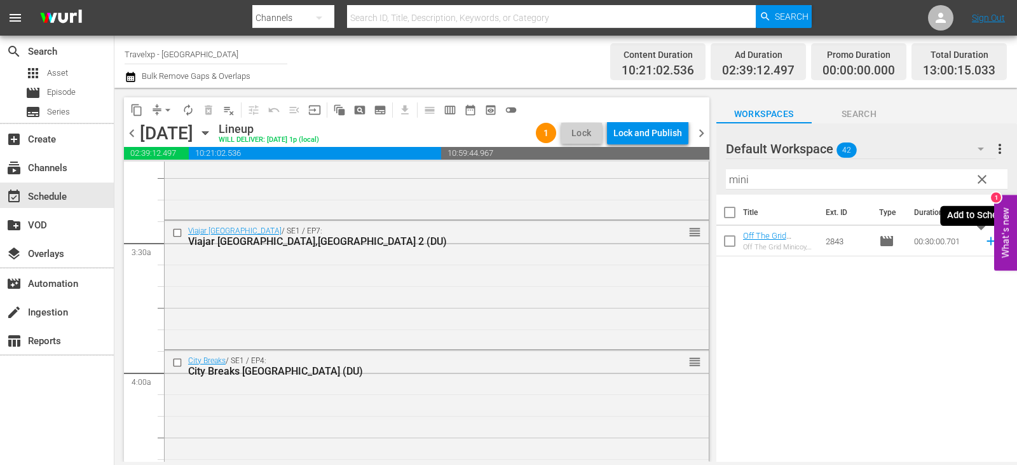
click at [984, 237] on icon at bounding box center [991, 241] width 14 height 14
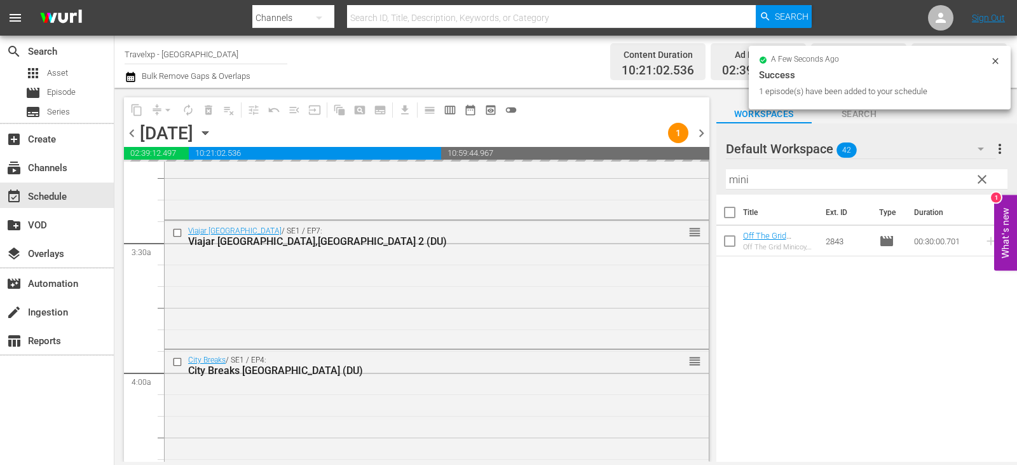
click at [976, 178] on span "clear" at bounding box center [982, 179] width 15 height 15
click at [976, 178] on input "mini" at bounding box center [867, 179] width 282 height 20
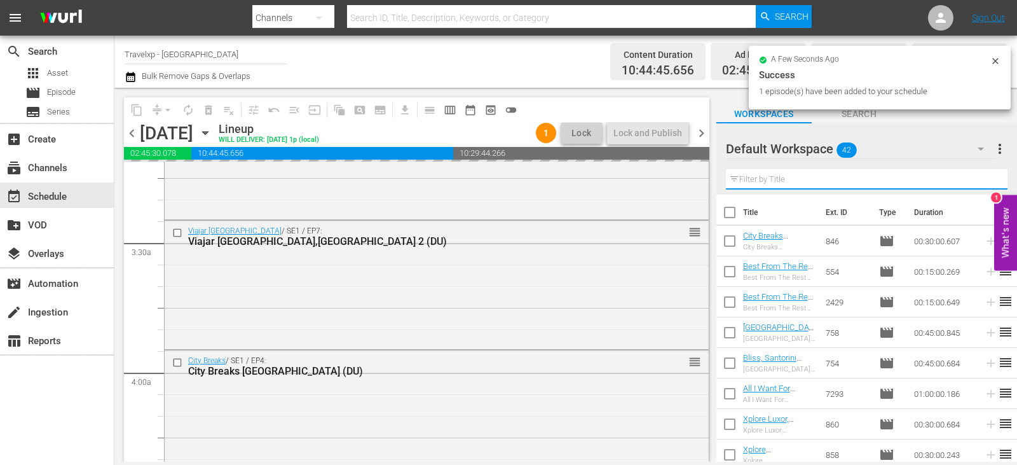
click at [976, 178] on input "text" at bounding box center [867, 179] width 282 height 20
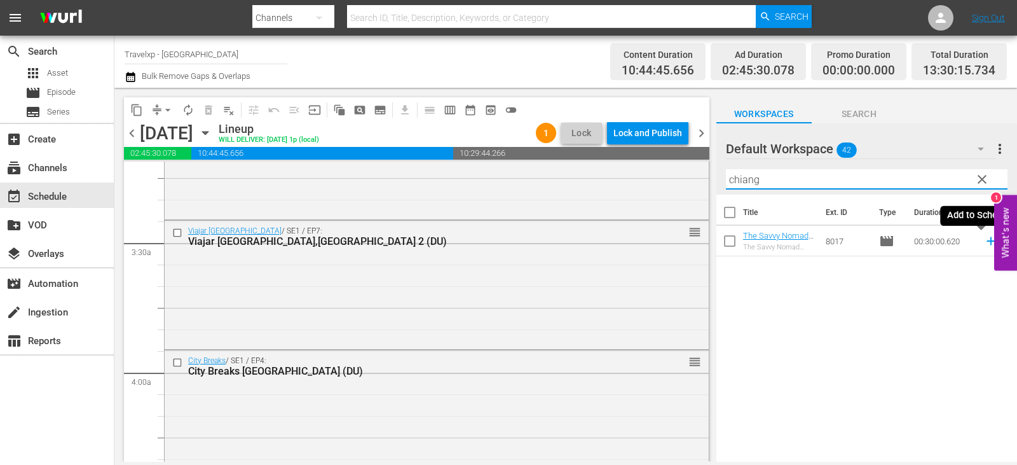
type input "chiang"
click at [987, 238] on icon at bounding box center [991, 241] width 8 height 8
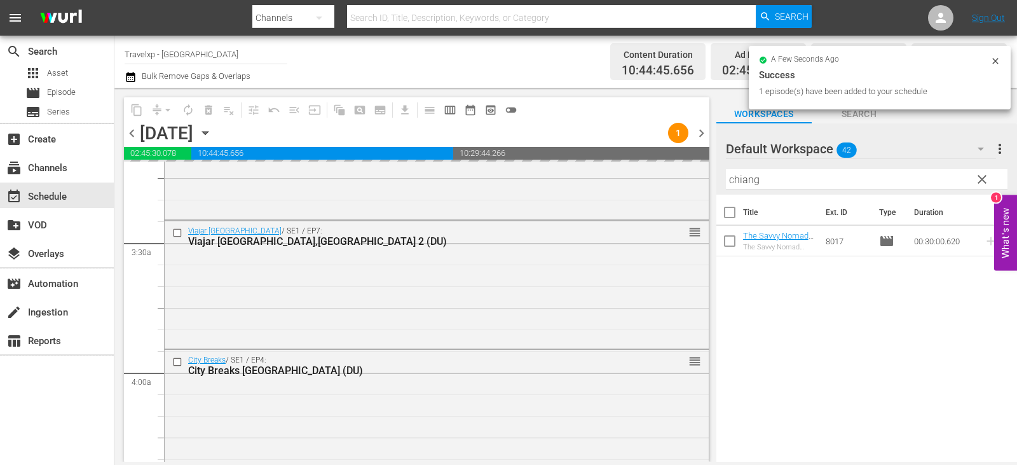
click at [994, 178] on input "chiang" at bounding box center [867, 179] width 282 height 20
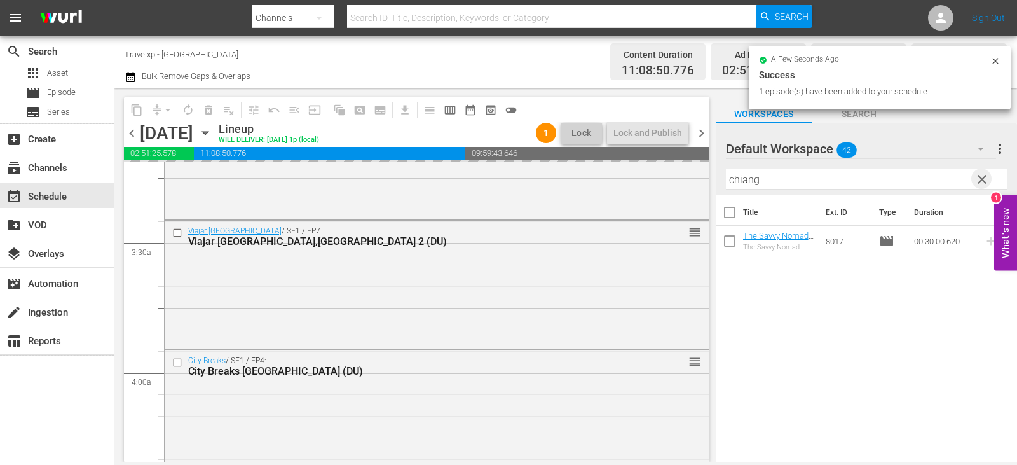
click at [982, 179] on span "clear" at bounding box center [982, 179] width 15 height 15
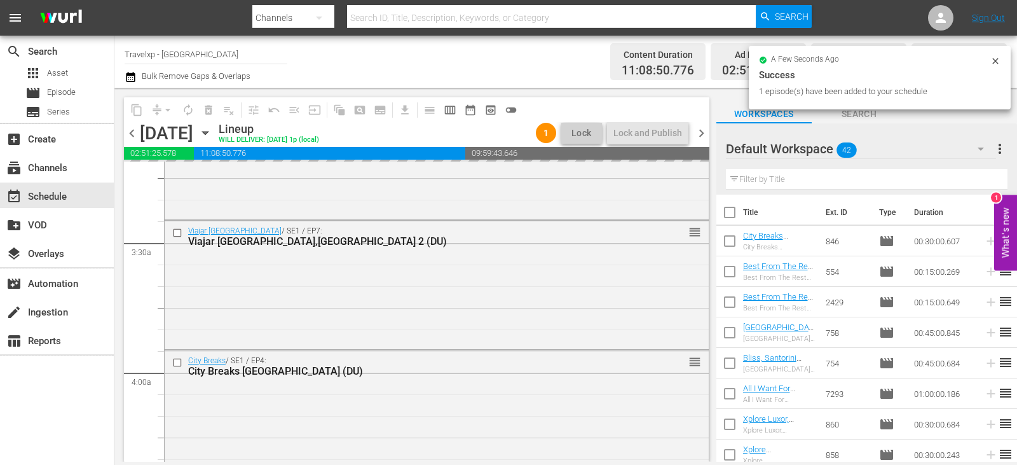
click at [982, 179] on input "text" at bounding box center [867, 179] width 282 height 20
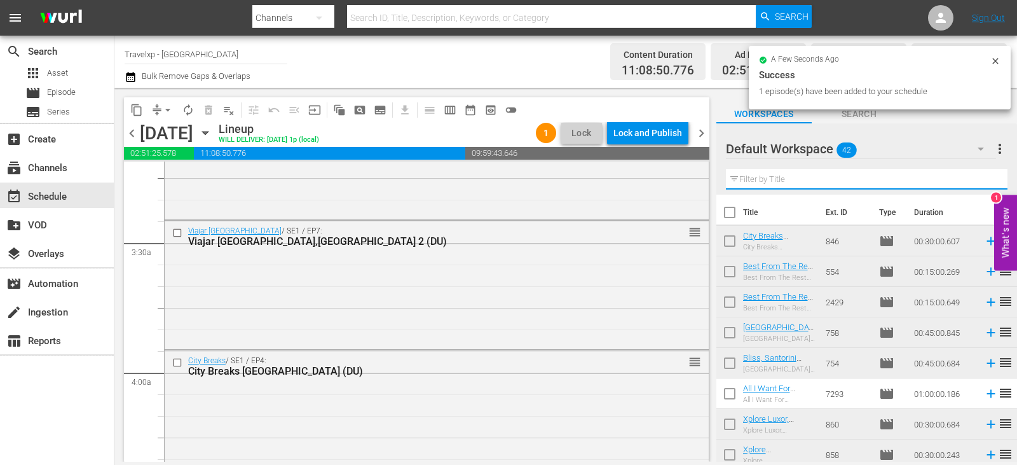
click at [982, 179] on input "text" at bounding box center [867, 179] width 282 height 20
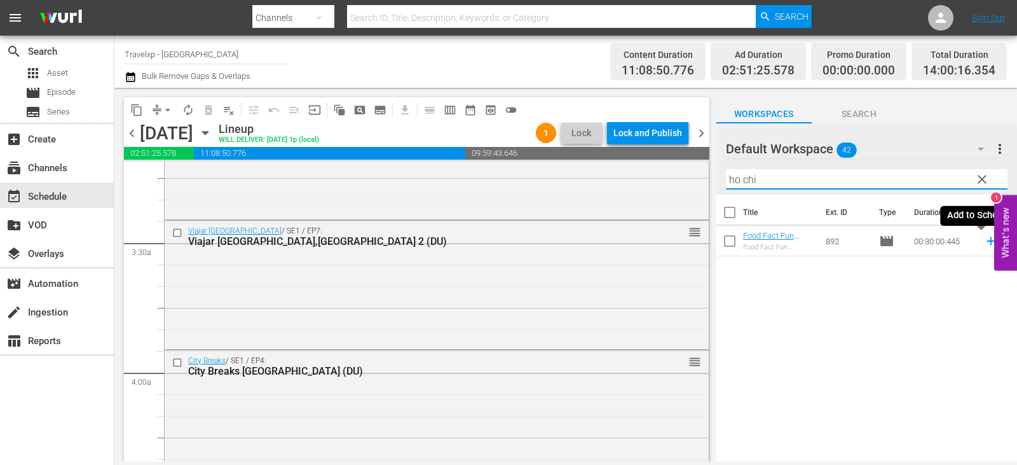
type input "ho chi"
click at [987, 242] on icon at bounding box center [991, 241] width 8 height 8
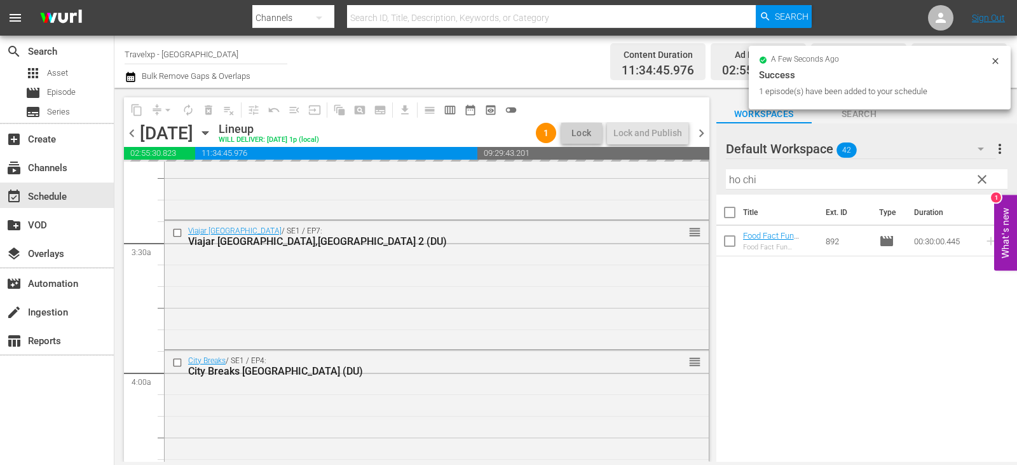
click at [989, 178] on span "clear" at bounding box center [982, 179] width 15 height 15
click at [989, 178] on input "ho chi" at bounding box center [867, 179] width 282 height 20
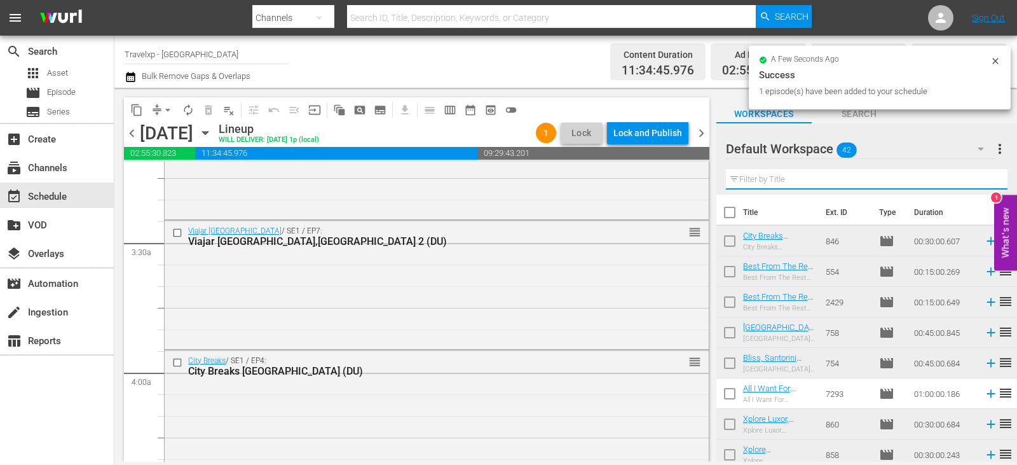
click at [989, 178] on input "text" at bounding box center [867, 179] width 282 height 20
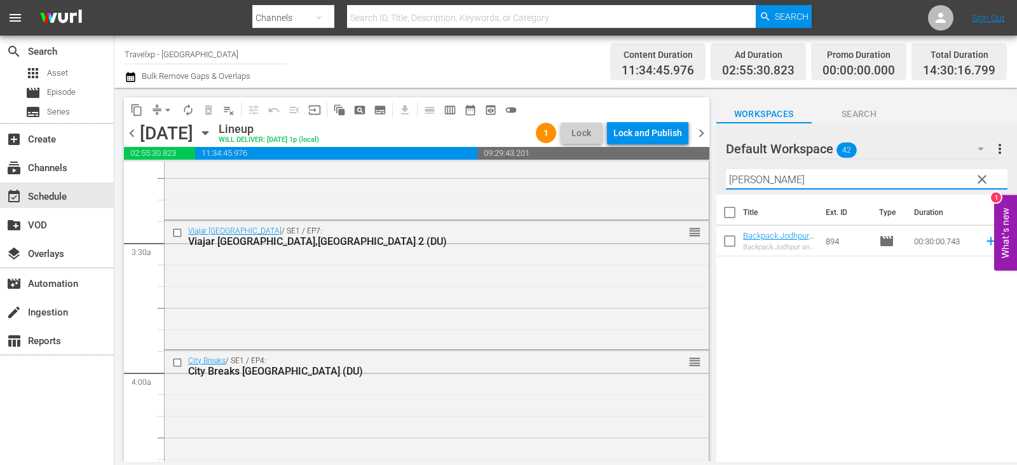
type input "jodh"
click at [984, 242] on icon at bounding box center [991, 241] width 14 height 14
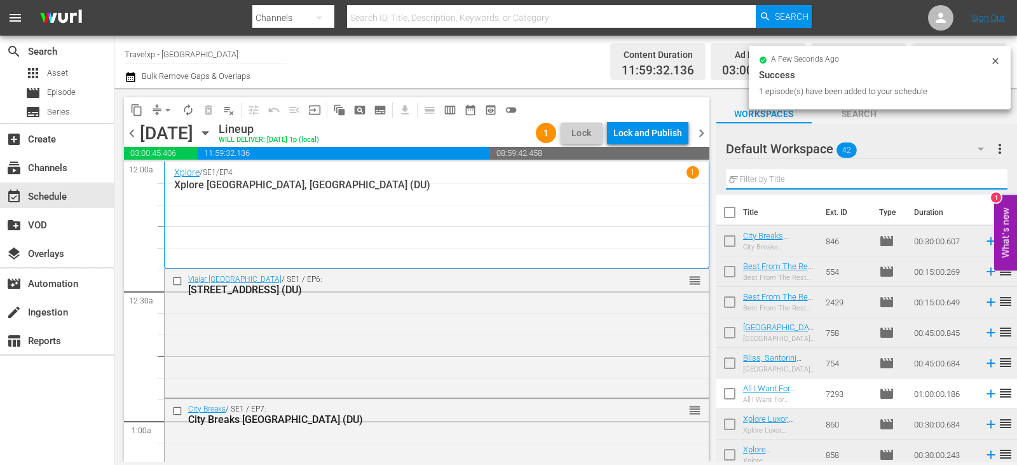
scroll to position [827, 0]
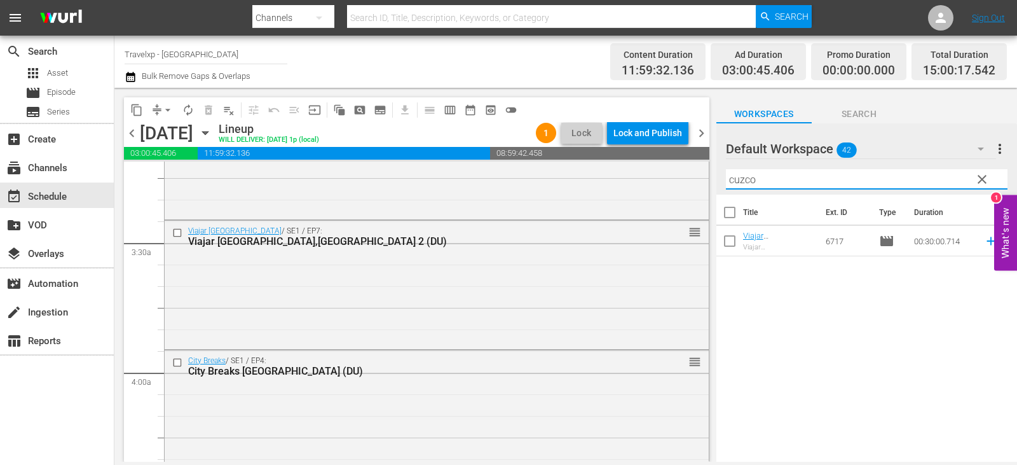
type input "cuzco"
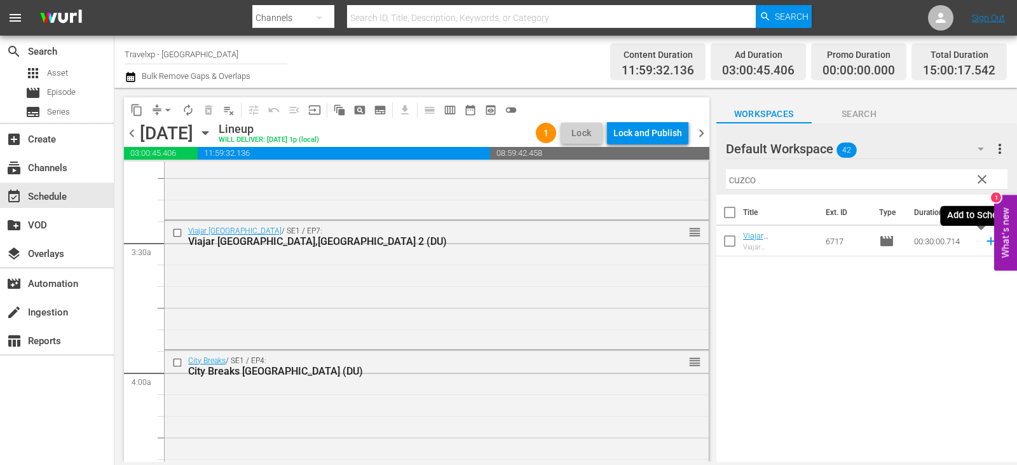
click at [984, 242] on icon at bounding box center [991, 241] width 14 height 14
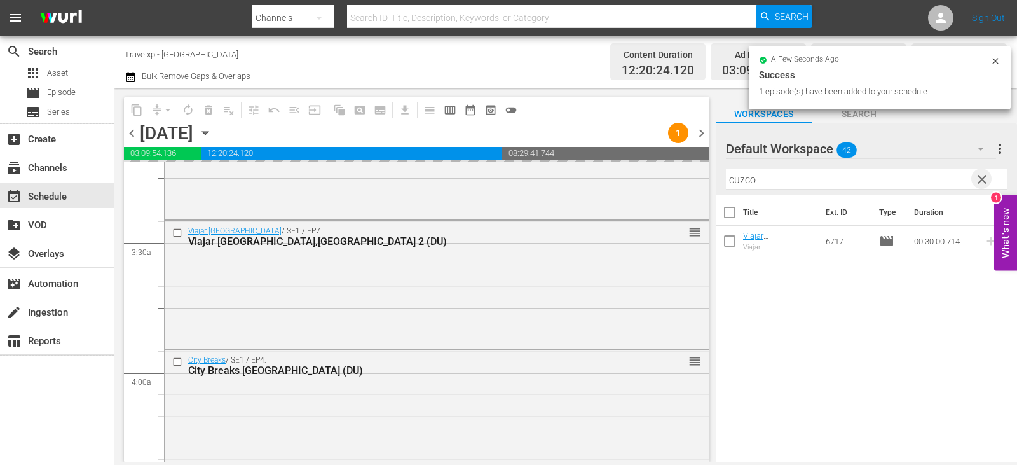
click at [975, 180] on span "clear" at bounding box center [982, 179] width 15 height 15
click at [975, 180] on input "cuzco" at bounding box center [867, 179] width 282 height 20
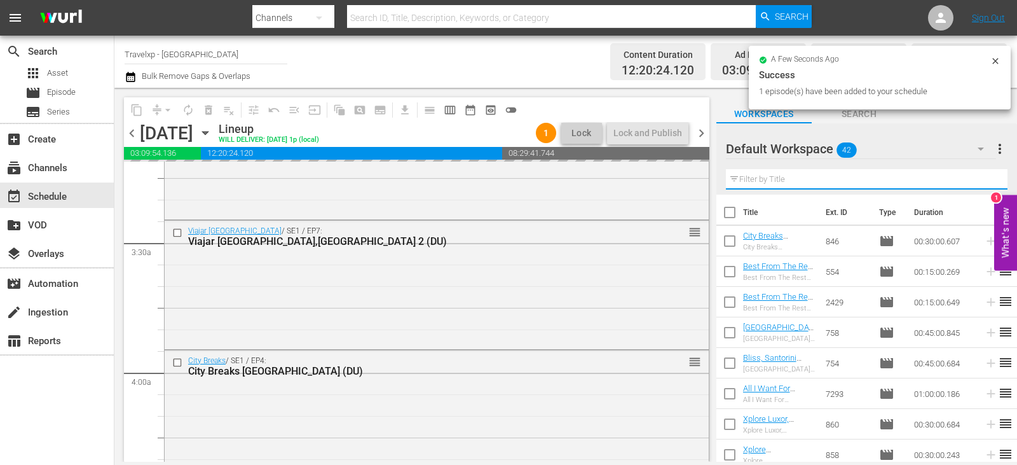
drag, startPoint x: 975, startPoint y: 180, endPoint x: 954, endPoint y: 183, distance: 20.6
click at [975, 180] on input "text" at bounding box center [867, 179] width 282 height 20
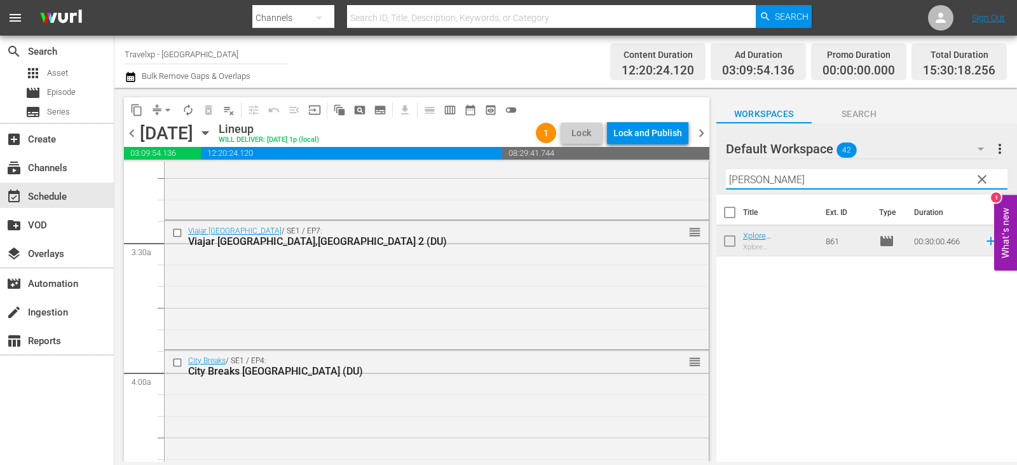
type input "[PERSON_NAME]"
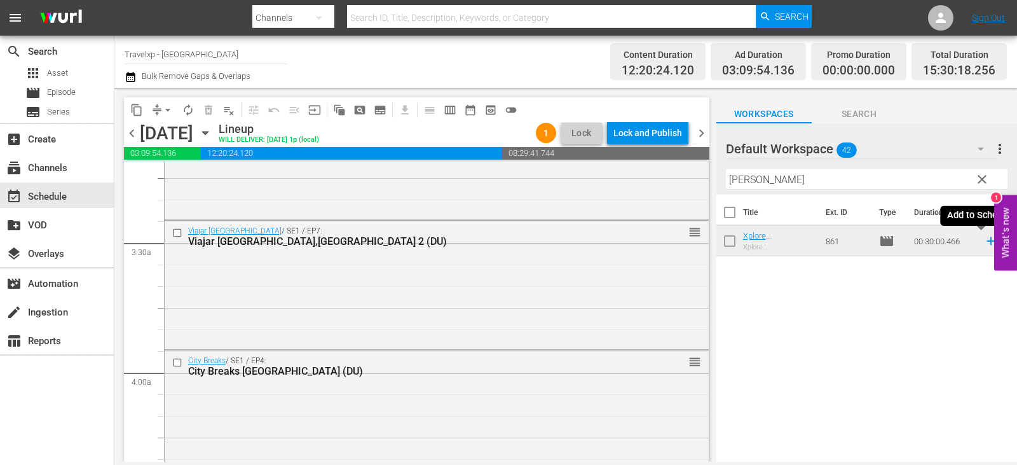
click at [987, 240] on icon at bounding box center [991, 241] width 14 height 14
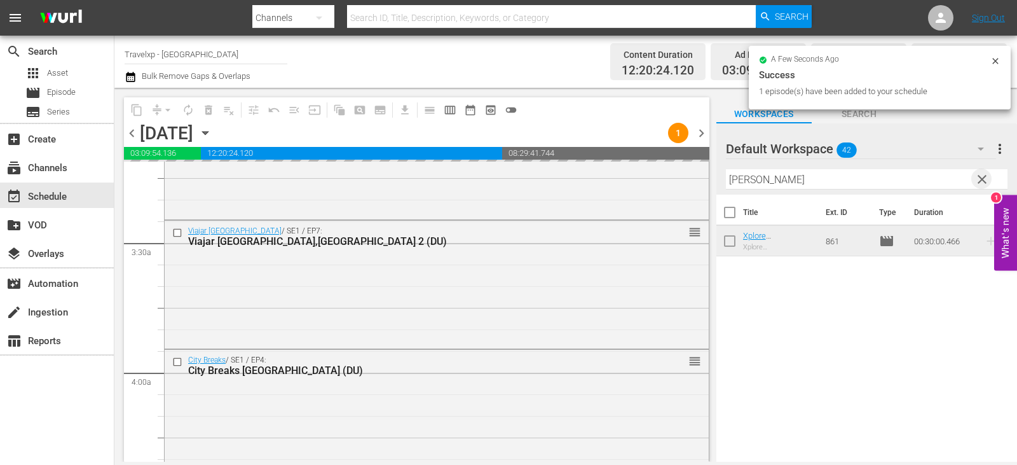
click at [979, 180] on span "clear" at bounding box center [982, 179] width 15 height 15
click at [979, 180] on input "[PERSON_NAME]" at bounding box center [867, 179] width 282 height 20
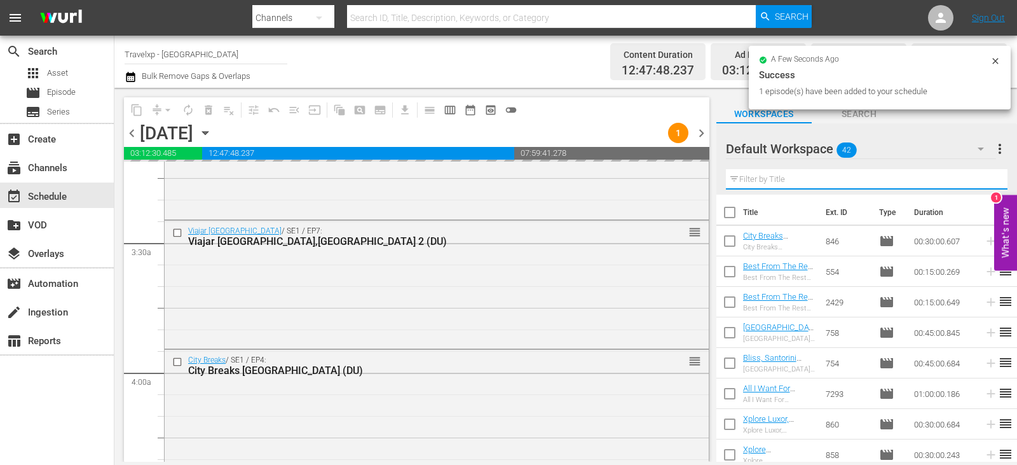
drag, startPoint x: 979, startPoint y: 180, endPoint x: 949, endPoint y: 181, distance: 29.9
click at [979, 180] on input "text" at bounding box center [867, 179] width 282 height 20
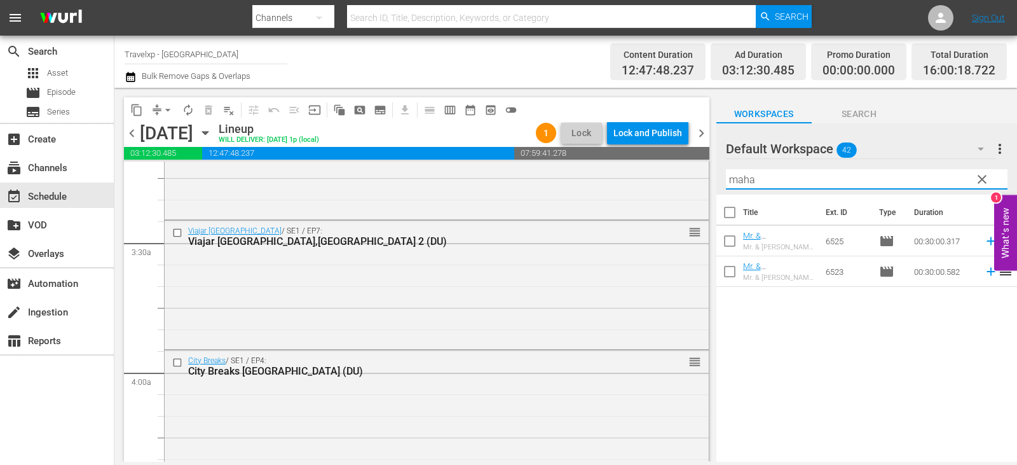
type input "maha"
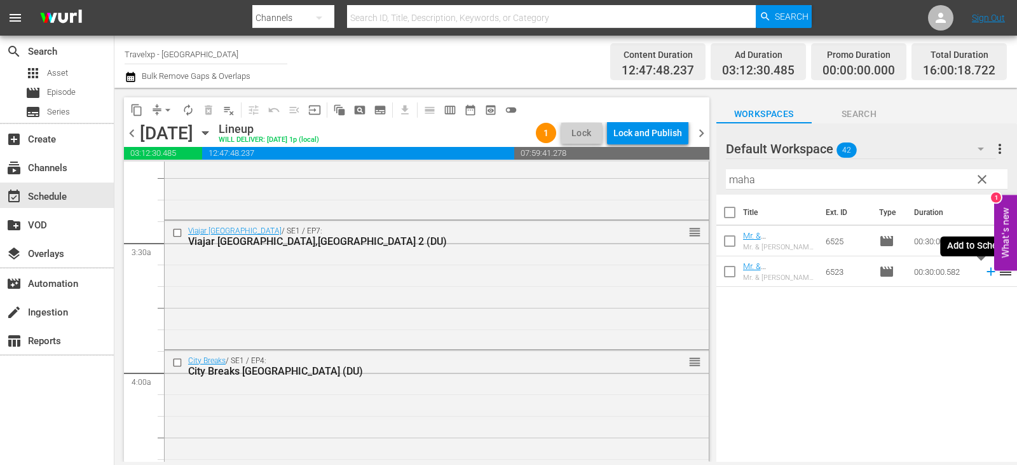
click at [987, 272] on icon at bounding box center [991, 272] width 8 height 8
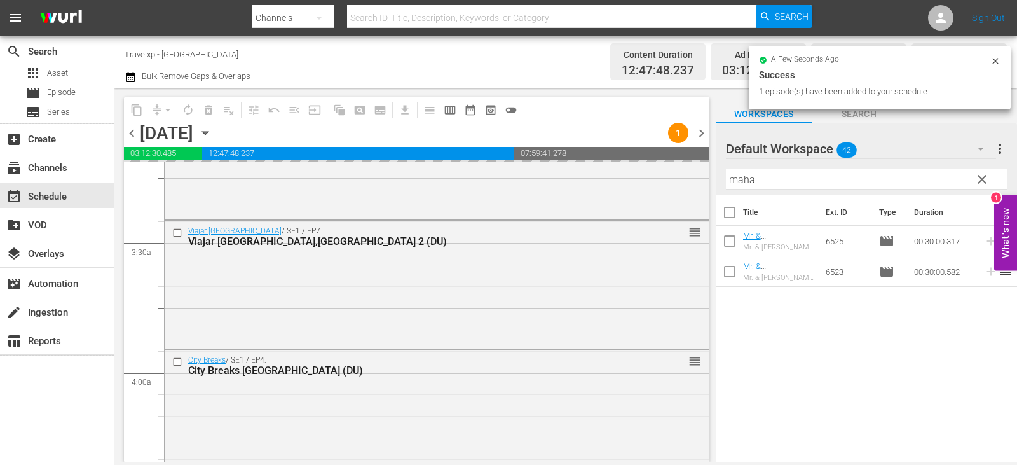
click at [982, 183] on span "clear" at bounding box center [982, 179] width 15 height 15
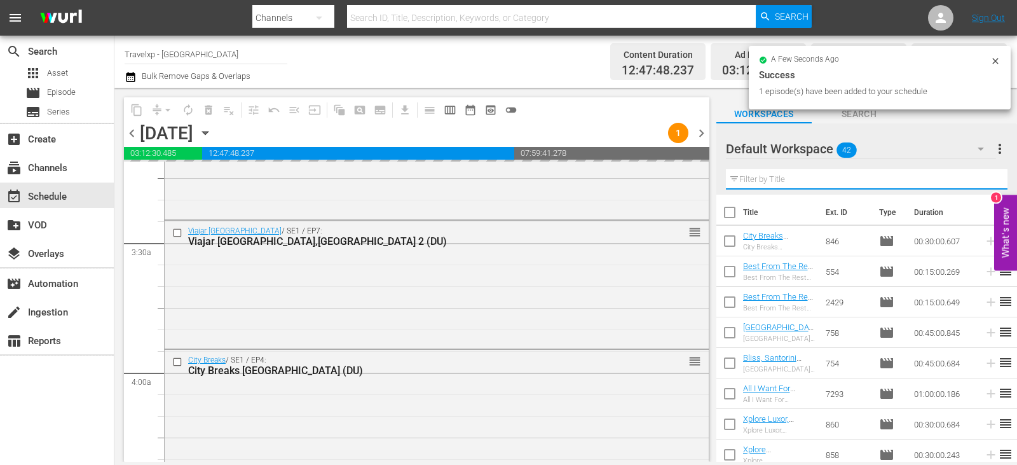
click at [982, 183] on input "text" at bounding box center [867, 179] width 282 height 20
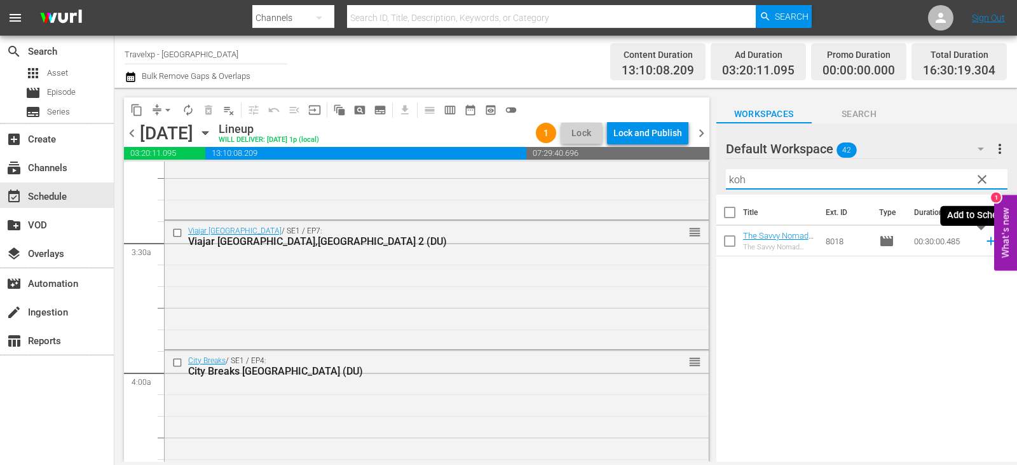
type input "koh"
click at [985, 237] on icon at bounding box center [991, 241] width 14 height 14
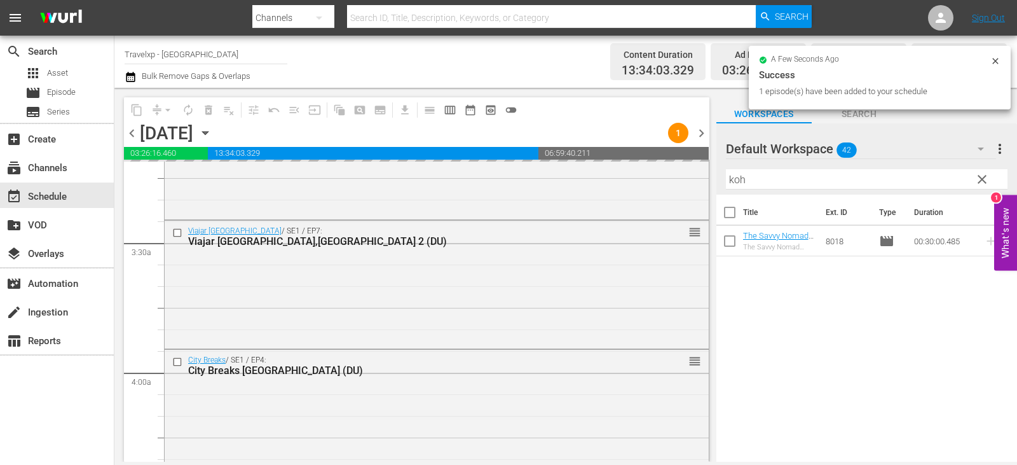
click at [980, 175] on span "clear" at bounding box center [982, 179] width 15 height 15
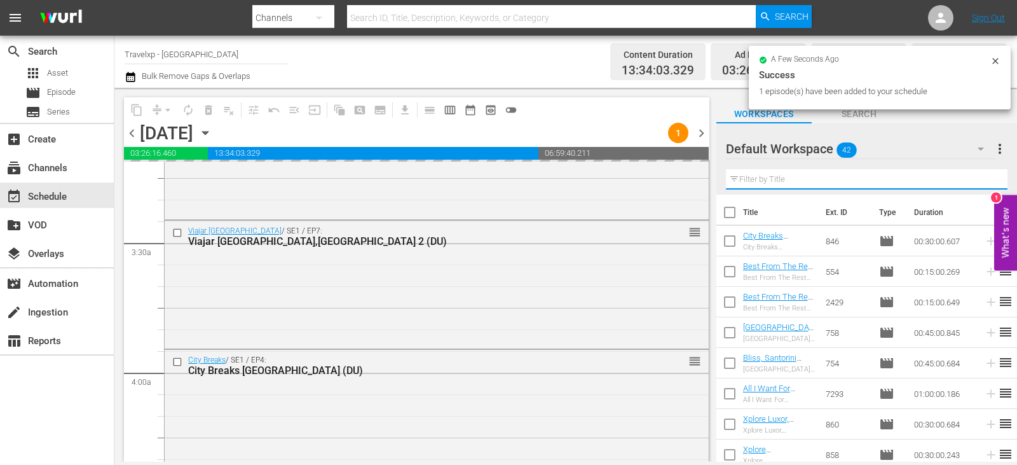
click at [980, 175] on input "text" at bounding box center [867, 179] width 282 height 20
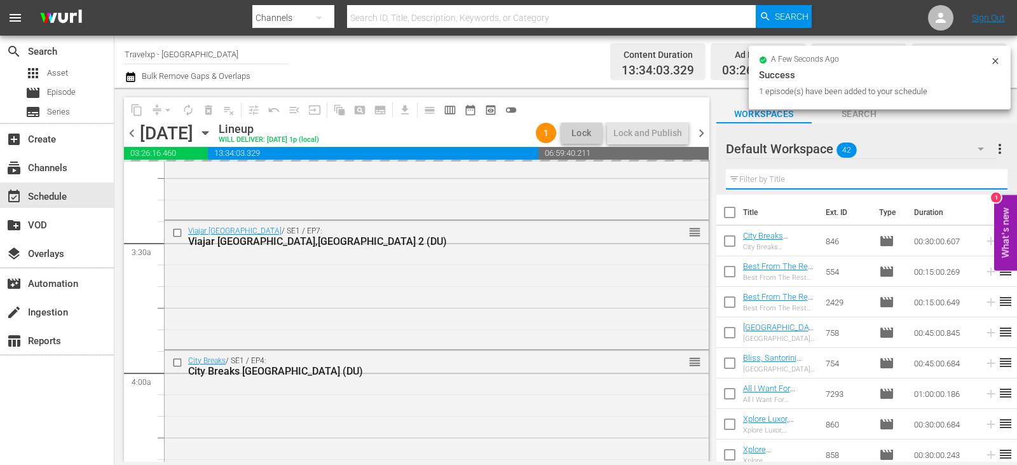
click at [980, 175] on input "text" at bounding box center [867, 179] width 282 height 20
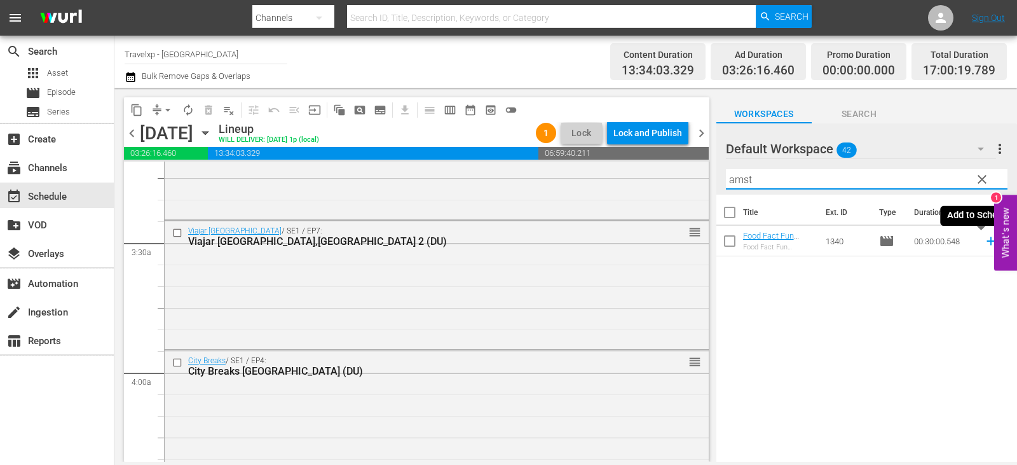
type input "amst"
click at [984, 243] on icon at bounding box center [991, 241] width 14 height 14
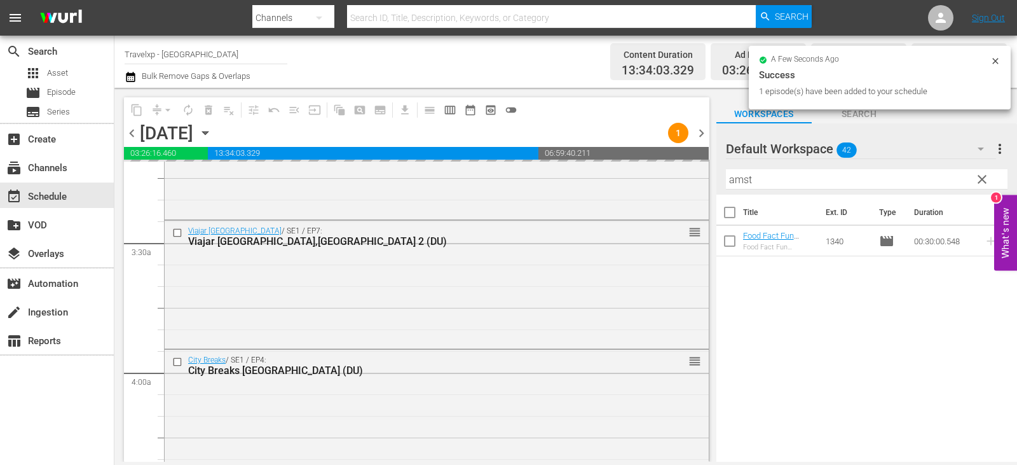
click at [981, 182] on span "clear" at bounding box center [982, 179] width 15 height 15
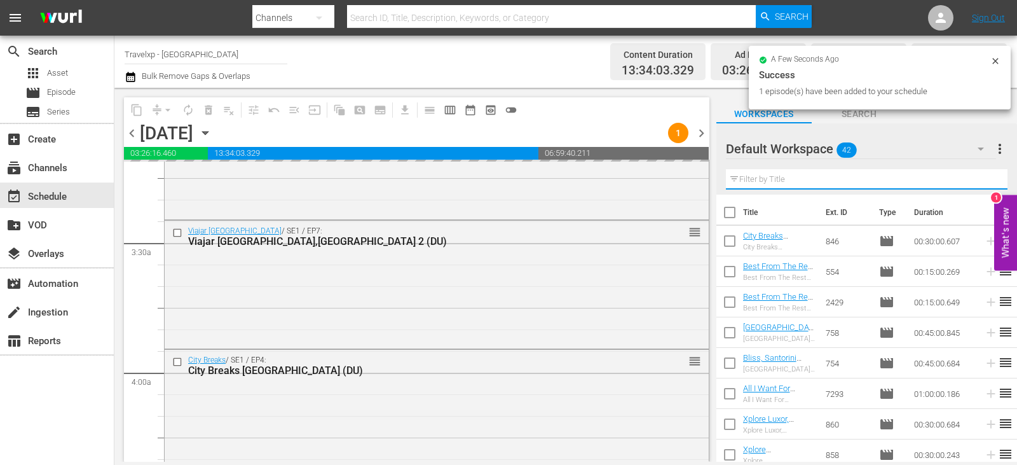
click at [981, 182] on input "text" at bounding box center [867, 179] width 282 height 20
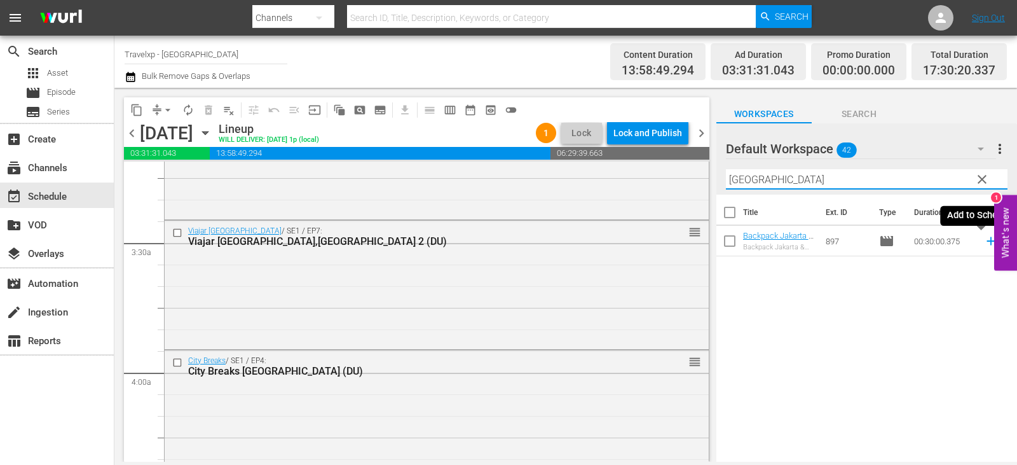
type input "[GEOGRAPHIC_DATA]"
click at [984, 239] on icon at bounding box center [991, 241] width 14 height 14
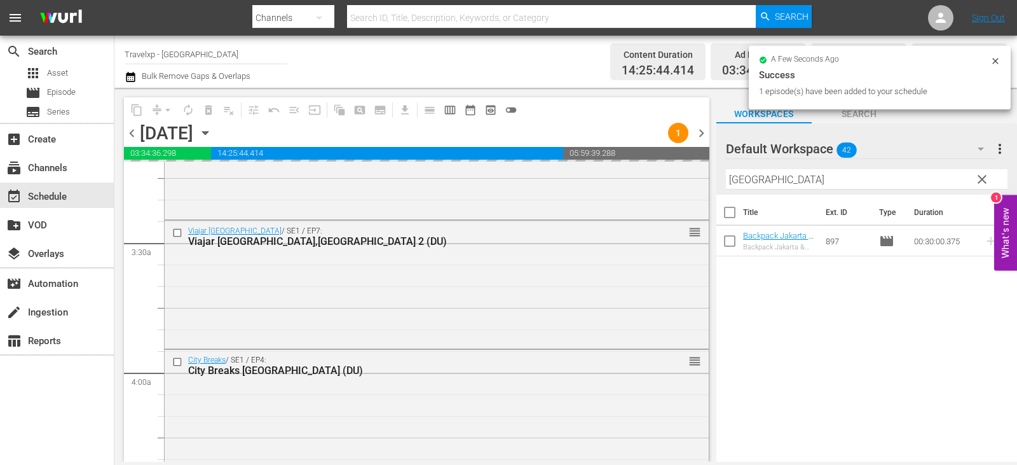
click at [990, 179] on button "clear" at bounding box center [982, 179] width 20 height 20
click at [990, 179] on input "[GEOGRAPHIC_DATA]" at bounding box center [867, 179] width 282 height 20
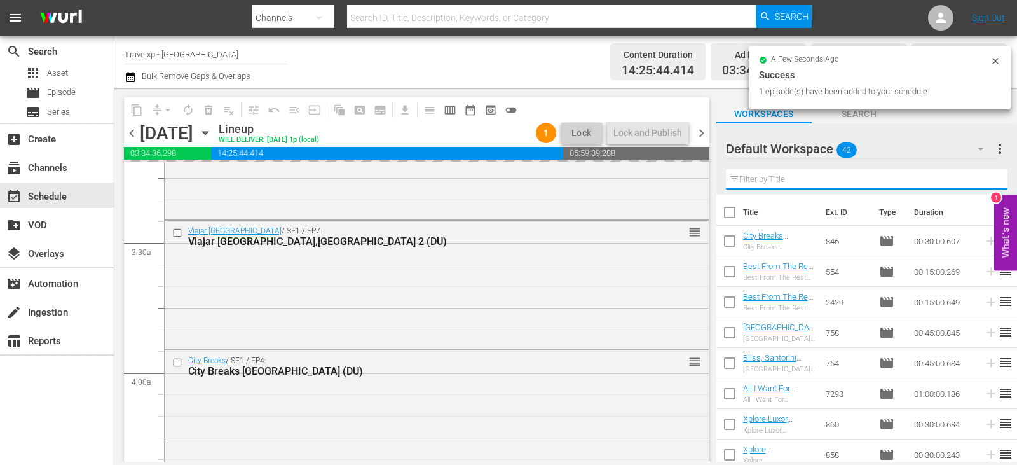
click at [990, 179] on input "text" at bounding box center [867, 179] width 282 height 20
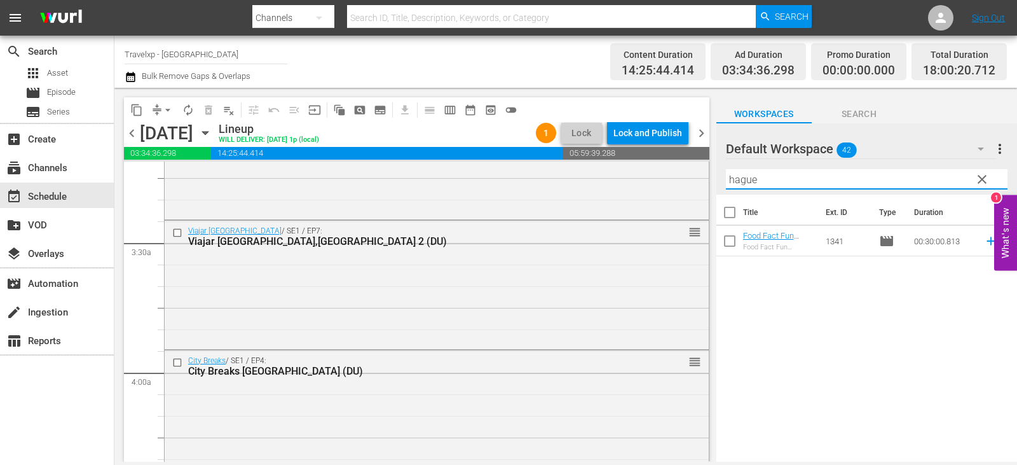
type input "hague"
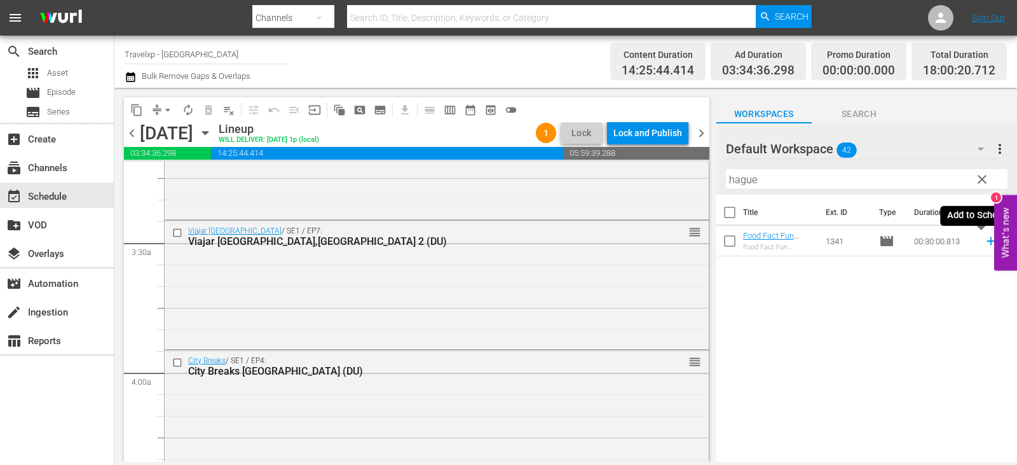
click at [987, 243] on icon at bounding box center [991, 241] width 8 height 8
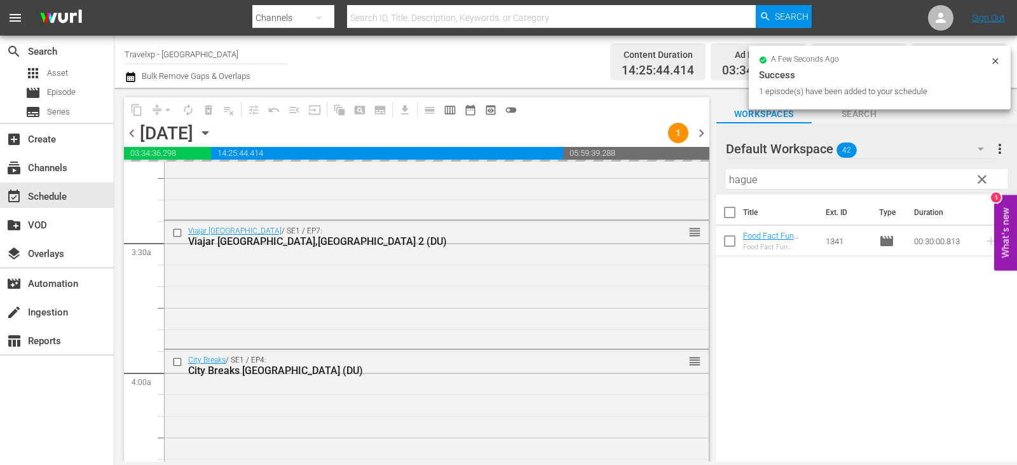
click at [979, 180] on span "clear" at bounding box center [982, 179] width 15 height 15
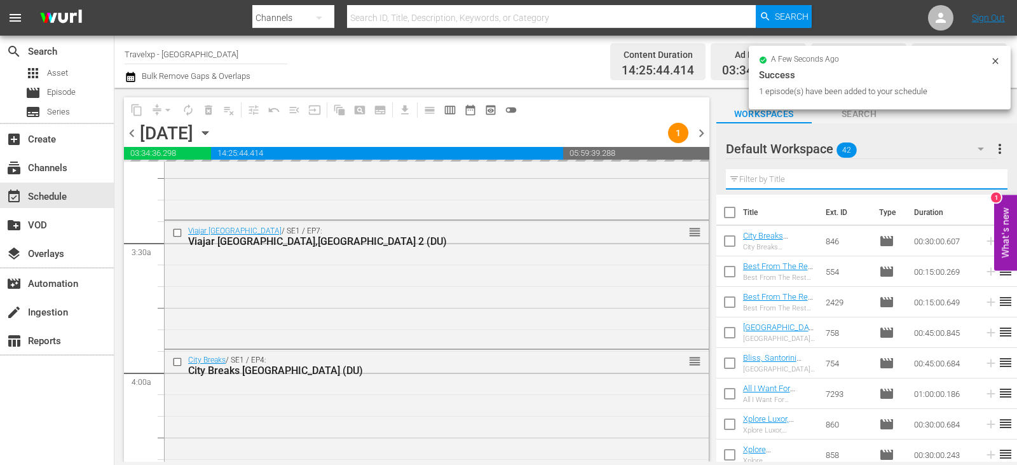
click at [979, 180] on input "text" at bounding box center [867, 179] width 282 height 20
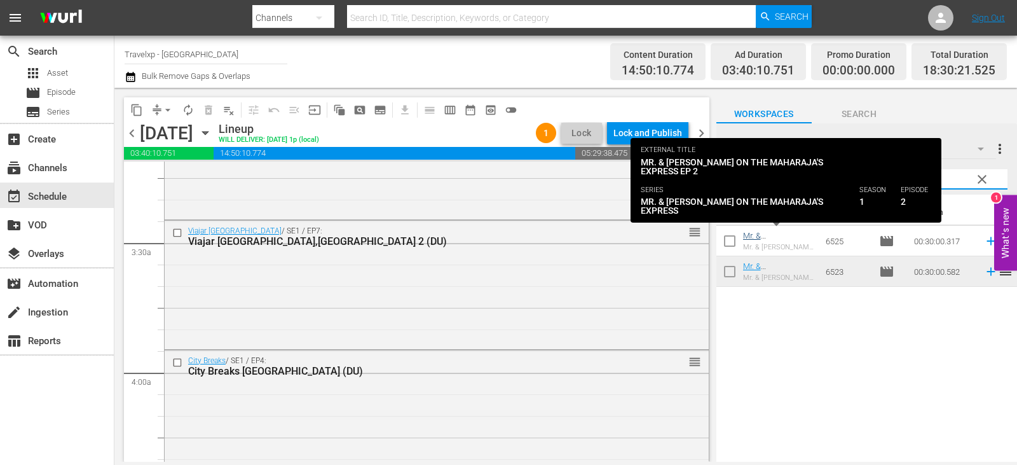
type input "maha"
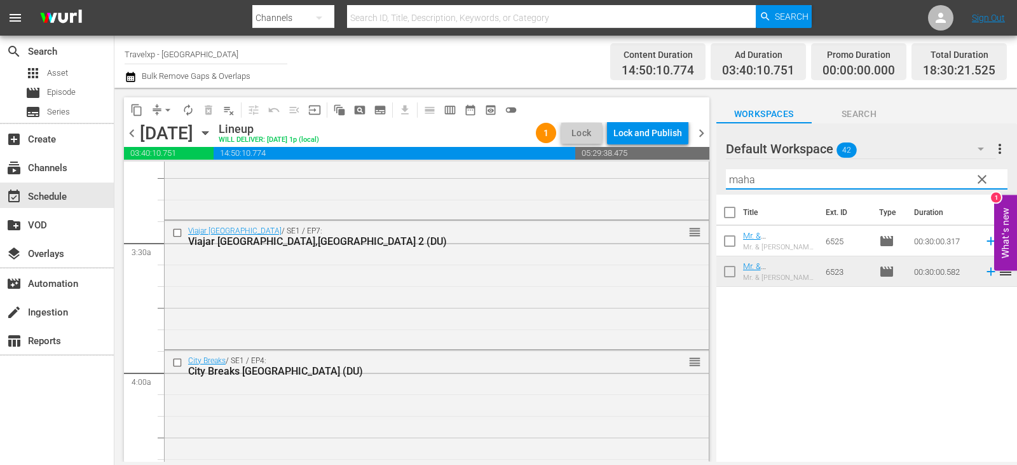
click at [984, 242] on icon at bounding box center [991, 241] width 14 height 14
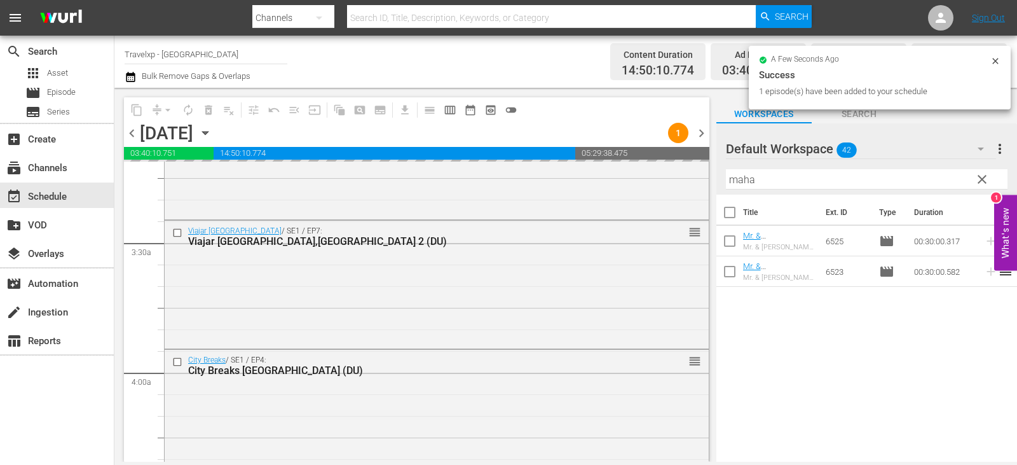
click at [984, 183] on span "clear" at bounding box center [982, 179] width 15 height 15
click at [984, 183] on input "maha" at bounding box center [867, 179] width 282 height 20
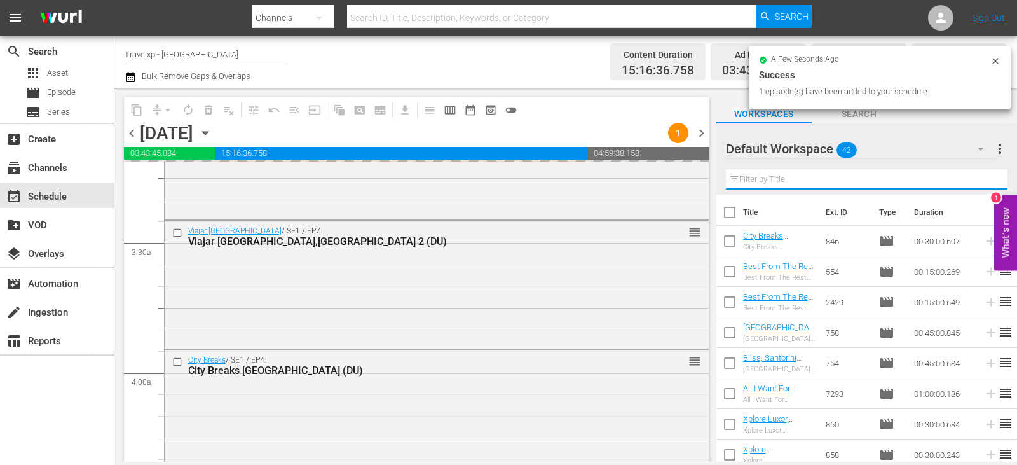
drag, startPoint x: 984, startPoint y: 183, endPoint x: 965, endPoint y: 179, distance: 20.2
click at [984, 183] on input "text" at bounding box center [867, 179] width 282 height 20
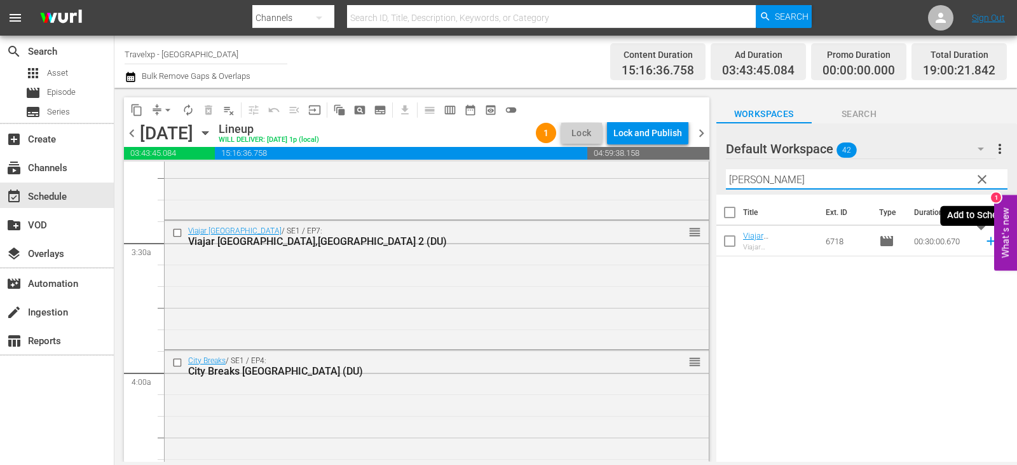
type input "[PERSON_NAME]"
click at [984, 241] on icon at bounding box center [991, 241] width 14 height 14
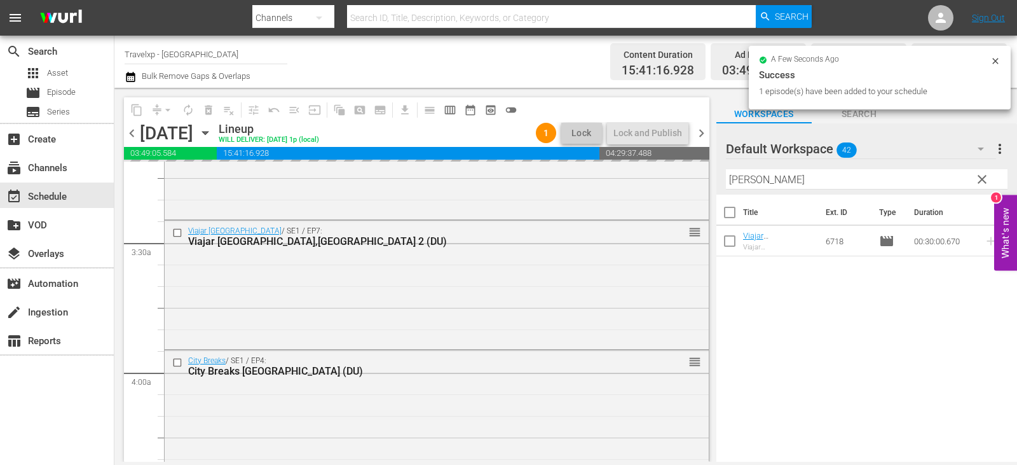
click at [968, 181] on input "[PERSON_NAME]" at bounding box center [867, 179] width 282 height 20
click at [982, 181] on span "clear" at bounding box center [982, 179] width 15 height 15
click at [982, 181] on input "[PERSON_NAME]" at bounding box center [867, 179] width 282 height 20
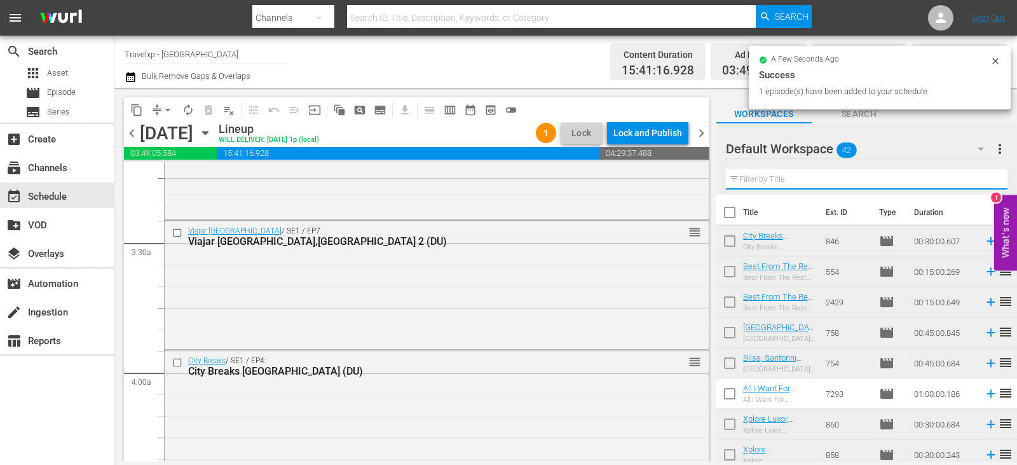
click at [982, 181] on input "text" at bounding box center [867, 179] width 282 height 20
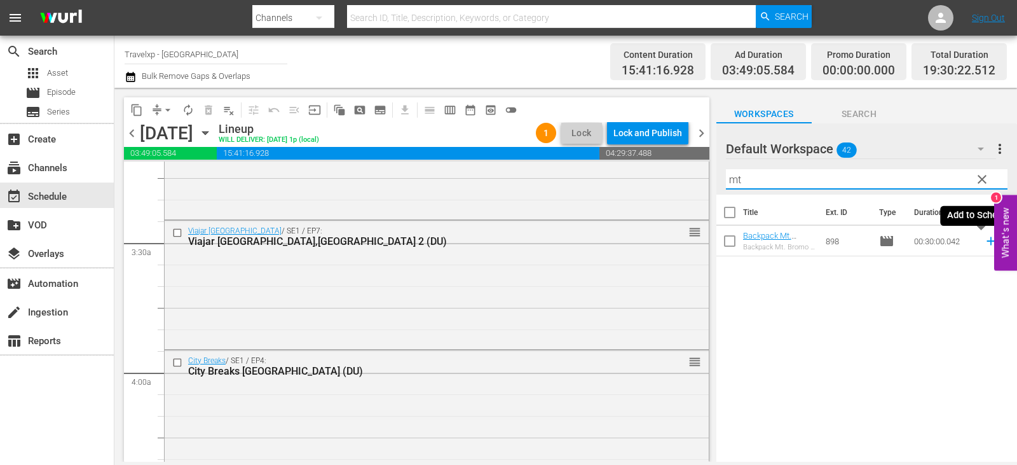
type input "mt"
click at [984, 240] on icon at bounding box center [991, 241] width 14 height 14
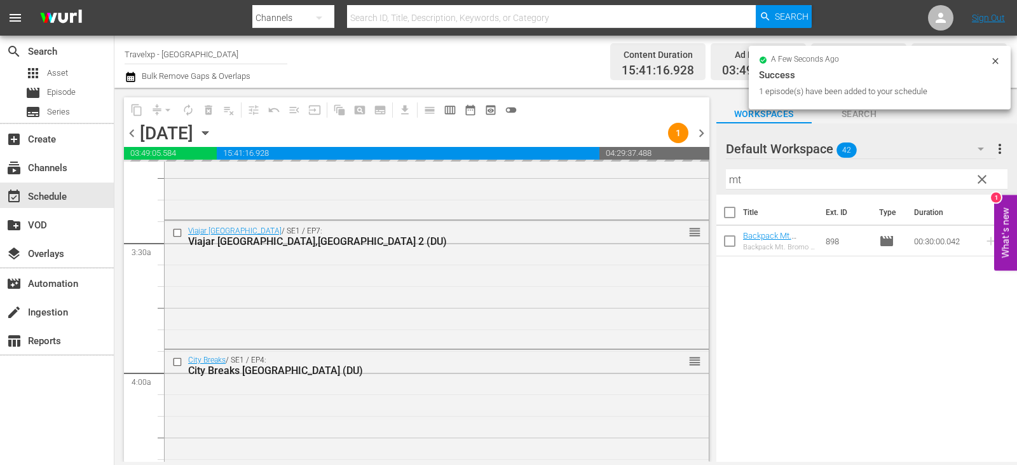
click at [982, 181] on span "clear" at bounding box center [982, 179] width 15 height 15
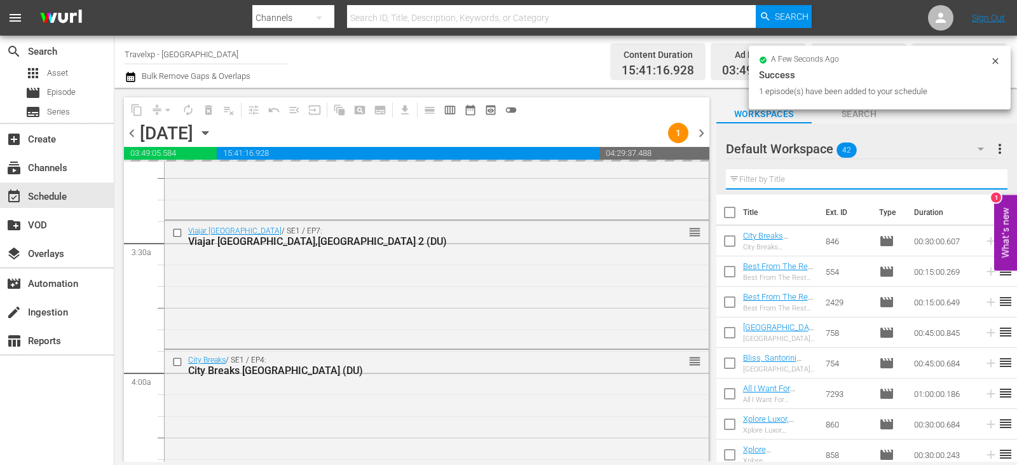
click at [982, 181] on input "text" at bounding box center [867, 179] width 282 height 20
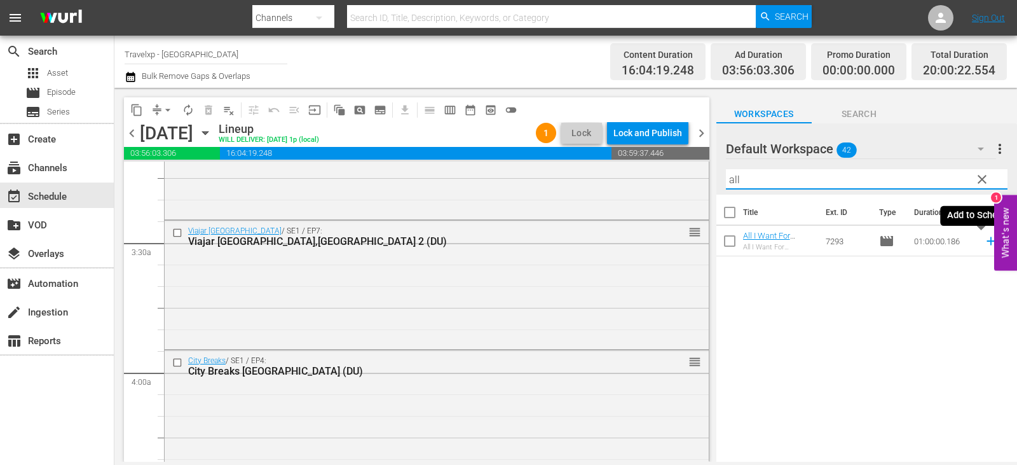
type input "all"
click at [987, 242] on icon at bounding box center [991, 241] width 8 height 8
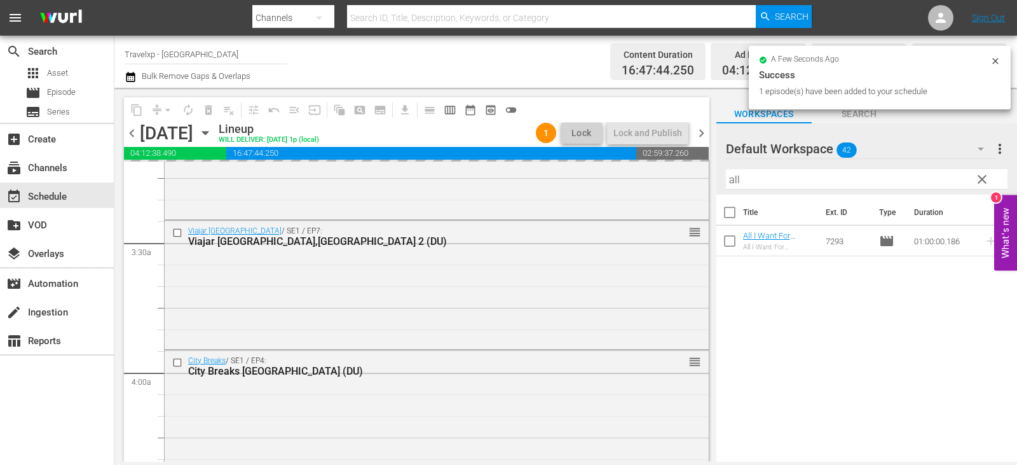
click at [981, 180] on span "clear" at bounding box center [982, 179] width 15 height 15
click at [981, 180] on input "all" at bounding box center [867, 179] width 282 height 20
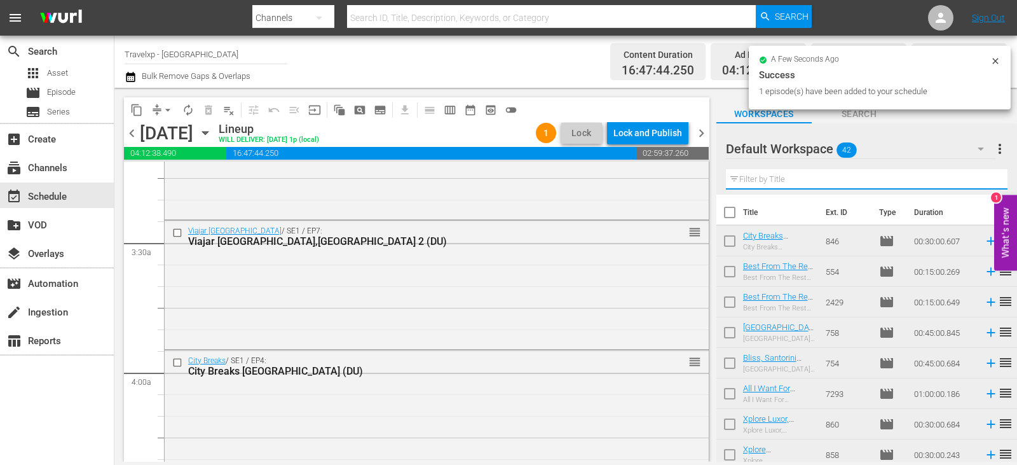
click at [981, 180] on input "text" at bounding box center [867, 179] width 282 height 20
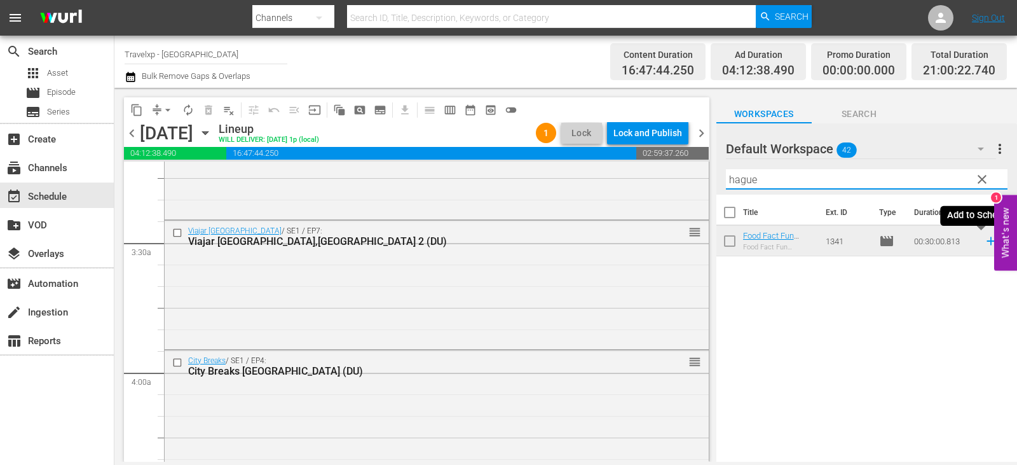
type input "hague"
click at [985, 245] on icon at bounding box center [991, 241] width 14 height 14
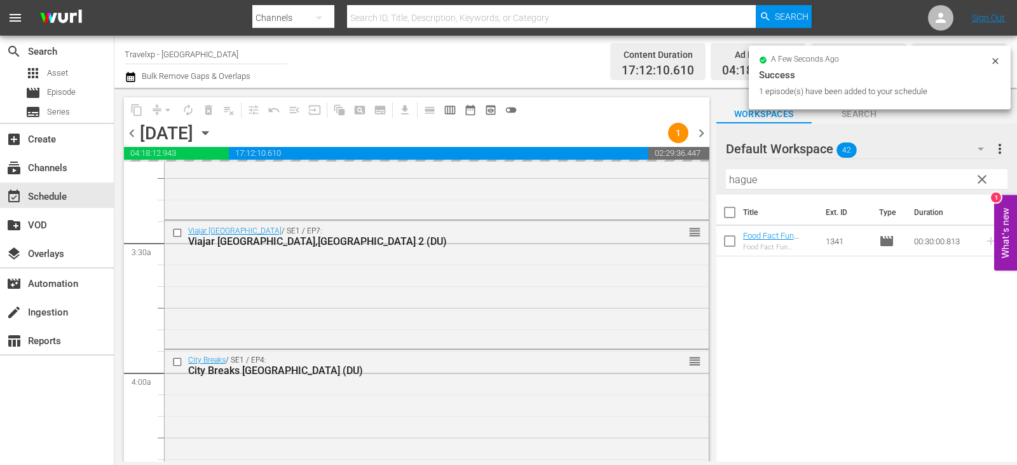
click at [977, 180] on span "clear" at bounding box center [982, 179] width 15 height 15
click at [977, 180] on input "hague" at bounding box center [867, 179] width 282 height 20
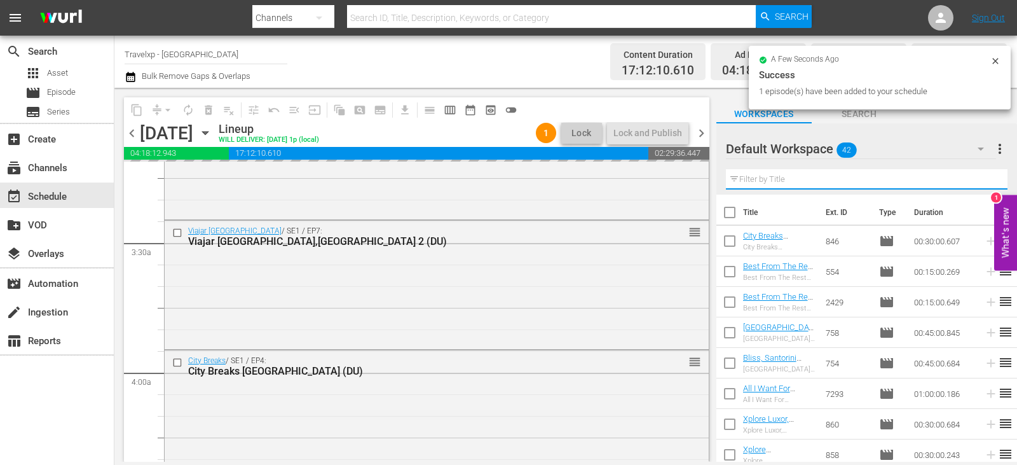
click at [977, 180] on input "text" at bounding box center [867, 179] width 282 height 20
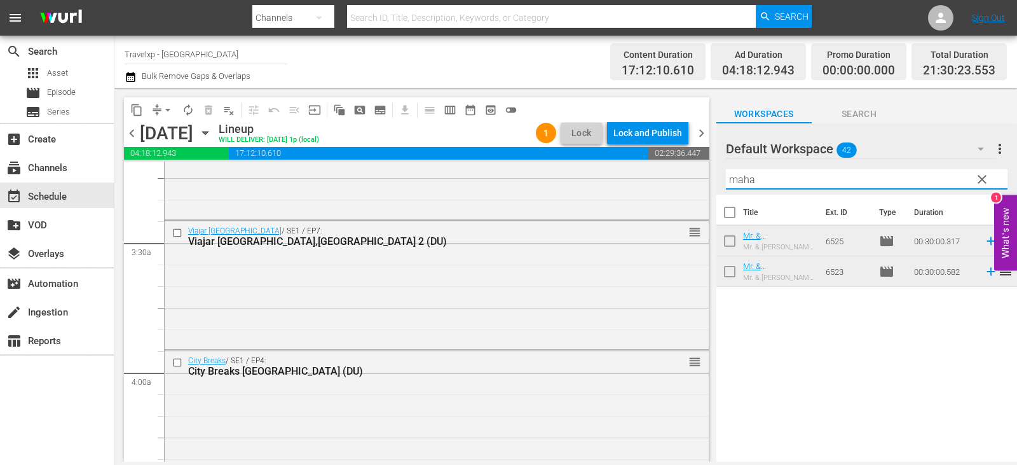
type input "maha"
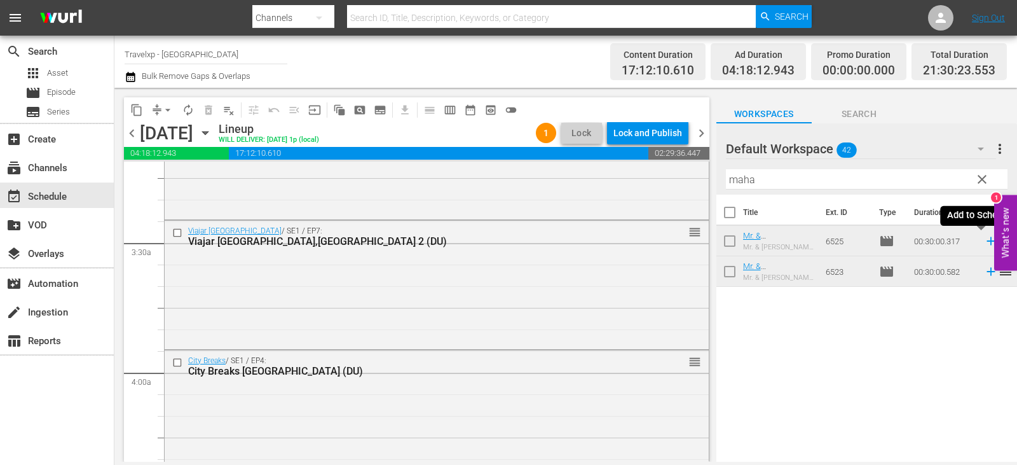
click at [984, 240] on icon at bounding box center [991, 241] width 14 height 14
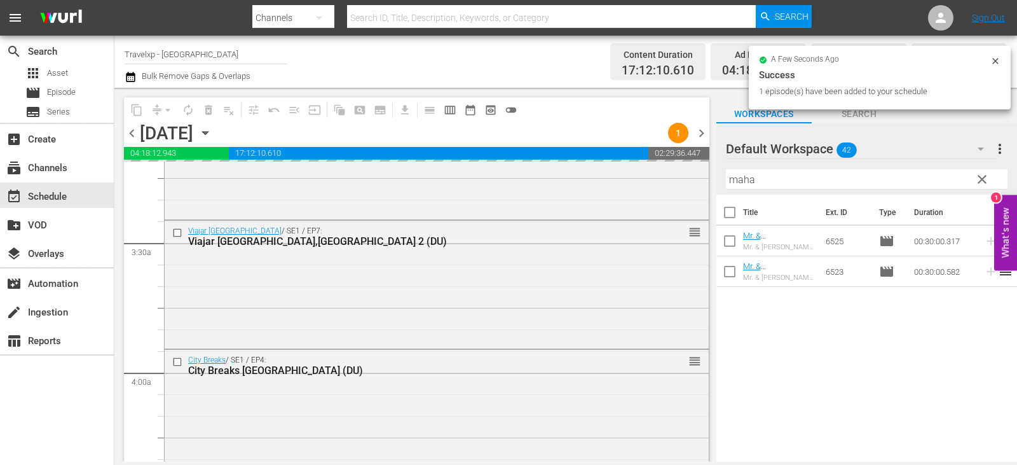
click at [980, 179] on span "clear" at bounding box center [982, 179] width 15 height 15
click at [980, 179] on input "maha" at bounding box center [867, 179] width 282 height 20
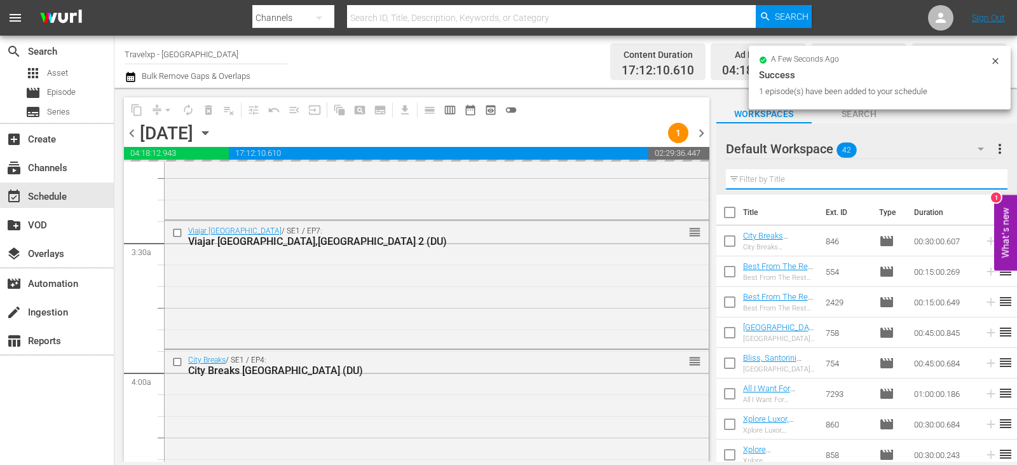
click at [980, 179] on input "text" at bounding box center [867, 179] width 282 height 20
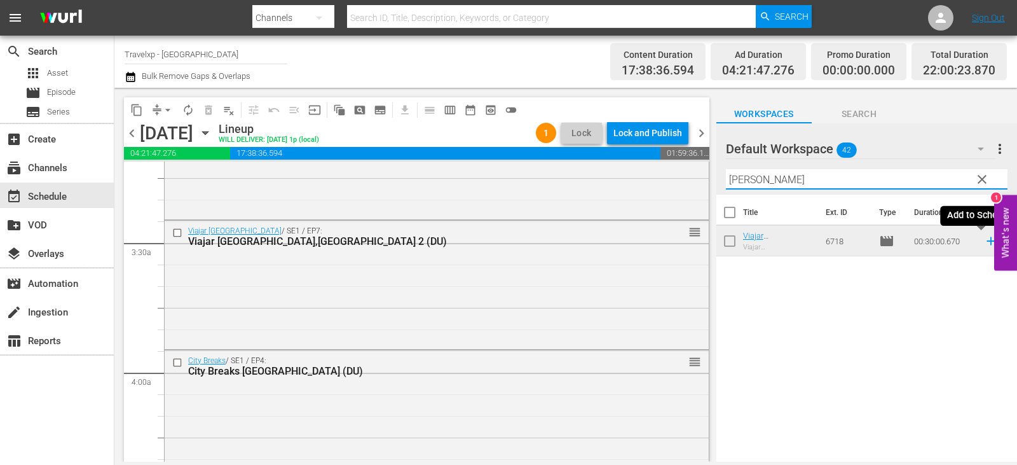
type input "[PERSON_NAME]"
click at [987, 242] on icon at bounding box center [991, 241] width 8 height 8
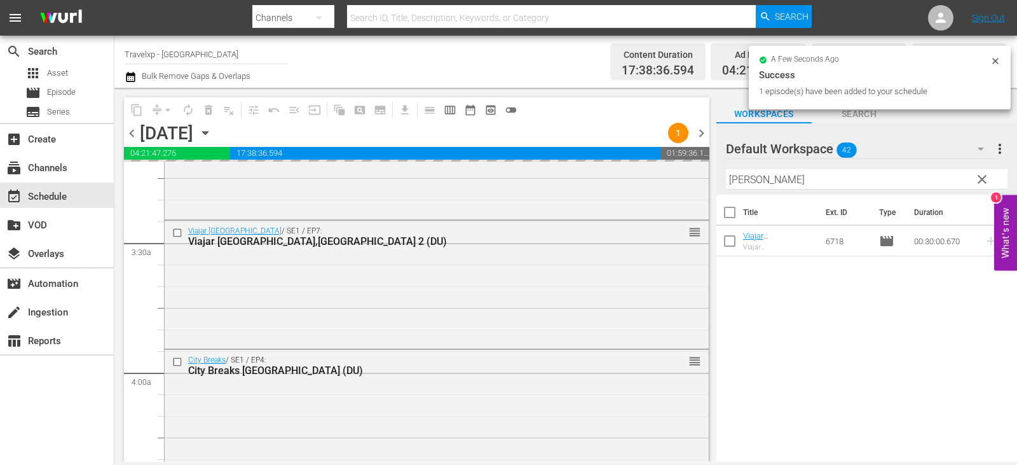
click at [986, 184] on span "clear" at bounding box center [982, 179] width 15 height 15
click at [986, 184] on input "[PERSON_NAME]" at bounding box center [867, 179] width 282 height 20
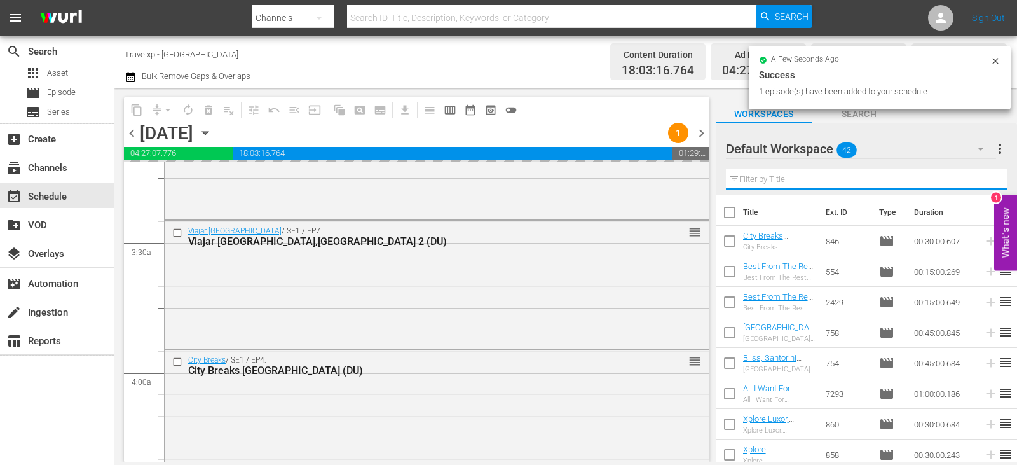
drag, startPoint x: 986, startPoint y: 184, endPoint x: 970, endPoint y: 175, distance: 17.7
click at [986, 184] on input "text" at bounding box center [867, 179] width 282 height 20
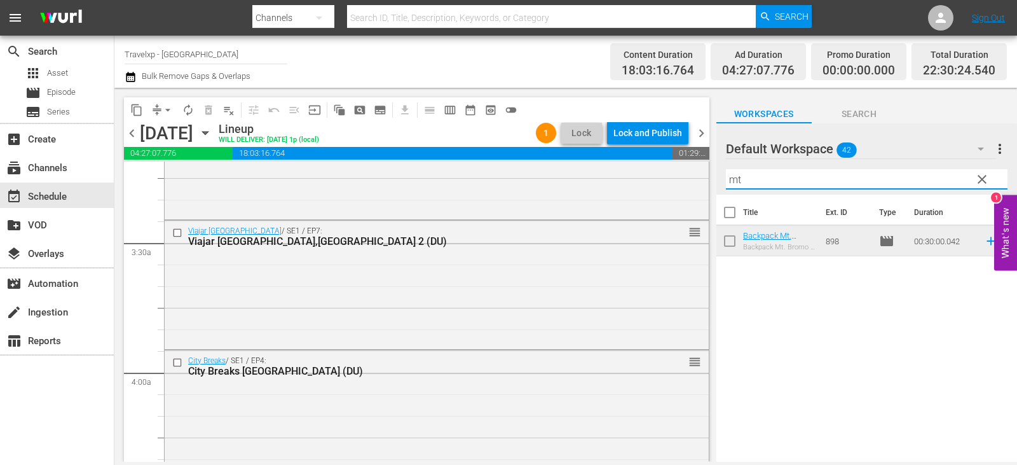
type input "mt"
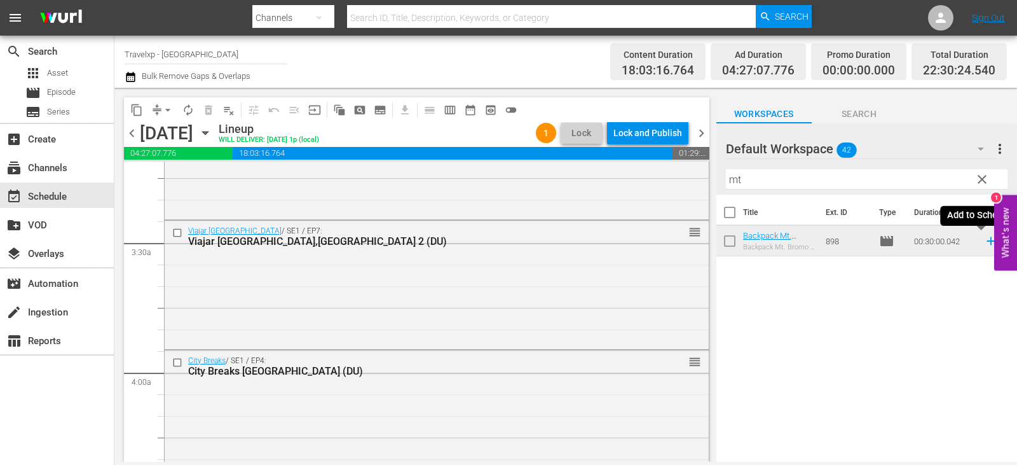
click at [984, 243] on icon at bounding box center [991, 241] width 14 height 14
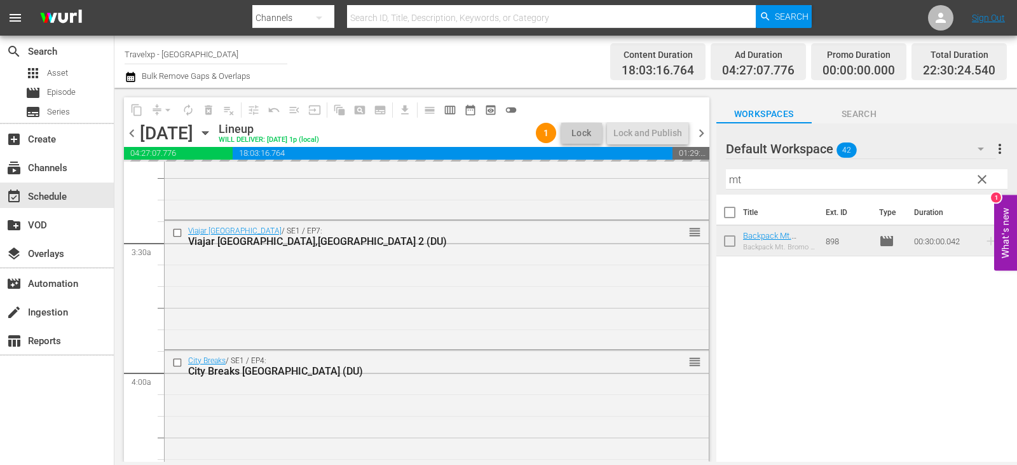
click at [978, 177] on span "clear" at bounding box center [982, 179] width 15 height 15
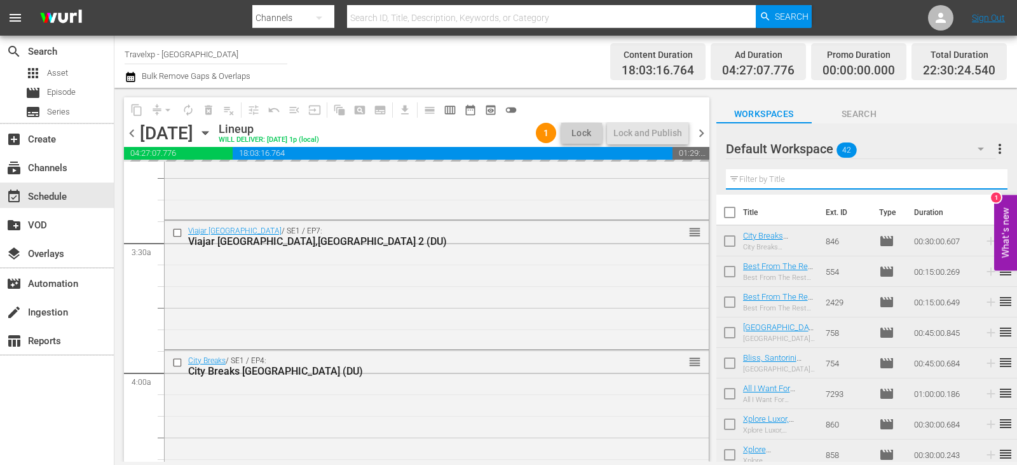
click at [978, 177] on input "text" at bounding box center [867, 179] width 282 height 20
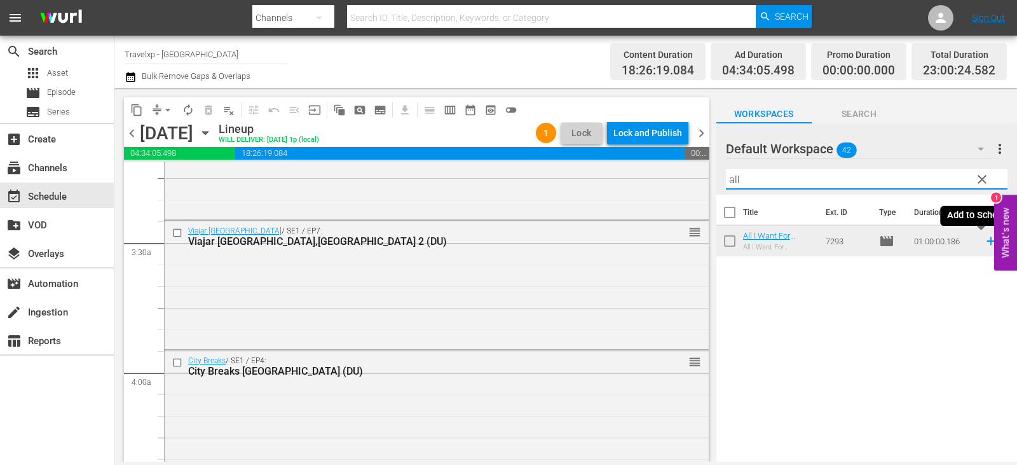
type input "all"
click at [987, 243] on icon at bounding box center [991, 241] width 8 height 8
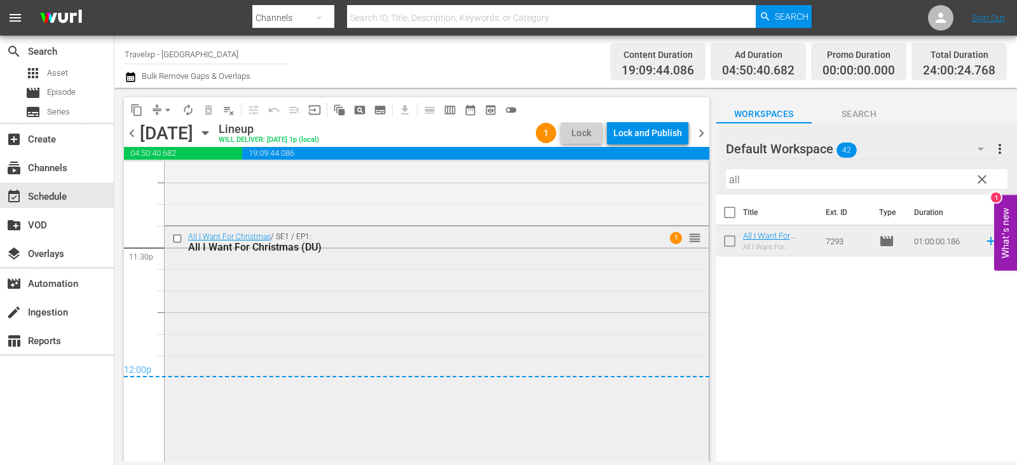
scroll to position [6034, 0]
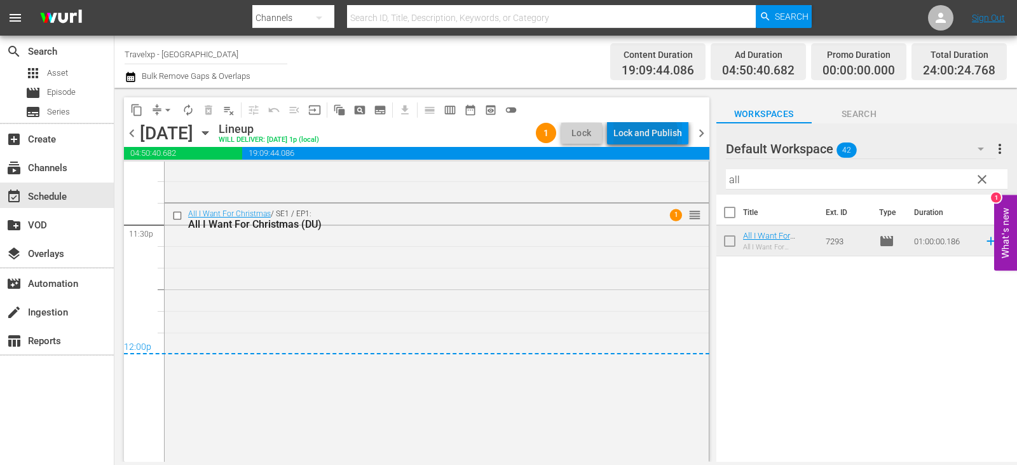
click at [649, 134] on div "Lock and Publish" at bounding box center [648, 132] width 69 height 23
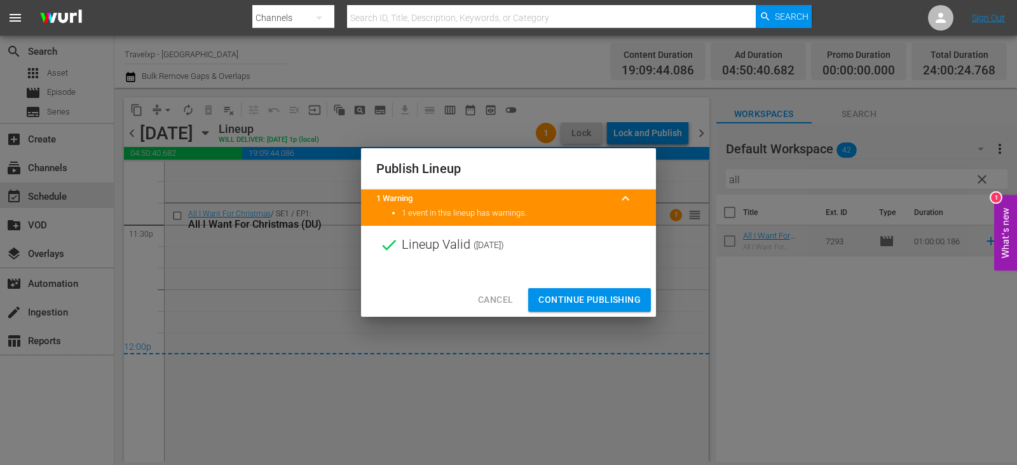
click at [586, 291] on button "Continue Publishing" at bounding box center [589, 300] width 123 height 24
